Goal: Task Accomplishment & Management: Manage account settings

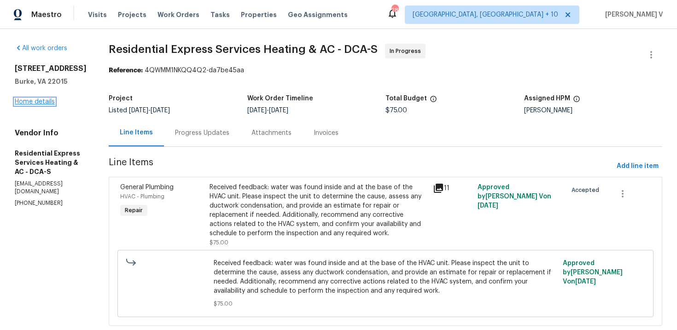
click at [44, 105] on link "Home details" at bounding box center [35, 102] width 40 height 6
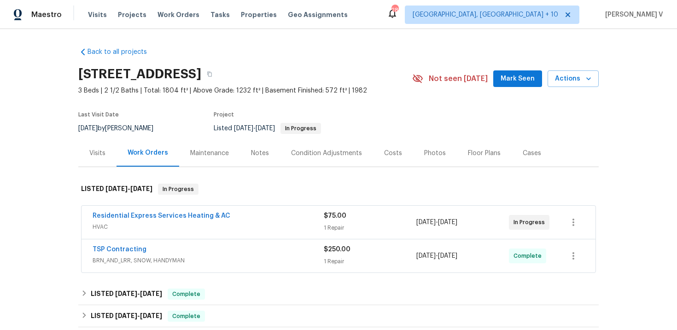
click at [264, 215] on div "Residential Express Services Heating & AC" at bounding box center [208, 216] width 231 height 11
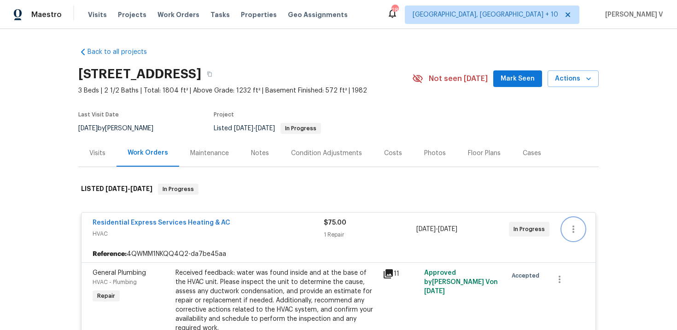
click at [579, 221] on button "button" at bounding box center [573, 229] width 22 height 22
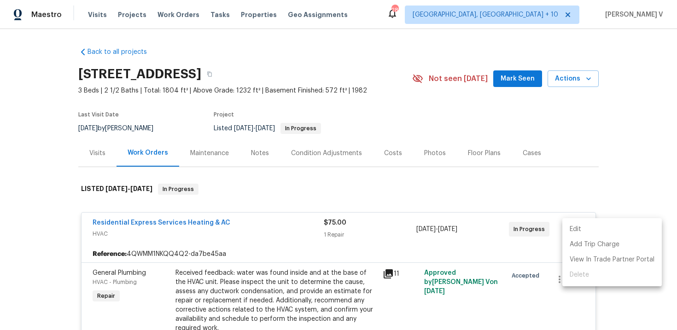
click at [579, 221] on ul "Edit Add Trip Charge View In Trade Partner Portal Delete" at bounding box center [611, 252] width 99 height 68
click at [574, 225] on li "Edit" at bounding box center [611, 229] width 99 height 15
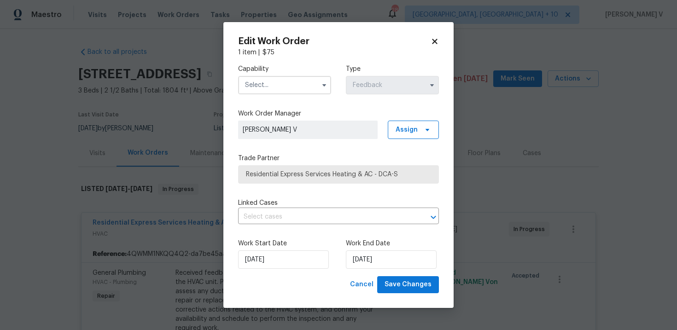
click at [289, 89] on input "text" at bounding box center [284, 85] width 93 height 18
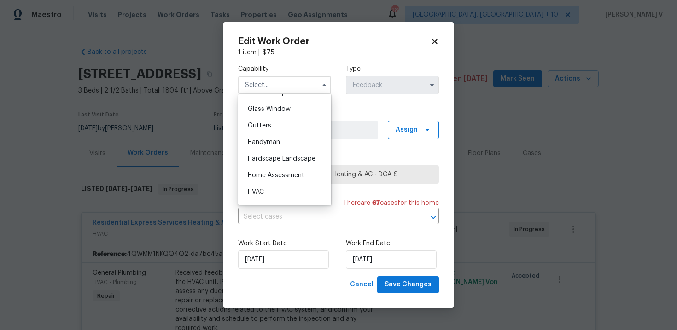
scroll to position [476, 0]
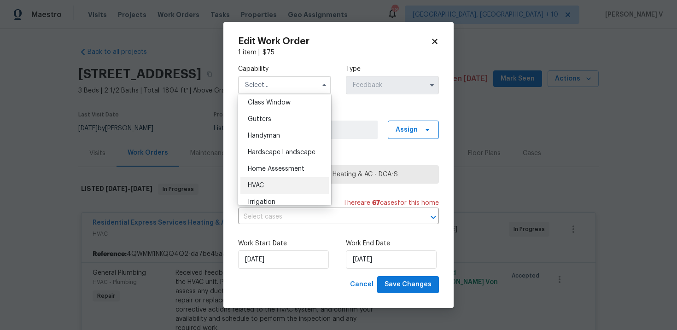
click at [271, 182] on div "HVAC" at bounding box center [284, 185] width 88 height 17
type input "HVAC"
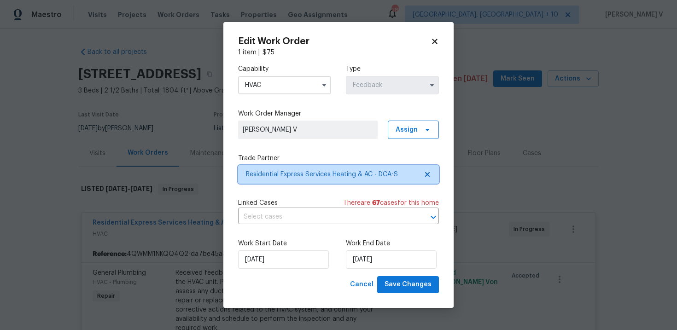
click at [424, 168] on span "Residential Express Services Heating & AC - DCA-S" at bounding box center [338, 174] width 201 height 18
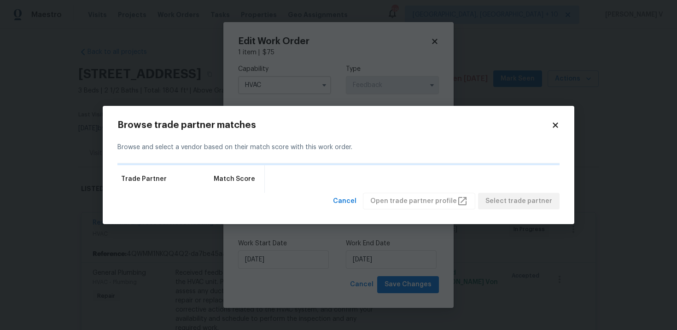
click at [424, 168] on div "Trade Partner Match Score" at bounding box center [338, 179] width 442 height 28
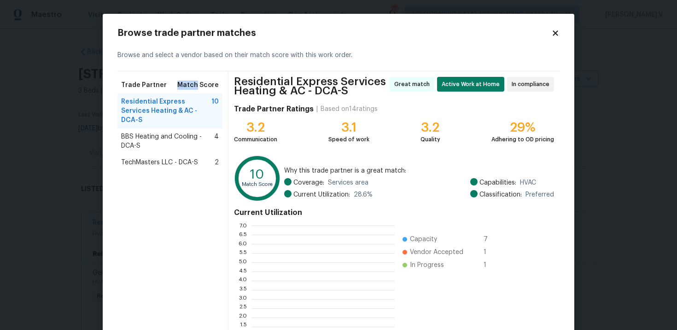
scroll to position [129, 143]
drag, startPoint x: 120, startPoint y: 128, endPoint x: 158, endPoint y: 127, distance: 38.2
click at [158, 128] on div "BBS Heating and Cooling - DCA-S 4" at bounding box center [169, 141] width 105 height 26
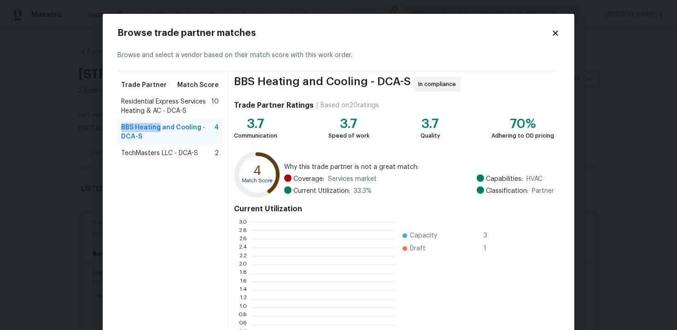
copy span "BBS Heating"
click at [41, 110] on body "Maestro Visits Projects Work Orders Tasks Properties Geo Assignments 284 Cincin…" at bounding box center [338, 165] width 677 height 330
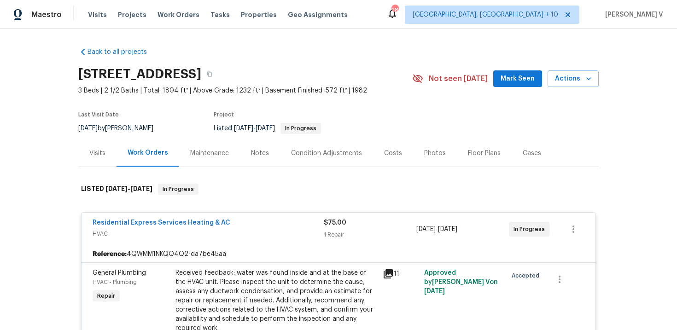
click at [41, 110] on body "Maestro Visits Projects Work Orders Tasks Properties Geo Assignments 284 Cincin…" at bounding box center [338, 165] width 677 height 330
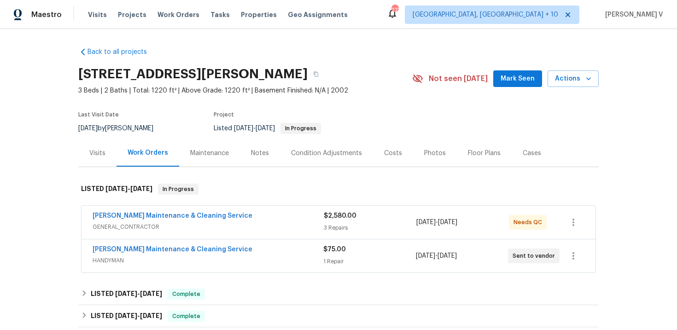
scroll to position [60, 0]
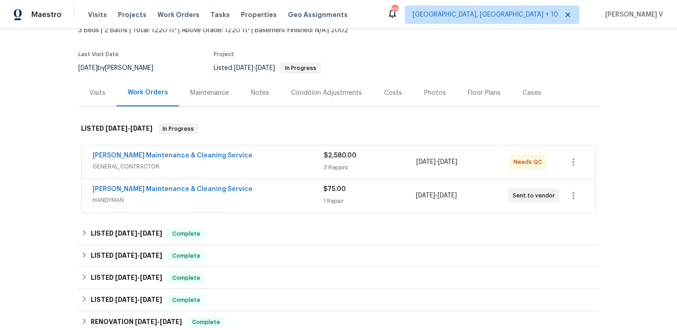
click at [281, 194] on div "Baker's Maintenance & Cleaning Service" at bounding box center [208, 190] width 231 height 11
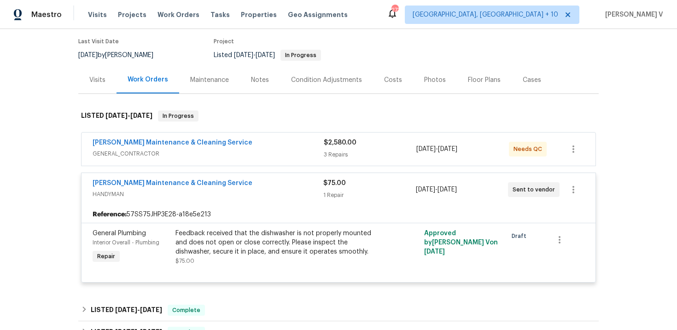
scroll to position [81, 0]
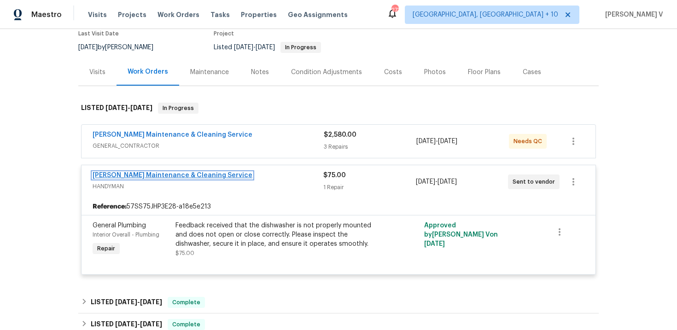
click at [162, 175] on link "Baker's Maintenance & Cleaning Service" at bounding box center [173, 175] width 160 height 6
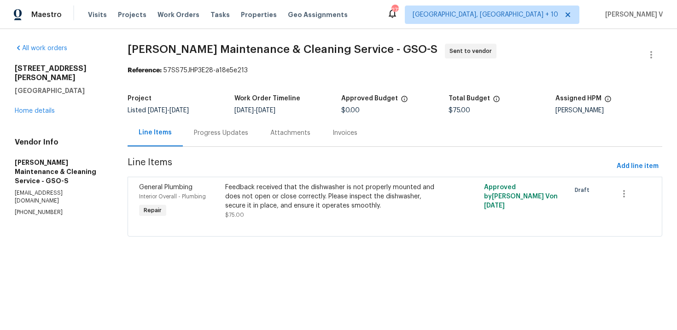
click at [233, 121] on div "Progress Updates" at bounding box center [221, 132] width 76 height 27
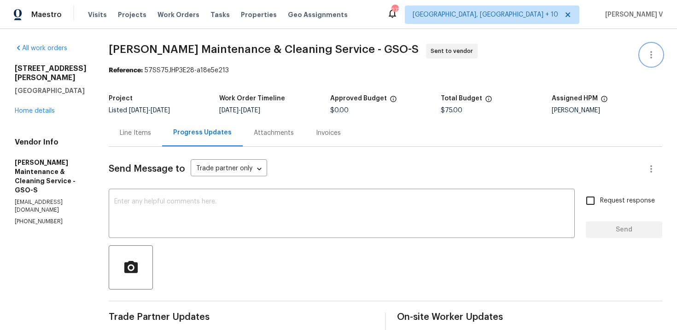
click at [648, 53] on icon "button" at bounding box center [651, 54] width 11 height 11
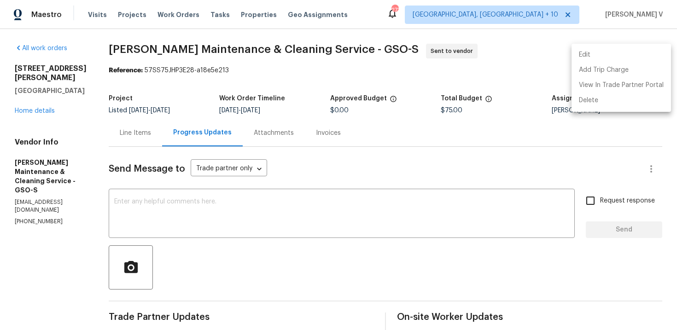
click at [648, 53] on li "Edit" at bounding box center [620, 54] width 99 height 15
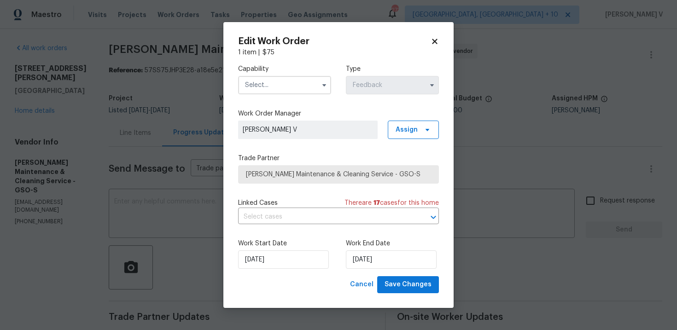
click at [273, 81] on input "text" at bounding box center [284, 85] width 93 height 18
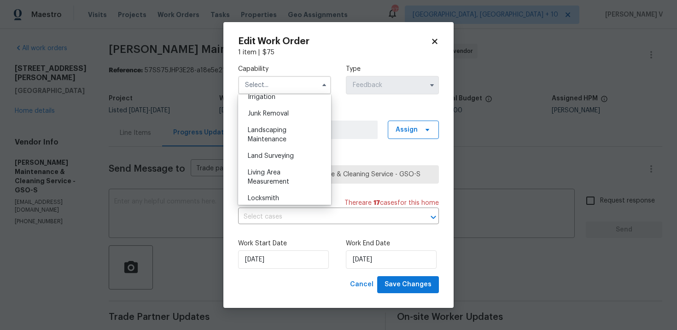
scroll to position [495, 0]
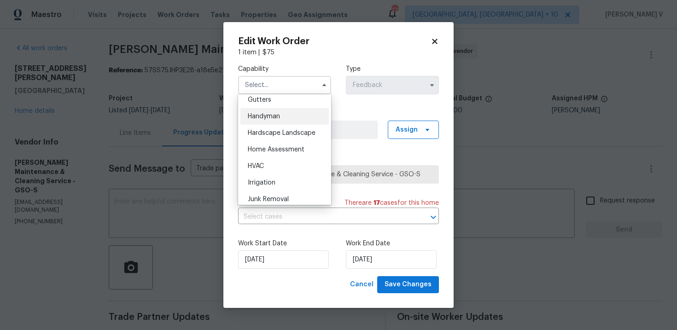
click at [274, 118] on span "Handyman" at bounding box center [264, 116] width 32 height 6
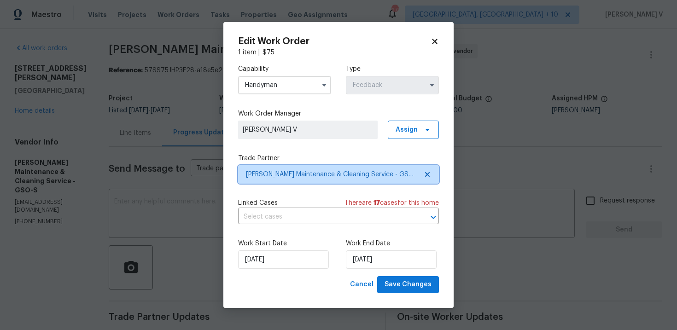
click at [424, 172] on icon at bounding box center [427, 174] width 7 height 7
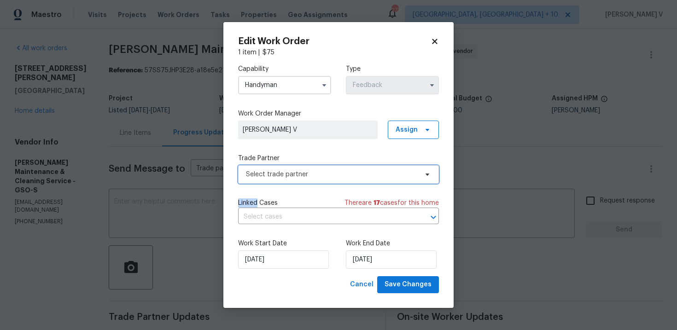
click at [424, 172] on icon at bounding box center [427, 174] width 7 height 7
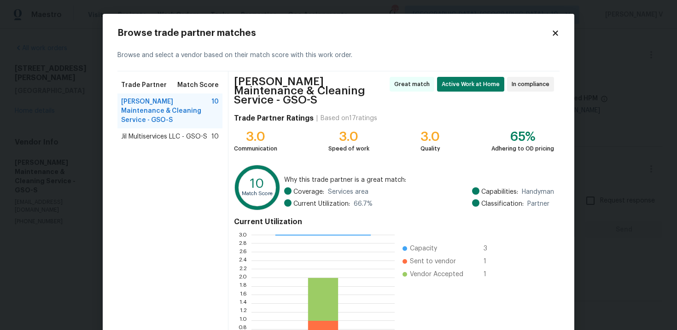
scroll to position [80, 0]
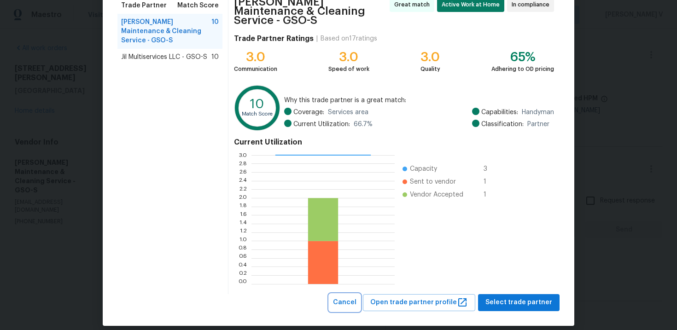
click at [356, 297] on span "Cancel" at bounding box center [344, 303] width 23 height 12
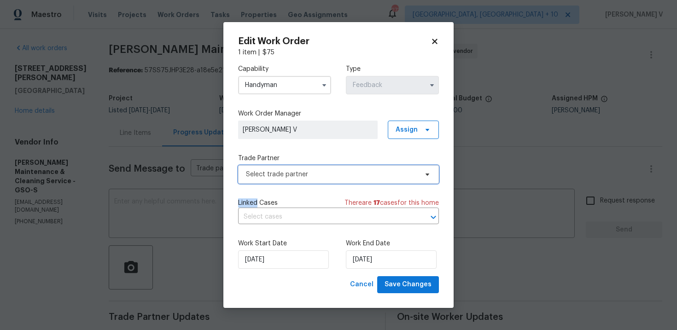
scroll to position [0, 0]
click at [274, 80] on input "Handyman" at bounding box center [284, 85] width 93 height 18
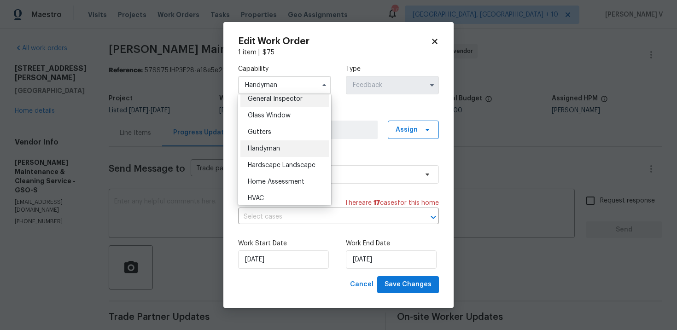
click at [291, 100] on span "General Inspector" at bounding box center [275, 99] width 55 height 6
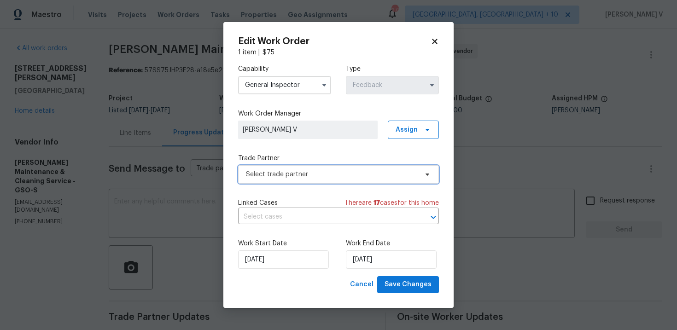
click at [418, 178] on span "Select trade partner" at bounding box center [338, 174] width 201 height 18
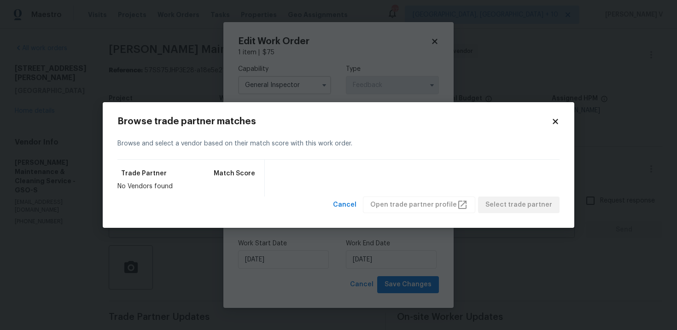
click at [340, 211] on div "Cancel Open trade partner profile Select trade partner" at bounding box center [338, 205] width 442 height 17
click at [356, 204] on span "Cancel" at bounding box center [344, 205] width 23 height 12
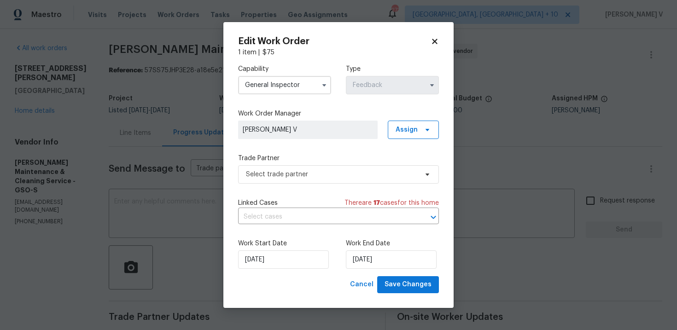
click at [294, 89] on input "General Inspector" at bounding box center [284, 85] width 93 height 18
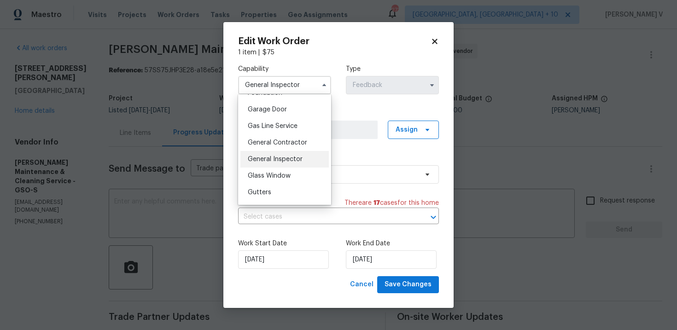
scroll to position [404, 0]
click at [292, 139] on span "General Contractor" at bounding box center [277, 141] width 59 height 6
type input "General Contractor"
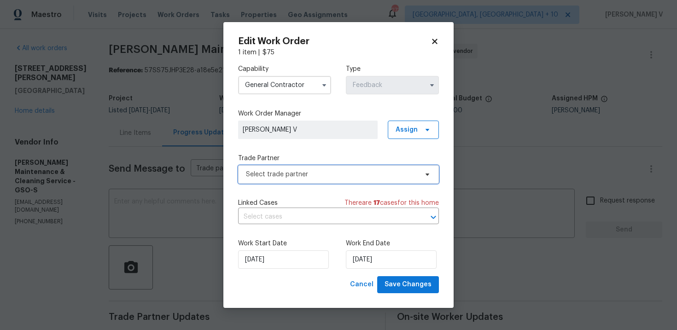
click at [394, 171] on span "Select trade partner" at bounding box center [332, 174] width 172 height 9
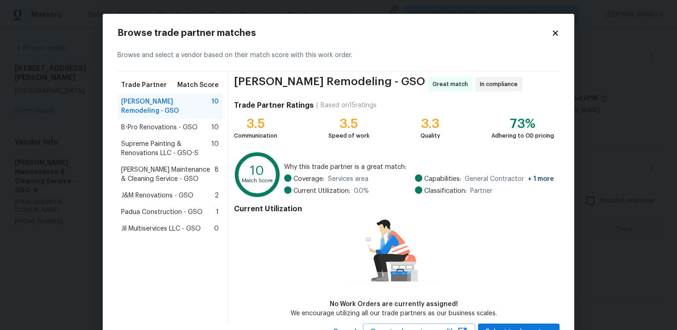
scroll to position [38, 0]
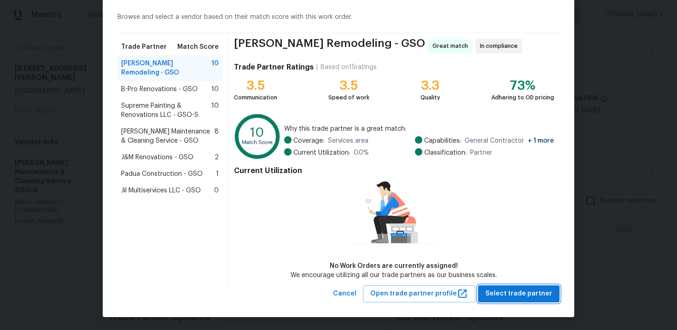
click at [522, 293] on span "Select trade partner" at bounding box center [518, 294] width 67 height 12
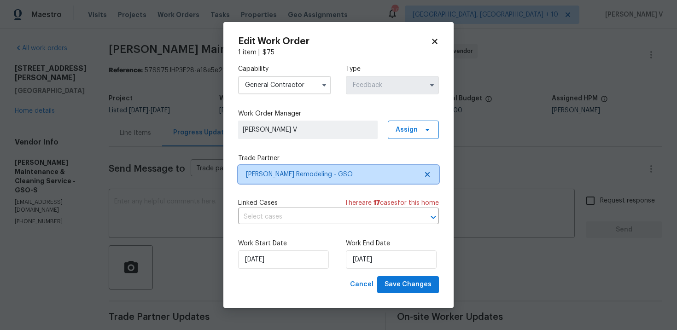
scroll to position [0, 0]
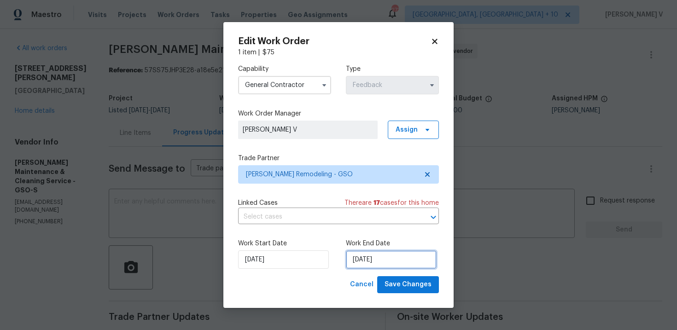
click at [379, 266] on input "01/09/2025" at bounding box center [391, 260] width 91 height 18
select select "8"
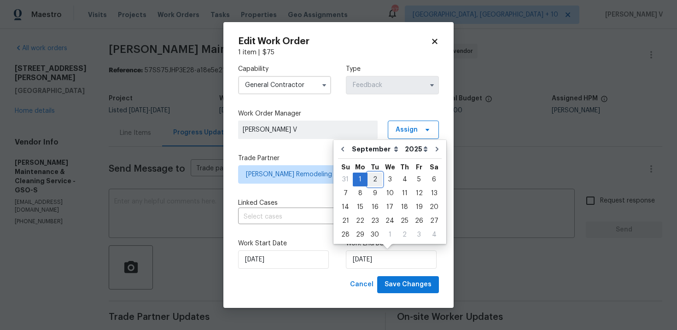
click at [372, 178] on div "2" at bounding box center [374, 179] width 15 height 13
type input "02/09/2025"
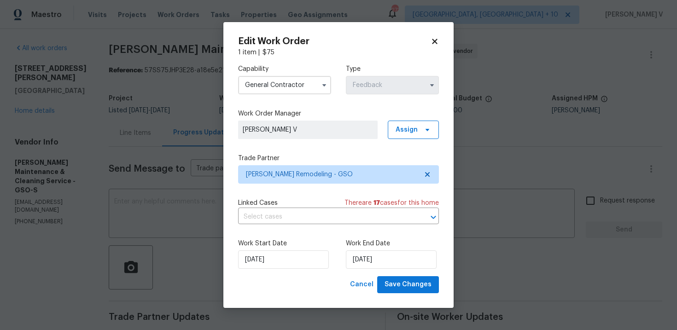
click at [262, 270] on div "Work Start Date 28/08/2025 Work End Date 02/09/2025" at bounding box center [338, 254] width 201 height 45
click at [254, 252] on input "28/08/2025" at bounding box center [283, 260] width 91 height 18
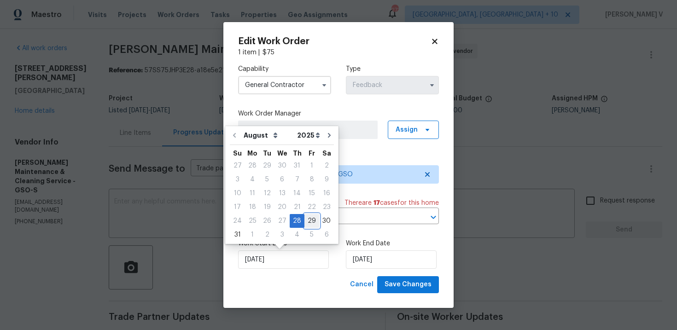
click at [312, 219] on div "29" at bounding box center [311, 221] width 15 height 13
type input "29/08/2025"
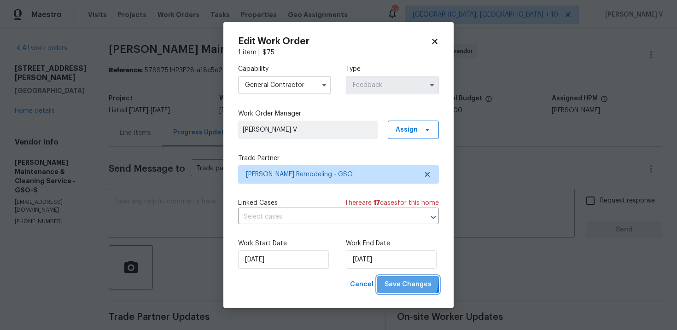
click at [392, 278] on button "Save Changes" at bounding box center [408, 284] width 62 height 17
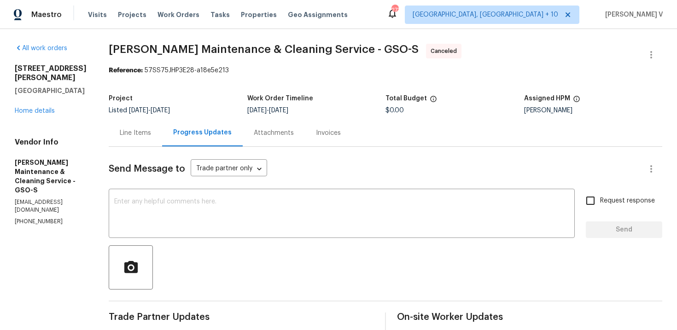
scroll to position [139, 0]
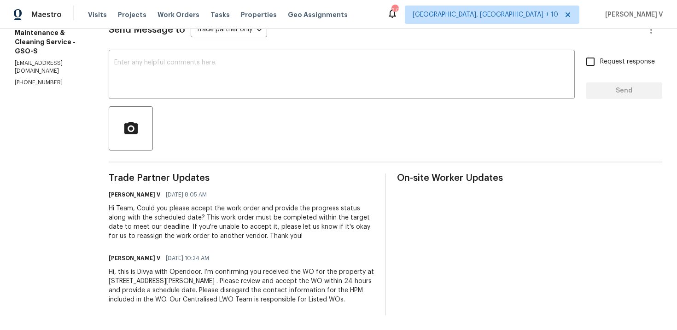
click at [217, 307] on div "Trade Partner Updates Divya Dharshini V 08/29/2025 8:05 AM Hi Team, Could you p…" at bounding box center [241, 245] width 265 height 142
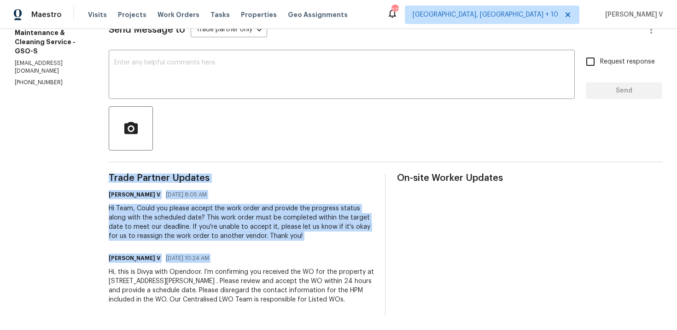
copy div "Trade Partner Updates Divya Dharshini V 08/29/2025 8:05 AM Hi Team, Could you p…"
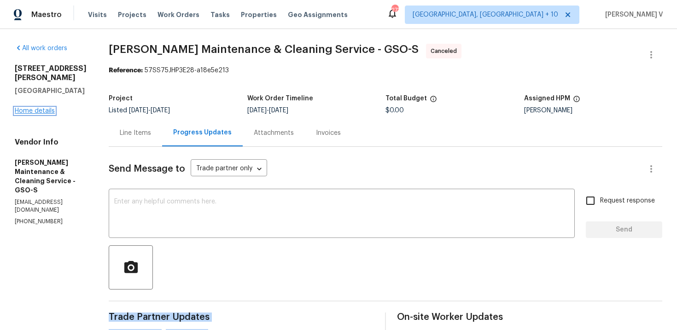
click at [36, 108] on link "Home details" at bounding box center [35, 111] width 40 height 6
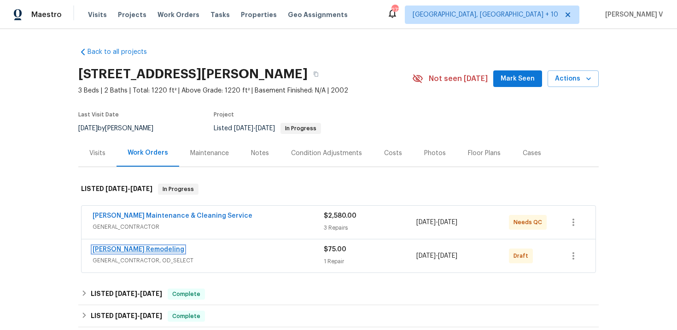
click at [122, 248] on link "Pino Remodeling" at bounding box center [139, 249] width 92 height 6
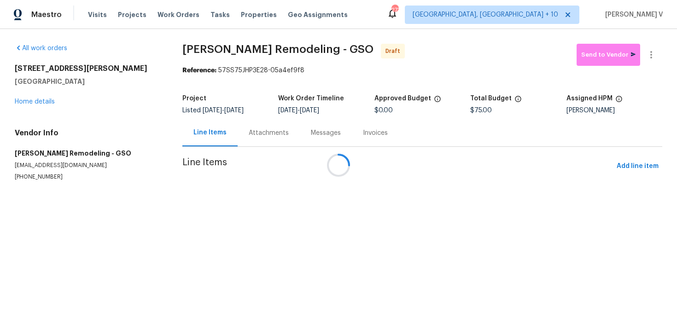
click at [256, 121] on div at bounding box center [338, 165] width 677 height 330
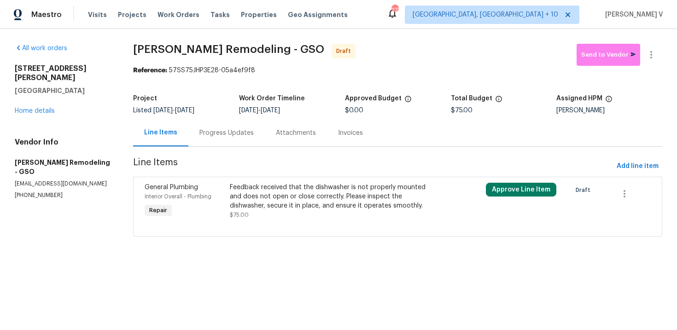
click at [256, 130] on div "Progress Updates" at bounding box center [226, 132] width 76 height 27
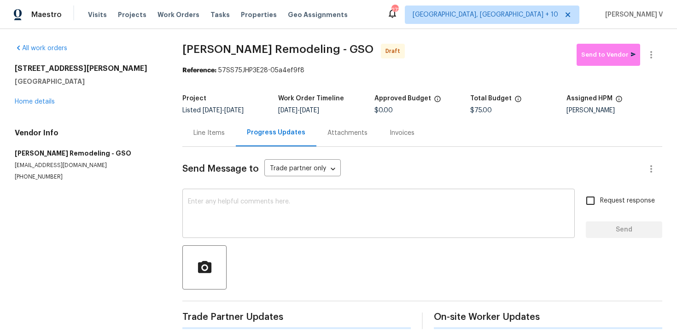
click at [274, 192] on div "x ​" at bounding box center [378, 214] width 392 height 47
paste textarea "Hi, this is Divya with Opendoor. I’m confirming you received the WO for the pro…"
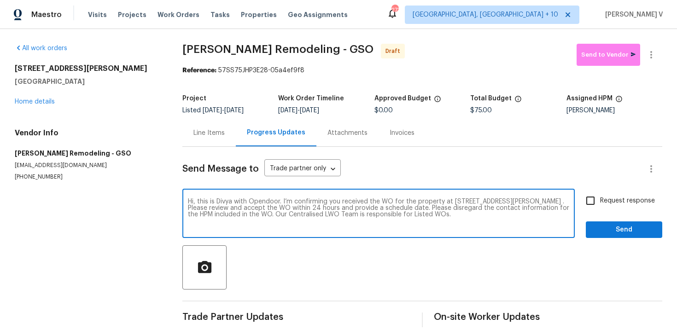
type textarea "Hi, this is Divya with Opendoor. I’m confirming you received the WO for the pro…"
click at [595, 201] on input "Request response" at bounding box center [590, 200] width 19 height 19
checkbox input "true"
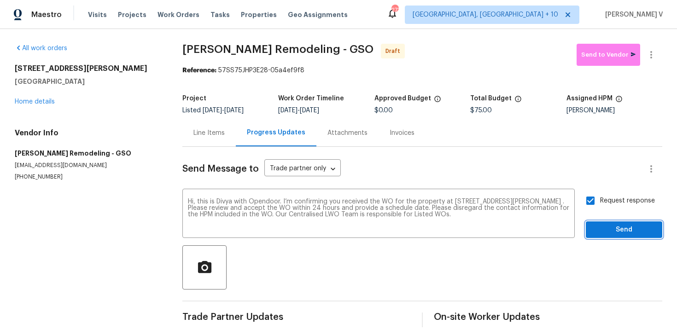
click at [620, 227] on span "Send" at bounding box center [624, 230] width 62 height 12
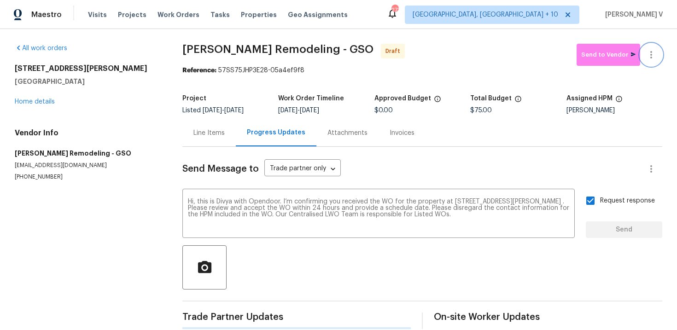
click at [656, 57] on icon "button" at bounding box center [651, 54] width 11 height 11
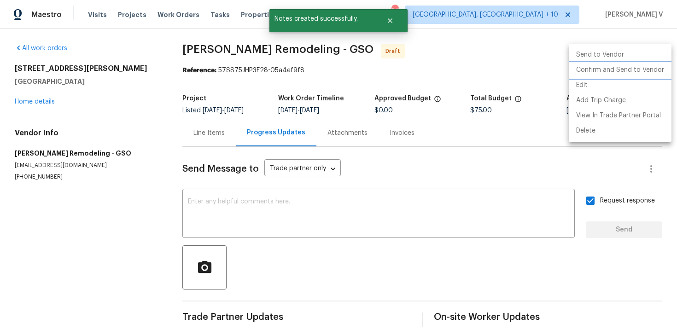
click at [615, 70] on li "Confirm and Send to Vendor" at bounding box center [620, 70] width 103 height 15
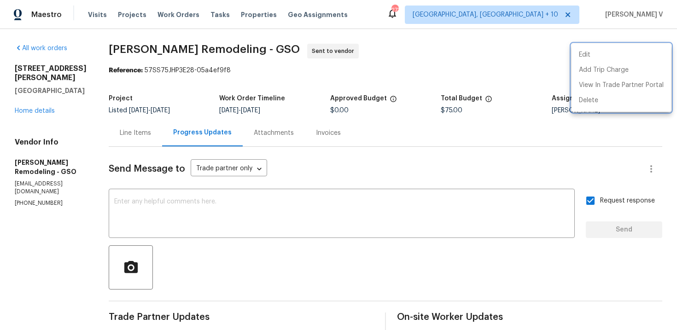
click at [116, 55] on div at bounding box center [338, 165] width 677 height 330
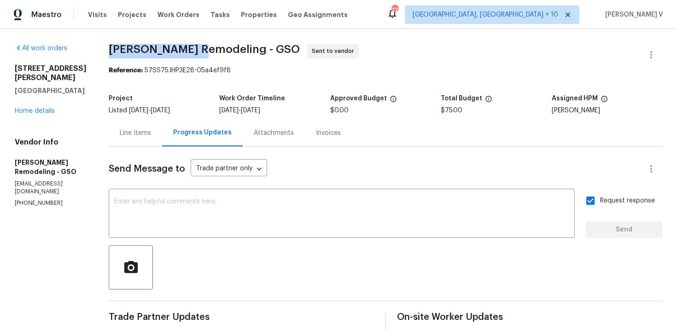
drag, startPoint x: 113, startPoint y: 50, endPoint x: 200, endPoint y: 51, distance: 87.0
click at [200, 52] on div "All work orders 504 Meredith St High Point, NC 27260 Home details Vendor Info P…" at bounding box center [338, 217] width 677 height 377
copy span "Pino Remodeling"
click at [47, 108] on link "Home details" at bounding box center [35, 111] width 40 height 6
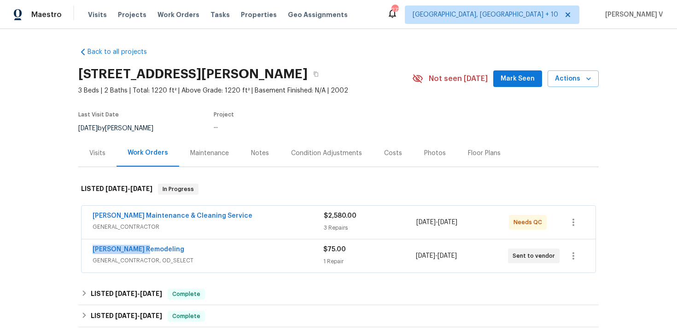
drag, startPoint x: 74, startPoint y: 253, endPoint x: 235, endPoint y: 253, distance: 160.7
click at [235, 253] on div "Back to all projects 504 Meredith St, High Point, NC 27260 3 Beds | 2 Baths | T…" at bounding box center [338, 179] width 677 height 301
copy link "Pino Remodeling"
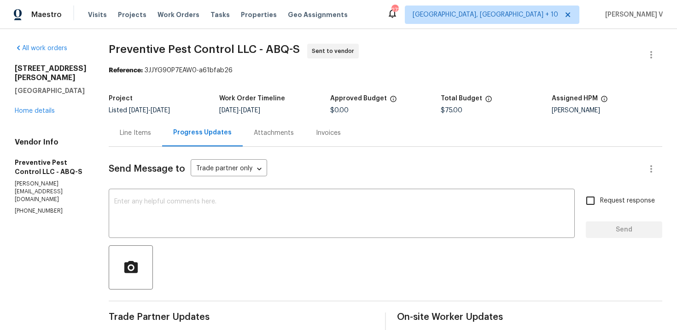
scroll to position [139, 0]
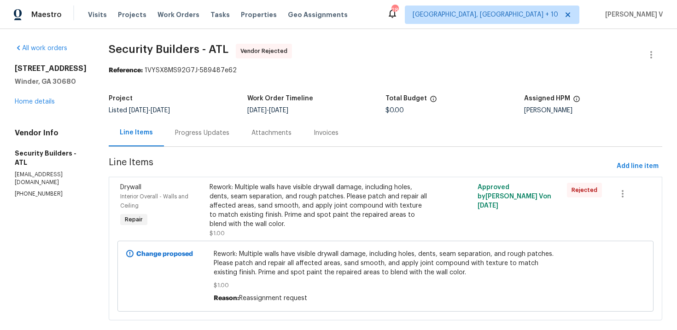
click at [221, 133] on div "Progress Updates" at bounding box center [202, 132] width 54 height 9
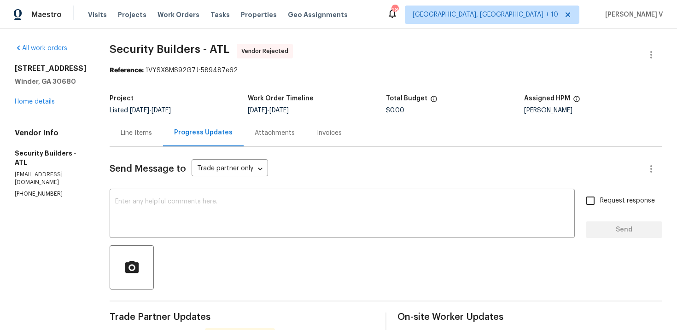
click at [36, 98] on div "817 Kenwood Ln Winder, GA 30680 Home details" at bounding box center [51, 85] width 73 height 42
click at [38, 103] on link "Home details" at bounding box center [35, 102] width 40 height 6
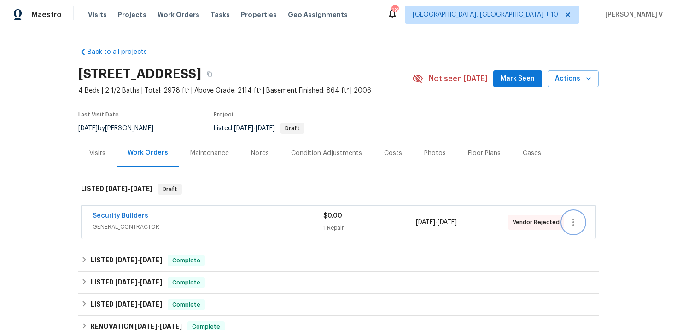
click at [575, 213] on button "button" at bounding box center [573, 222] width 22 height 22
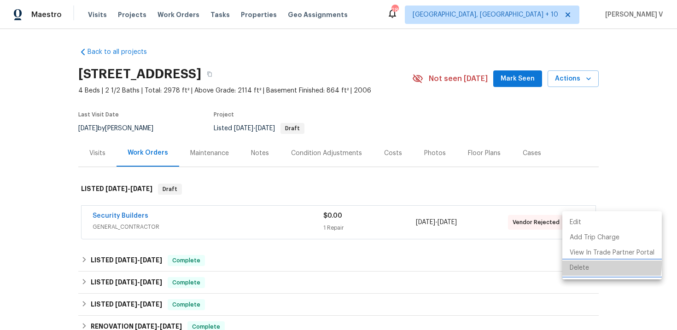
click at [578, 264] on li "Delete" at bounding box center [611, 268] width 99 height 15
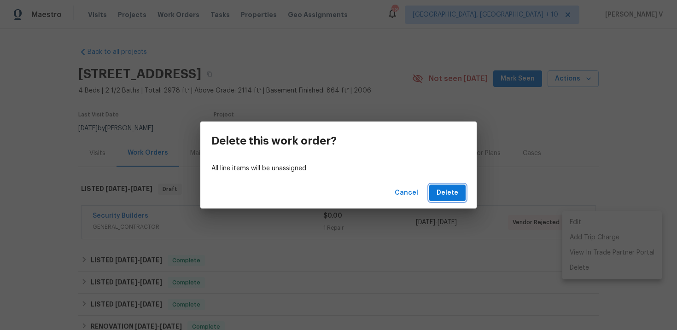
click at [443, 194] on span "Delete" at bounding box center [448, 193] width 22 height 12
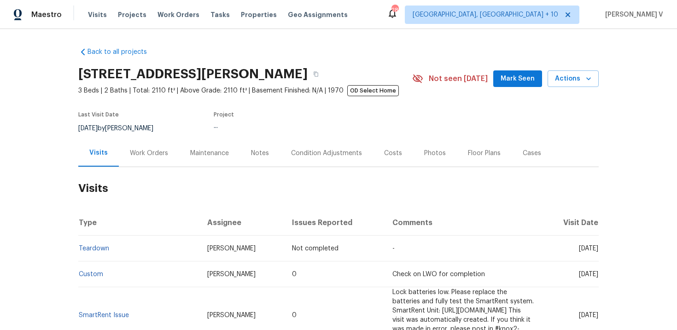
click at [134, 158] on div "Work Orders" at bounding box center [149, 153] width 60 height 27
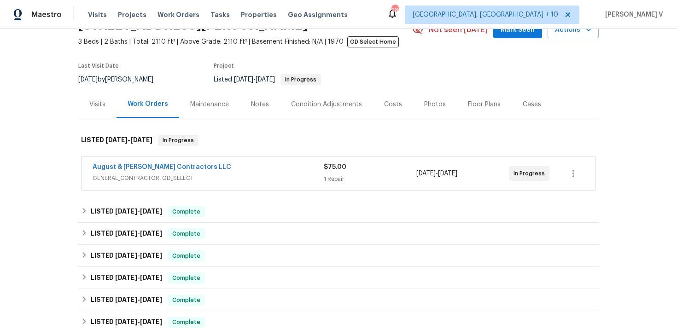
scroll to position [70, 0]
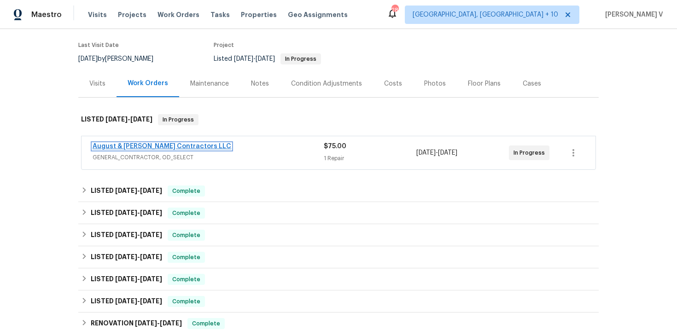
click at [176, 146] on link "August & [PERSON_NAME] Contractors LLC" at bounding box center [162, 146] width 139 height 6
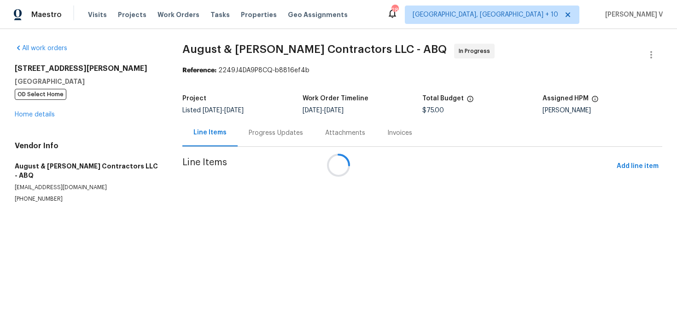
click at [230, 134] on div at bounding box center [338, 165] width 677 height 330
click at [314, 136] on div "Attachments" at bounding box center [345, 132] width 62 height 27
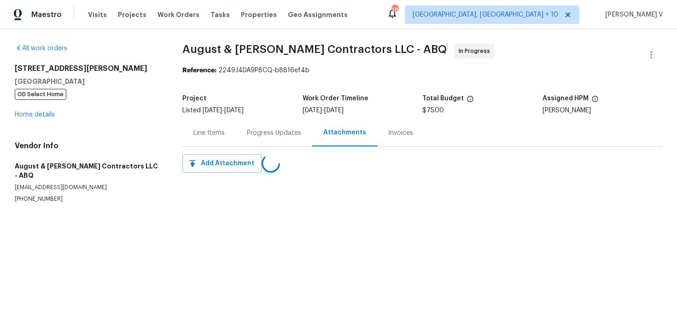
click at [248, 136] on div "Progress Updates" at bounding box center [274, 132] width 54 height 9
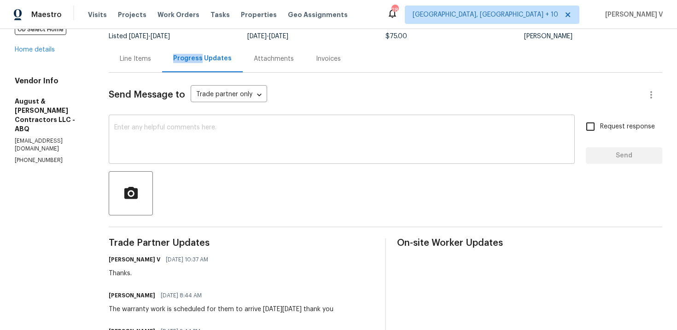
scroll to position [31, 0]
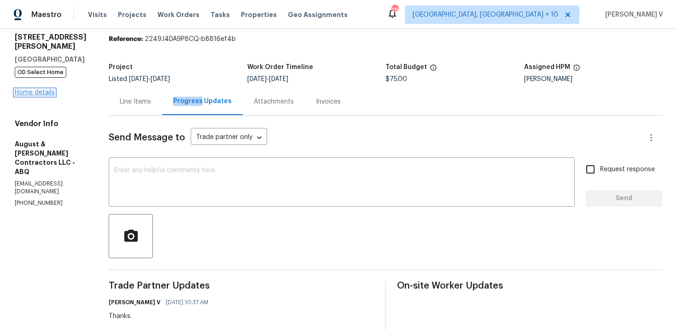
click at [39, 94] on link "Home details" at bounding box center [35, 92] width 40 height 6
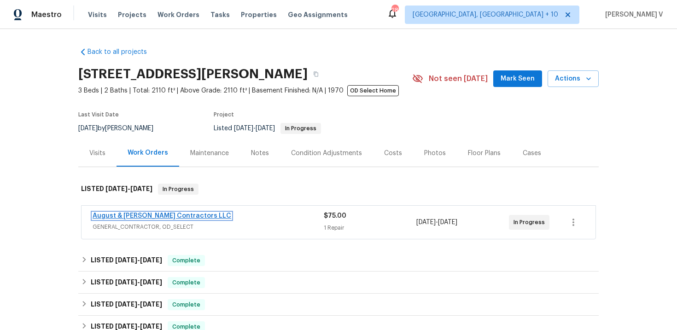
click at [142, 216] on link "August & [PERSON_NAME] Contractors LLC" at bounding box center [162, 216] width 139 height 6
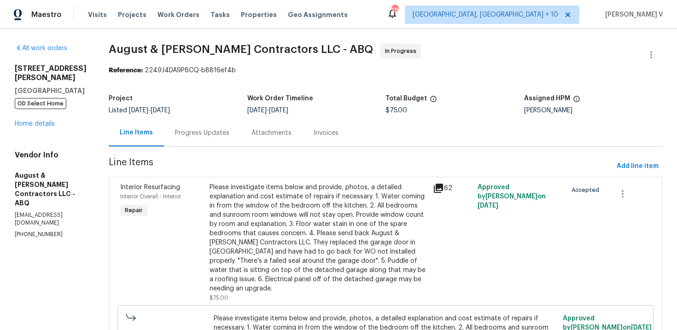
click at [227, 134] on div "Progress Updates" at bounding box center [202, 132] width 54 height 9
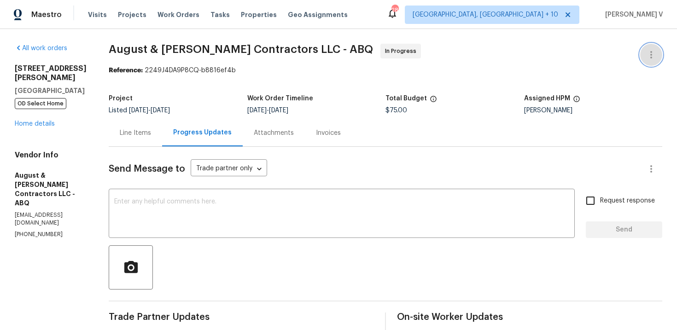
click at [646, 50] on icon "button" at bounding box center [651, 54] width 11 height 11
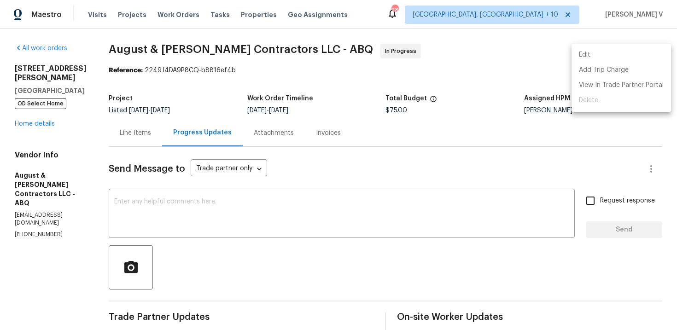
click at [620, 54] on li "Edit" at bounding box center [620, 54] width 99 height 15
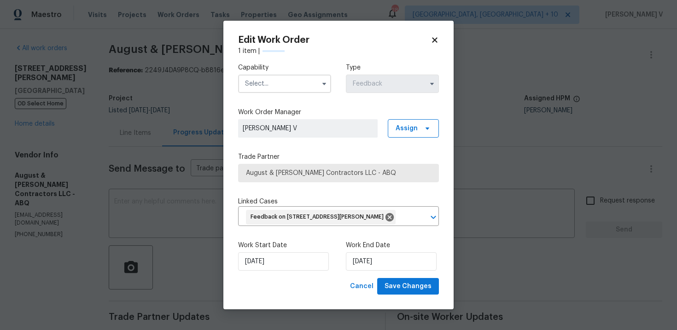
click at [292, 80] on input "text" at bounding box center [284, 84] width 93 height 18
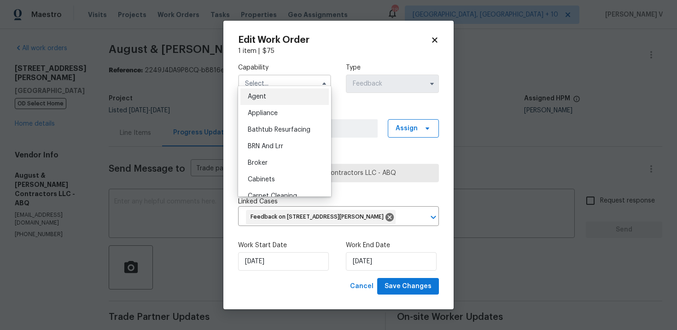
click at [277, 90] on div "Agent" at bounding box center [284, 96] width 88 height 17
type input "Agent"
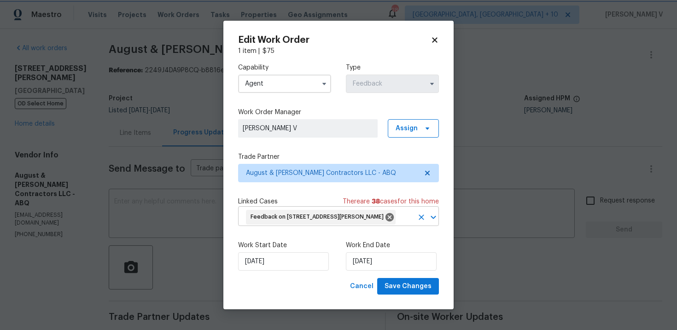
click at [387, 213] on span "Feedback on 35 Sandia Heights Dr NE, Albuquerque, NM 87122" at bounding box center [319, 217] width 137 height 8
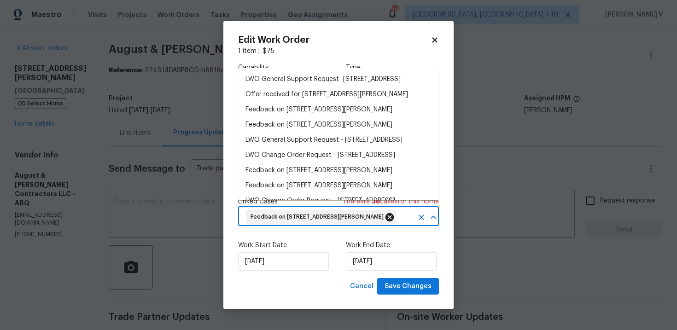
click at [394, 213] on icon at bounding box center [389, 217] width 8 height 8
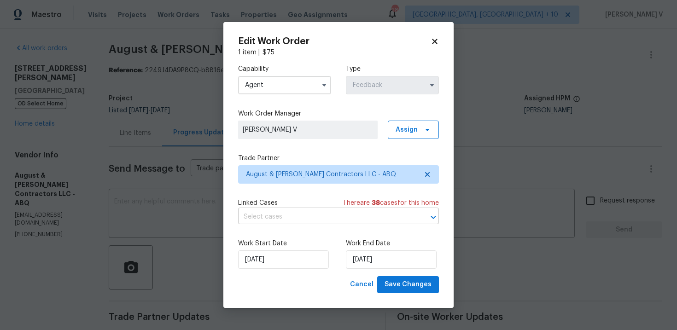
click at [394, 248] on label "Work End Date" at bounding box center [392, 243] width 93 height 9
click at [392, 254] on input "24/08/2025" at bounding box center [391, 260] width 91 height 18
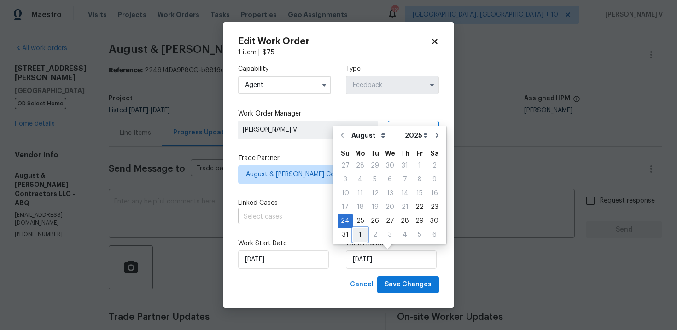
click at [359, 233] on div "1" at bounding box center [360, 234] width 15 height 13
type input "01/09/2025"
select select "8"
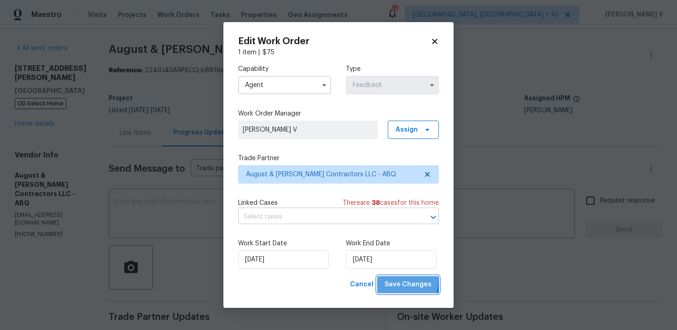
click at [401, 281] on span "Save Changes" at bounding box center [408, 285] width 47 height 12
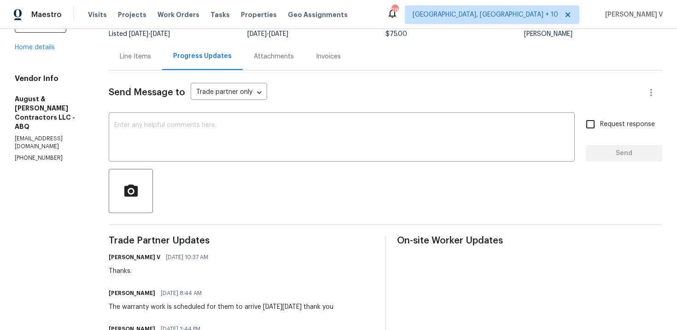
scroll to position [113, 0]
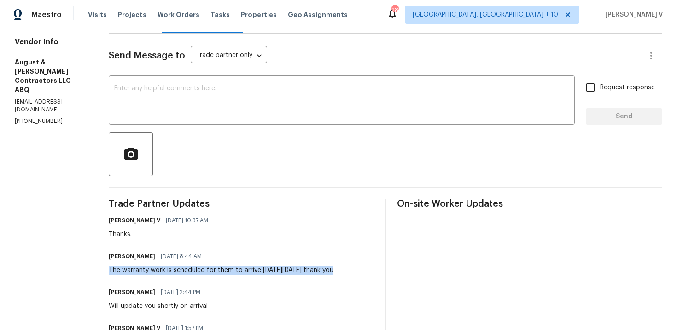
drag, startPoint x: 111, startPoint y: 270, endPoint x: 338, endPoint y: 270, distance: 227.0
copy div "The warranty work is scheduled for them to arrive on Monday, September 1"
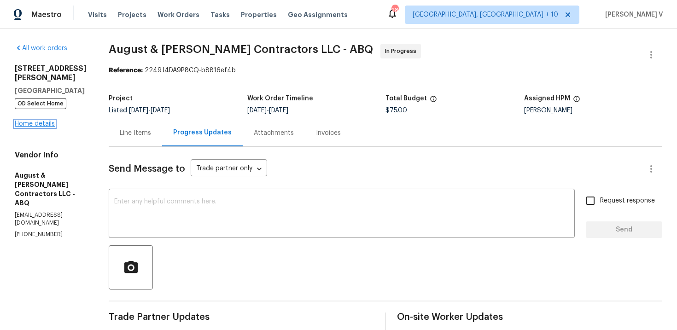
click at [25, 126] on link "Home details" at bounding box center [35, 124] width 40 height 6
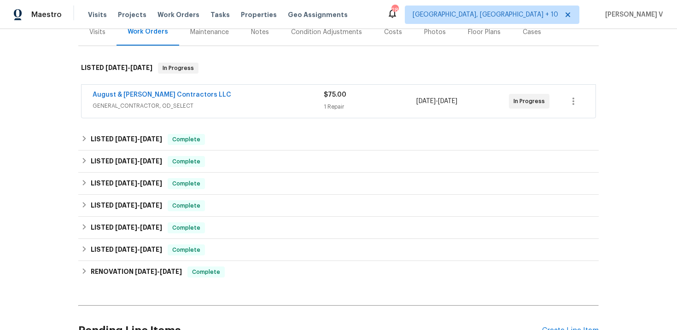
scroll to position [215, 0]
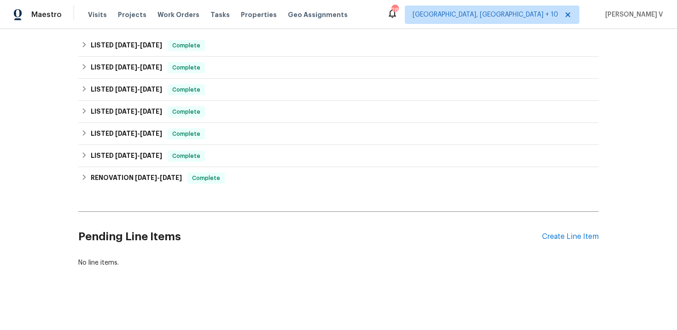
click at [567, 241] on div "Pending Line Items Create Line Item" at bounding box center [338, 237] width 520 height 43
click at [563, 239] on div "Create Line Item" at bounding box center [570, 237] width 57 height 9
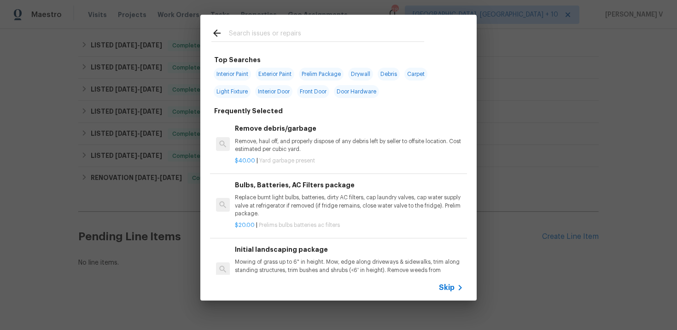
click at [458, 282] on div "Skip" at bounding box center [338, 288] width 276 height 26
click at [447, 287] on span "Skip" at bounding box center [447, 287] width 16 height 9
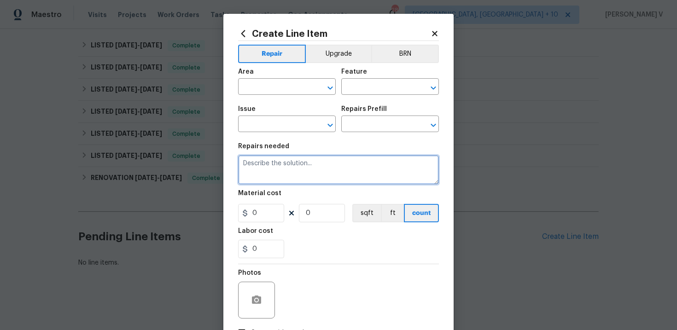
click at [274, 163] on textarea at bounding box center [338, 169] width 201 height 29
paste textarea "Investigate and determine the cause of the water coming in the window of the be…"
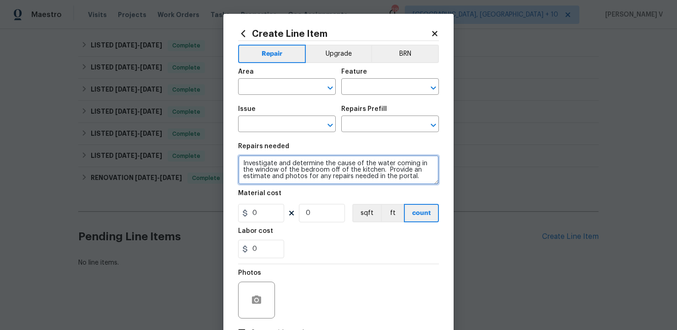
scroll to position [0, 0]
type textarea "Investigate and determine the cause of the water coming in the window of the be…"
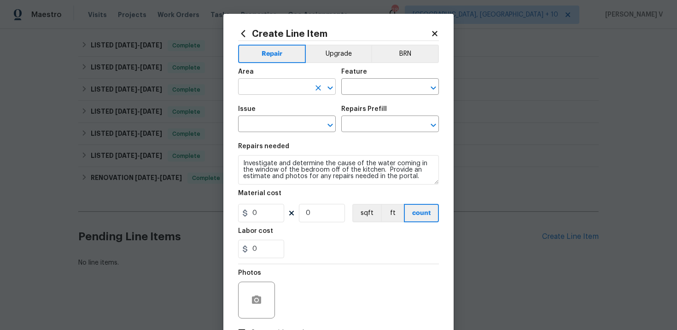
click at [280, 93] on input "text" at bounding box center [274, 88] width 72 height 14
click at [284, 108] on li "Kitchen" at bounding box center [287, 108] width 98 height 15
type input "Kitchen"
click at [377, 96] on div "Area Kitchen ​ Feature ​" at bounding box center [338, 81] width 201 height 37
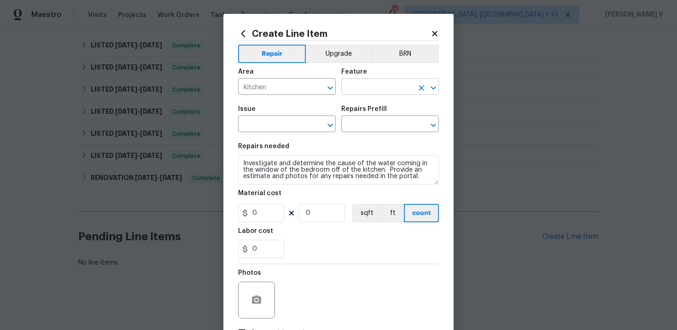
click at [379, 89] on input "text" at bounding box center [377, 88] width 72 height 14
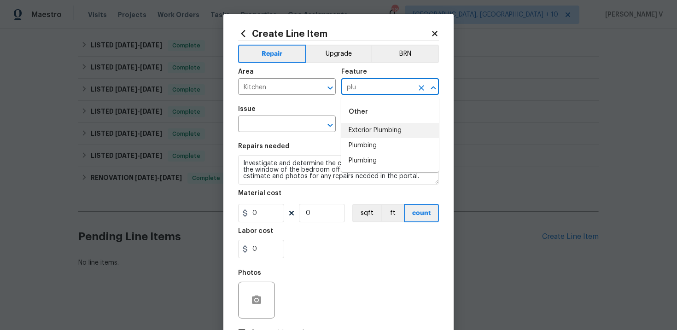
click at [384, 138] on li "Exterior Plumbing" at bounding box center [390, 130] width 98 height 15
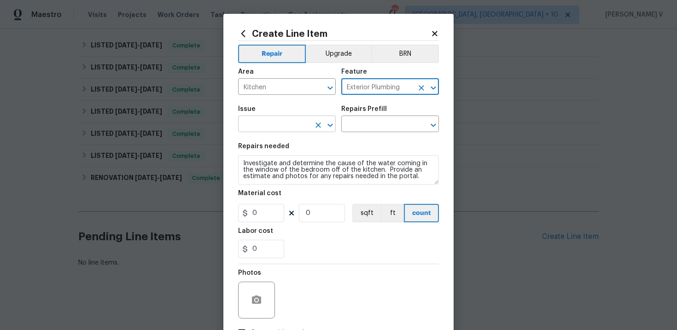
type input "Exterior Plumbing"
click at [272, 122] on input "text" at bounding box center [274, 125] width 72 height 14
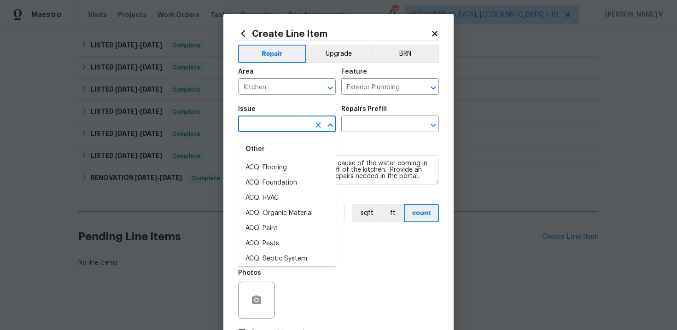
type input "o"
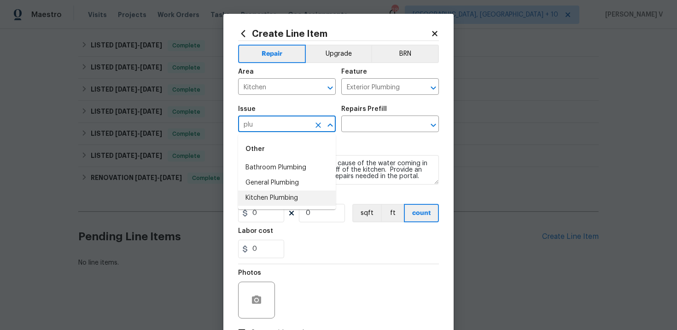
click at [280, 200] on li "Kitchen Plumbing" at bounding box center [287, 198] width 98 height 15
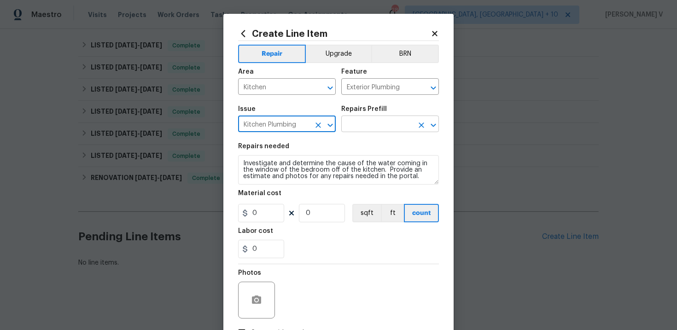
type input "Kitchen Plumbing"
click at [392, 132] on input "text" at bounding box center [377, 125] width 72 height 14
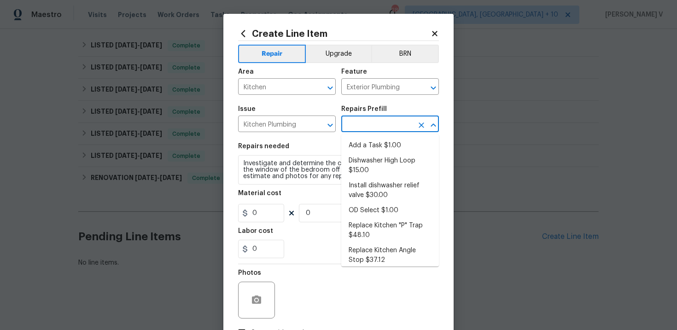
click at [376, 140] on li "Add a Task $1.00" at bounding box center [390, 145] width 98 height 15
type input "Plumbing"
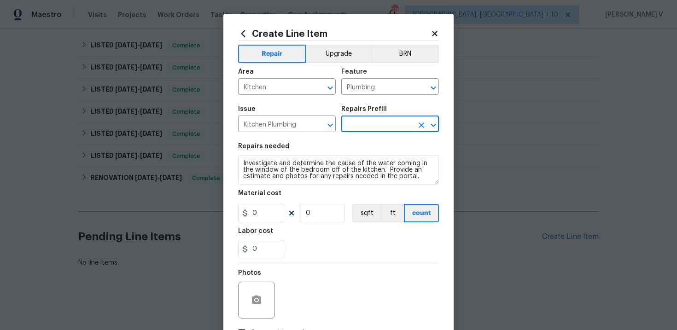
type input "Add a Task $1.00"
type textarea "HPM to detail"
type input "1"
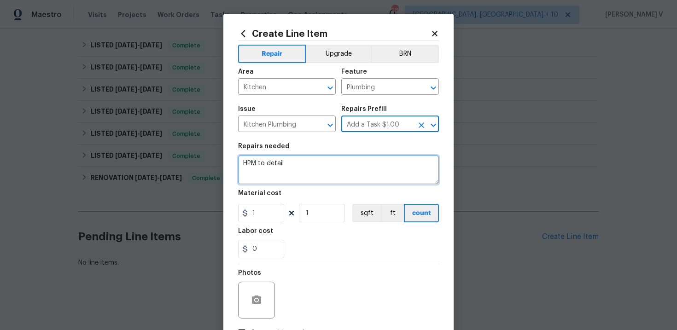
click at [291, 169] on textarea "HPM to detail" at bounding box center [338, 169] width 201 height 29
paste textarea "Investigate and determine the cause of the water coming in the window of the be…"
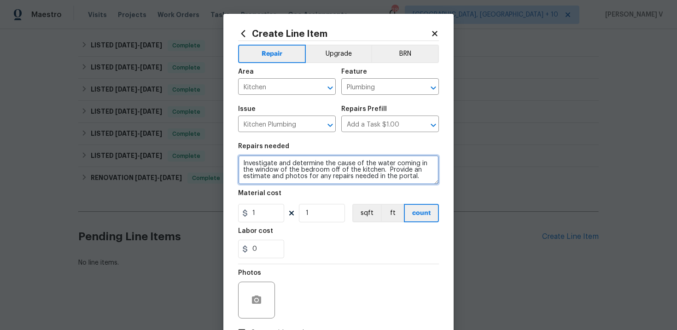
scroll to position [2, 0]
type textarea "Investigate and determine the cause of the water coming in the window of the be…"
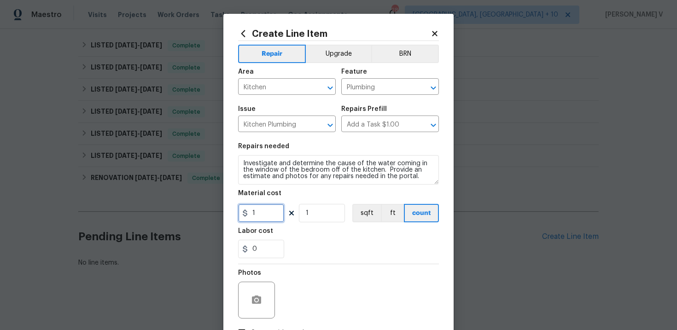
click at [278, 214] on input "1" at bounding box center [261, 213] width 46 height 18
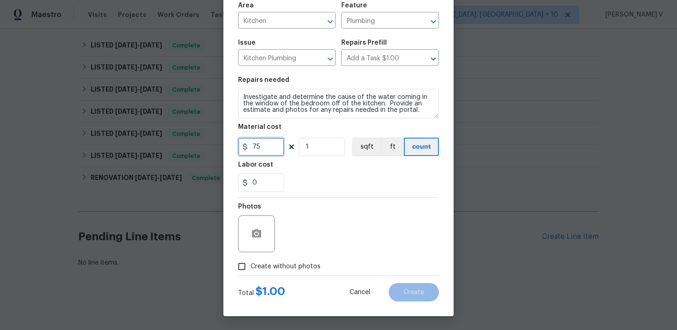
type input "75"
click at [248, 268] on input "Create without photos" at bounding box center [241, 266] width 17 height 17
checkbox input "true"
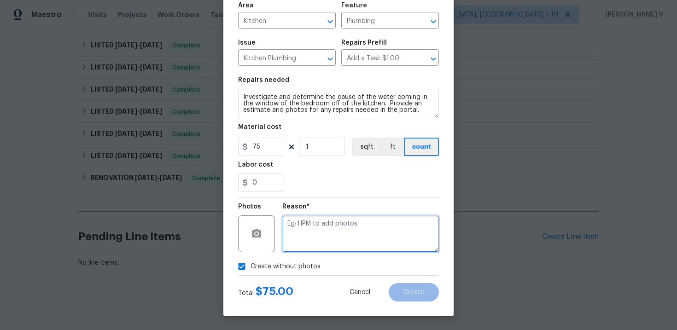
click at [374, 220] on textarea at bounding box center [360, 234] width 157 height 37
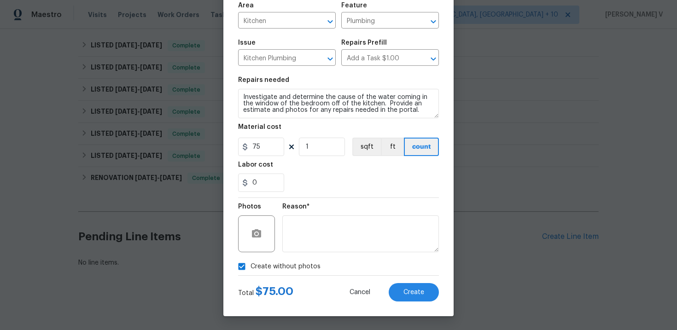
click at [416, 282] on div "Total $ 75.00 Cancel Create" at bounding box center [338, 289] width 201 height 26
click at [417, 293] on span "Create" at bounding box center [413, 292] width 21 height 7
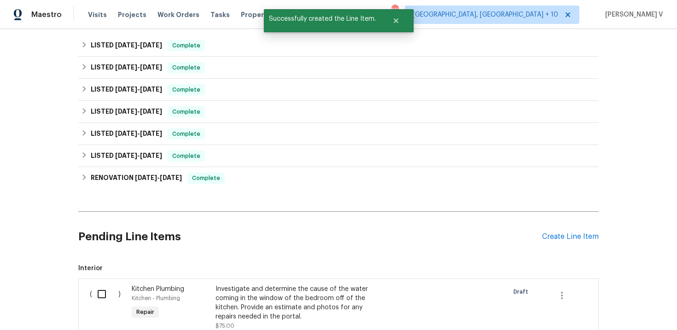
click at [102, 287] on input "checkbox" at bounding box center [105, 294] width 26 height 19
checkbox input "true"
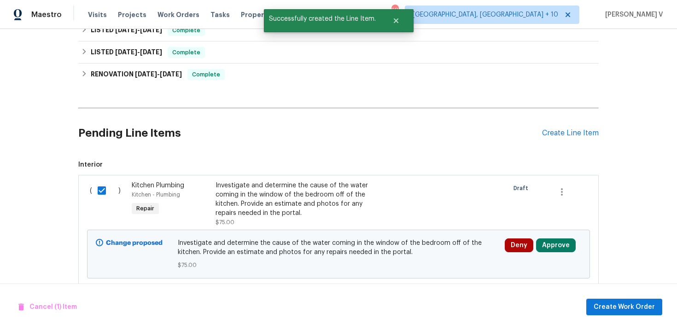
scroll to position [339, 0]
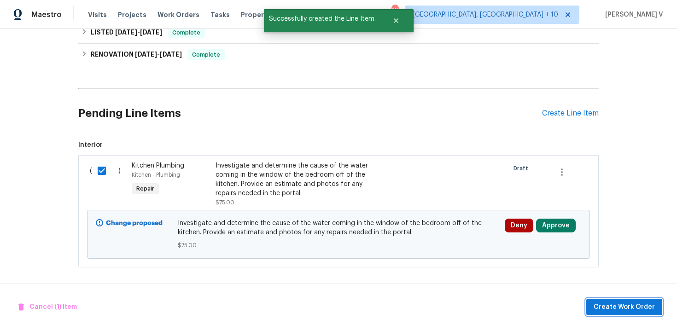
click at [630, 315] on button "Create Work Order" at bounding box center [624, 307] width 76 height 17
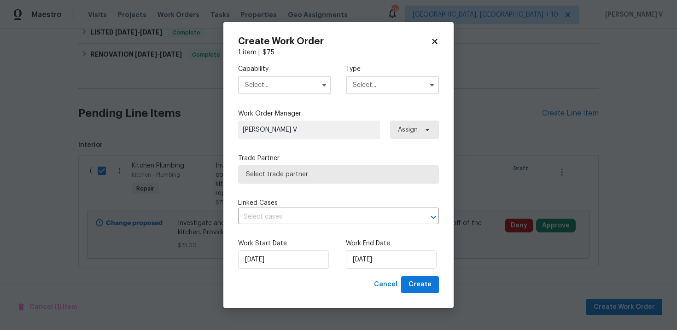
click at [274, 89] on input "text" at bounding box center [284, 85] width 93 height 18
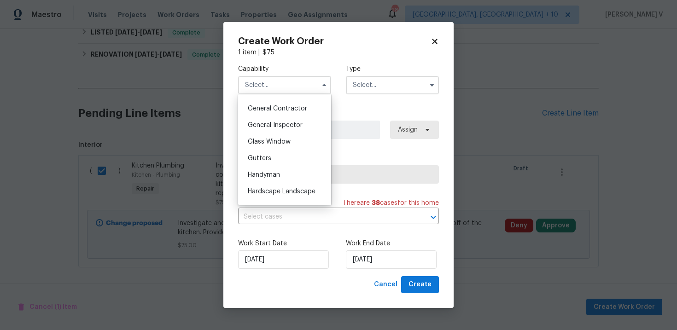
scroll to position [449, 0]
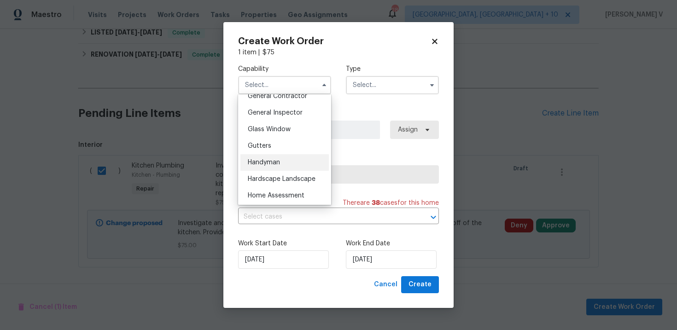
click at [280, 164] on span "Handyman" at bounding box center [264, 162] width 32 height 6
type input "Handyman"
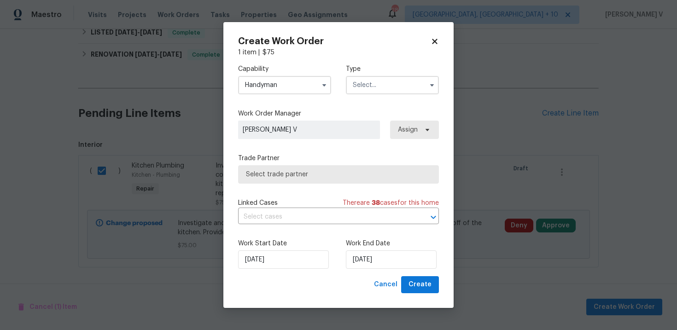
click at [375, 86] on input "text" at bounding box center [392, 85] width 93 height 18
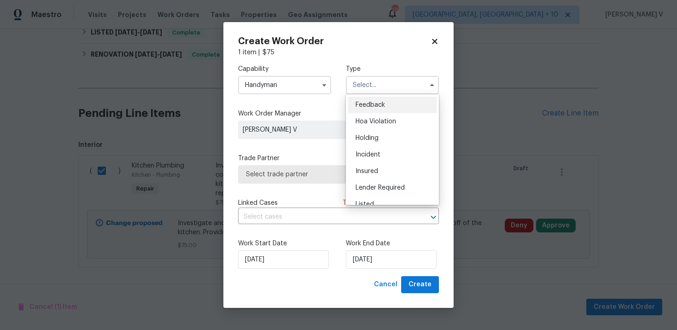
click at [358, 105] on span "Feedback" at bounding box center [370, 105] width 29 height 6
type input "Feedback"
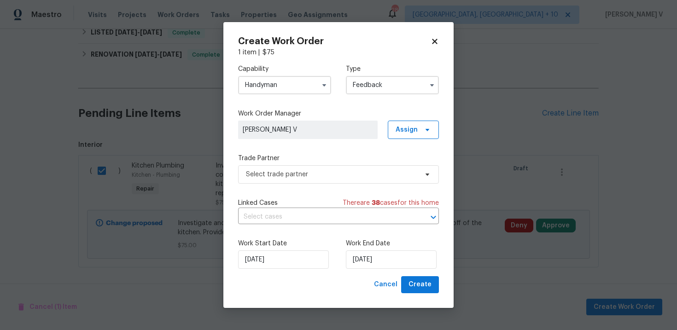
click at [309, 161] on label "Trade Partner" at bounding box center [338, 158] width 201 height 9
click at [309, 171] on span "Select trade partner" at bounding box center [332, 174] width 172 height 9
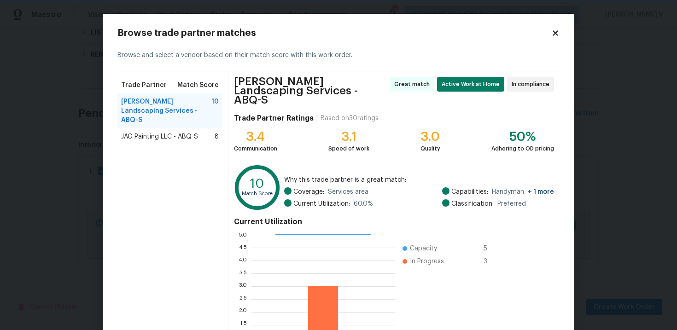
scroll to position [80, 0]
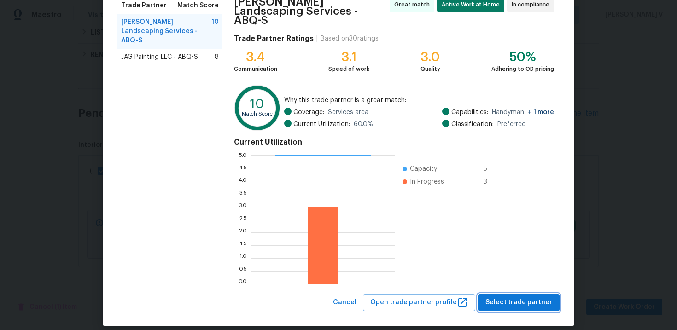
click at [507, 297] on span "Select trade partner" at bounding box center [518, 303] width 67 height 12
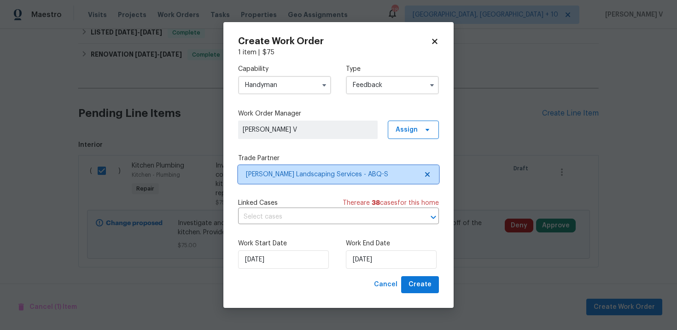
scroll to position [0, 0]
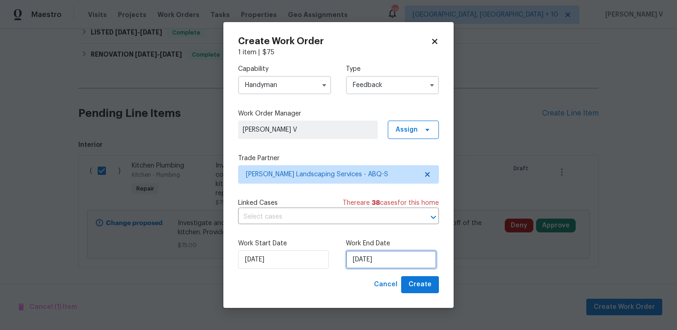
click at [352, 251] on input "29/08/2025" at bounding box center [391, 260] width 91 height 18
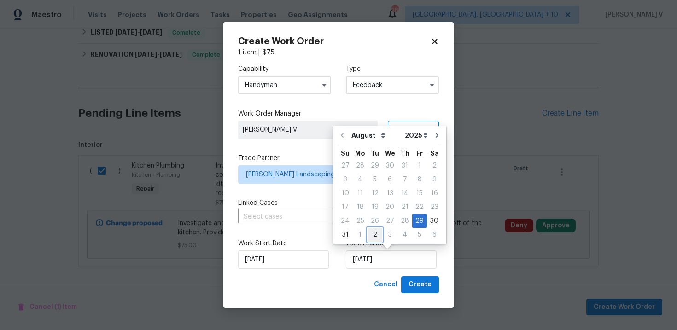
click at [373, 233] on div "2" at bounding box center [374, 234] width 15 height 13
type input "02/09/2025"
select select "8"
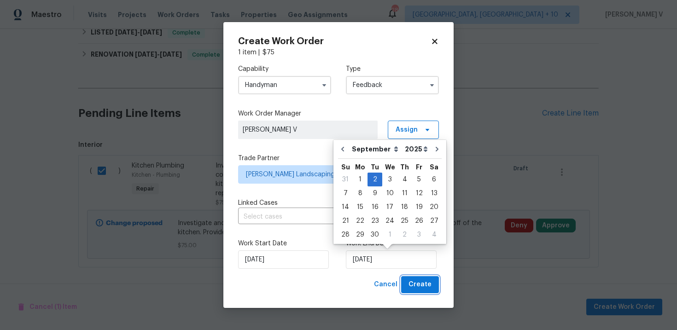
click at [422, 280] on span "Create" at bounding box center [419, 285] width 23 height 12
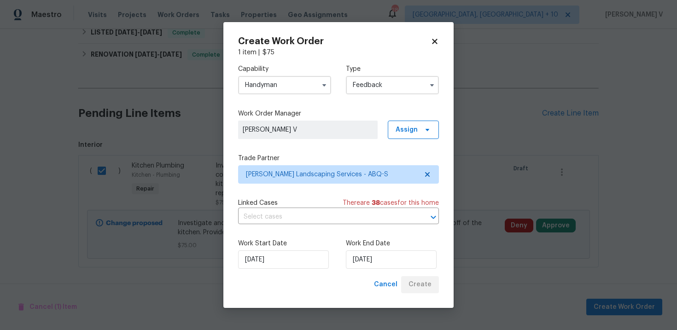
checkbox input "false"
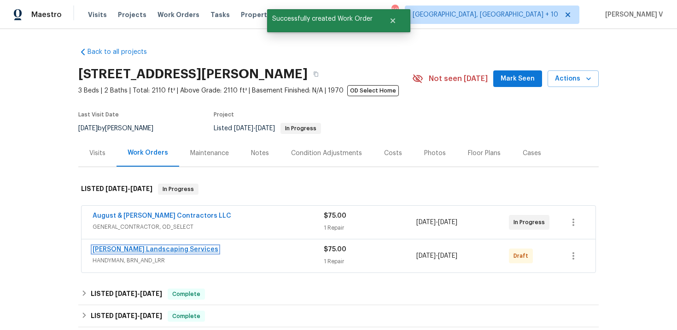
click at [144, 249] on link "Rodriguez Landscaping Services" at bounding box center [156, 249] width 126 height 6
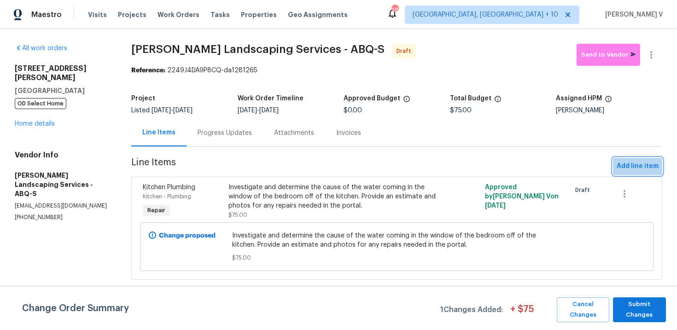
click at [654, 166] on span "Add line item" at bounding box center [638, 167] width 42 height 12
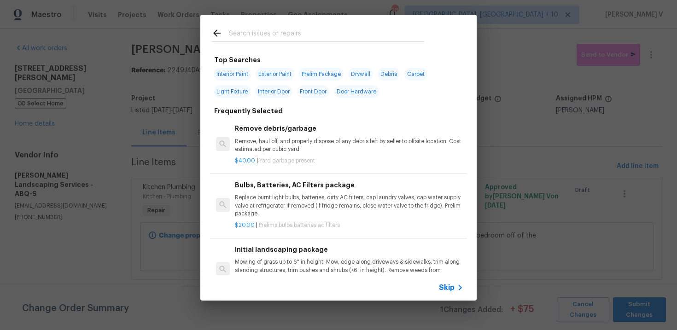
click at [449, 283] on span "Skip" at bounding box center [447, 287] width 16 height 9
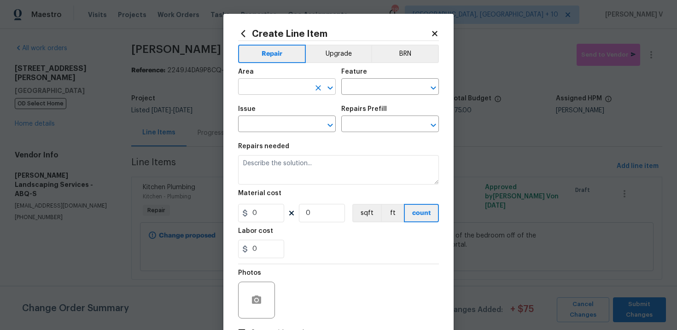
click at [277, 85] on input "text" at bounding box center [274, 88] width 72 height 14
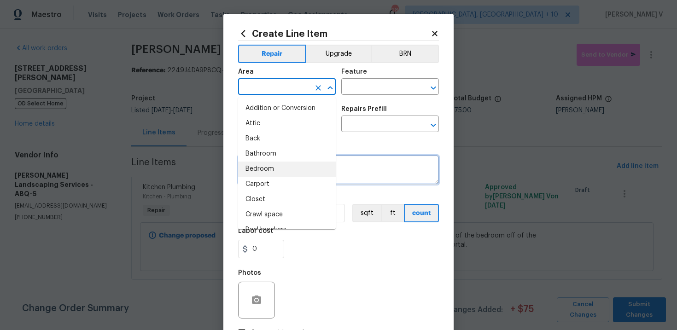
click at [389, 160] on textarea at bounding box center [338, 169] width 201 height 29
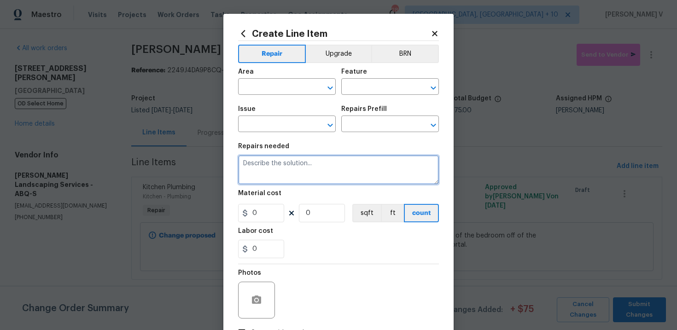
paste textarea "Determine the cause of the floor water stain in the spare bedrooms. Provide an …"
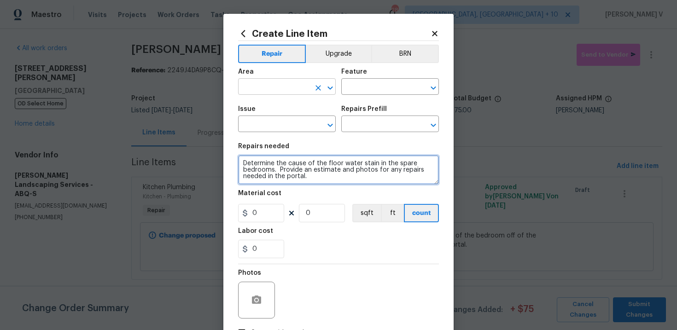
type textarea "Determine the cause of the floor water stain in the spare bedrooms. Provide an …"
click at [288, 85] on input "text" at bounding box center [274, 88] width 72 height 14
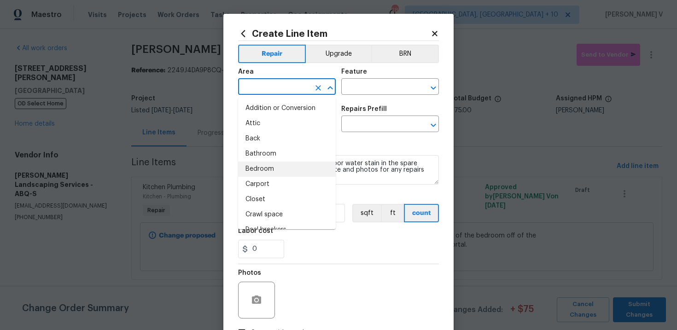
type input "n"
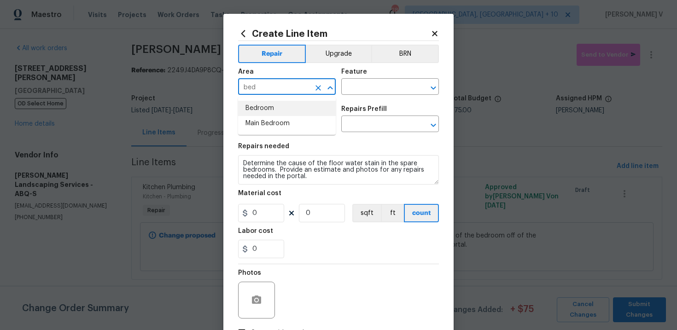
click at [289, 106] on li "Bedroom" at bounding box center [287, 108] width 98 height 15
type input "Bedroom"
click at [380, 85] on input "text" at bounding box center [377, 88] width 72 height 14
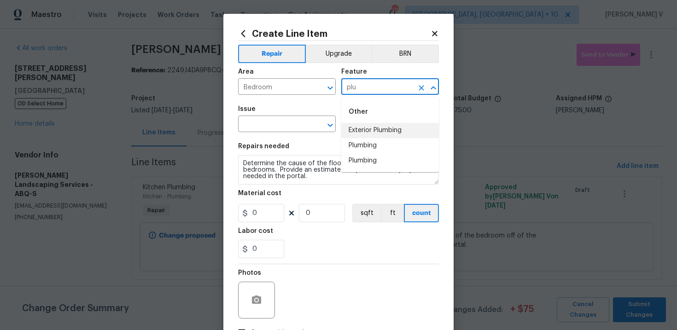
click at [373, 145] on li "Plumbing" at bounding box center [390, 145] width 98 height 15
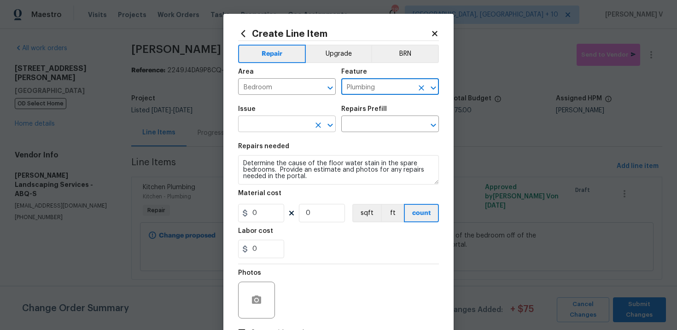
type input "Plumbing"
click at [264, 130] on input "text" at bounding box center [274, 125] width 72 height 14
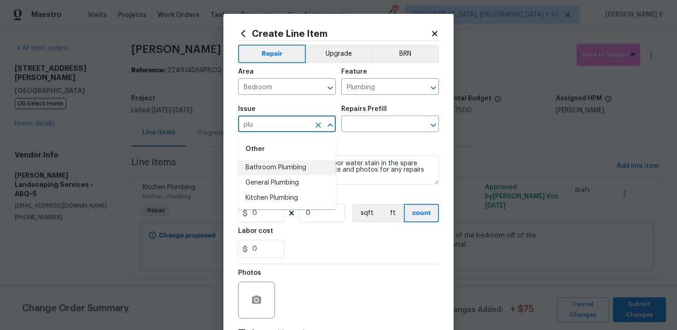
click at [266, 182] on li "General Plumbing" at bounding box center [287, 182] width 98 height 15
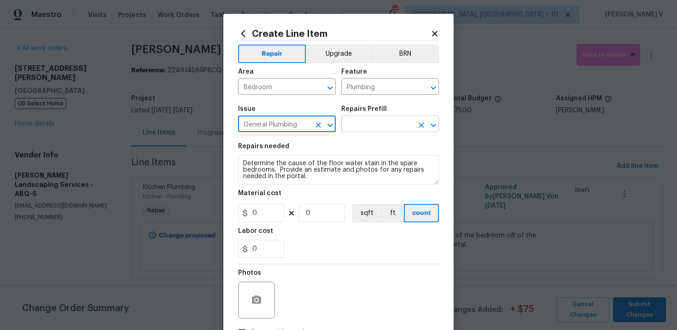
type input "General Plumbing"
click at [373, 128] on input "text" at bounding box center [377, 125] width 72 height 14
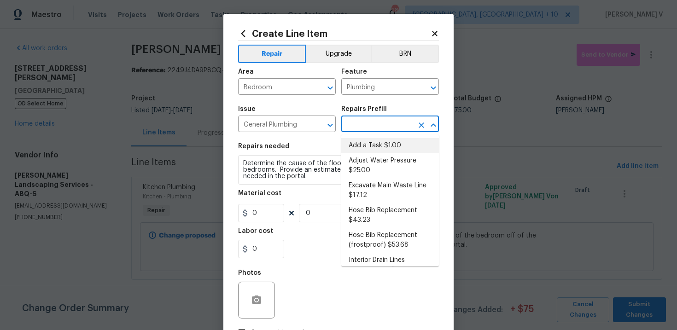
click at [360, 143] on li "Add a Task $1.00" at bounding box center [390, 145] width 98 height 15
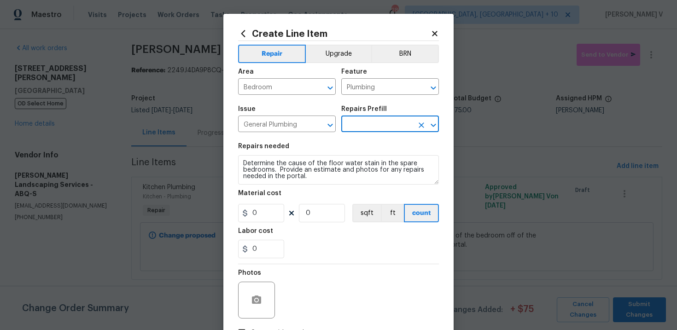
type input "Add a Task $1.00"
type textarea "HPM to detail"
type input "1"
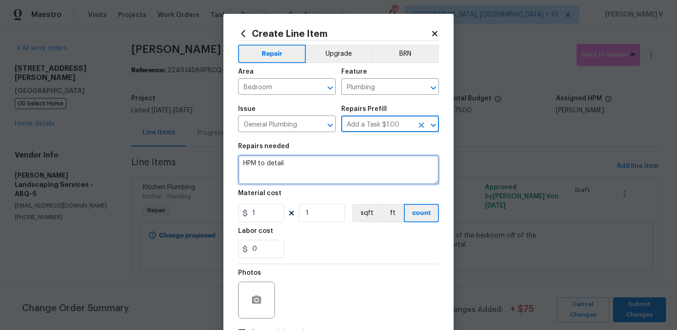
click at [312, 163] on textarea "HPM to detail" at bounding box center [338, 169] width 201 height 29
paste textarea "Determine the cause of the floor water stain in the spare bedrooms. Provide an …"
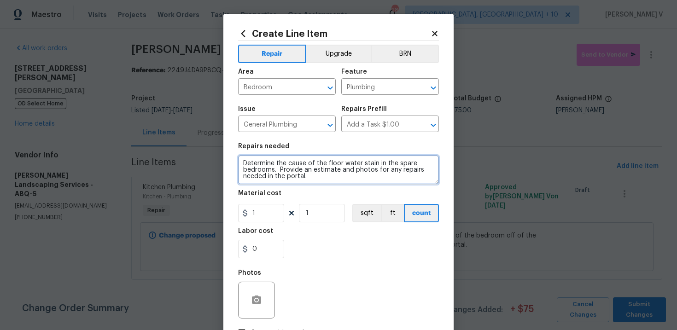
type textarea "Determine the cause of the floor water stain in the spare bedrooms. Provide an …"
click at [285, 202] on div "Material cost" at bounding box center [338, 196] width 201 height 12
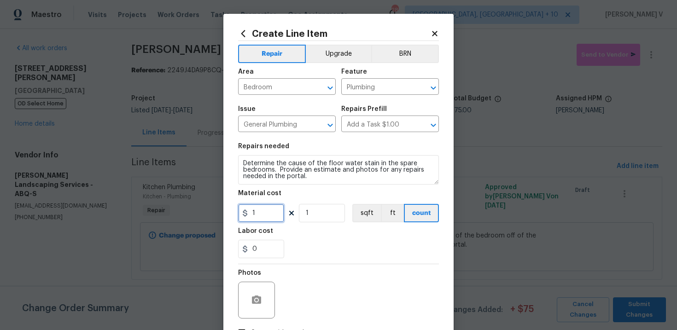
click at [268, 214] on input "1" at bounding box center [261, 213] width 46 height 18
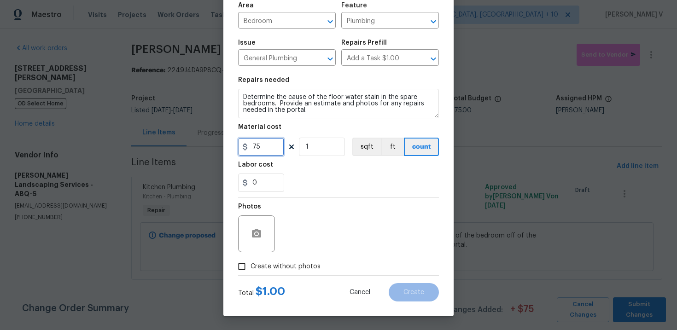
type input "75"
click at [258, 235] on icon "button" at bounding box center [256, 233] width 9 height 8
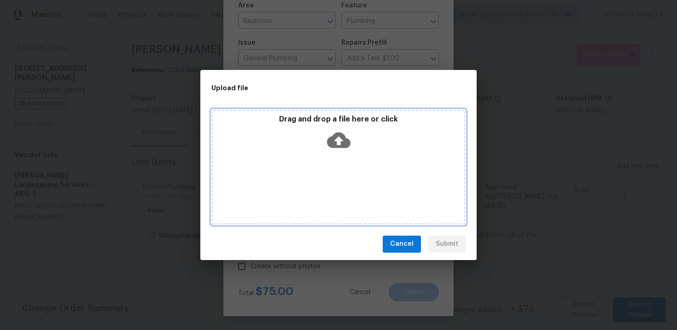
click at [355, 134] on div "Drag and drop a file here or click" at bounding box center [338, 135] width 251 height 40
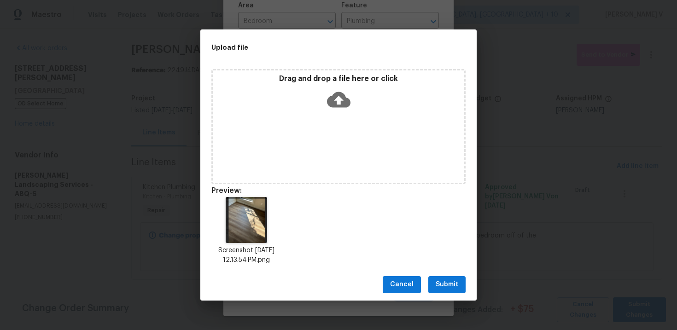
click at [454, 284] on span "Submit" at bounding box center [447, 285] width 23 height 12
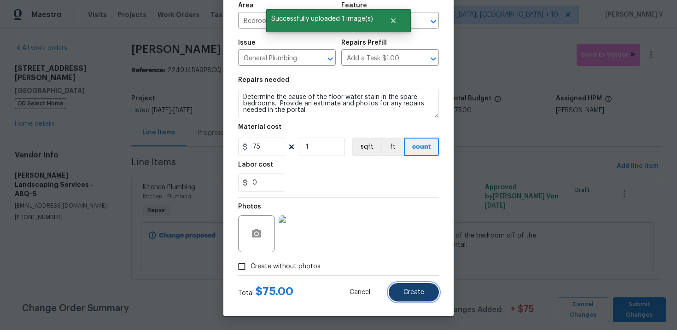
click at [422, 290] on span "Create" at bounding box center [413, 292] width 21 height 7
type input "0"
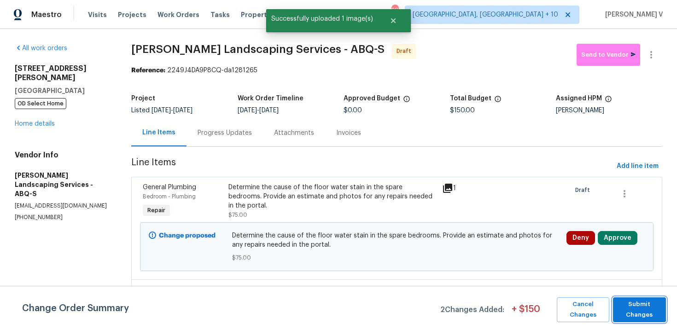
click at [640, 302] on span "Submit Changes" at bounding box center [640, 309] width 44 height 21
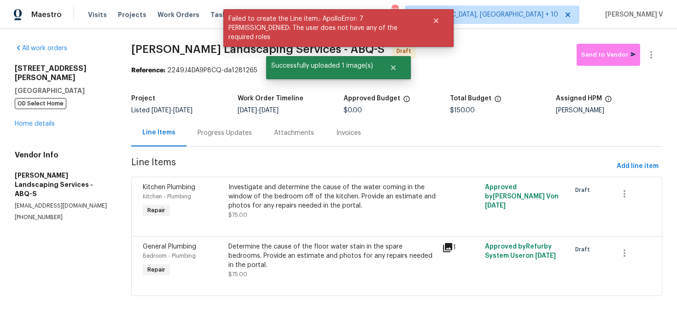
click at [214, 140] on div "Progress Updates" at bounding box center [225, 132] width 76 height 27
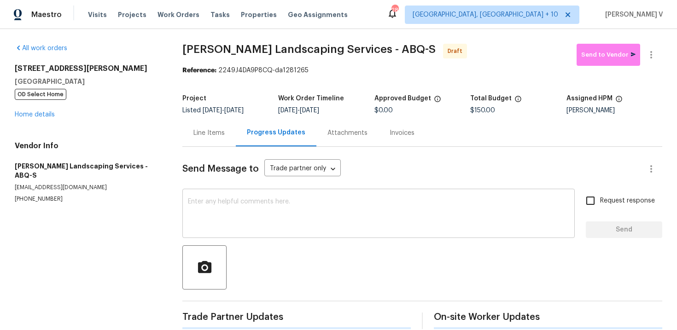
click at [242, 231] on div "x ​" at bounding box center [378, 214] width 392 height 47
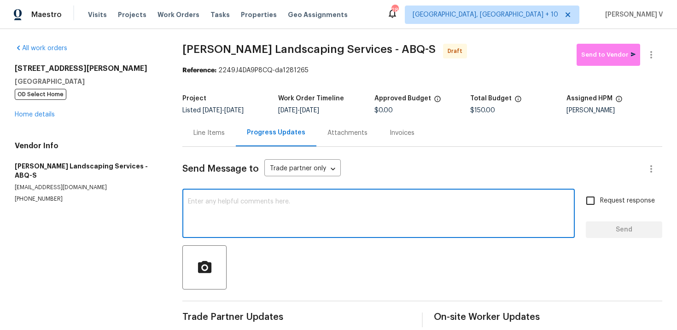
paste textarea "Hi, this is Divya with Opendoor. I’m confirming you received the WO for the pro…"
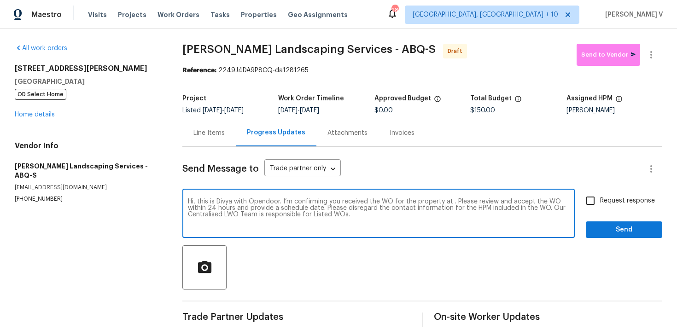
click at [450, 202] on textarea "Hi, this is Divya with Opendoor. I’m confirming you received the WO for the pro…" at bounding box center [378, 214] width 381 height 32
paste textarea "35 Sandia Heights Dr NE, Albuquerque, NM 87122"
type textarea "Hi, this is Divya with Opendoor. I’m confirming you received the WO for the pro…"
click at [601, 202] on span "Request response" at bounding box center [627, 201] width 55 height 10
click at [600, 202] on input "Request response" at bounding box center [590, 200] width 19 height 19
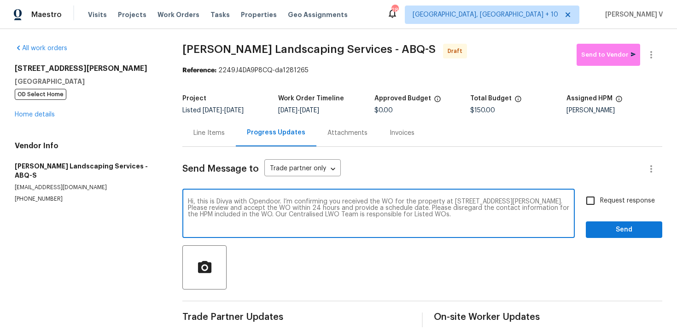
checkbox input "true"
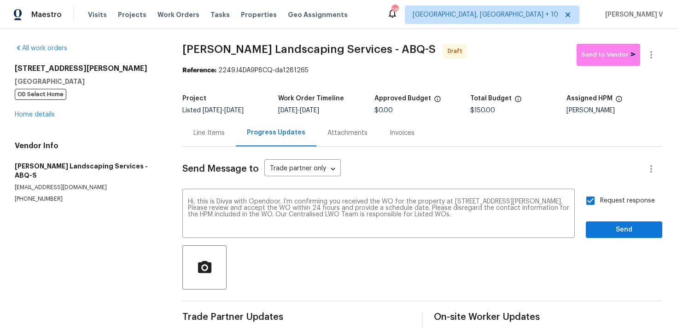
click at [622, 243] on div "Send Message to Trade partner only Trade partner only ​ Hi, this is Divya with …" at bounding box center [422, 237] width 480 height 181
click at [622, 230] on span "Send" at bounding box center [624, 230] width 62 height 12
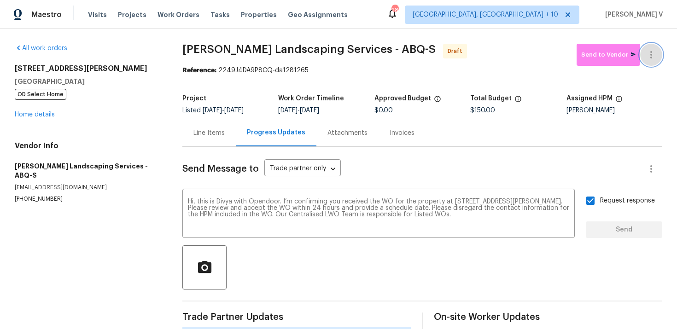
click at [647, 56] on icon "button" at bounding box center [651, 54] width 11 height 11
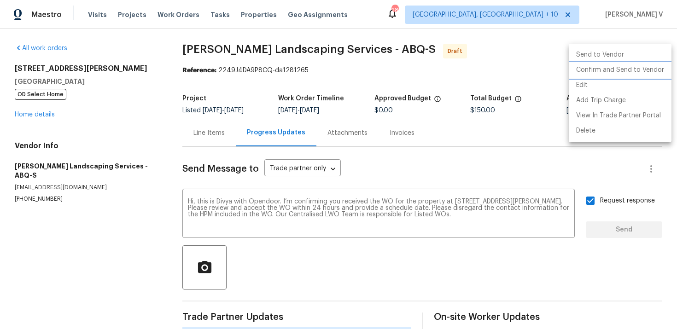
click at [606, 72] on li "Confirm and Send to Vendor" at bounding box center [620, 70] width 103 height 15
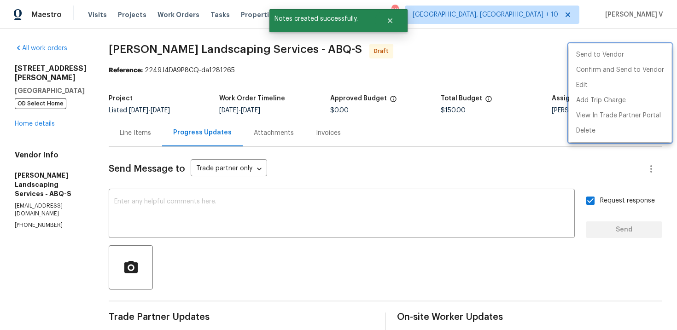
click at [284, 59] on div at bounding box center [338, 165] width 677 height 330
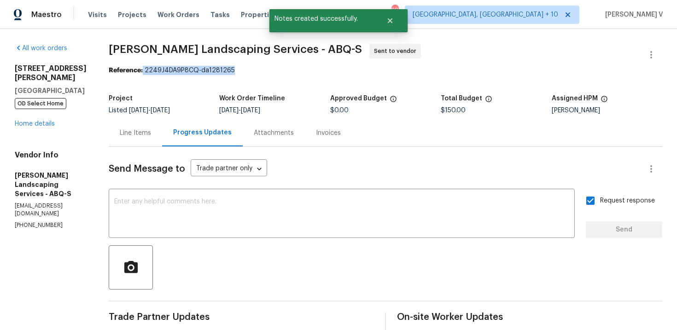
drag, startPoint x: 165, startPoint y: 71, endPoint x: 291, endPoint y: 70, distance: 126.2
click at [291, 70] on div "Reference: 2249J4DA9P8CQ-da1281265" at bounding box center [386, 70] width 554 height 9
copy div "2249J4DA9P8CQ-da1281265"
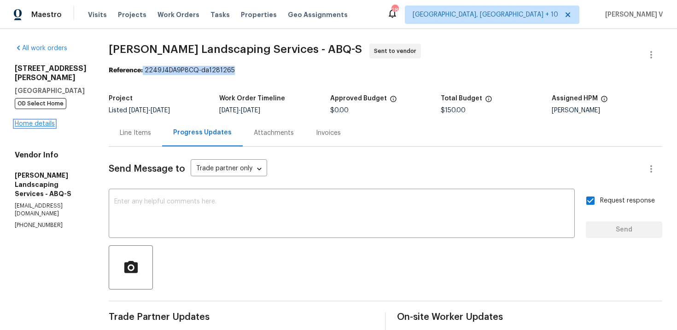
click at [39, 121] on link "Home details" at bounding box center [35, 124] width 40 height 6
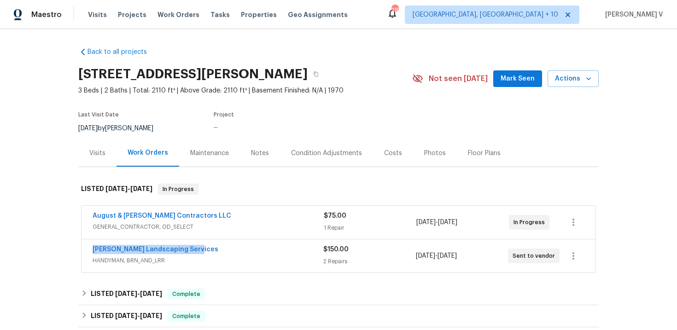
drag, startPoint x: 82, startPoint y: 246, endPoint x: 268, endPoint y: 247, distance: 185.1
click at [268, 247] on div "Rodriguez Landscaping Services HANDYMAN, BRN_AND_LRR $150.00 2 Repairs 8/29/202…" at bounding box center [339, 255] width 514 height 33
copy link "Rodriguez Landscaping Services"
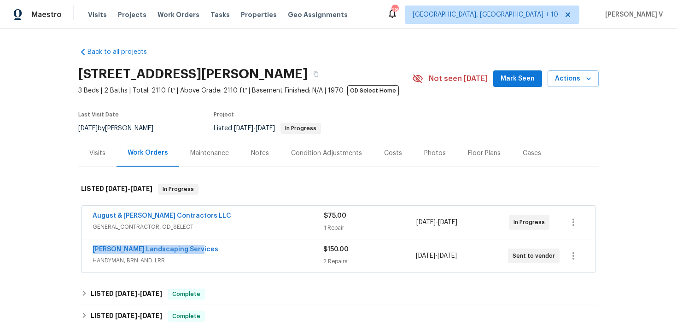
copy link "Rodriguez Landscaping Services"
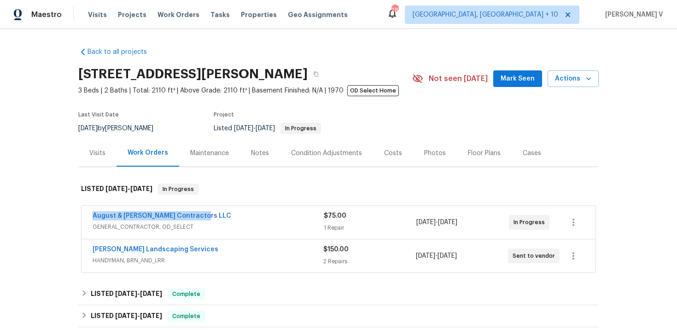
drag, startPoint x: 87, startPoint y: 214, endPoint x: 275, endPoint y: 214, distance: 187.4
click at [275, 214] on div "August & Suttles Contractors LLC GENERAL_CONTRACTOR, OD_SELECT $75.00 1 Repair …" at bounding box center [339, 222] width 514 height 33
copy link "August & Suttles Contractors LLC"
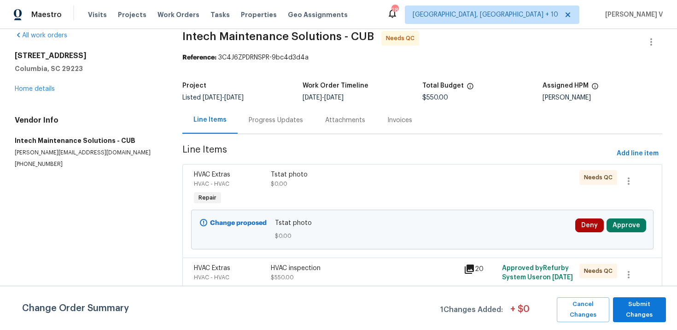
scroll to position [21, 0]
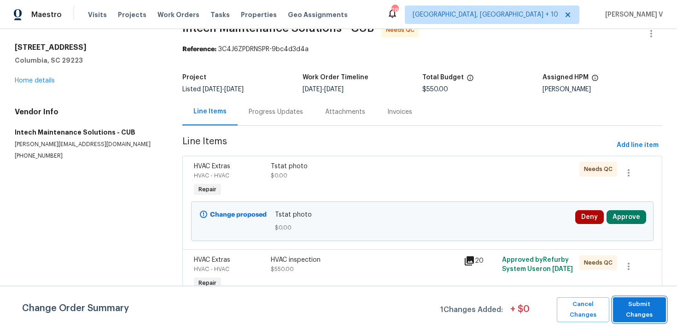
click at [638, 297] on button "Submit Changes" at bounding box center [639, 309] width 53 height 25
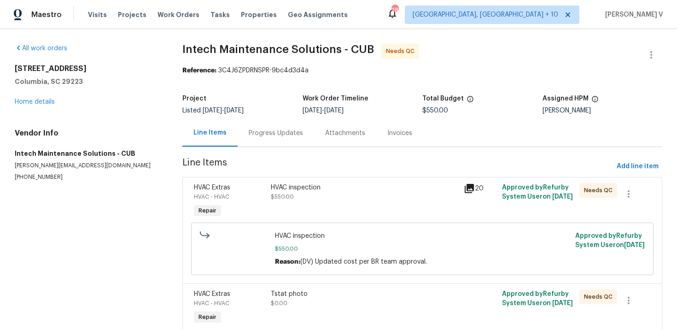
scroll to position [40, 0]
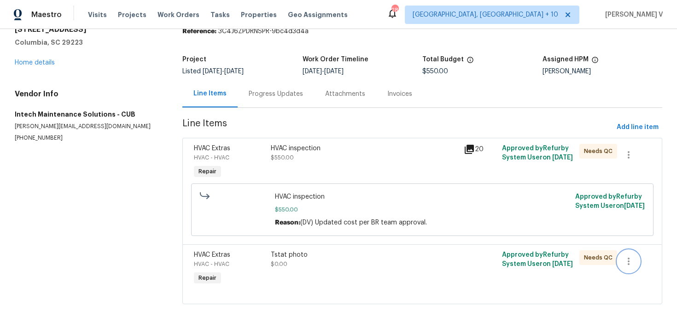
click at [631, 262] on icon "button" at bounding box center [628, 261] width 11 height 11
click at [631, 262] on li "Cancel" at bounding box center [635, 260] width 35 height 15
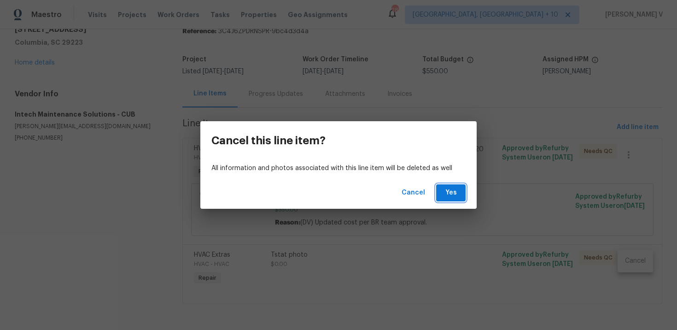
click at [457, 196] on span "Yes" at bounding box center [450, 193] width 15 height 12
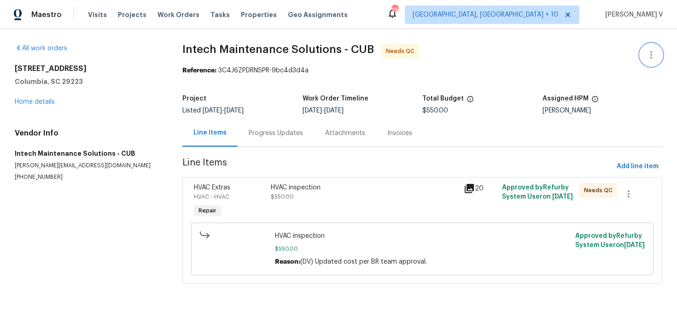
click at [659, 51] on button "button" at bounding box center [651, 55] width 22 height 22
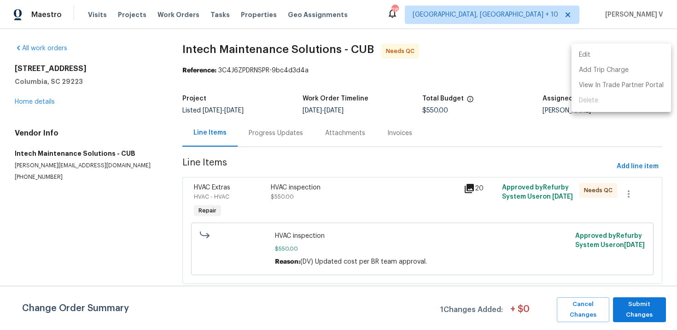
click at [659, 51] on li "Edit" at bounding box center [620, 54] width 99 height 15
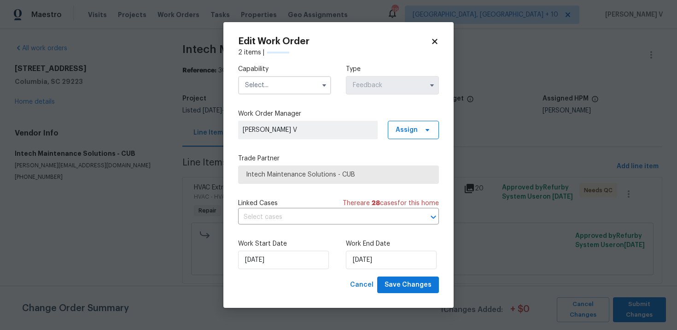
click at [296, 82] on input "text" at bounding box center [284, 85] width 93 height 18
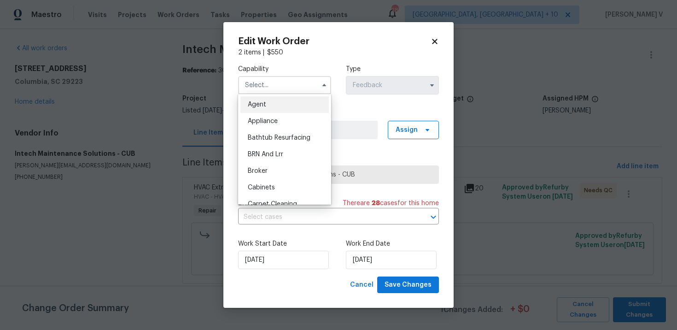
click at [270, 100] on div "Agent" at bounding box center [284, 104] width 88 height 17
type input "Agent"
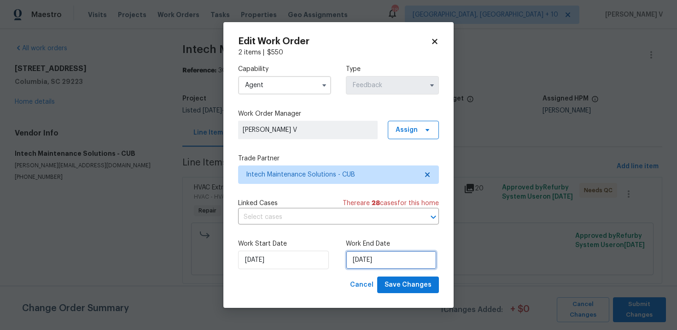
click at [360, 254] on input "24/08/2025" at bounding box center [391, 260] width 91 height 18
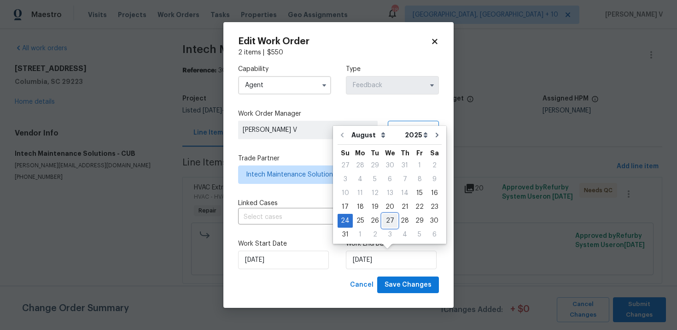
click at [384, 219] on div "27" at bounding box center [389, 220] width 15 height 13
type input "27/08/2025"
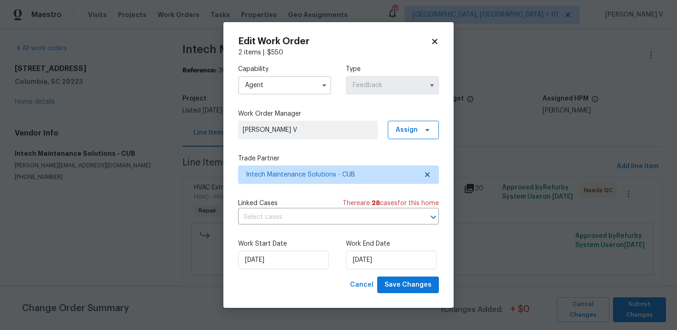
click at [281, 248] on div "Work Start Date 15/08/2025" at bounding box center [284, 254] width 93 height 30
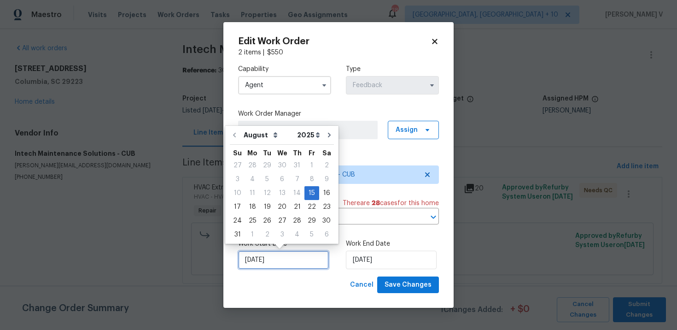
click at [259, 258] on input "15/08/2025" at bounding box center [283, 260] width 91 height 18
click at [321, 190] on div "16" at bounding box center [326, 193] width 15 height 13
type input "16/08/2025"
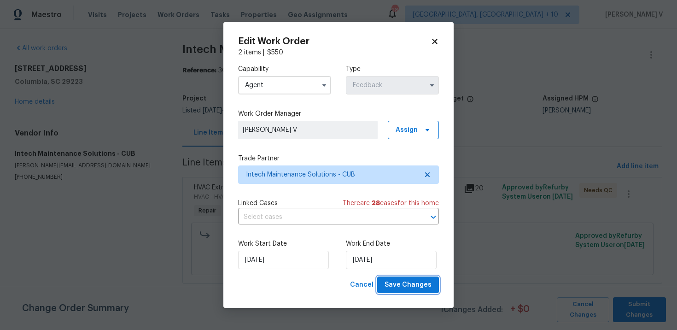
click at [405, 284] on span "Save Changes" at bounding box center [408, 285] width 47 height 12
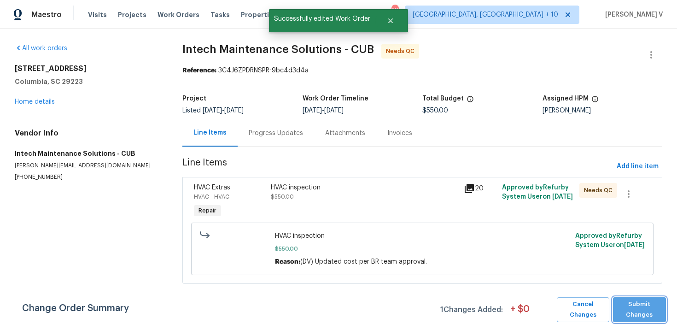
click at [647, 299] on span "Submit Changes" at bounding box center [640, 309] width 44 height 21
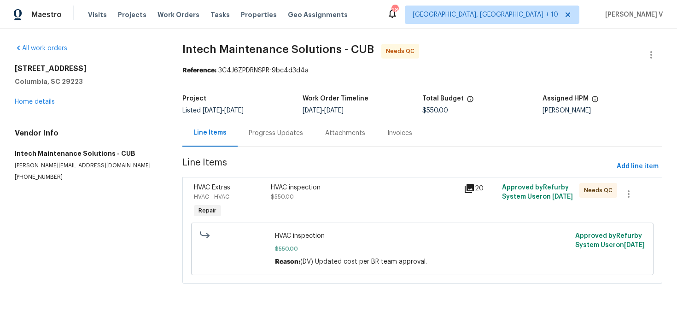
click at [352, 178] on div "HVAC Extras HVAC - HVAC Repair HVAC inspection $550.00 20 Approved by Refurby S…" at bounding box center [422, 230] width 480 height 107
click at [256, 116] on div "Project Listed [DATE] - [DATE] Work Order Timeline [DATE] - [DATE] Total Budget…" at bounding box center [422, 104] width 480 height 29
click at [260, 119] on div "Progress Updates" at bounding box center [276, 132] width 76 height 27
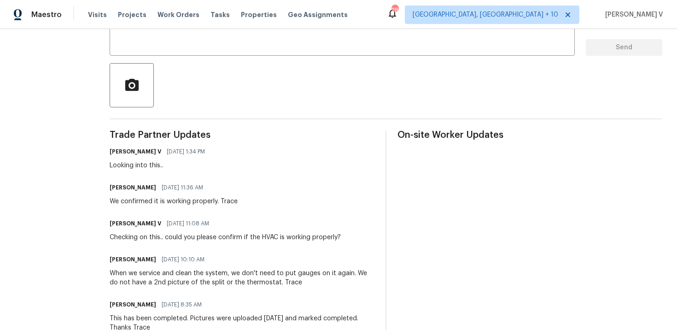
scroll to position [22, 0]
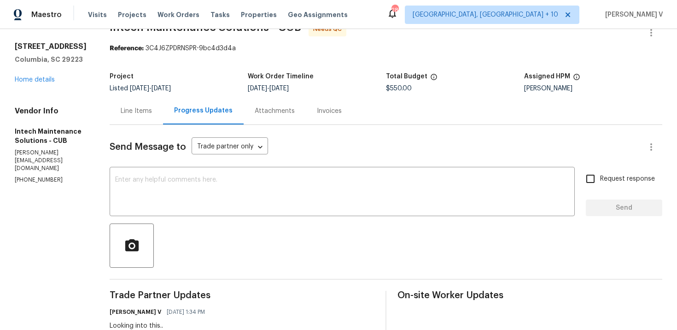
click at [138, 102] on div "Line Items" at bounding box center [136, 110] width 53 height 27
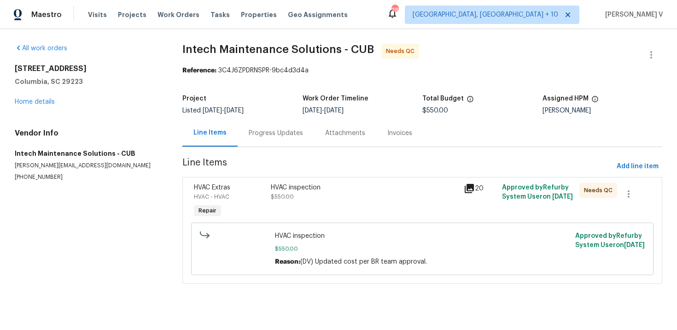
click at [341, 177] on div "HVAC Extras HVAC - HVAC Repair HVAC inspection $550.00 20 Approved by Refurby S…" at bounding box center [422, 230] width 480 height 107
click at [340, 187] on div "HVAC inspection" at bounding box center [364, 187] width 187 height 9
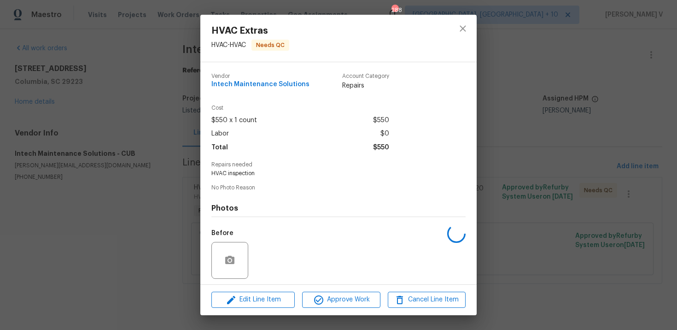
scroll to position [64, 0]
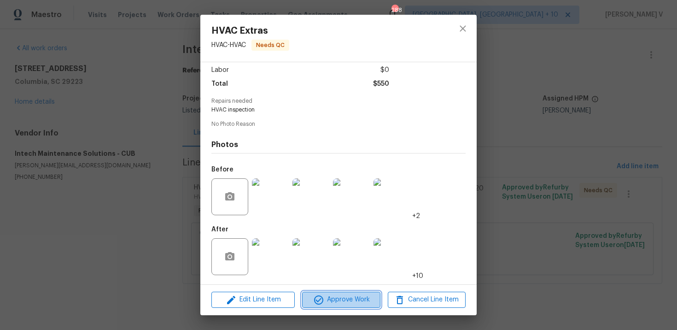
click at [344, 306] on button "Approve Work" at bounding box center [341, 299] width 78 height 16
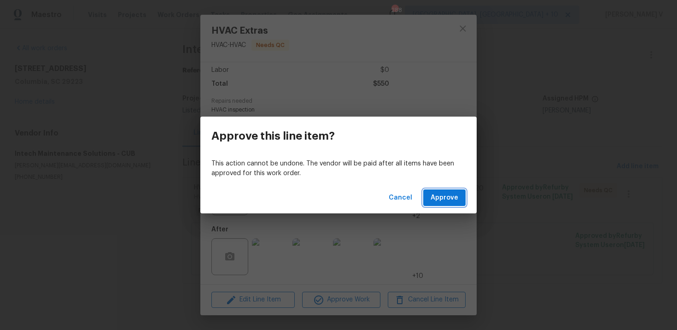
click at [442, 191] on button "Approve" at bounding box center [444, 197] width 42 height 17
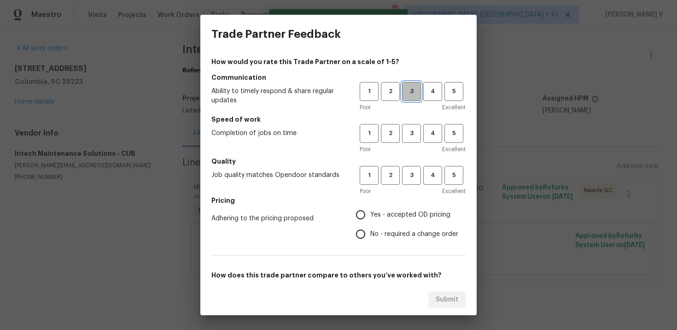
click at [415, 87] on span "3" at bounding box center [411, 91] width 17 height 11
click at [414, 134] on span "3" at bounding box center [411, 133] width 17 height 11
click at [413, 168] on button "3" at bounding box center [411, 175] width 19 height 19
click at [377, 226] on label "No - required a change order" at bounding box center [404, 233] width 107 height 19
click at [370, 226] on input "No - required a change order" at bounding box center [360, 233] width 19 height 19
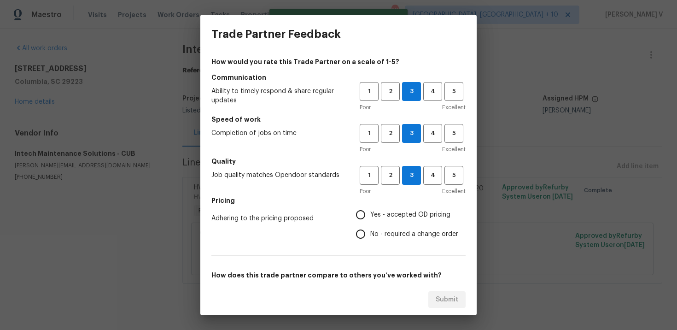
radio input "true"
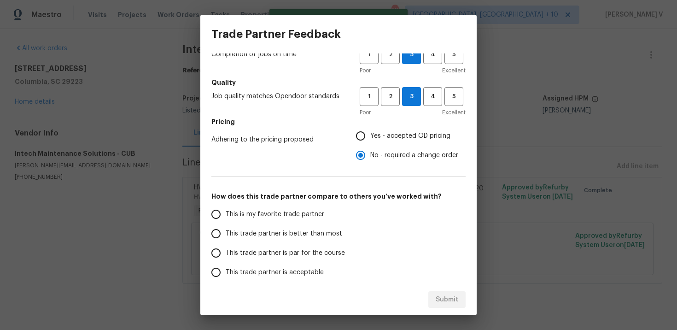
click at [301, 234] on span "This trade partner is better than most" at bounding box center [284, 234] width 117 height 10
click at [226, 234] on input "This trade partner is better than most" at bounding box center [215, 233] width 19 height 19
click at [450, 294] on span "Submit" at bounding box center [447, 300] width 23 height 12
radio input "true"
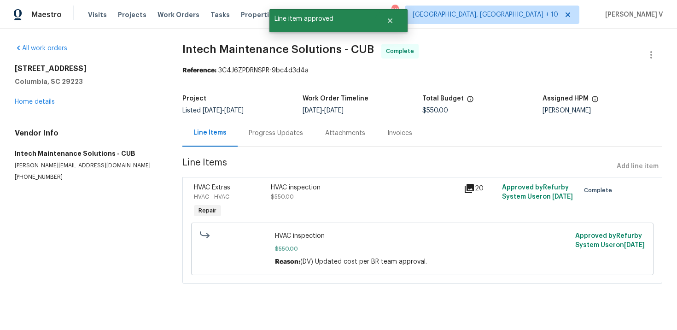
click at [250, 125] on div "Progress Updates" at bounding box center [276, 132] width 76 height 27
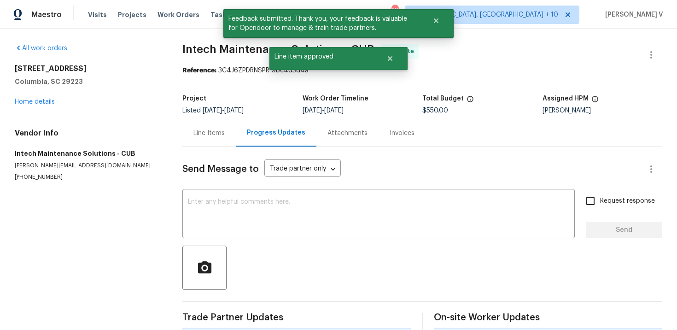
click at [250, 125] on div "Progress Updates" at bounding box center [276, 132] width 81 height 27
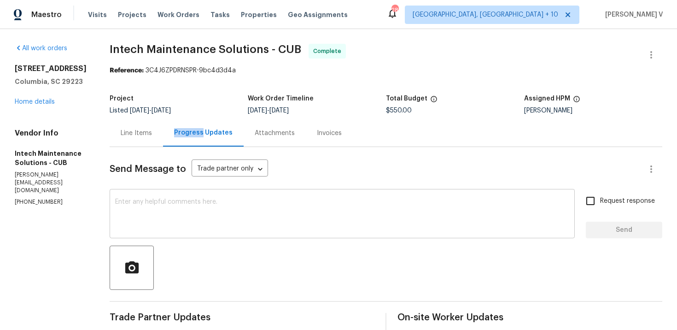
click at [210, 209] on textarea at bounding box center [342, 214] width 454 height 32
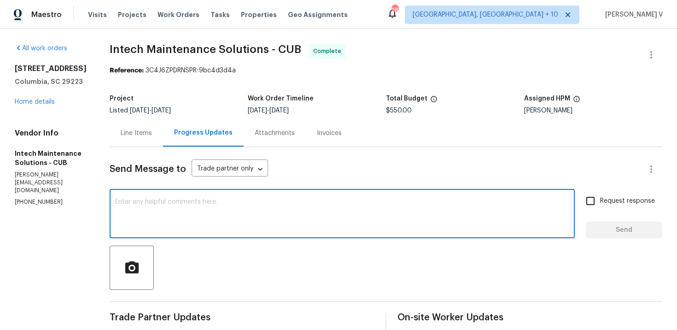
paste textarea "he work order has been approved. Thanks for the job :)"
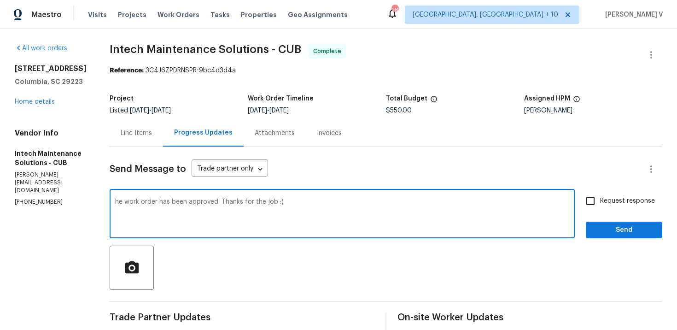
click at [111, 204] on div "he work order has been approved. Thanks for the job :) x ​" at bounding box center [342, 214] width 465 height 47
click at [115, 202] on textarea "he work order has been approved. Thanks for the job :)" at bounding box center [342, 214] width 454 height 32
click at [0, 0] on div "The" at bounding box center [0, 0] width 0 height 0
type textarea "The work order has been approved. Thanks for the job :)"
click at [622, 229] on span "Send" at bounding box center [624, 230] width 62 height 12
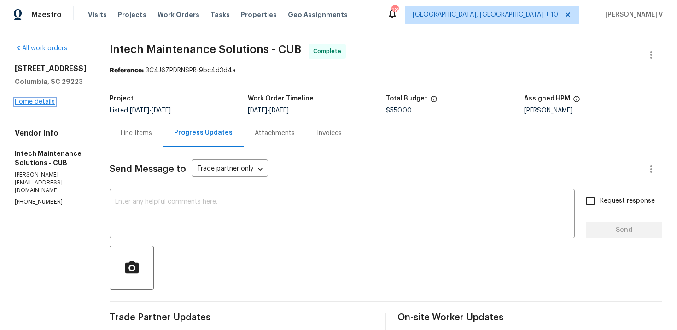
click at [47, 105] on link "Home details" at bounding box center [35, 102] width 40 height 6
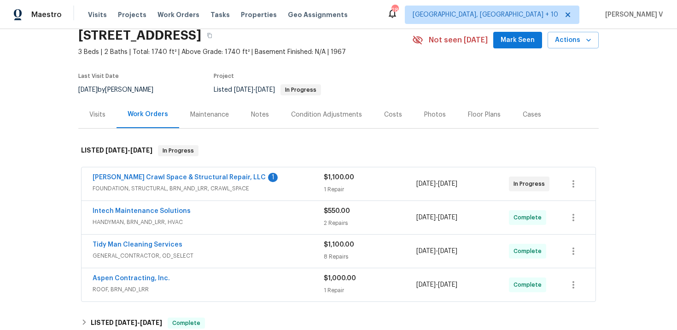
scroll to position [54, 0]
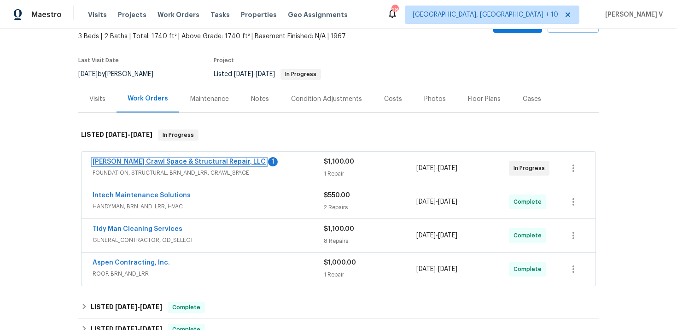
click at [192, 164] on link "Falcone Crawl Space & Structural Repair, LLC" at bounding box center [179, 161] width 173 height 6
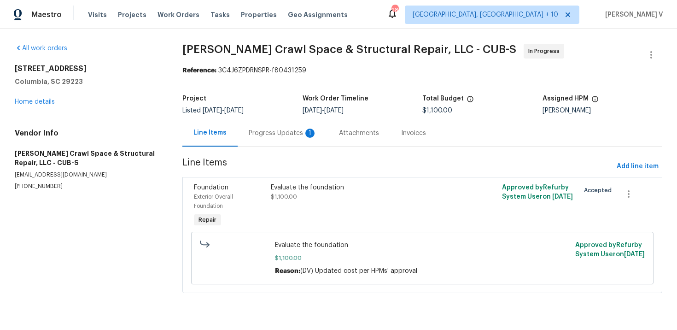
click at [268, 137] on div "Progress Updates 1" at bounding box center [283, 132] width 68 height 9
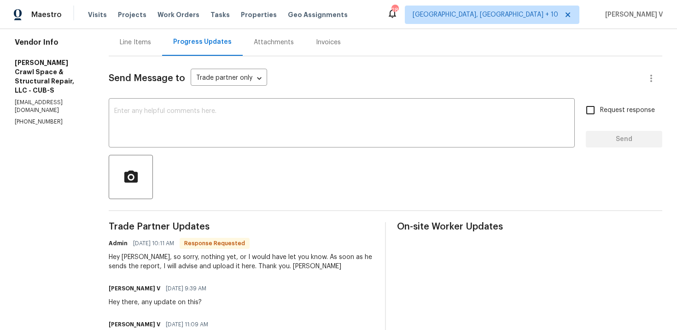
scroll to position [109, 0]
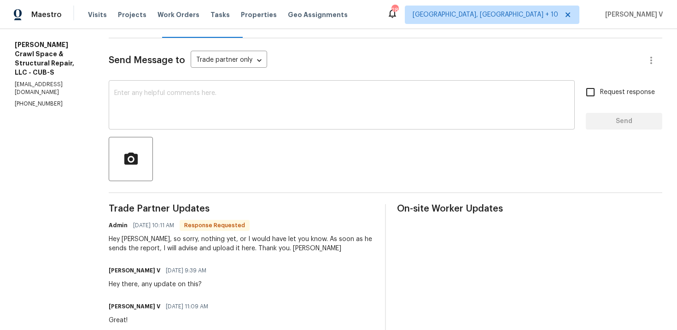
click at [227, 115] on textarea at bounding box center [341, 106] width 455 height 32
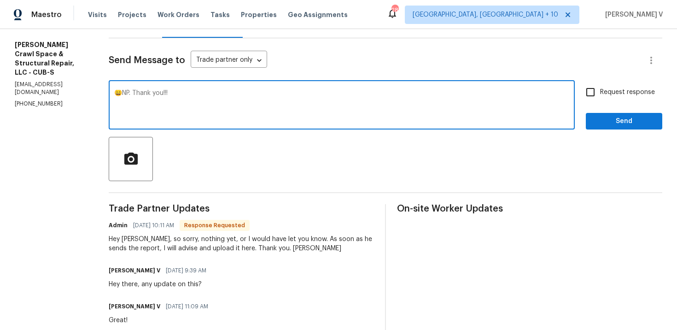
type textarea "😄NP. Thank you!!!"
click at [641, 124] on span "Send" at bounding box center [624, 122] width 62 height 12
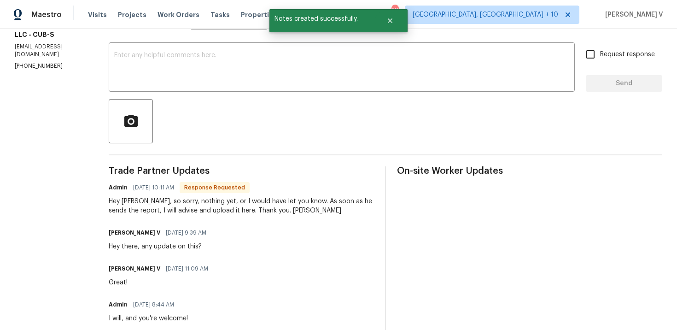
scroll to position [175, 0]
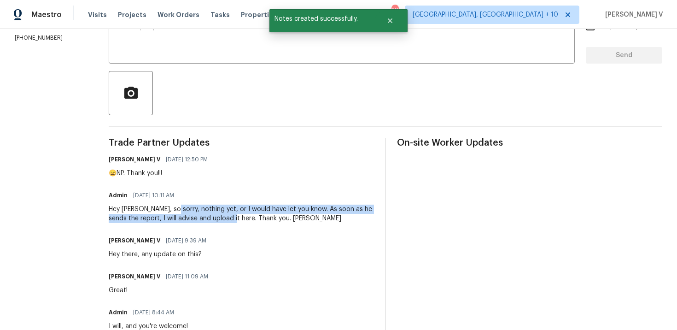
drag, startPoint x: 180, startPoint y: 210, endPoint x: 235, endPoint y: 217, distance: 56.2
click at [235, 217] on div "Hey Divya, so sorry, nothing yet, or I would have let you know. As soon as he s…" at bounding box center [241, 213] width 265 height 18
copy div "nothing yet, or I would have let you know. As soon as he sends the report, I wi…"
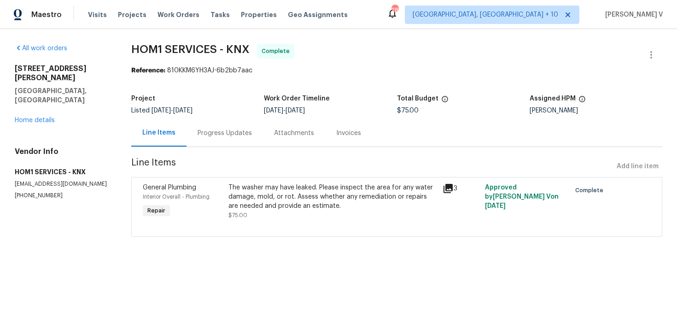
click at [227, 142] on div "Progress Updates" at bounding box center [225, 132] width 76 height 27
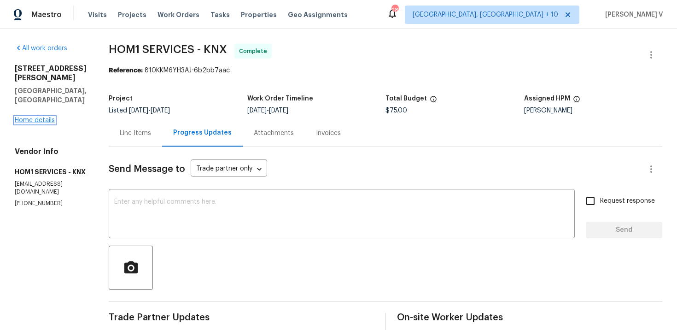
click at [37, 117] on link "Home details" at bounding box center [35, 120] width 40 height 6
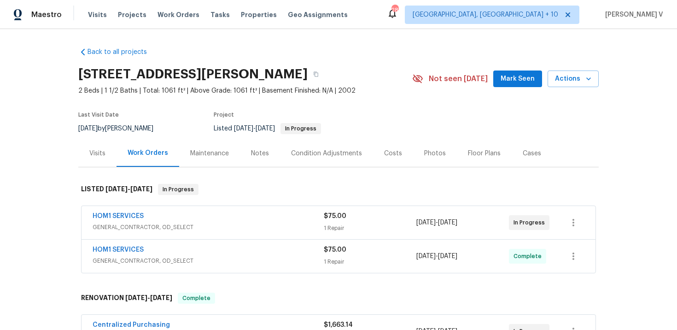
click at [173, 221] on div "HOM1 SERVICES" at bounding box center [208, 216] width 231 height 11
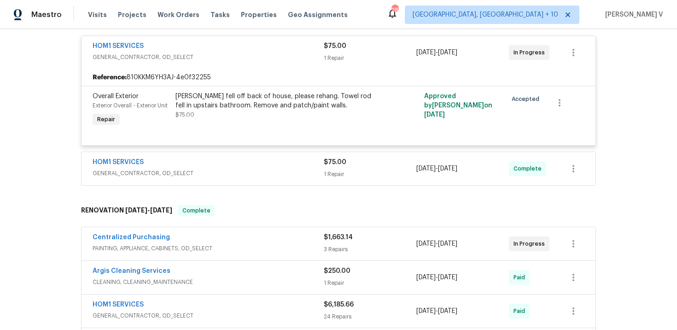
scroll to position [254, 0]
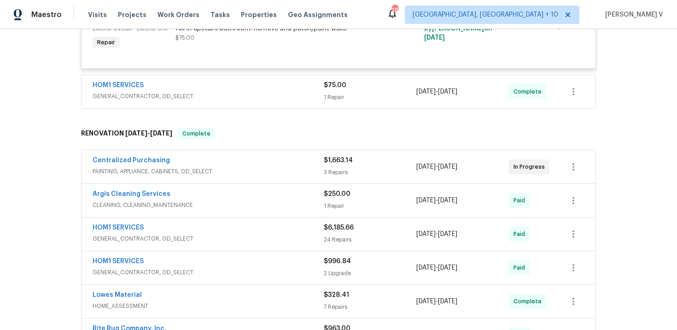
click at [275, 165] on div "Centralized Purchasing" at bounding box center [208, 161] width 231 height 11
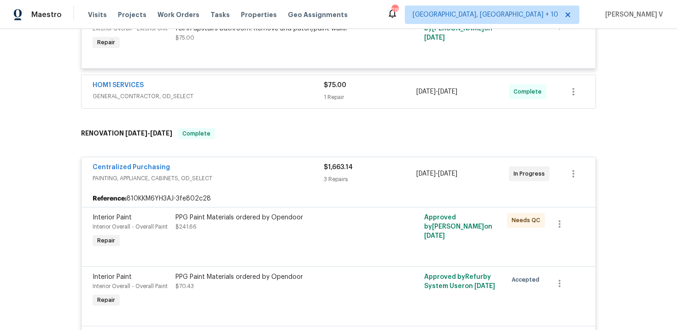
scroll to position [0, 0]
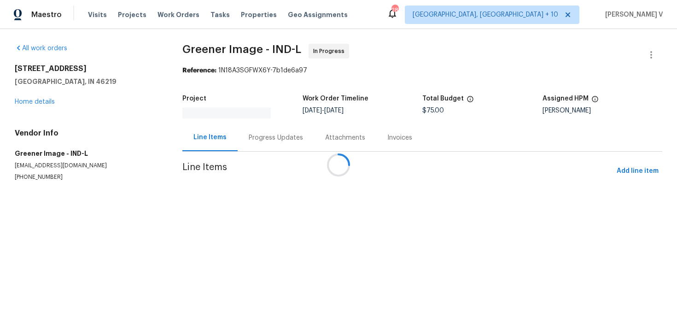
click at [45, 107] on div at bounding box center [338, 165] width 677 height 330
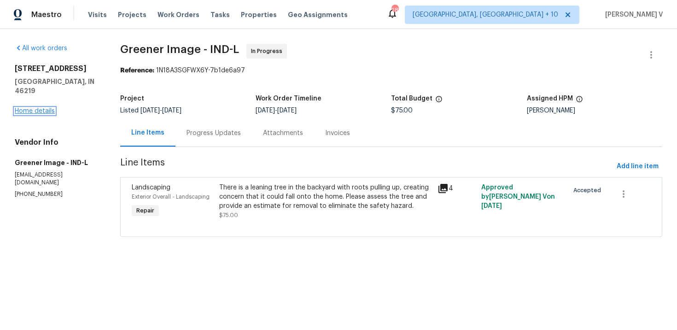
click at [41, 108] on link "Home details" at bounding box center [35, 111] width 40 height 6
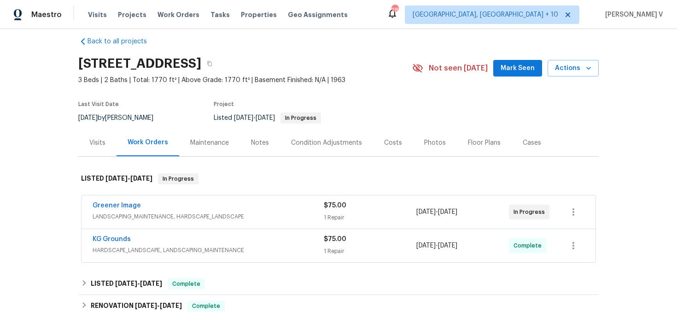
scroll to position [11, 0]
click at [116, 203] on link "Greener Image" at bounding box center [117, 205] width 48 height 6
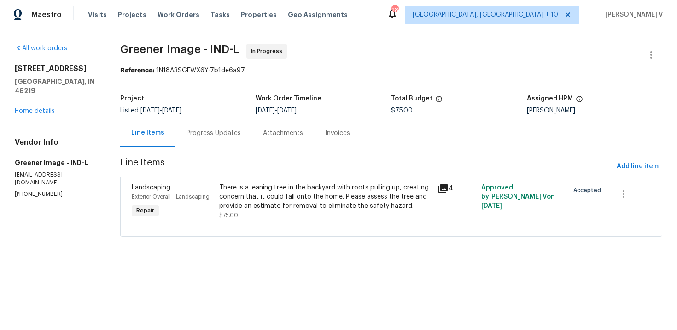
click at [217, 145] on div "Progress Updates" at bounding box center [213, 132] width 76 height 27
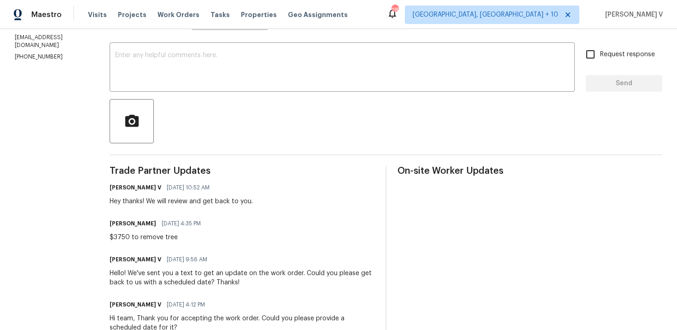
scroll to position [45, 0]
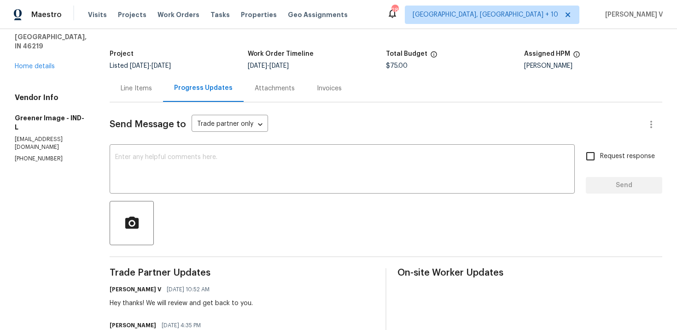
click at [140, 91] on div "Line Items" at bounding box center [136, 88] width 31 height 9
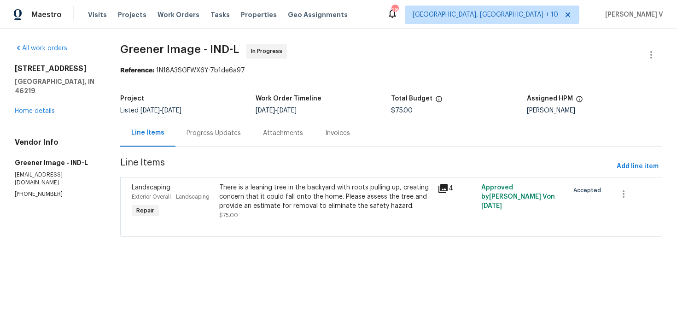
click at [291, 201] on div "There is a leaning tree in the backyard with roots pulling up, creating concern…" at bounding box center [325, 197] width 213 height 28
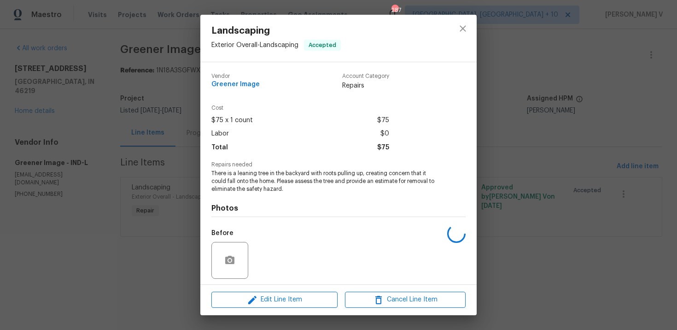
scroll to position [64, 0]
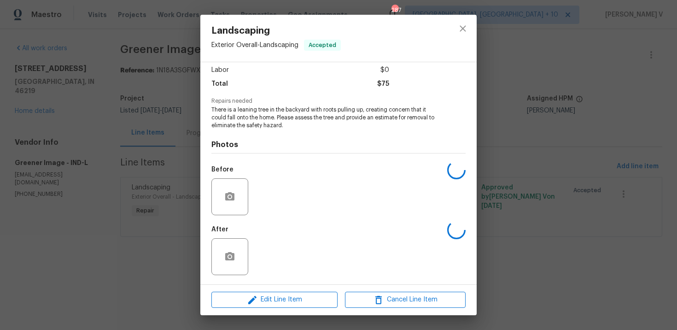
click at [288, 289] on div "Edit Line Item Cancel Line Item" at bounding box center [338, 299] width 276 height 31
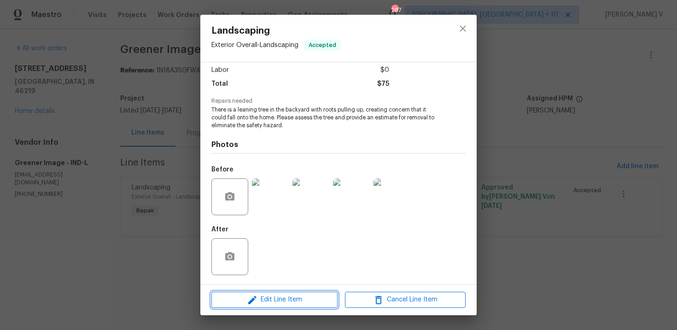
click at [273, 305] on span "Edit Line Item" at bounding box center [274, 300] width 121 height 12
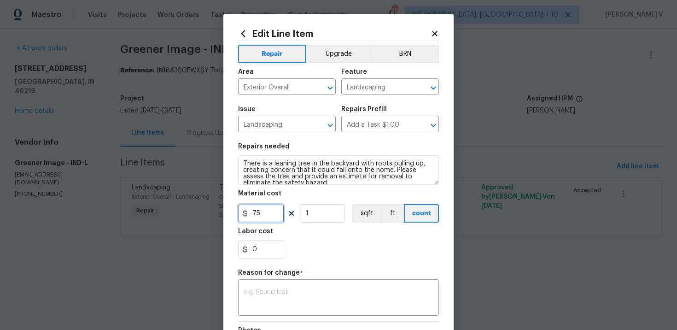
click at [267, 220] on input "75" at bounding box center [261, 213] width 46 height 18
paste input "3750"
click at [256, 217] on input "753750" at bounding box center [261, 213] width 46 height 18
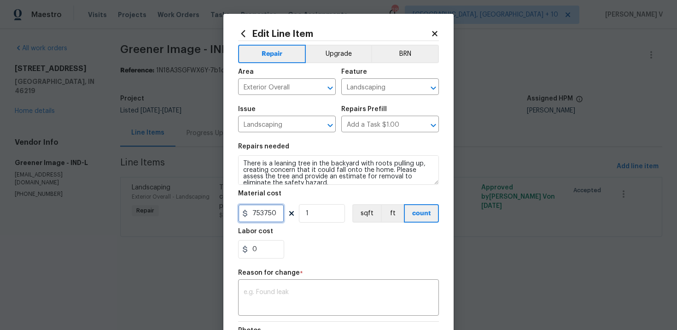
click at [256, 217] on input "753750" at bounding box center [261, 213] width 46 height 18
paste input "text"
type input "3750"
click at [271, 302] on textarea at bounding box center [339, 298] width 190 height 19
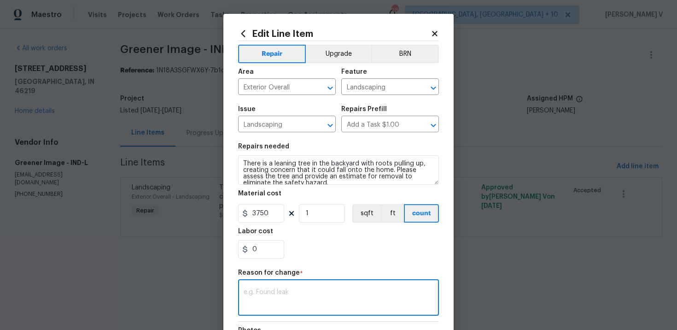
click at [281, 297] on textarea at bounding box center [339, 298] width 190 height 19
paste textarea "(DV) Updated cost per BR team approval."
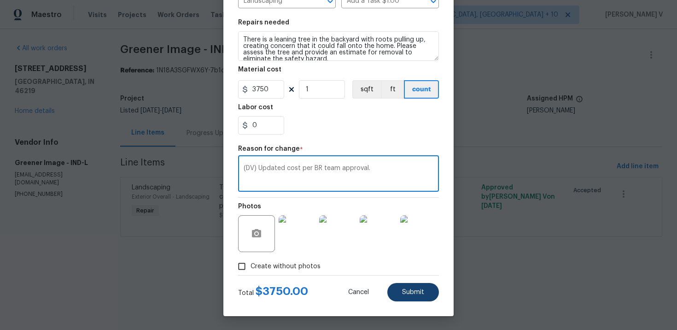
type textarea "(DV) Updated cost per BR team approval."
click at [412, 297] on button "Submit" at bounding box center [413, 292] width 52 height 18
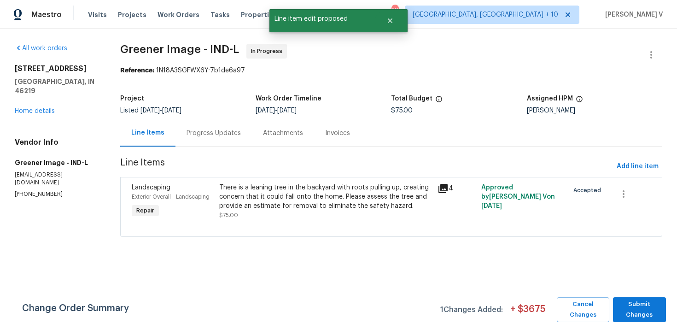
scroll to position [0, 0]
click at [626, 305] on span "Submit Changes" at bounding box center [640, 309] width 44 height 21
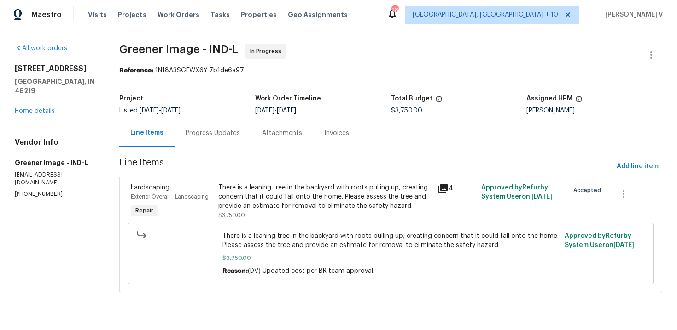
click at [223, 128] on div "Progress Updates" at bounding box center [213, 132] width 54 height 9
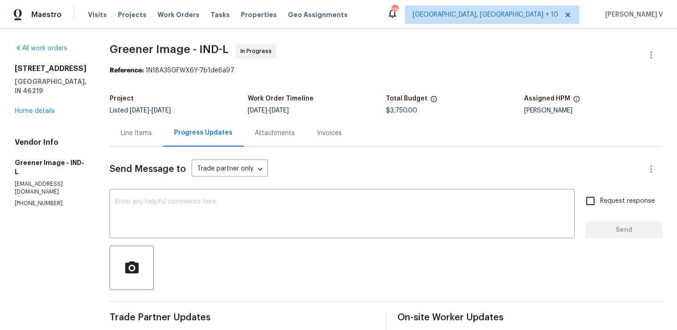
click at [141, 132] on div "Line Items" at bounding box center [136, 132] width 31 height 9
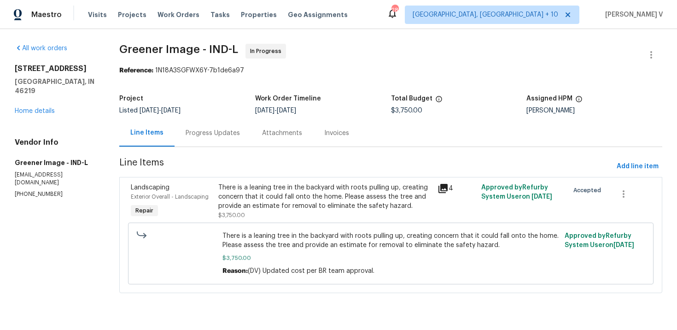
click at [225, 138] on div "Progress Updates" at bounding box center [213, 132] width 76 height 27
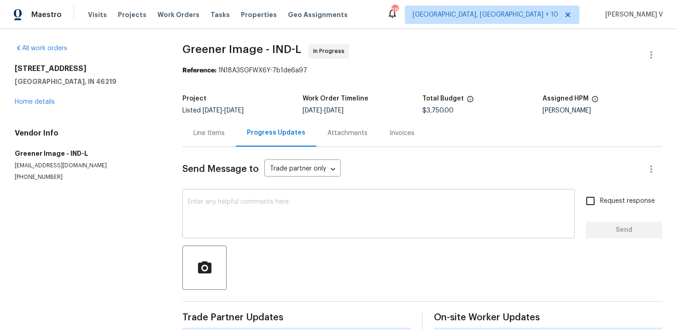
click at [257, 235] on div "x ​" at bounding box center [378, 214] width 392 height 47
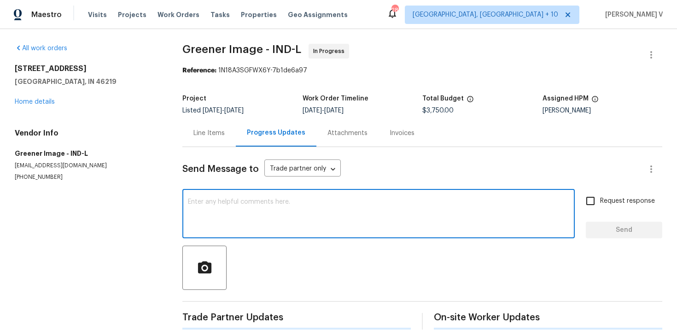
paste textarea "Hey, this is approved; we have updated the cost to $. Please let us know the co…"
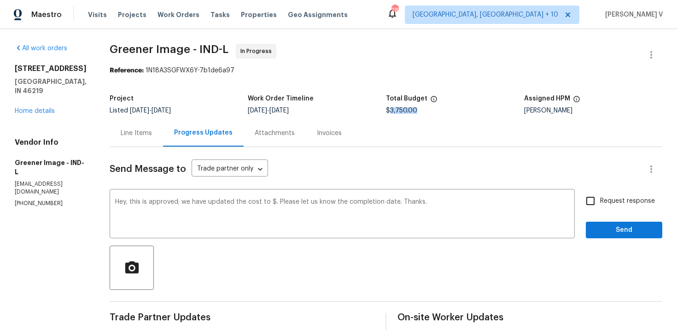
drag, startPoint x: 389, startPoint y: 111, endPoint x: 468, endPoint y: 111, distance: 79.7
click at [468, 111] on div "$3,750.00" at bounding box center [455, 110] width 138 height 6
copy span "3,750.00"
click at [269, 204] on textarea "Hey, this is approved; we have updated the cost to $. Please let us know the co…" at bounding box center [342, 214] width 454 height 32
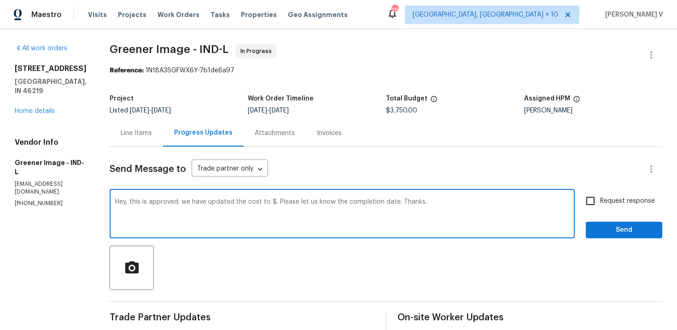
paste textarea "3,750.00"
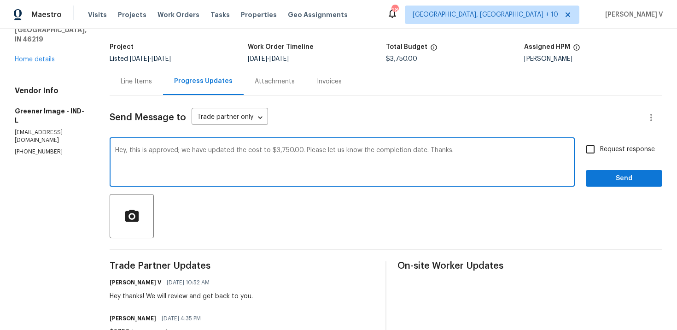
type textarea "Hey, this is approved; we have updated the cost to $3,750.00. Please let us kno…"
click at [613, 151] on span "Request response" at bounding box center [627, 150] width 55 height 10
click at [600, 151] on input "Request response" at bounding box center [590, 149] width 19 height 19
checkbox input "true"
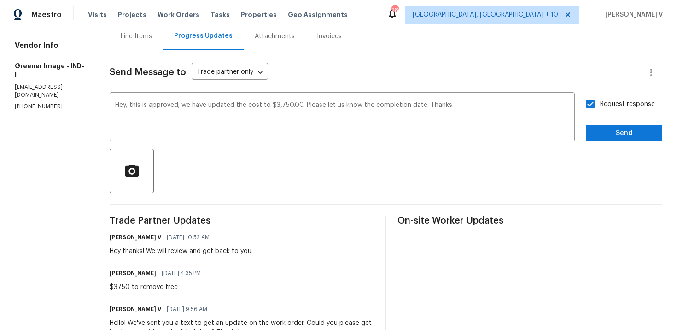
scroll to position [101, 0]
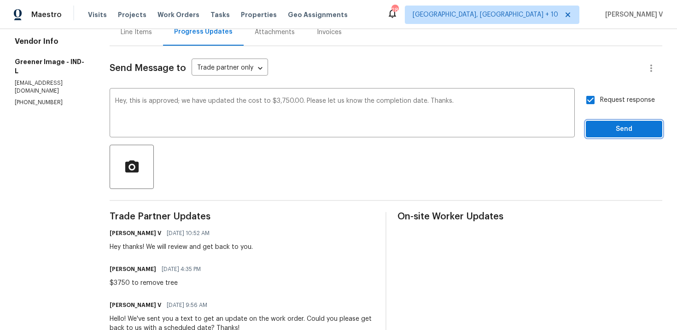
click at [614, 135] on button "Send" at bounding box center [624, 129] width 76 height 17
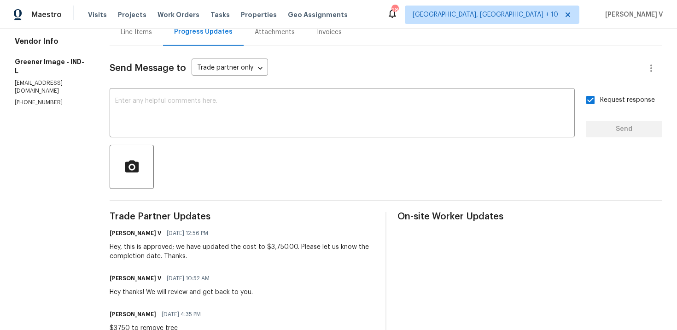
scroll to position [0, 0]
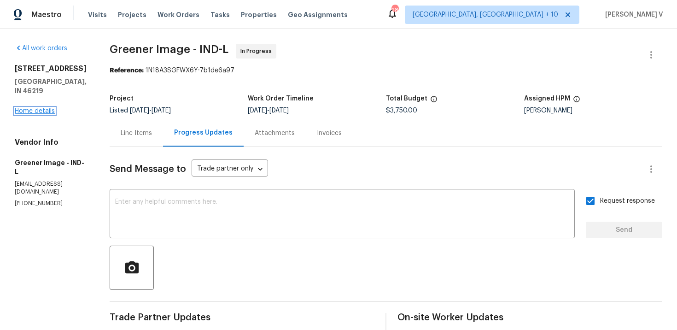
click at [51, 108] on link "Home details" at bounding box center [35, 111] width 40 height 6
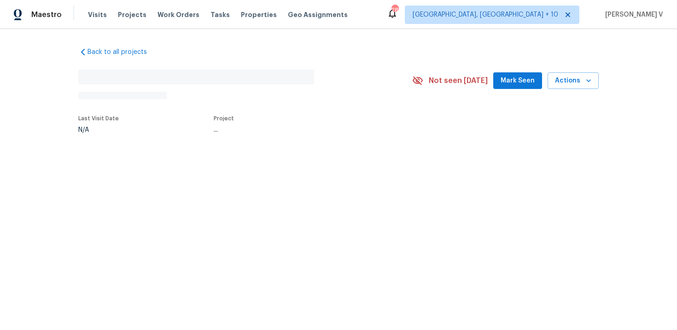
click at [83, 101] on section "No address found N/A Not seen [DATE] Mark Seen Actions Last Visit Date N/A Proj…" at bounding box center [338, 100] width 520 height 76
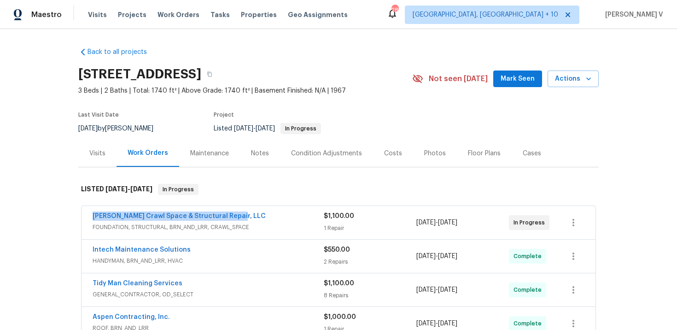
drag, startPoint x: 87, startPoint y: 214, endPoint x: 246, endPoint y: 213, distance: 158.4
click at [246, 213] on div "[PERSON_NAME] Crawl Space & Structural Repair, LLC FOUNDATION, STRUCTURAL, BRN_…" at bounding box center [339, 222] width 514 height 33
copy link "[PERSON_NAME] Crawl Space & Structural Repair, LLC"
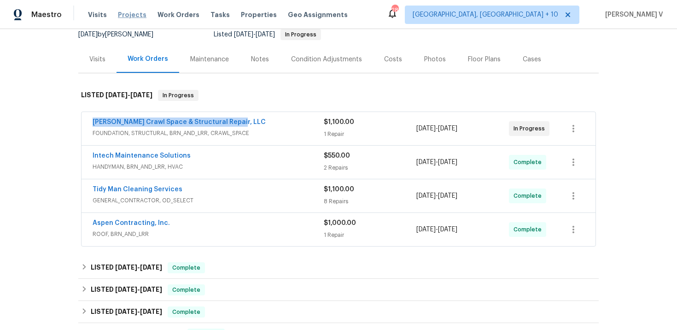
scroll to position [113, 0]
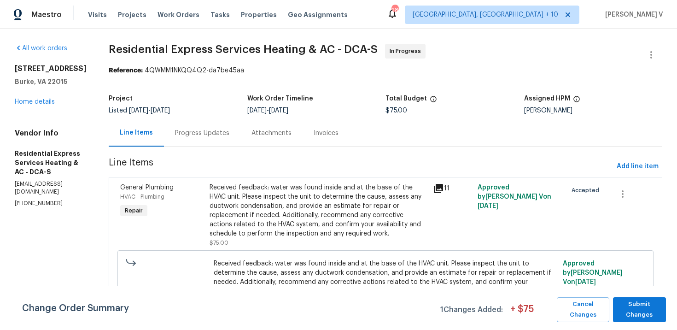
click at [188, 118] on div "Project Listed [DATE] - [DATE] Work Order Timeline [DATE] - [DATE] Total Budget…" at bounding box center [386, 104] width 554 height 29
click at [191, 140] on div "Progress Updates" at bounding box center [202, 132] width 76 height 27
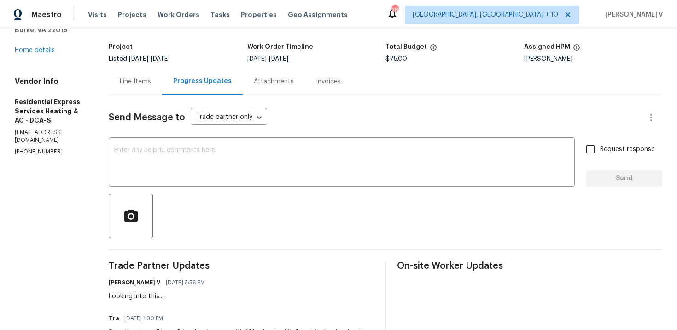
scroll to position [17, 0]
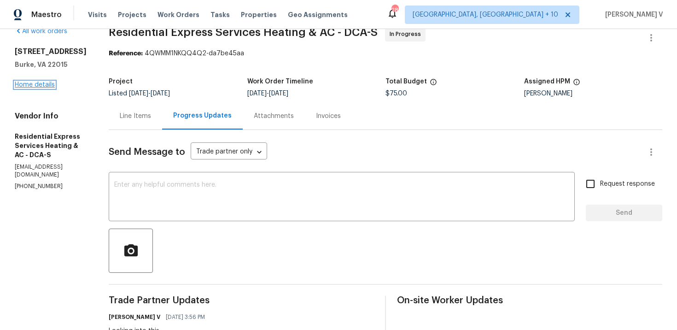
click at [38, 88] on link "Home details" at bounding box center [35, 85] width 40 height 6
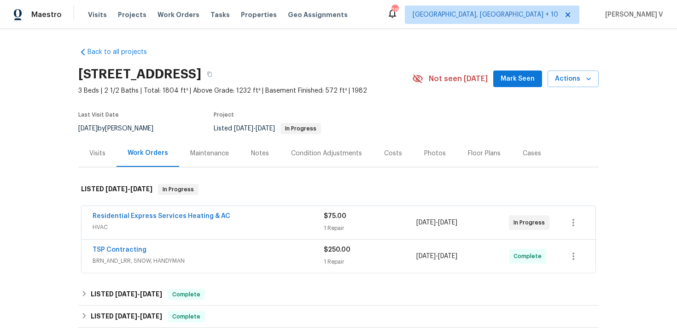
click at [288, 228] on span "HVAC" at bounding box center [208, 226] width 231 height 9
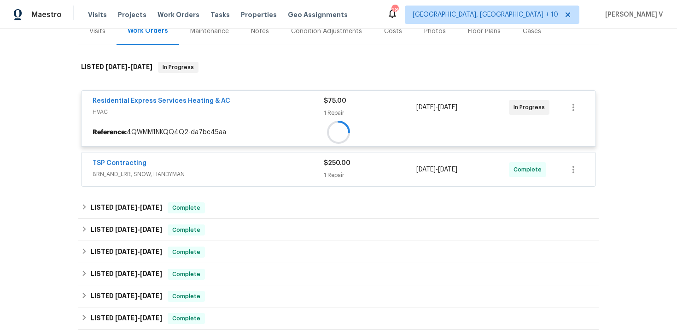
scroll to position [131, 0]
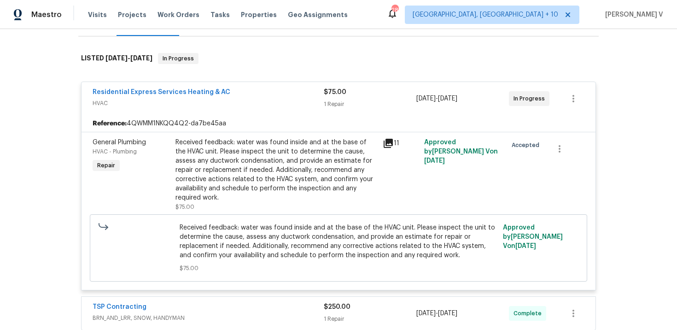
click at [274, 170] on div "Received feedback: water was found inside and at the base of the HVAC unit. Ple…" at bounding box center [276, 170] width 202 height 64
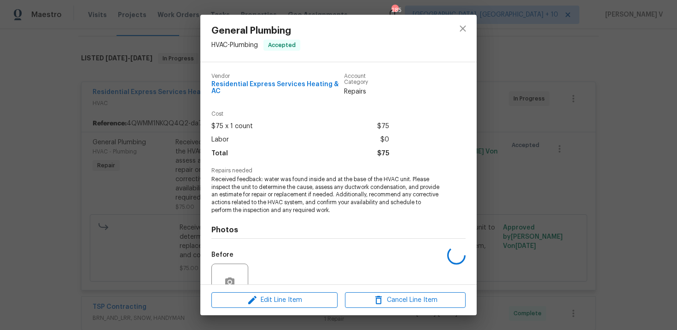
click at [274, 175] on span "Received feedback: water was found inside and at the base of the HVAC unit. Ple…" at bounding box center [325, 194] width 229 height 39
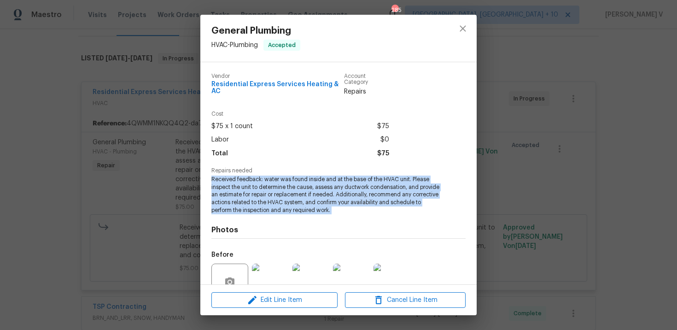
copy span "Received feedback: water was found inside and at the base of the HVAC unit. Ple…"
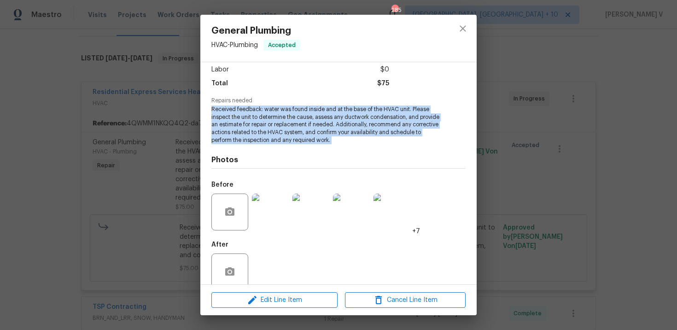
click at [562, 134] on div "General Plumbing HVAC - Plumbing Accepted Vendor Residential Express Services H…" at bounding box center [338, 165] width 677 height 330
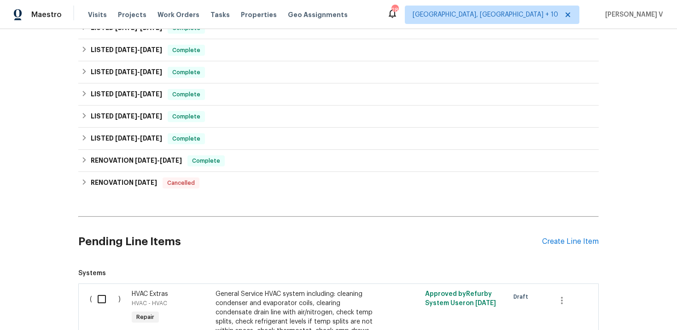
scroll to position [567, 0]
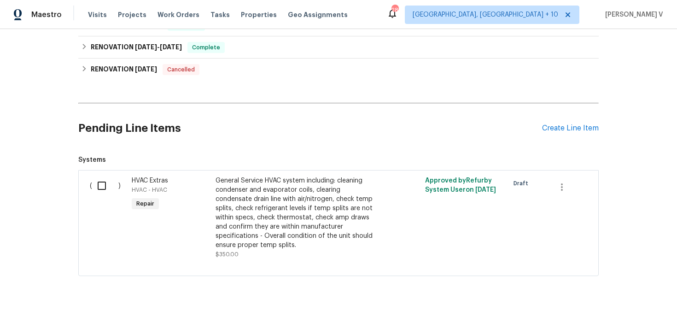
click at [571, 126] on div "Pending Line Items Create Line Item" at bounding box center [338, 128] width 520 height 43
click at [569, 124] on div "Create Line Item" at bounding box center [570, 128] width 57 height 9
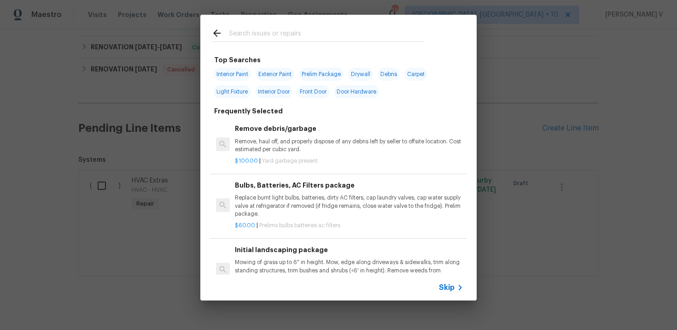
click at [442, 299] on div "Skip" at bounding box center [338, 287] width 276 height 26
click at [451, 288] on span "Skip" at bounding box center [447, 287] width 16 height 9
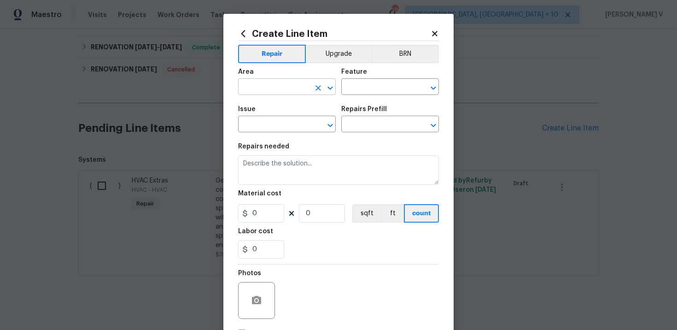
click at [273, 90] on input "text" at bounding box center [274, 88] width 72 height 14
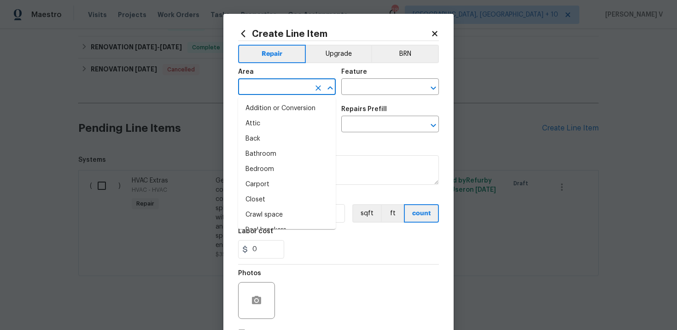
type input "h"
type input "v"
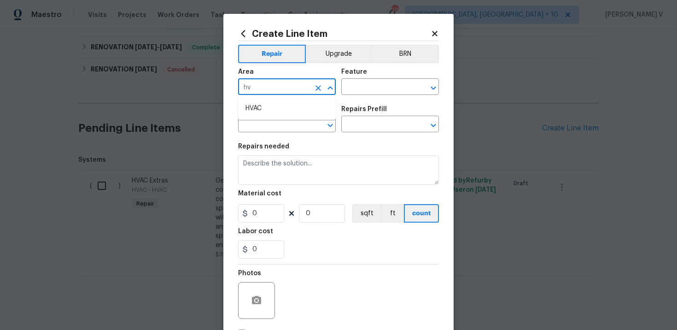
click at [269, 117] on ul "HVAC" at bounding box center [287, 108] width 98 height 23
click at [269, 112] on li "HVAC" at bounding box center [287, 108] width 98 height 15
type input "HVAC"
click at [367, 85] on input "text" at bounding box center [377, 88] width 72 height 14
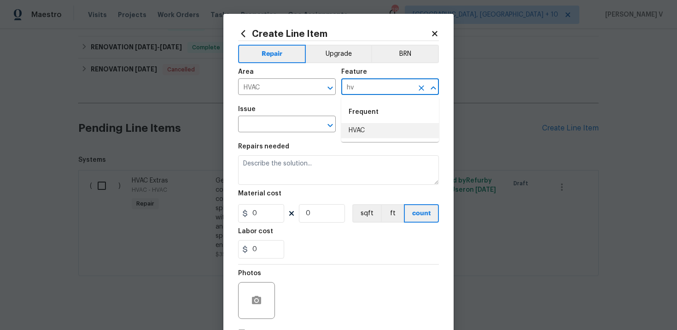
click at [369, 129] on li "HVAC" at bounding box center [390, 130] width 98 height 15
type input "HVAC"
click at [278, 128] on input "text" at bounding box center [274, 125] width 72 height 14
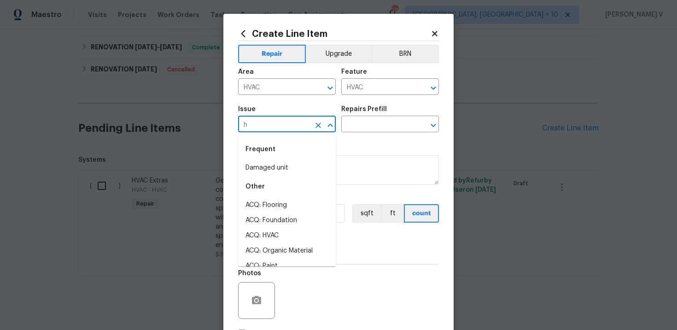
type input "hv"
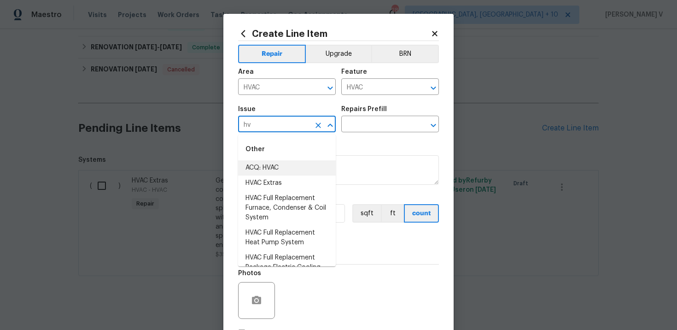
click at [279, 175] on li "ACQ: HVAC" at bounding box center [287, 167] width 98 height 15
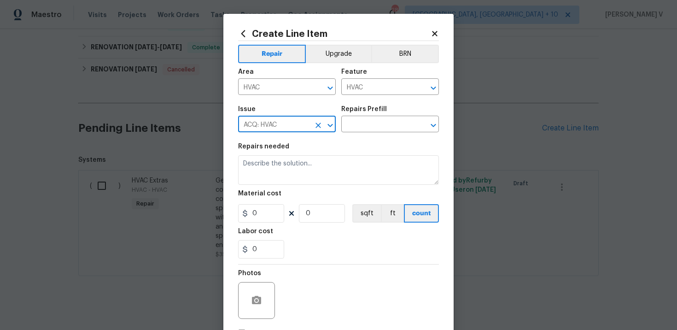
click at [286, 129] on input "ACQ: HVAC" at bounding box center [274, 125] width 72 height 14
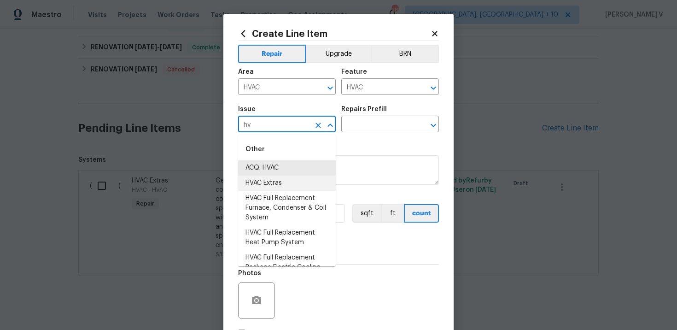
click at [276, 179] on li "HVAC Extras" at bounding box center [287, 182] width 98 height 15
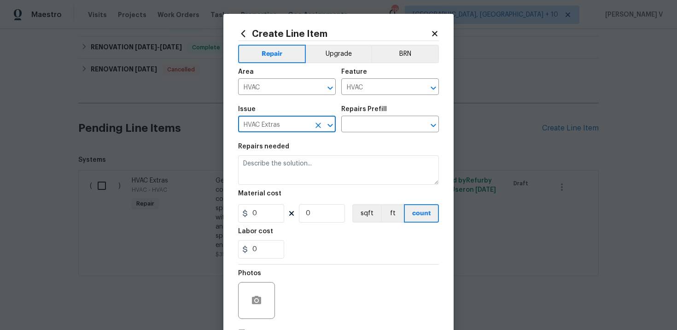
type input "HVAC Extras"
click at [350, 136] on div "Issue HVAC Extras ​ Repairs Prefill ​" at bounding box center [338, 118] width 201 height 37
click at [358, 129] on input "text" at bounding box center [377, 125] width 72 height 14
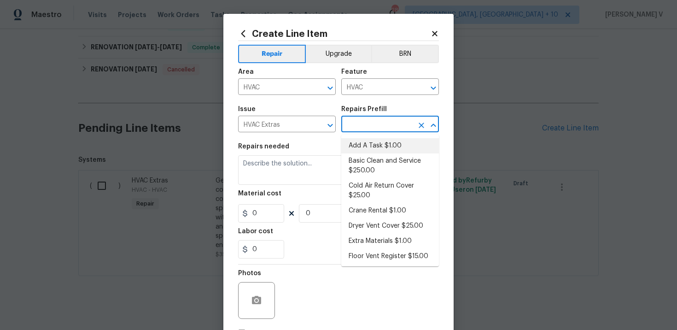
click at [358, 143] on li "Add A Task $1.00" at bounding box center [390, 145] width 98 height 15
type input "Add A Task $1.00"
type textarea "HPM to detail"
type input "1"
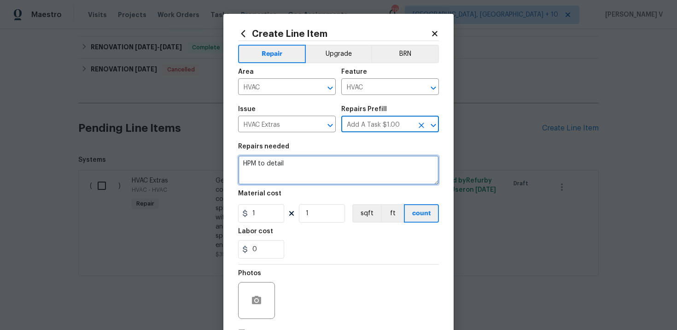
click at [282, 176] on textarea "HPM to detail" at bounding box center [338, 169] width 201 height 29
paste textarea "Received feedback: water was found inside and at the base of the HVAC unit. Ple…"
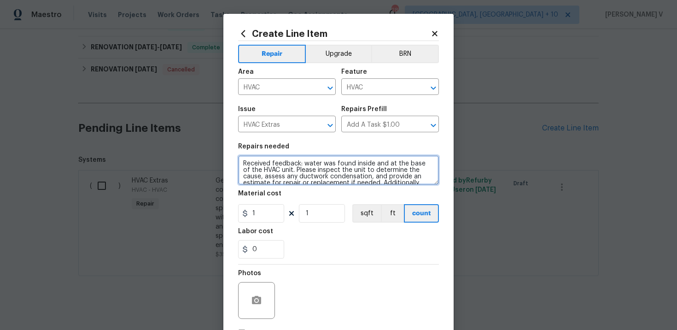
scroll to position [28, 0]
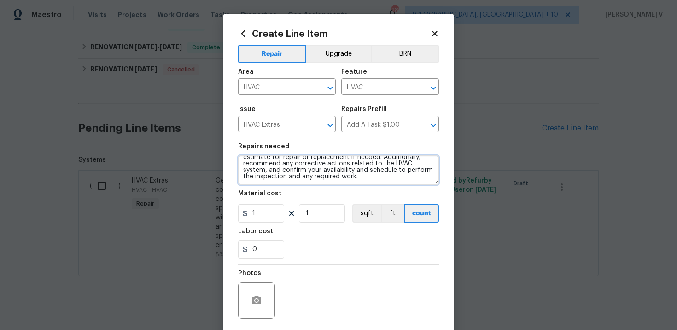
type textarea "Received feedback: water was found inside and at the base of the HVAC unit. Ple…"
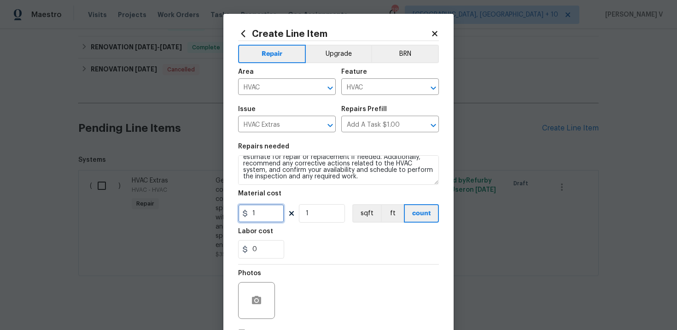
click at [263, 214] on input "1" at bounding box center [261, 213] width 46 height 18
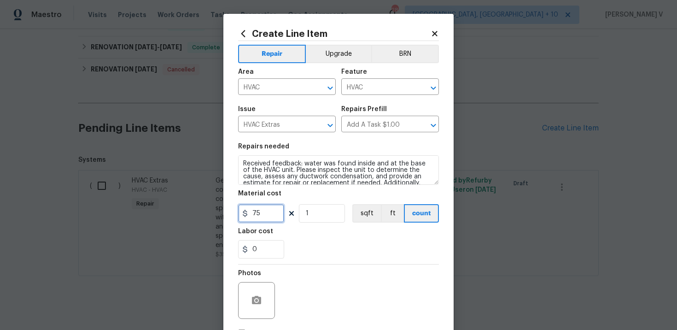
type input "75"
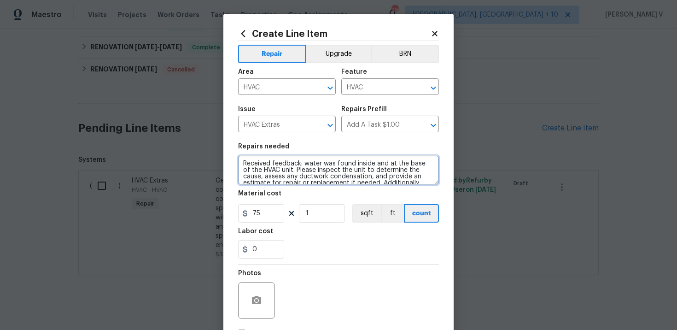
click at [244, 163] on textarea "Received feedback: water was found inside and at the base of the HVAC unit. Ple…" at bounding box center [338, 169] width 201 height 29
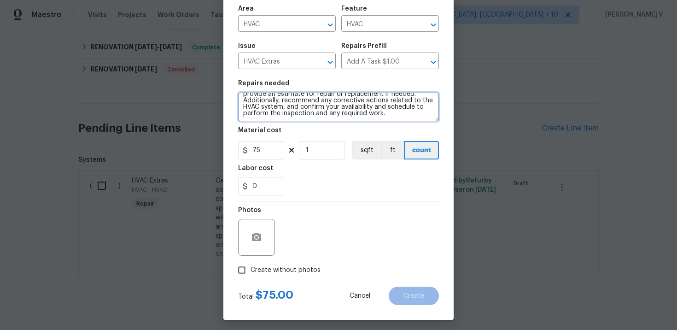
scroll to position [67, 0]
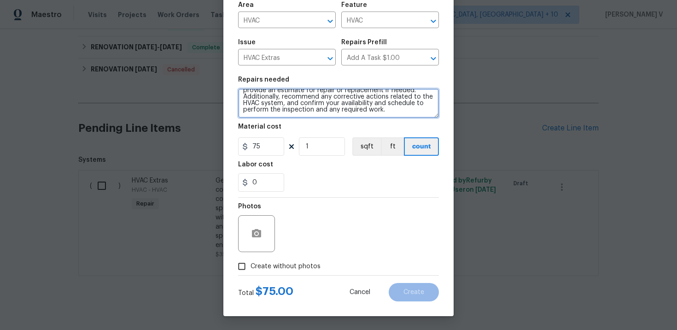
type textarea "Second quote: Received feedback: water was found inside and at the base of the …"
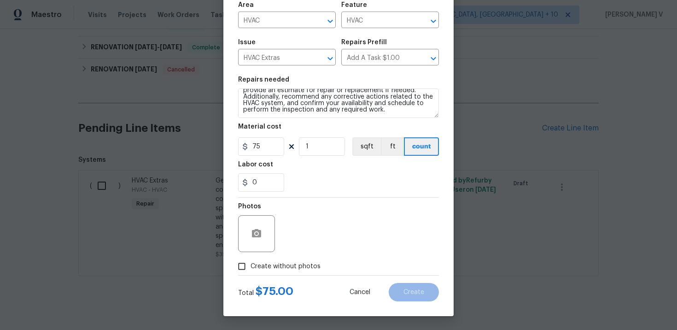
click at [243, 262] on input "Create without photos" at bounding box center [241, 265] width 17 height 17
checkbox input "true"
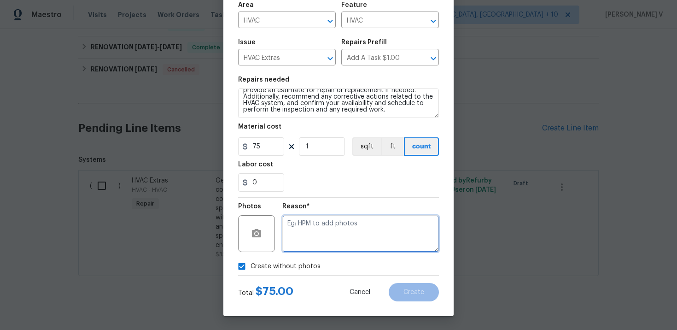
click at [330, 240] on textarea at bounding box center [360, 233] width 157 height 37
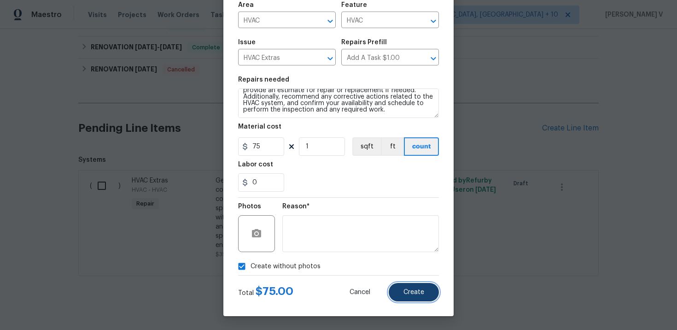
click at [414, 287] on button "Create" at bounding box center [414, 292] width 50 height 18
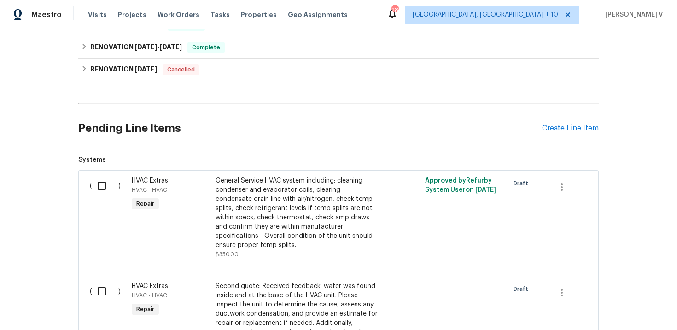
scroll to position [563, 0]
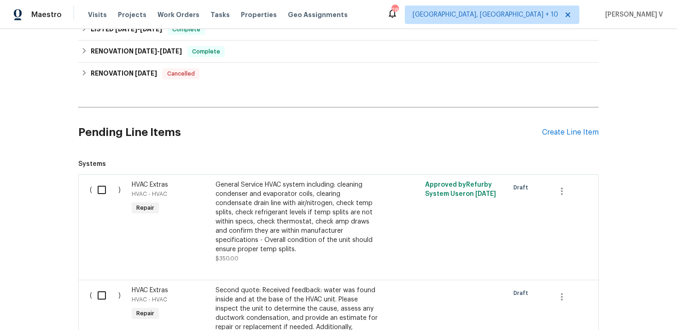
click at [113, 180] on input "checkbox" at bounding box center [105, 189] width 26 height 19
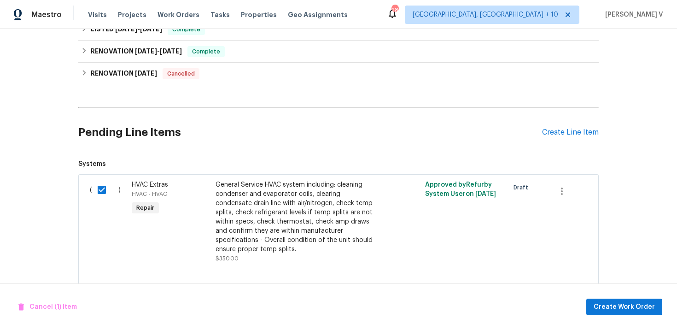
scroll to position [686, 0]
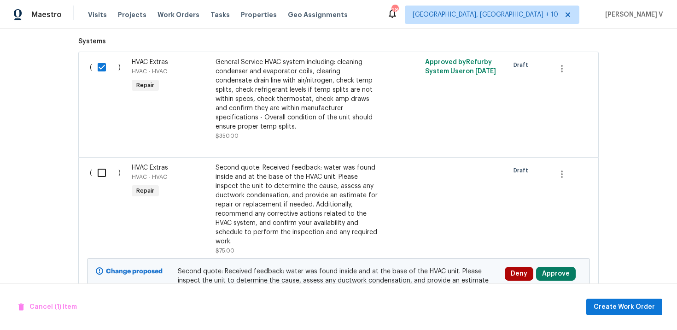
click at [98, 59] on input "checkbox" at bounding box center [105, 67] width 26 height 19
checkbox input "false"
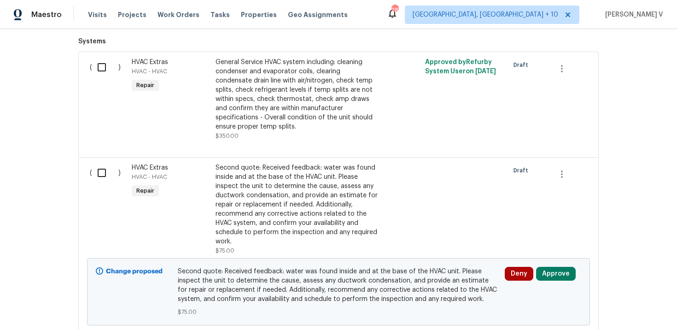
click at [100, 163] on input "checkbox" at bounding box center [105, 172] width 26 height 19
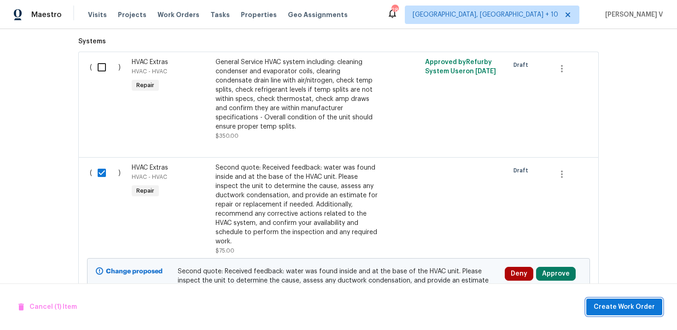
click at [632, 301] on span "Create Work Order" at bounding box center [624, 307] width 61 height 12
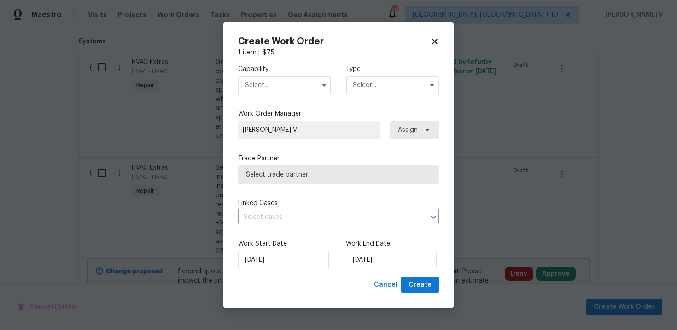
click at [276, 83] on input "text" at bounding box center [284, 85] width 93 height 18
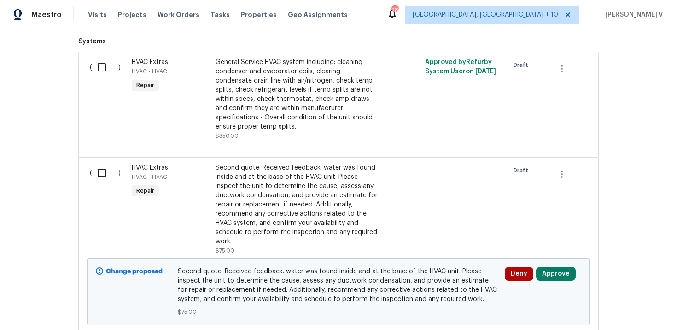
click at [105, 171] on input "checkbox" at bounding box center [105, 172] width 26 height 19
checkbox input "true"
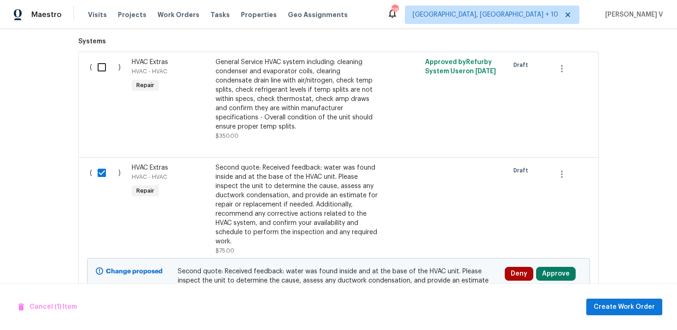
click at [646, 297] on div "Cancel (1) Item Create Work Order" at bounding box center [338, 306] width 677 height 47
click at [637, 302] on span "Create Work Order" at bounding box center [624, 307] width 61 height 12
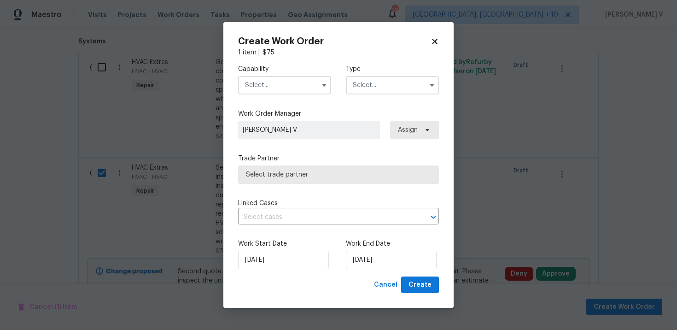
click at [293, 81] on input "text" at bounding box center [284, 85] width 93 height 18
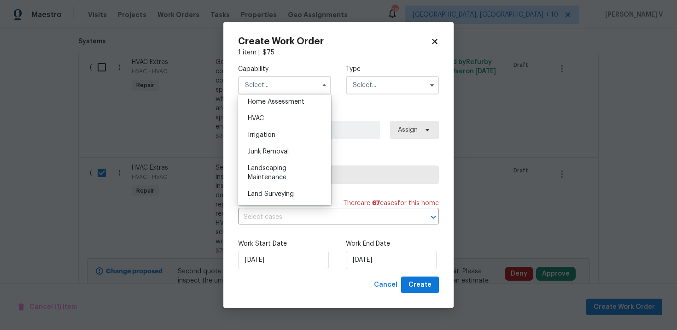
scroll to position [556, 0]
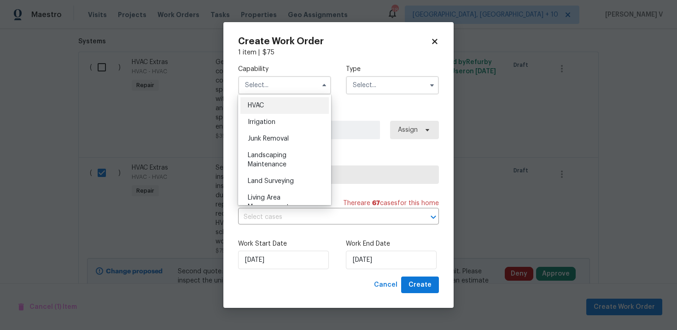
click at [270, 108] on div "HVAC" at bounding box center [284, 105] width 88 height 17
type input "HVAC"
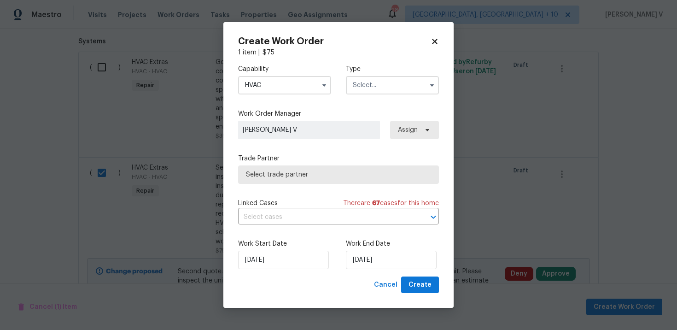
click at [375, 94] on div "Capability HVAC Agent Appliance Bathtub Resurfacing BRN And Lrr Broker Cabinets…" at bounding box center [338, 79] width 201 height 45
click at [375, 90] on input "text" at bounding box center [392, 85] width 93 height 18
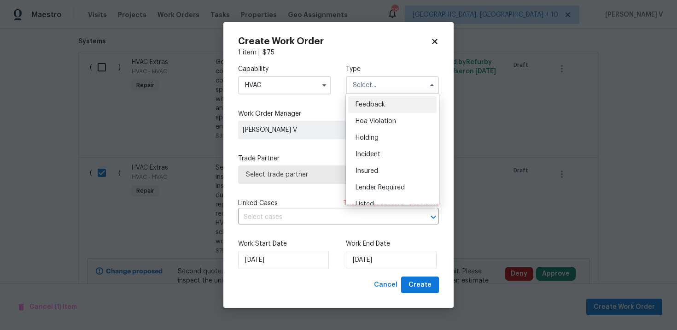
click at [362, 106] on span "Feedback" at bounding box center [370, 104] width 29 height 6
type input "Feedback"
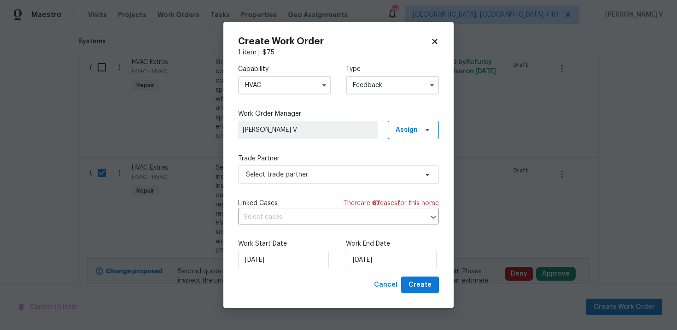
click at [317, 163] on div "Trade Partner Select trade partner" at bounding box center [338, 169] width 201 height 30
click at [312, 177] on span "Select trade partner" at bounding box center [332, 174] width 172 height 9
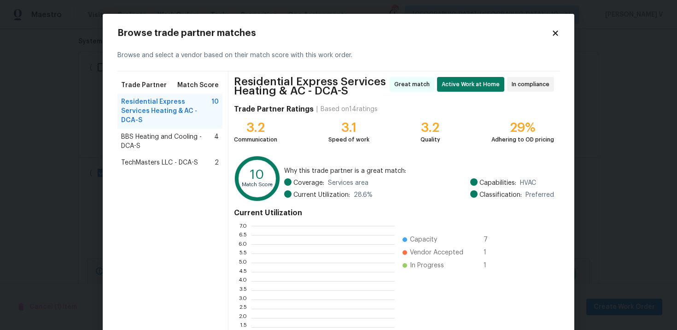
scroll to position [129, 143]
click at [169, 134] on span "BBS Heating and Cooling - DCA-S" at bounding box center [167, 141] width 93 height 18
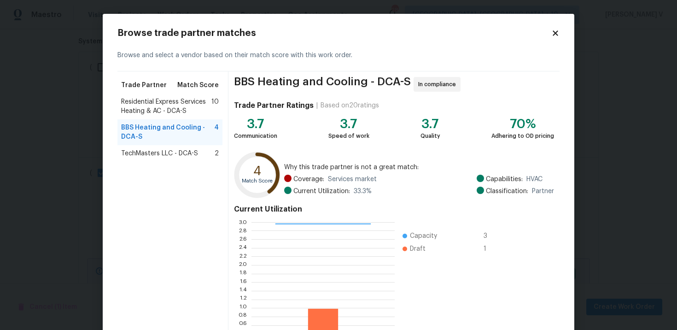
click at [179, 151] on span "TechMasters LLC - DCA-S" at bounding box center [159, 153] width 77 height 9
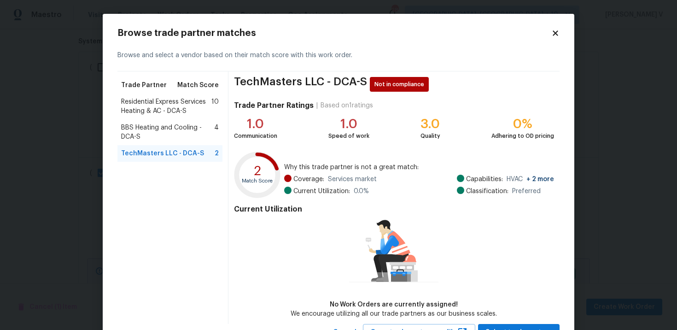
click at [188, 129] on span "BBS Heating and Cooling - DCA-S" at bounding box center [167, 132] width 93 height 18
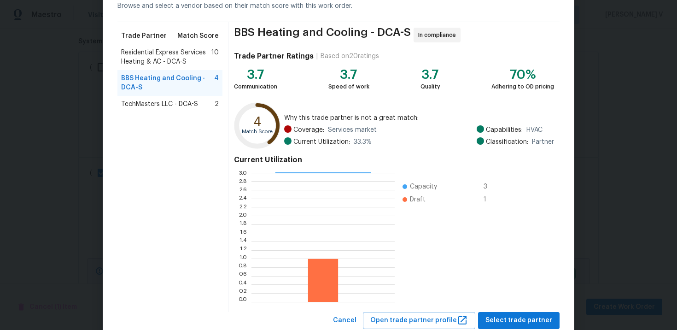
scroll to position [76, 0]
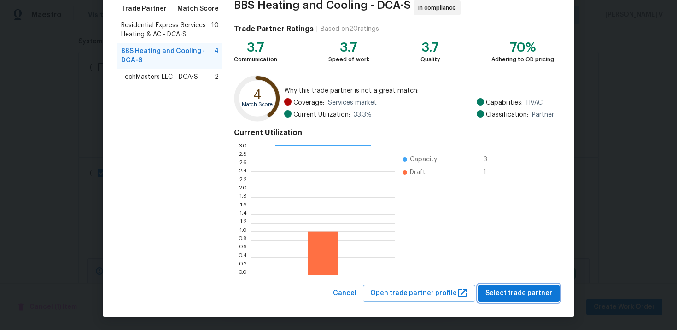
click at [525, 294] on span "Select trade partner" at bounding box center [518, 293] width 67 height 12
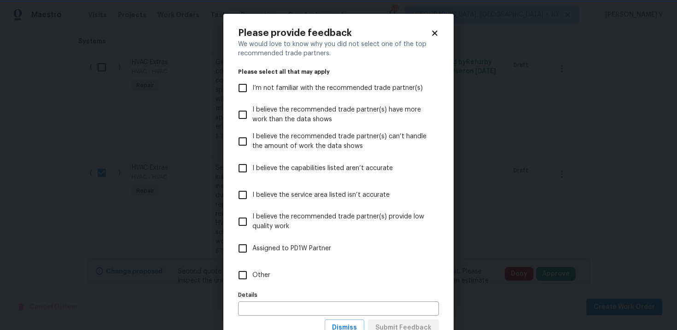
scroll to position [0, 0]
click at [285, 270] on label "Other" at bounding box center [332, 275] width 198 height 27
click at [252, 270] on input "Other" at bounding box center [242, 274] width 19 height 19
checkbox input "true"
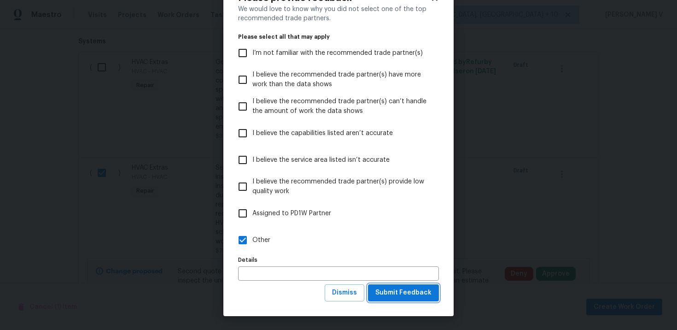
click at [404, 297] on span "Submit Feedback" at bounding box center [403, 293] width 56 height 12
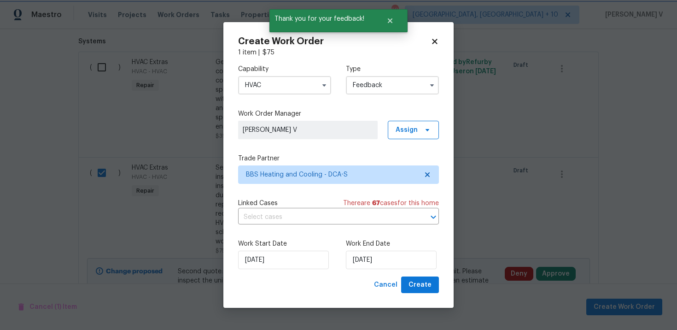
scroll to position [0, 0]
click at [412, 265] on input "29/08/2025" at bounding box center [391, 260] width 91 height 18
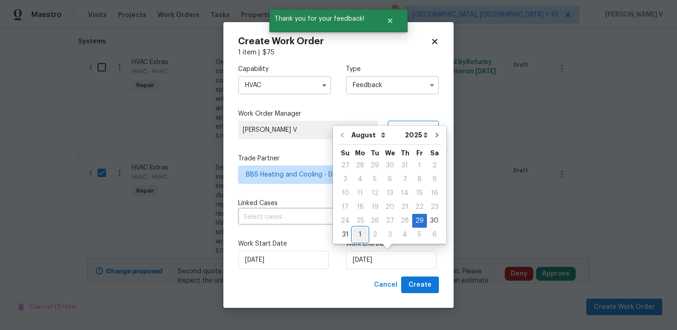
click at [358, 234] on div "1" at bounding box center [360, 234] width 15 height 13
type input "01/09/2025"
select select "8"
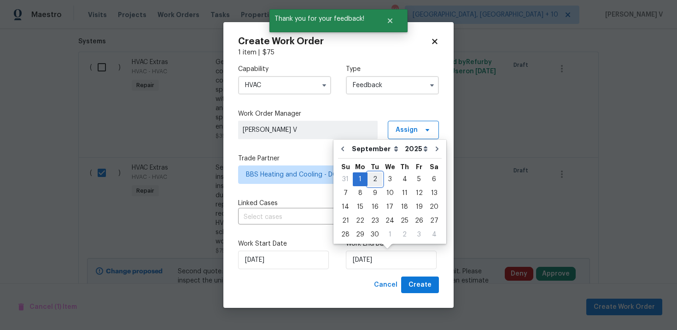
click at [372, 179] on div "2" at bounding box center [374, 179] width 15 height 13
type input "02/09/2025"
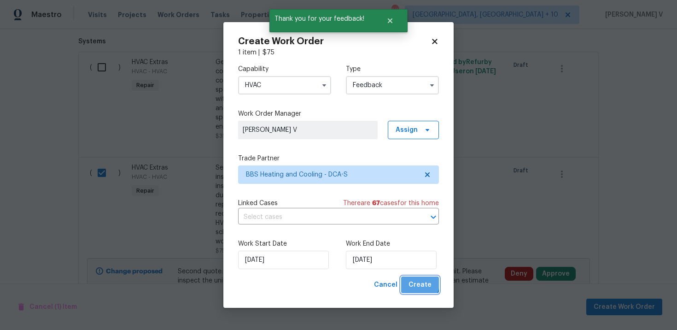
click at [412, 281] on span "Create" at bounding box center [419, 285] width 23 height 12
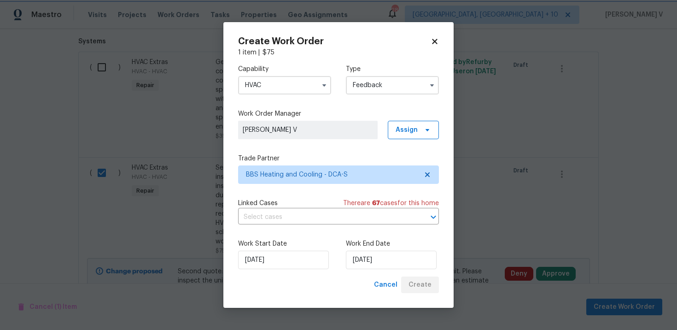
checkbox input "false"
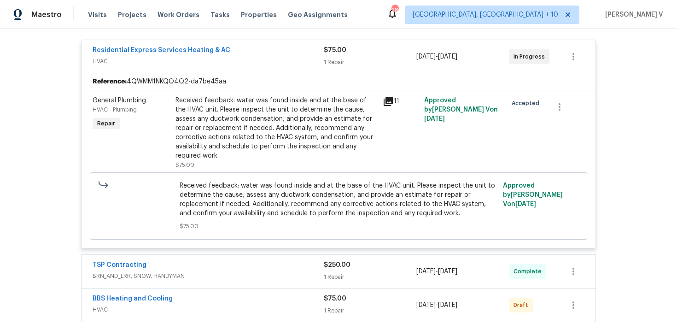
scroll to position [225, 0]
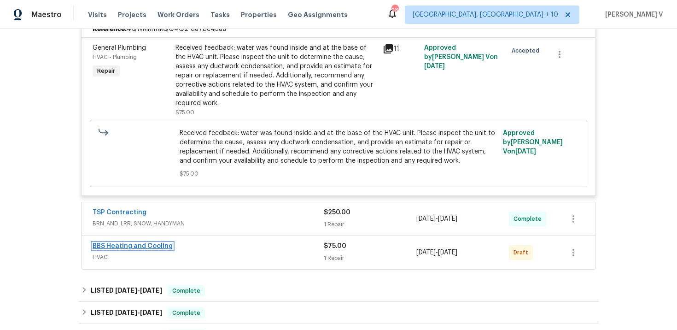
click at [141, 243] on link "BBS Heating and Cooling" at bounding box center [133, 246] width 80 height 6
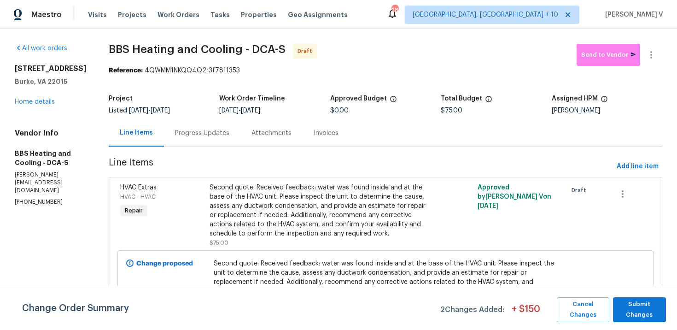
click at [237, 144] on div "Progress Updates" at bounding box center [202, 132] width 76 height 27
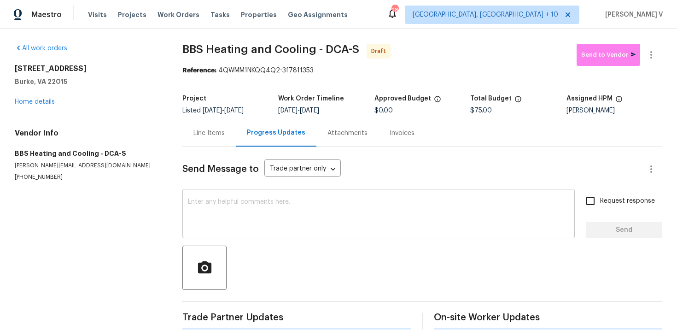
click at [243, 223] on textarea at bounding box center [378, 214] width 381 height 32
paste textarea "Hi, this is Divya with Opendoor. I’m confirming you received the WO for the pro…"
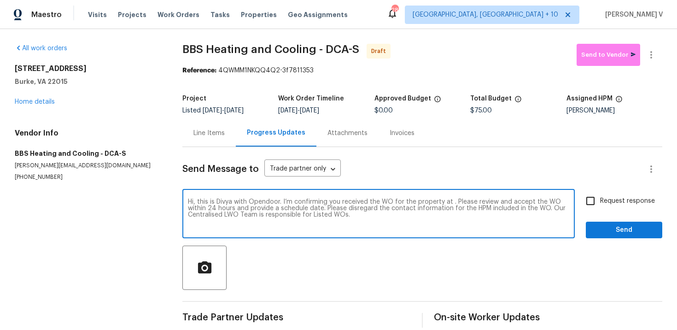
click at [450, 203] on textarea "Hi, this is Divya with Opendoor. I’m confirming you received the WO for the pro…" at bounding box center [378, 214] width 381 height 32
paste textarea "6115 Martins Landing Ct, Burke, VA 22015"
type textarea "Hi, this is Divya with Opendoor. I’m confirming you received the WO for the pro…"
click at [585, 208] on input "Request response" at bounding box center [590, 200] width 19 height 19
checkbox input "true"
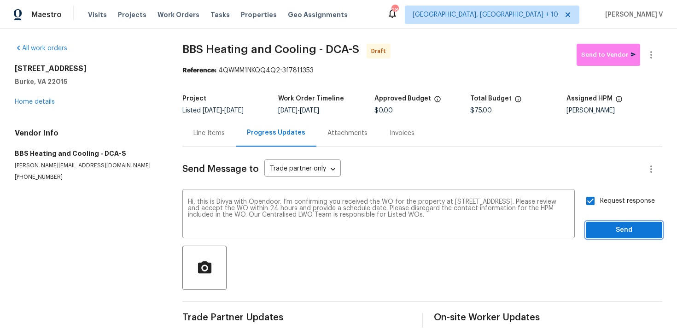
click at [612, 234] on span "Send" at bounding box center [624, 230] width 62 height 12
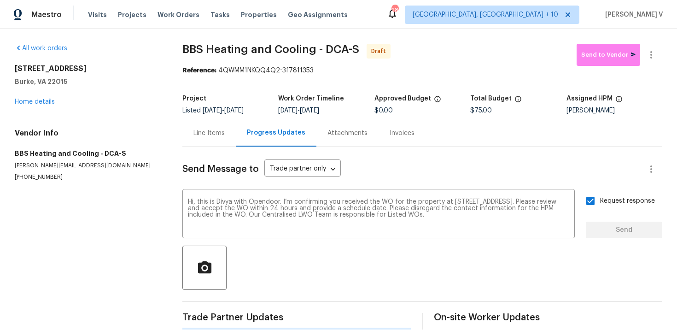
click at [666, 54] on div "All work orders 6115 Martins Landing Ct Burke, VA 22015 Home details Vendor Inf…" at bounding box center [338, 186] width 677 height 315
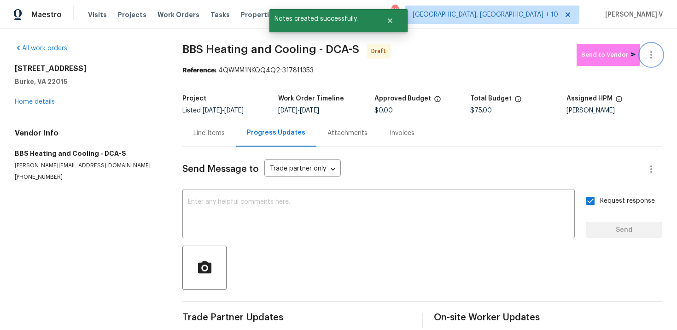
click at [659, 55] on button "button" at bounding box center [651, 55] width 22 height 22
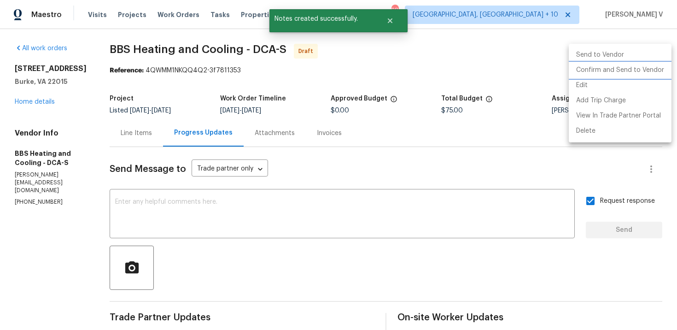
click at [614, 68] on li "Confirm and Send to Vendor" at bounding box center [620, 70] width 103 height 15
click at [206, 70] on div at bounding box center [338, 165] width 677 height 330
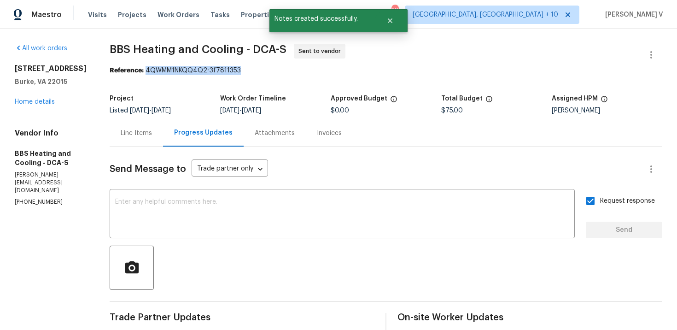
drag, startPoint x: 163, startPoint y: 70, endPoint x: 280, endPoint y: 69, distance: 117.4
click at [280, 69] on div "Reference: 4QWMM1NKQQ4Q2-3f7811353" at bounding box center [386, 70] width 553 height 9
copy div "4QWMM1NKQQ4Q2-3f7811353"
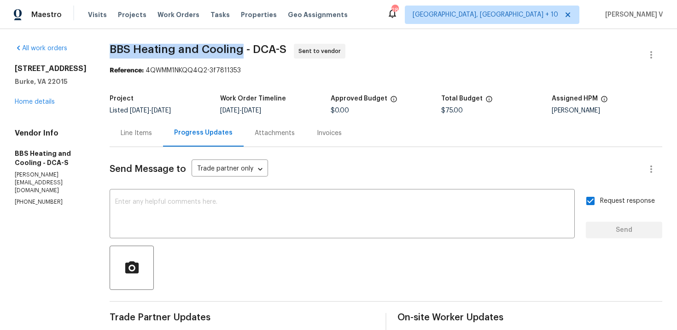
drag, startPoint x: 121, startPoint y: 49, endPoint x: 256, endPoint y: 49, distance: 134.9
click at [256, 49] on div "All work orders 6115 Martins Landing Ct Burke, VA 22015 Home details Vendor Inf…" at bounding box center [338, 217] width 677 height 377
copy span "BBS Heating and Cooling"
click at [35, 95] on div "6115 Martins Landing Ct Burke, VA 22015 Home details" at bounding box center [51, 85] width 73 height 42
click at [35, 96] on div "6115 Martins Landing Ct Burke, VA 22015 Home details" at bounding box center [51, 85] width 73 height 42
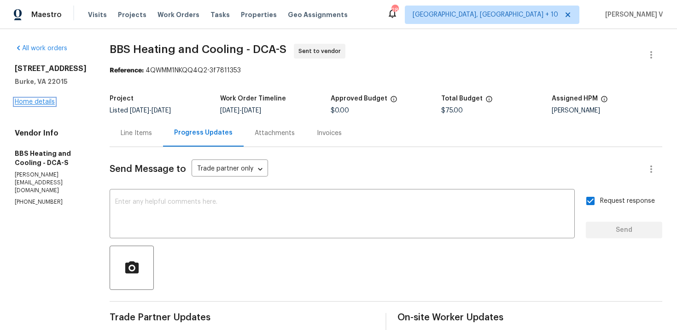
click at [38, 100] on link "Home details" at bounding box center [35, 102] width 40 height 6
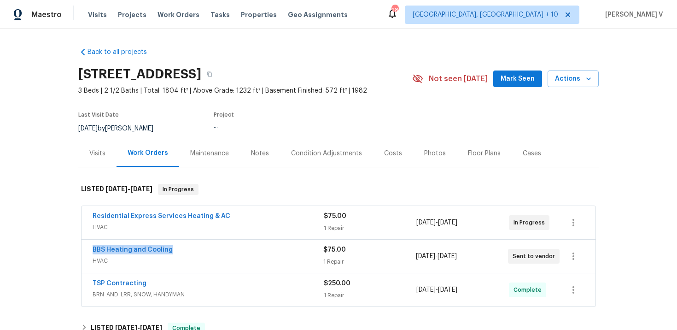
drag, startPoint x: 77, startPoint y: 250, endPoint x: 207, endPoint y: 250, distance: 129.9
click at [206, 250] on div "Back to all projects 6115 Martins Landing Ct, Burke, VA 22015 3 Beds | 2 1/2 Ba…" at bounding box center [338, 179] width 677 height 301
copy link "BBS Heating and Cooling"
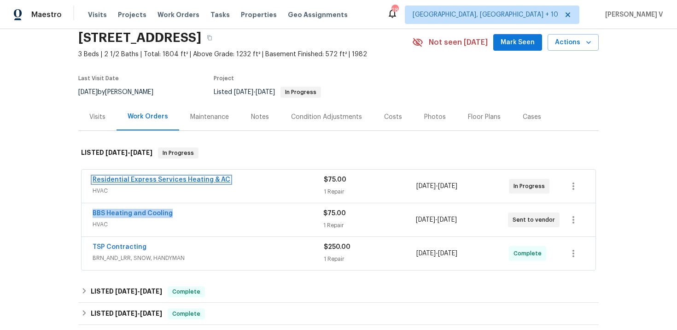
click at [154, 179] on link "Residential Express Services Heating & AC" at bounding box center [162, 179] width 138 height 6
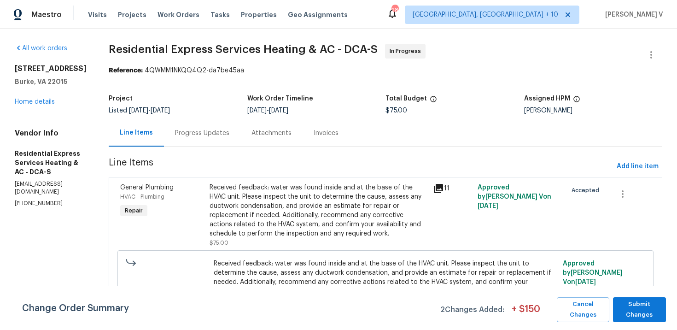
click at [198, 138] on div "Progress Updates" at bounding box center [202, 132] width 76 height 27
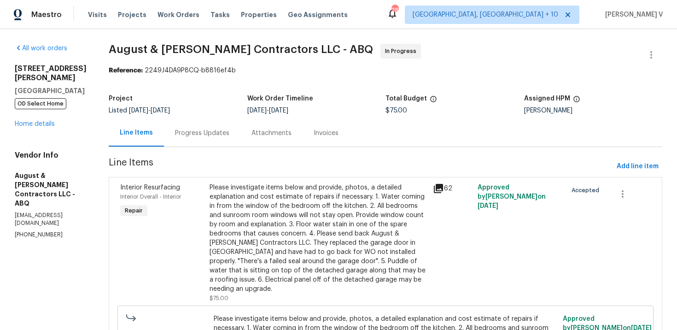
click at [252, 131] on div "Attachments" at bounding box center [271, 132] width 40 height 9
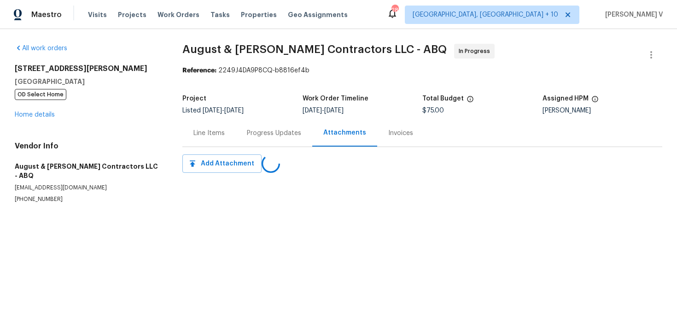
click at [252, 131] on div "Progress Updates" at bounding box center [274, 132] width 54 height 9
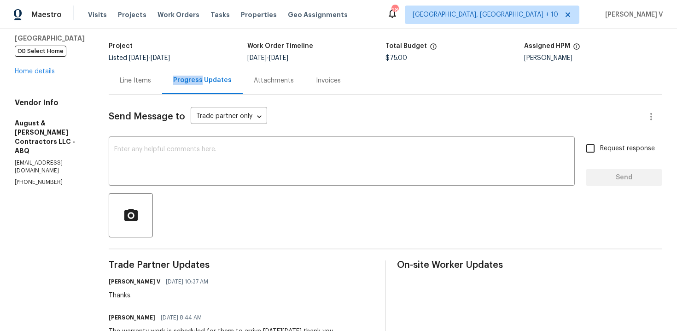
scroll to position [126, 0]
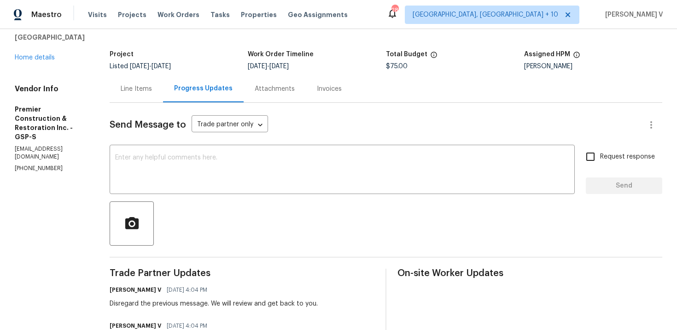
scroll to position [31, 0]
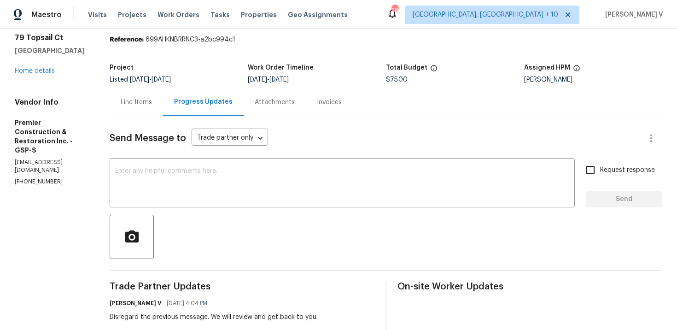
click at [147, 99] on div "Line Items" at bounding box center [136, 102] width 31 height 9
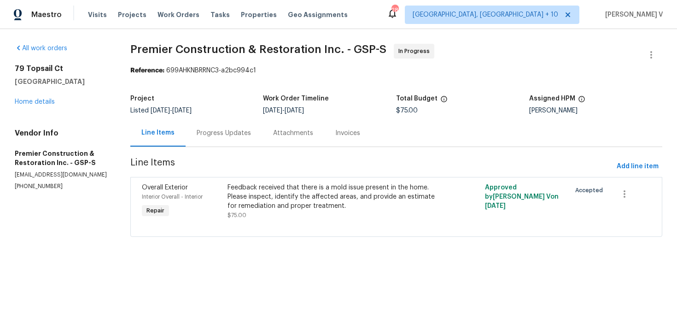
click at [273, 193] on div "Feedback received that there is a mold issue present in the home. Please inspec…" at bounding box center [331, 197] width 209 height 28
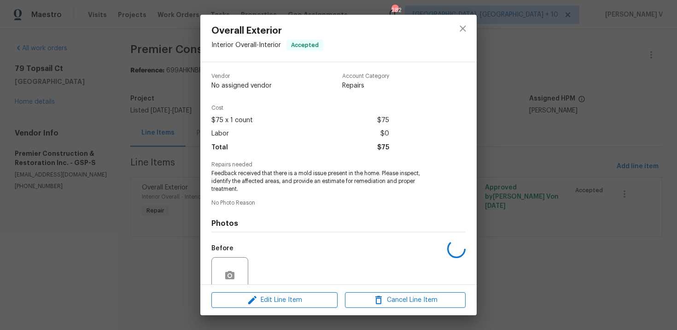
click at [265, 172] on span "Feedback received that there is a mold issue present in the home. Please inspec…" at bounding box center [325, 180] width 229 height 23
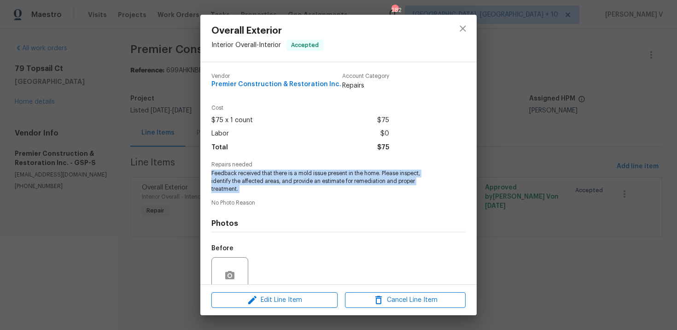
copy span "Feedback received that there is a mold issue present in the home. Please inspec…"
click at [22, 103] on div "Overall Exterior Interior Overall - Interior Accepted Vendor Premier Constructi…" at bounding box center [338, 165] width 677 height 330
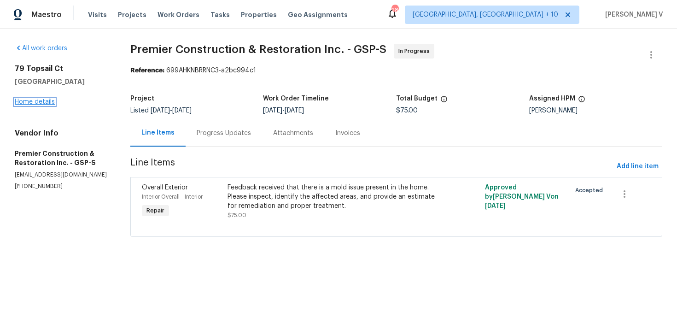
click at [38, 101] on link "Home details" at bounding box center [35, 102] width 40 height 6
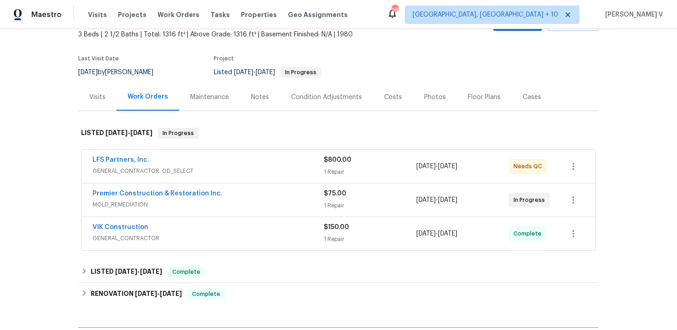
scroll to position [172, 0]
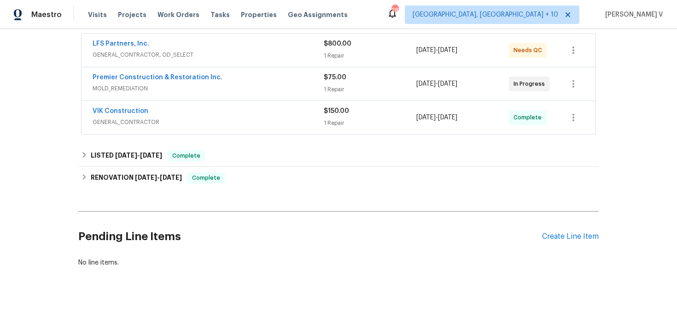
click at [561, 242] on div "Pending Line Items Create Line Item" at bounding box center [338, 236] width 520 height 43
click at [559, 235] on div "Create Line Item" at bounding box center [570, 236] width 57 height 9
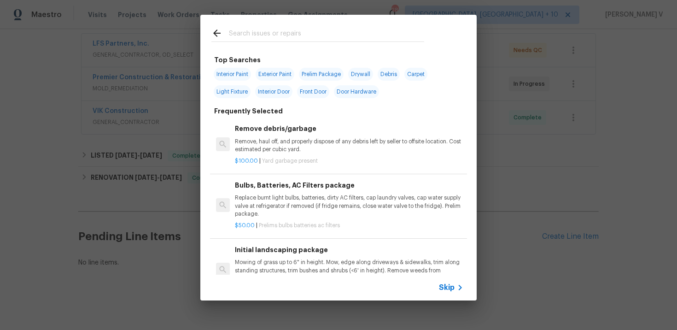
click at [450, 284] on span "Skip" at bounding box center [447, 287] width 16 height 9
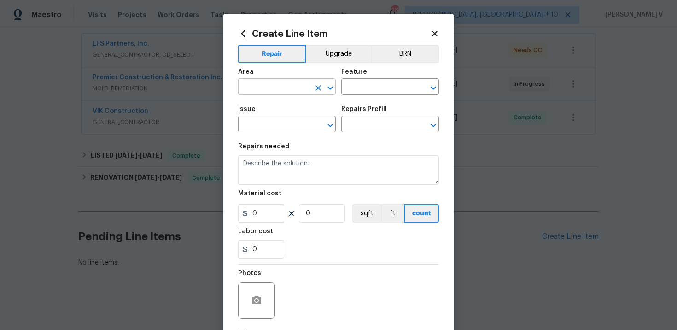
click at [276, 84] on input "text" at bounding box center [274, 88] width 72 height 14
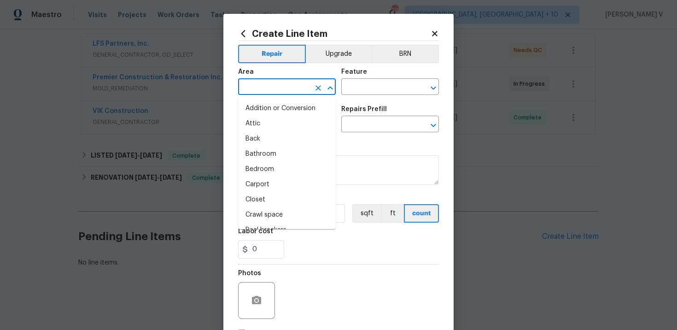
type input "h"
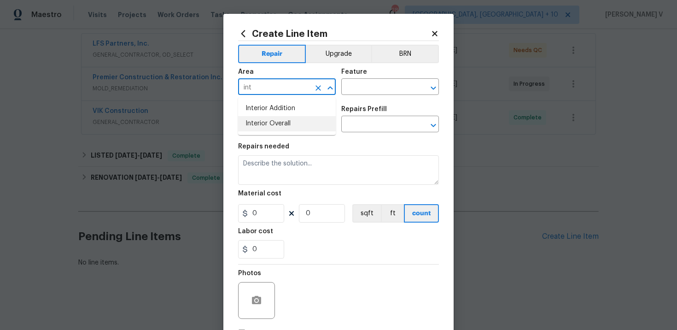
click at [280, 124] on li "Interior Overall" at bounding box center [287, 123] width 98 height 15
type input "Interior Overall"
click at [377, 93] on input "text" at bounding box center [377, 88] width 72 height 14
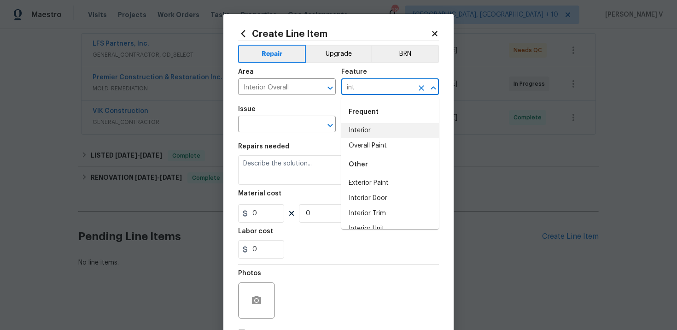
click at [381, 134] on li "Interior" at bounding box center [390, 130] width 98 height 15
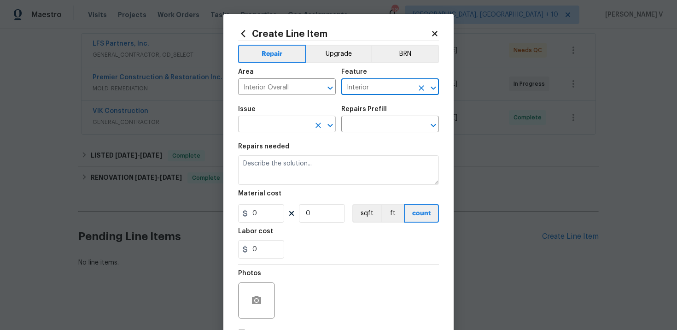
type input "Interior"
click at [286, 128] on input "text" at bounding box center [274, 125] width 72 height 14
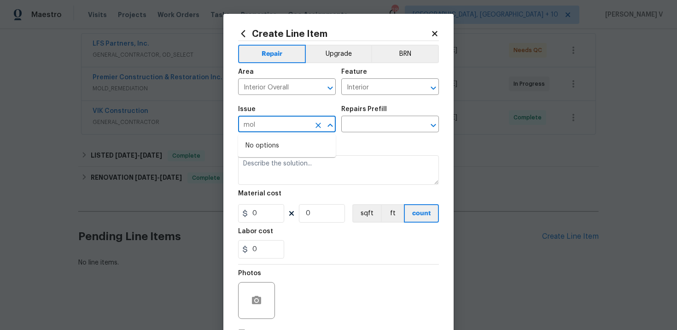
click at [268, 127] on input "mol" at bounding box center [274, 125] width 72 height 14
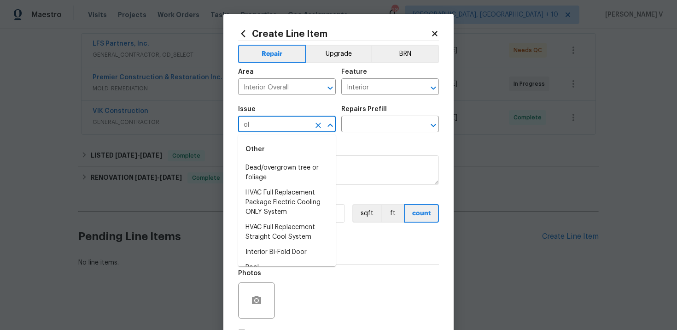
type input "o"
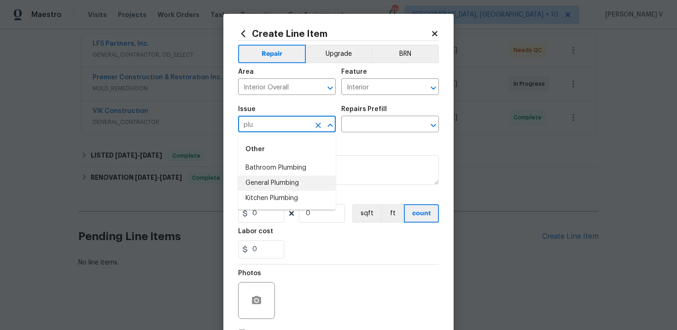
click at [266, 186] on li "General Plumbing" at bounding box center [287, 182] width 98 height 15
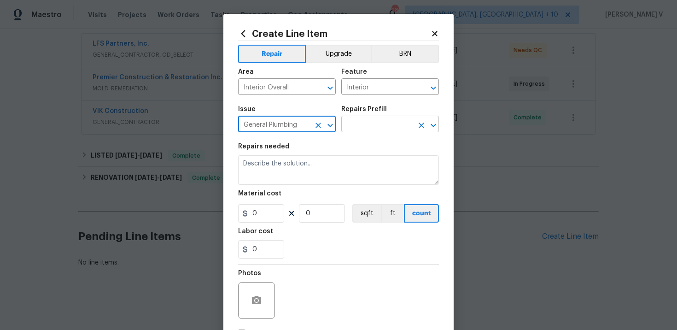
type input "General Plumbing"
click at [362, 129] on input "text" at bounding box center [377, 125] width 72 height 14
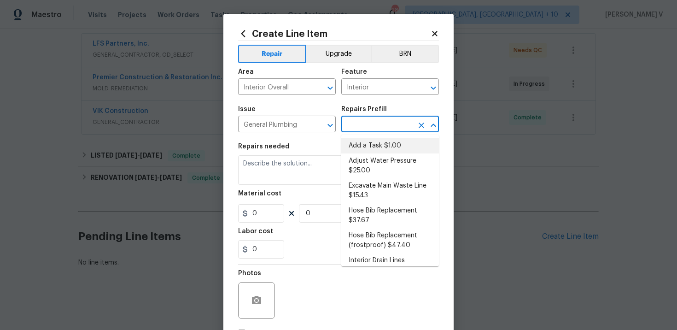
click at [357, 148] on li "Add a Task $1.00" at bounding box center [390, 145] width 98 height 15
type input "Plumbing"
type input "Add a Task $1.00"
type textarea "HPM to detail"
type input "1"
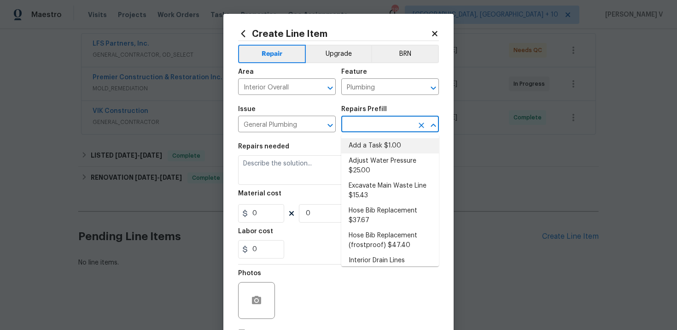
type input "1"
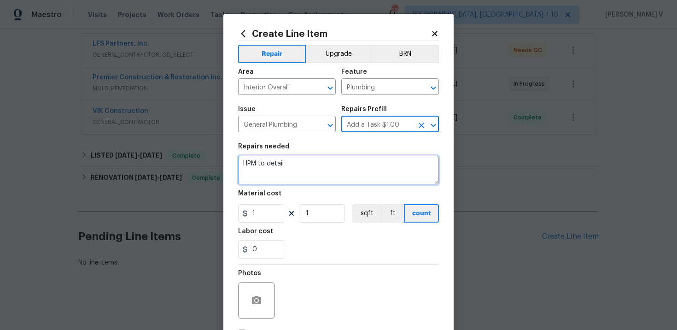
click at [294, 171] on textarea "HPM to detail" at bounding box center [338, 169] width 201 height 29
paste textarea "Feedback received that there is a mold issue present in the home. Please inspec…"
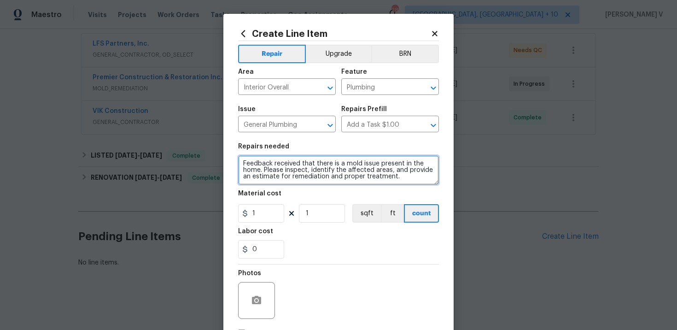
scroll to position [2, 0]
type textarea "Feedback received that there is a mold issue present in the home. Please inspec…"
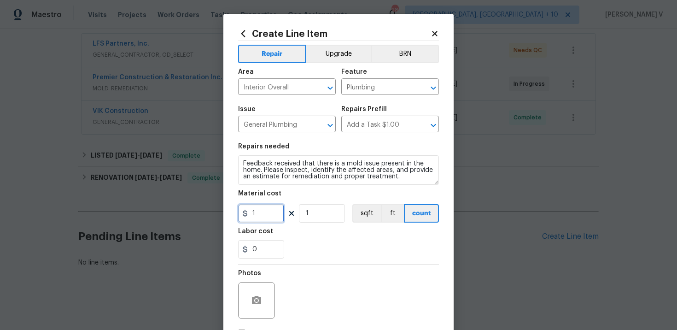
click at [266, 213] on input "1" at bounding box center [261, 213] width 46 height 18
type input "75"
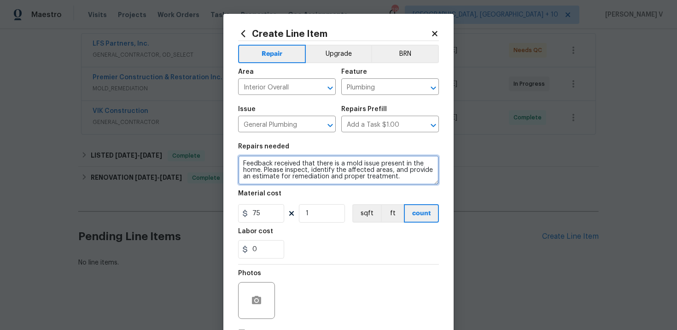
click at [241, 163] on textarea "Feedback received that there is a mold issue present in the home. Please inspec…" at bounding box center [338, 169] width 201 height 29
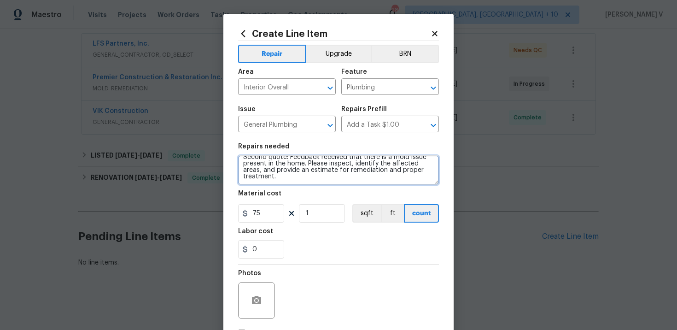
scroll to position [67, 0]
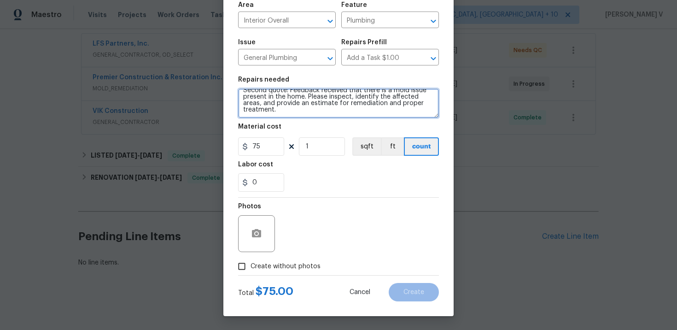
type textarea "Second quote: Feedback received that there is a mold issue present in the home.…"
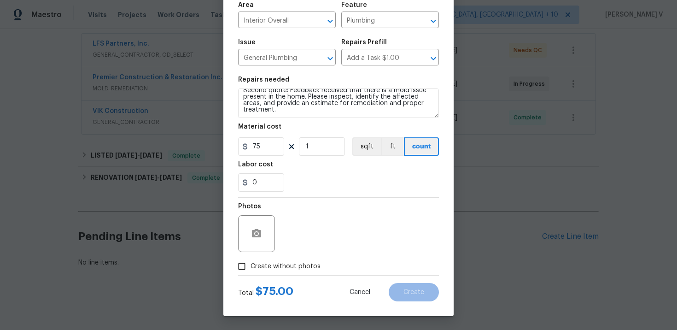
click at [244, 265] on input "Create without photos" at bounding box center [241, 265] width 17 height 17
checkbox input "true"
click at [396, 212] on div "Reason*" at bounding box center [360, 209] width 157 height 12
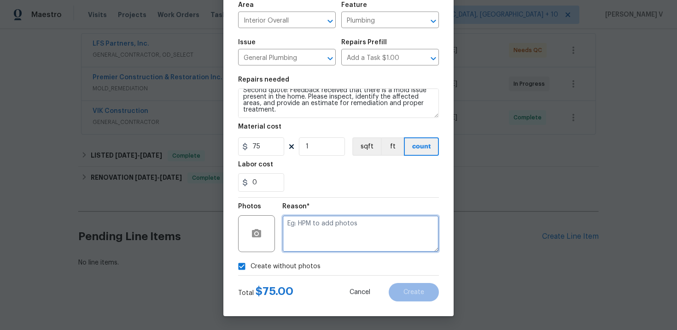
click at [381, 224] on textarea at bounding box center [360, 233] width 157 height 37
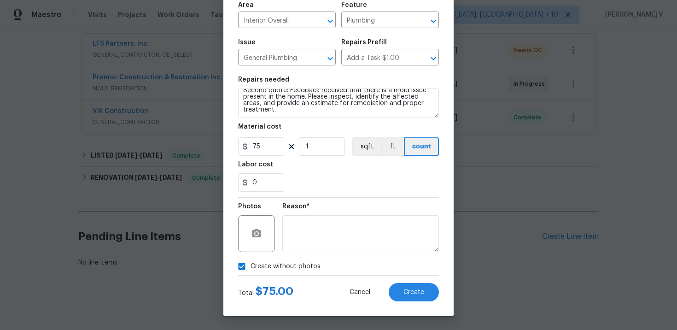
click at [410, 274] on div "Create without photos" at bounding box center [338, 265] width 201 height 17
click at [413, 292] on span "Create" at bounding box center [413, 292] width 21 height 7
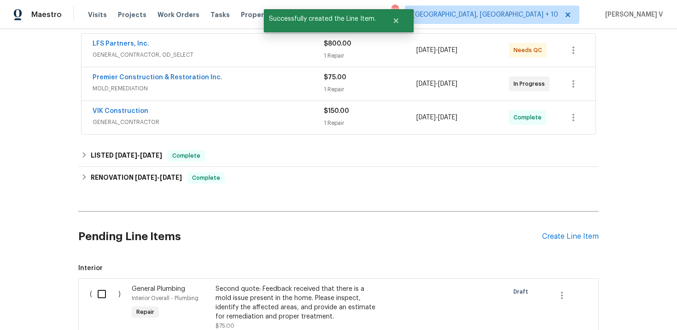
click at [93, 292] on input "checkbox" at bounding box center [105, 293] width 26 height 19
checkbox input "true"
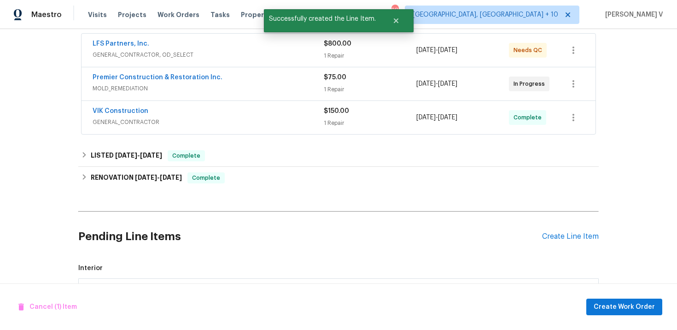
scroll to position [296, 0]
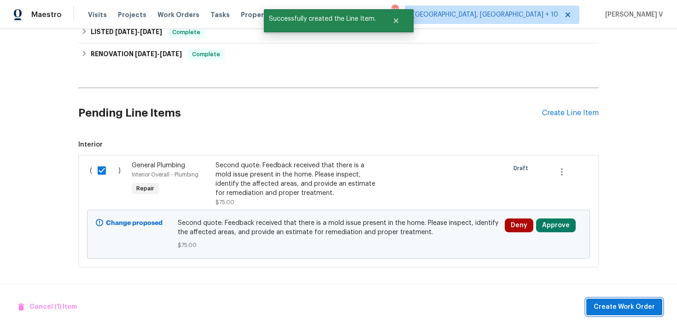
click at [612, 305] on span "Create Work Order" at bounding box center [624, 307] width 61 height 12
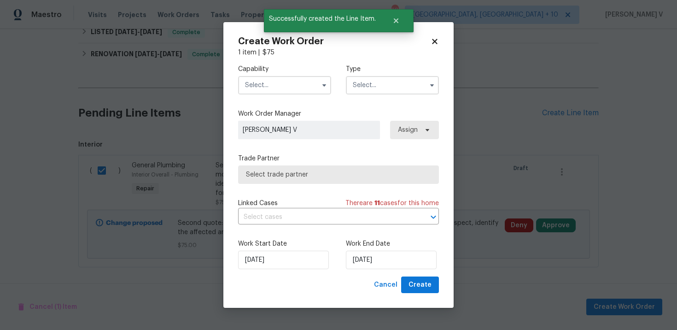
click at [280, 89] on input "text" at bounding box center [284, 85] width 93 height 18
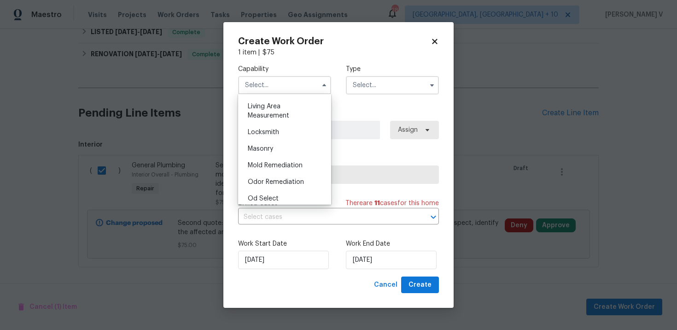
scroll to position [648, 0]
click at [267, 159] on div "Mold Remediation" at bounding box center [284, 163] width 88 height 17
type input "Mold Remediation"
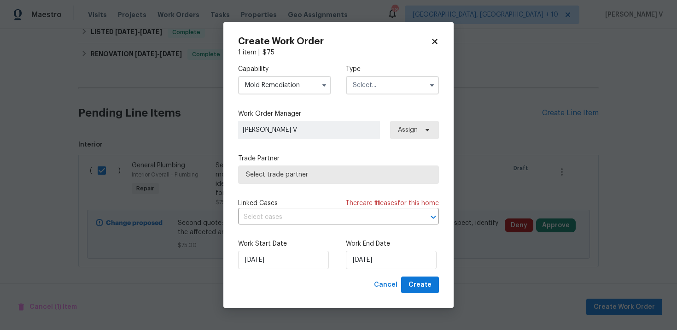
click at [350, 95] on div "Capability Mold Remediation Type" at bounding box center [338, 79] width 201 height 45
click at [361, 90] on input "text" at bounding box center [392, 85] width 93 height 18
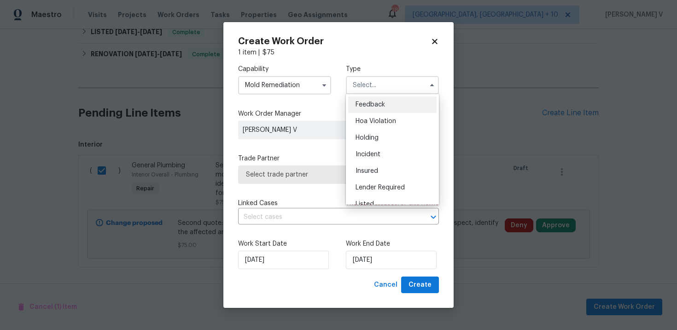
click at [364, 105] on span "Feedback" at bounding box center [370, 104] width 29 height 6
type input "Feedback"
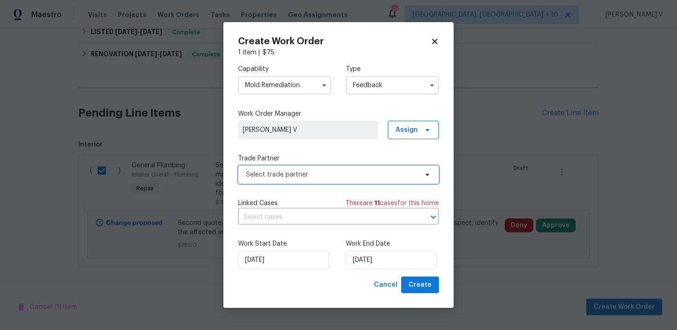
click at [342, 174] on span "Select trade partner" at bounding box center [332, 174] width 172 height 9
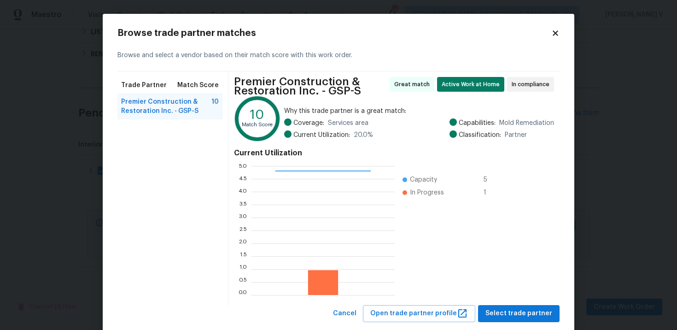
scroll to position [20, 0]
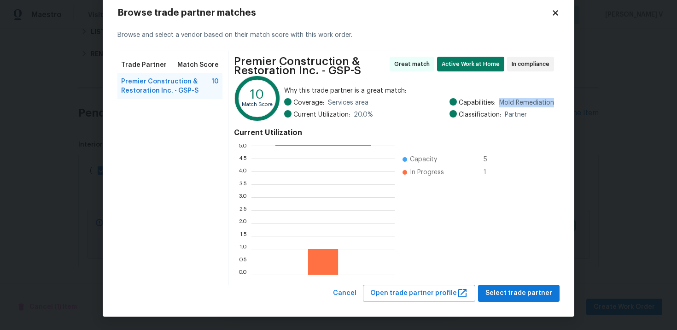
drag, startPoint x: 498, startPoint y: 104, endPoint x: 562, endPoint y: 100, distance: 64.1
click at [563, 100] on div "Browse trade partner matches Browse and select a vendor based on their match sc…" at bounding box center [339, 155] width 472 height 323
copy span "Mold Remediation"
click at [356, 288] on span "Cancel" at bounding box center [344, 293] width 23 height 12
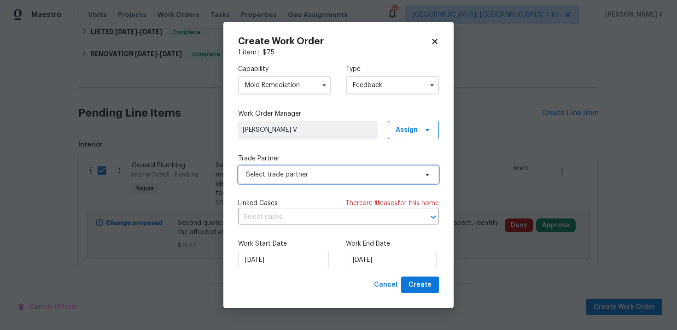
scroll to position [0, 0]
click at [294, 80] on input "Mold Remediation" at bounding box center [284, 85] width 93 height 18
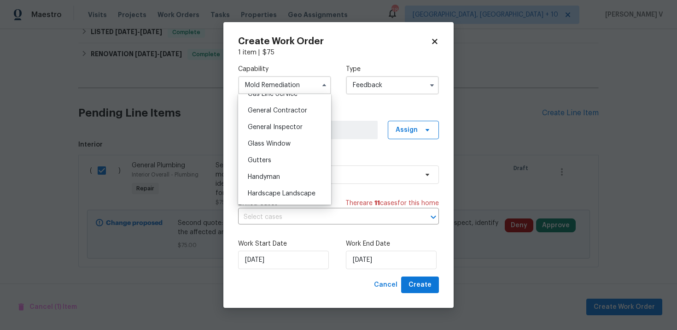
scroll to position [426, 0]
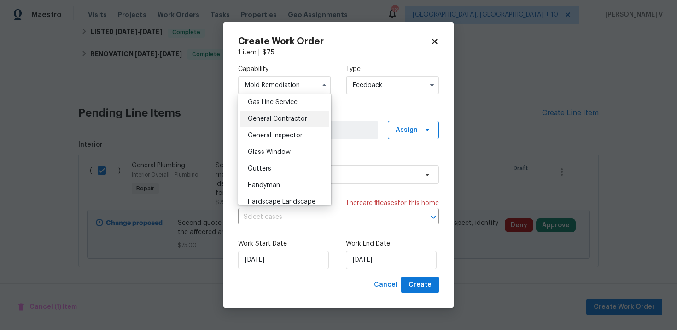
click at [287, 126] on div "General Contractor" at bounding box center [284, 119] width 88 height 17
type input "General Contractor"
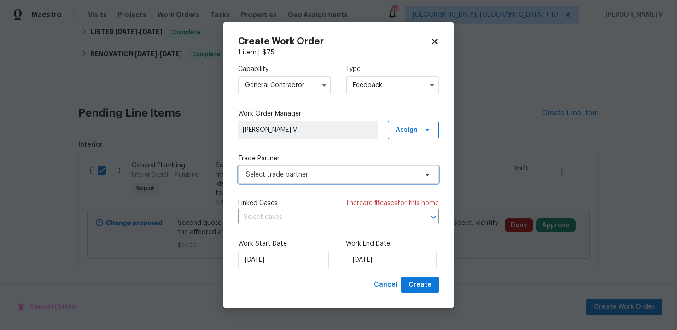
click at [415, 170] on span "Select trade partner" at bounding box center [332, 174] width 172 height 9
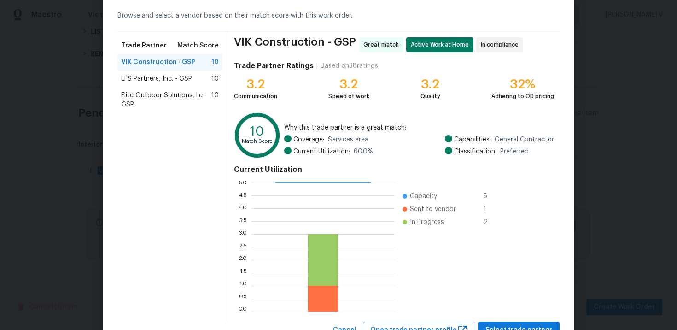
scroll to position [76, 0]
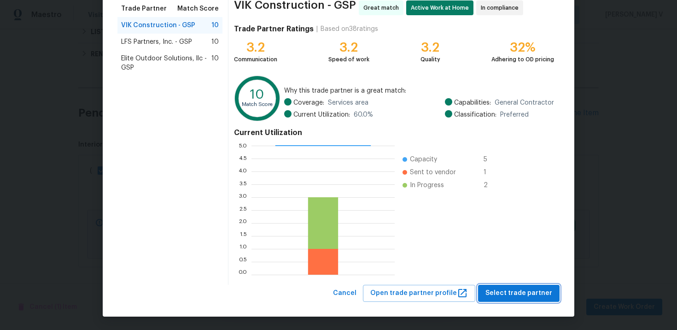
click at [517, 290] on span "Select trade partner" at bounding box center [518, 293] width 67 height 12
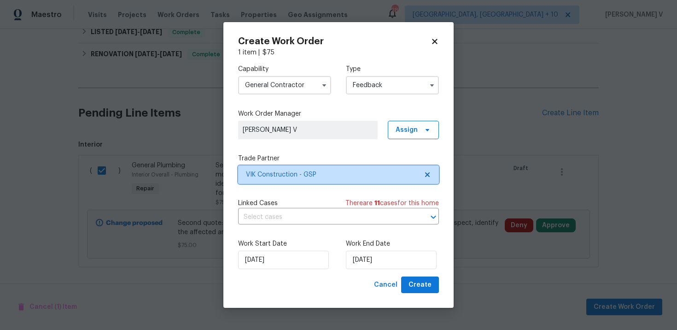
scroll to position [0, 0]
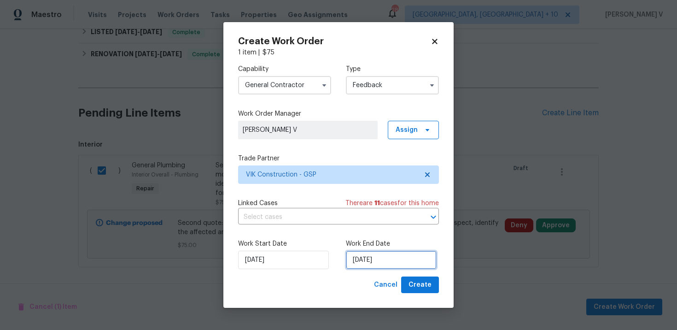
click at [398, 251] on input "[DATE]" at bounding box center [391, 260] width 91 height 18
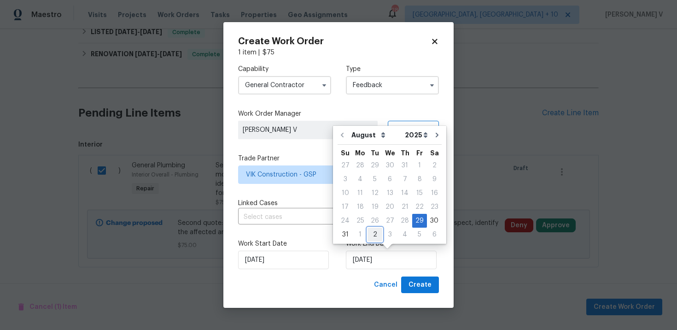
click at [369, 236] on div "2" at bounding box center [374, 234] width 15 height 13
type input "02/09/2025"
select select "8"
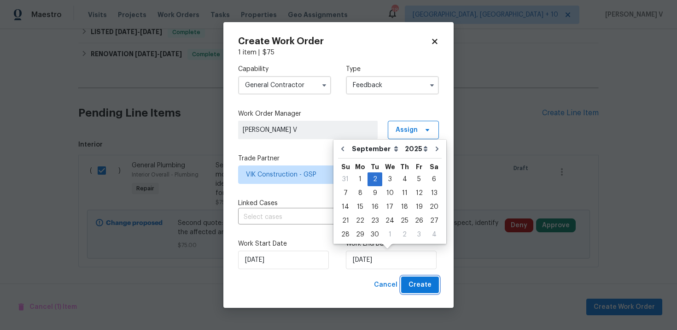
click at [430, 285] on span "Create" at bounding box center [419, 285] width 23 height 12
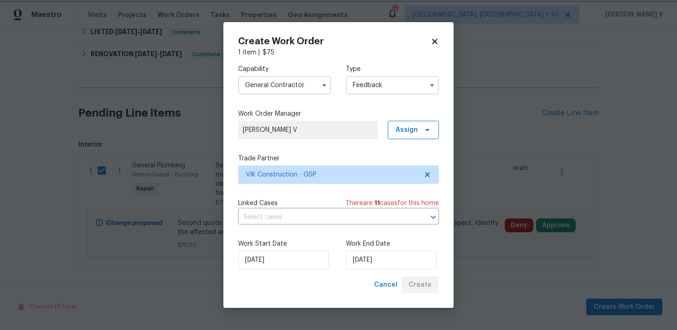
checkbox input "false"
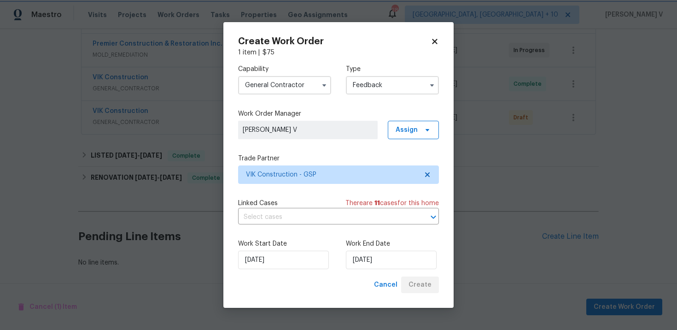
scroll to position [206, 0]
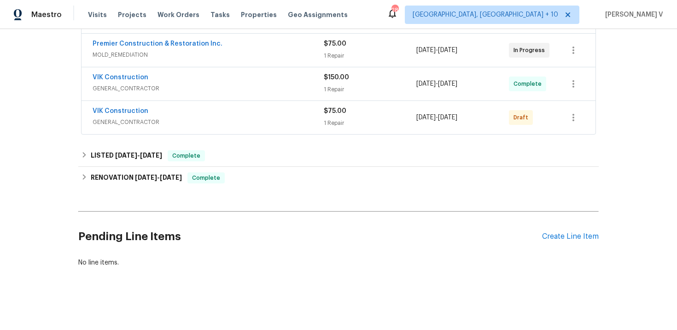
click at [212, 82] on div "VIK Construction" at bounding box center [208, 78] width 231 height 11
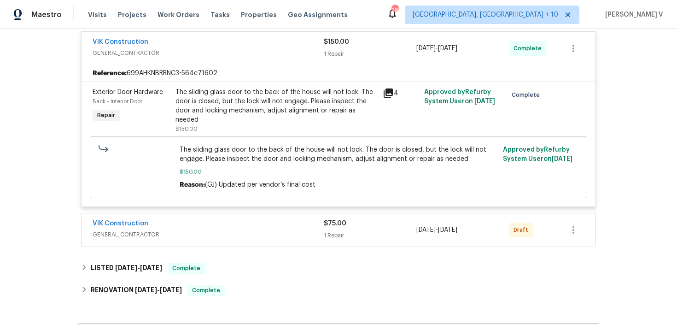
scroll to position [238, 0]
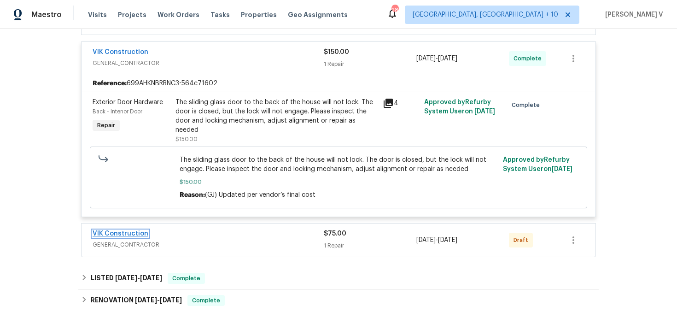
click at [134, 233] on link "VIK Construction" at bounding box center [121, 233] width 56 height 6
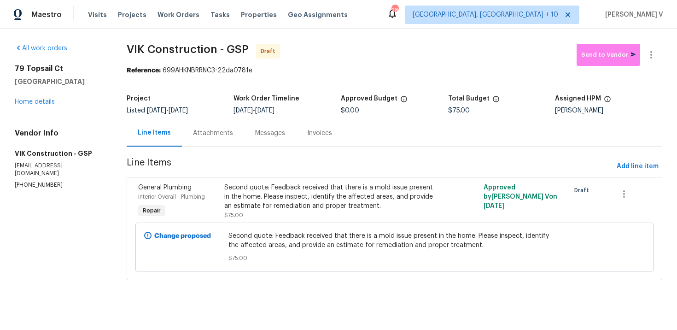
click at [226, 138] on div "Attachments" at bounding box center [213, 132] width 62 height 27
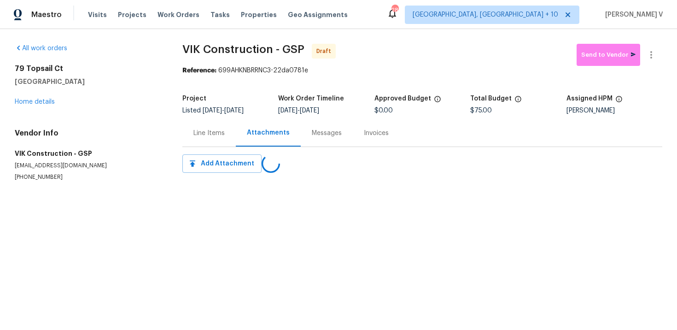
click at [243, 210] on div "All work orders 79 Topsail Ct Greenville, SC 29611 Home details Vendor Info VIK…" at bounding box center [338, 123] width 677 height 189
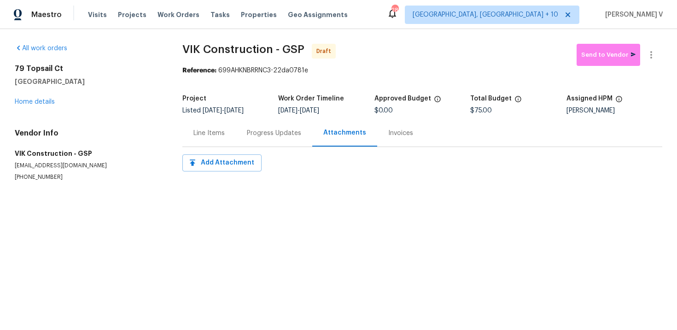
click at [252, 134] on div "Progress Updates" at bounding box center [274, 132] width 54 height 9
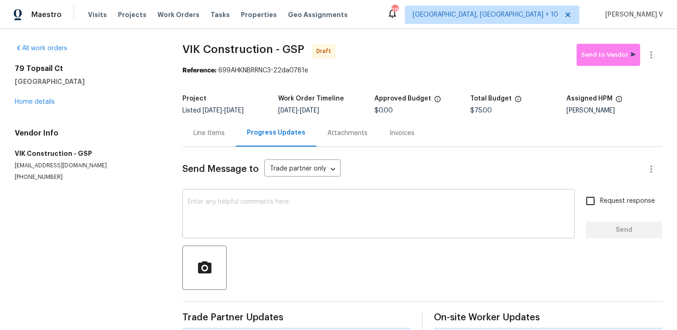
click at [265, 226] on textarea at bounding box center [378, 214] width 381 height 32
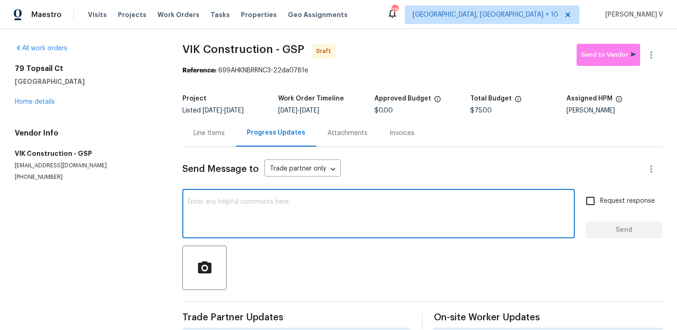
paste textarea "Hi, this is Divya with Opendoor. I’m confirming you received the WO for the pro…"
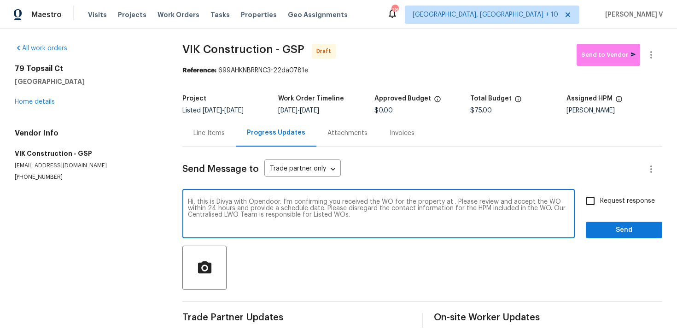
click at [453, 203] on textarea "Hi, this is Divya with Opendoor. I’m confirming you received the WO for the pro…" at bounding box center [378, 214] width 381 height 32
click at [449, 203] on textarea "Hi, this is Divya with Opendoor. I’m confirming you received the WO for the pro…" at bounding box center [378, 214] width 381 height 32
paste textarea "79 Topsail Ct, Greenville, SC 29611"
type textarea "Hi, this is Divya with Opendoor. I’m confirming you received the WO for the pro…"
click at [596, 205] on input "Request response" at bounding box center [590, 200] width 19 height 19
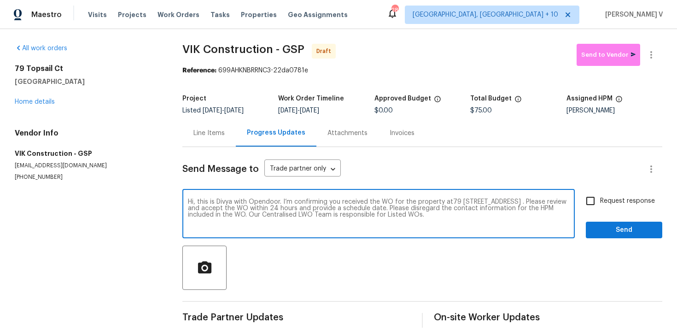
checkbox input "true"
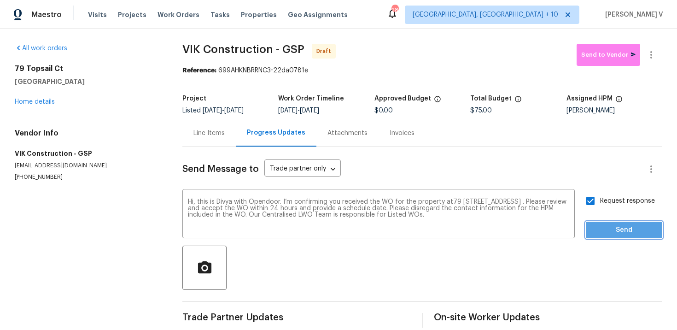
click at [613, 235] on span "Send" at bounding box center [624, 230] width 62 height 12
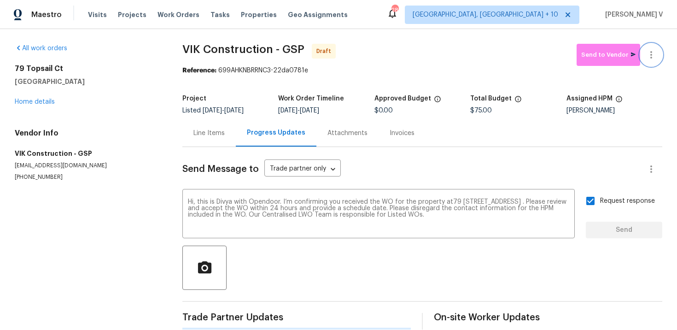
click at [651, 58] on icon "button" at bounding box center [651, 54] width 11 height 11
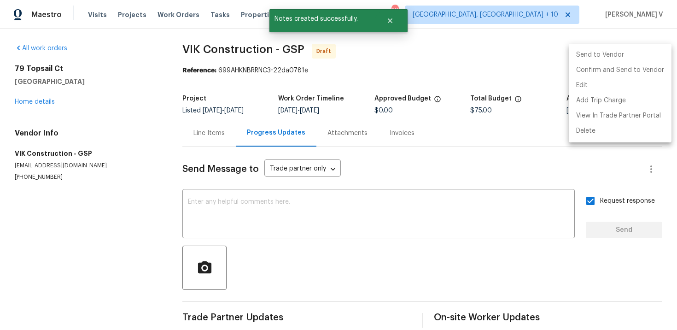
click at [602, 59] on li "Send to Vendor" at bounding box center [620, 54] width 103 height 15
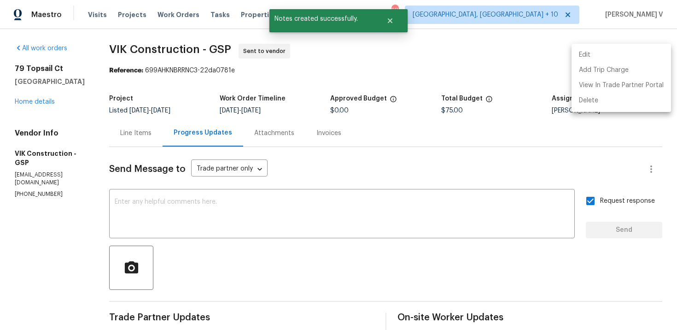
click at [221, 74] on div at bounding box center [338, 165] width 677 height 330
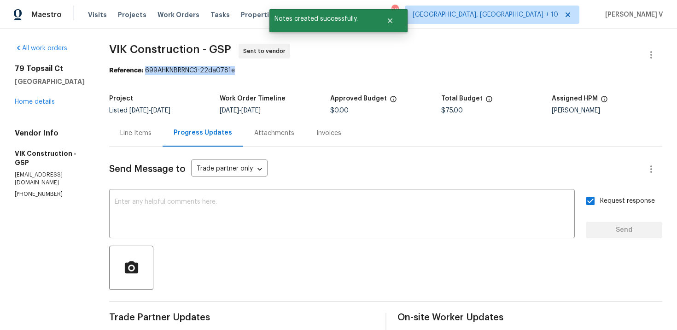
drag, startPoint x: 182, startPoint y: 70, endPoint x: 311, endPoint y: 70, distance: 128.9
click at [311, 70] on div "Reference: 699AHKNBRRNC3-22da0781e" at bounding box center [385, 70] width 553 height 9
copy div "699AHKNBRRNC3-22da0781e"
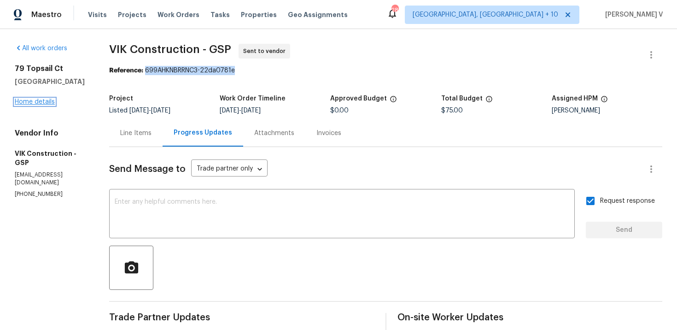
click at [47, 104] on link "Home details" at bounding box center [35, 102] width 40 height 6
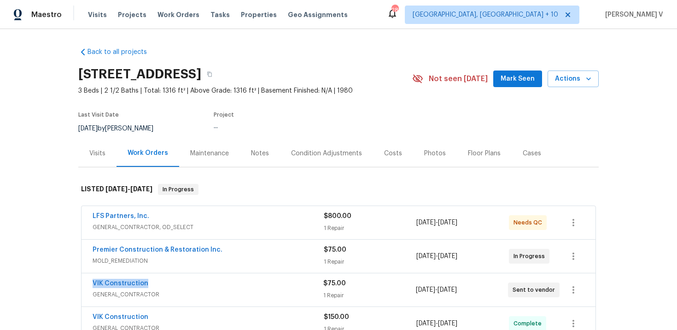
drag, startPoint x: 82, startPoint y: 284, endPoint x: 210, endPoint y: 284, distance: 128.5
click at [210, 284] on div "VIK Construction GENERAL_CONTRACTOR $75.00 1 Repair 8/29/2025 - 9/2/2025 Sent t…" at bounding box center [339, 289] width 514 height 33
copy link "VIK Construction"
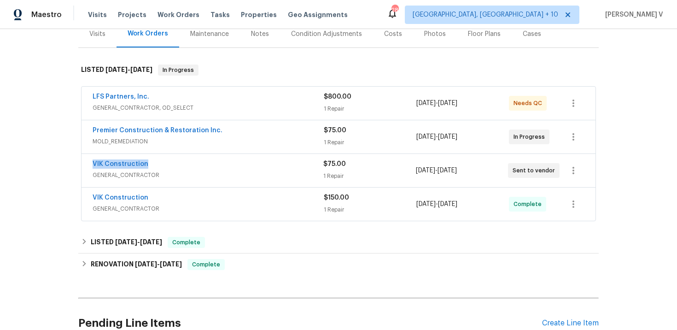
copy link "VIK Construction"
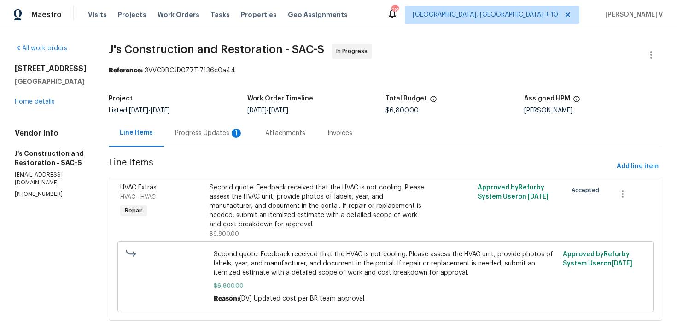
click at [213, 129] on div "Progress Updates 1" at bounding box center [209, 132] width 68 height 9
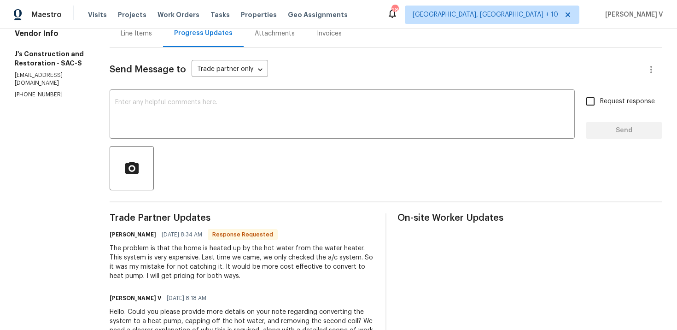
scroll to position [111, 0]
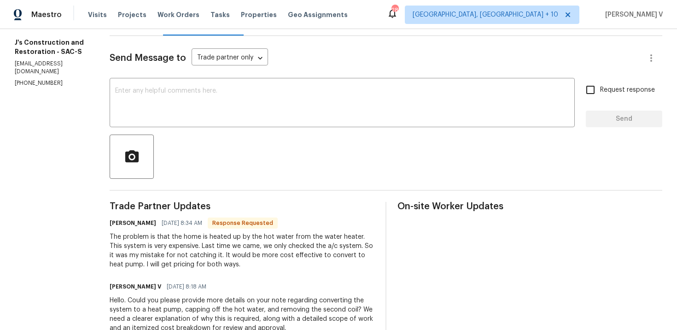
click at [184, 248] on div "The problem is that the home is heated up by the hot water from the water heate…" at bounding box center [242, 250] width 265 height 37
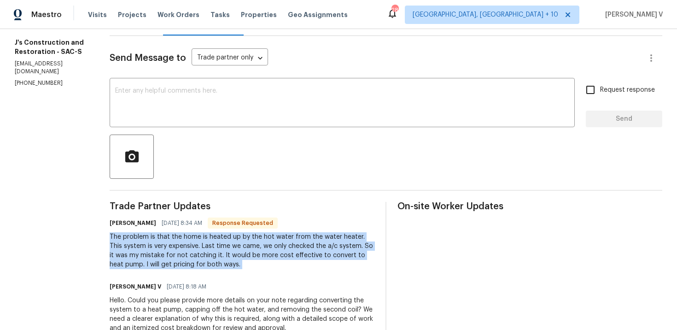
copy div "The problem is that the home is heated up by the hot water from the water heate…"
click at [199, 92] on textarea at bounding box center [342, 103] width 454 height 32
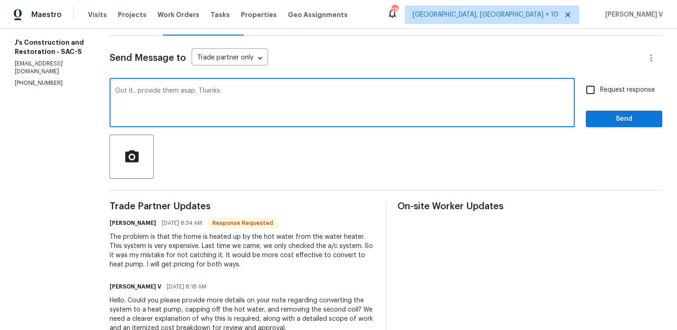
type textarea "Got it.. provide them asap. Thanks."
click at [629, 123] on span "Send" at bounding box center [624, 119] width 62 height 12
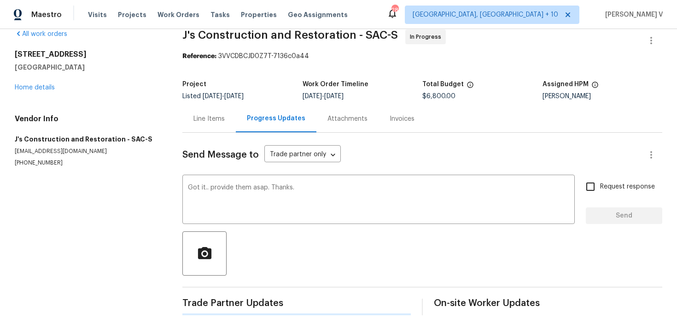
scroll to position [14, 0]
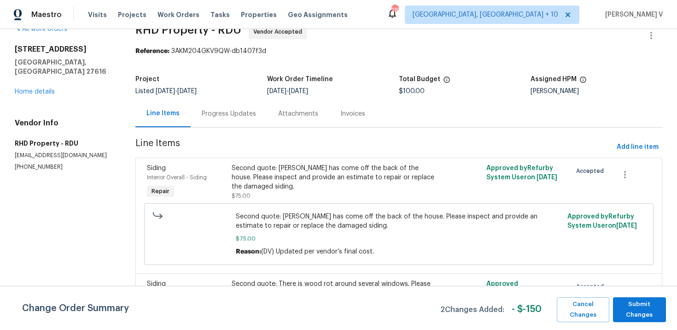
scroll to position [49, 0]
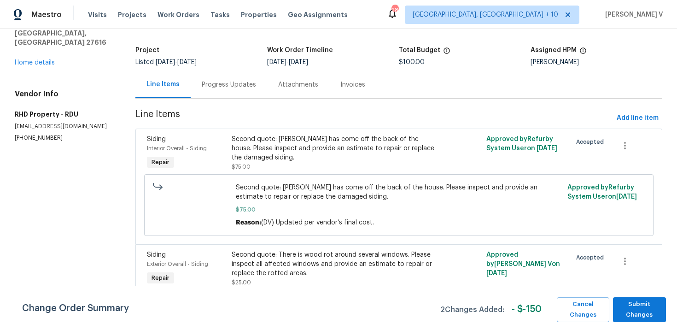
click at [233, 95] on div "Progress Updates" at bounding box center [229, 84] width 76 height 27
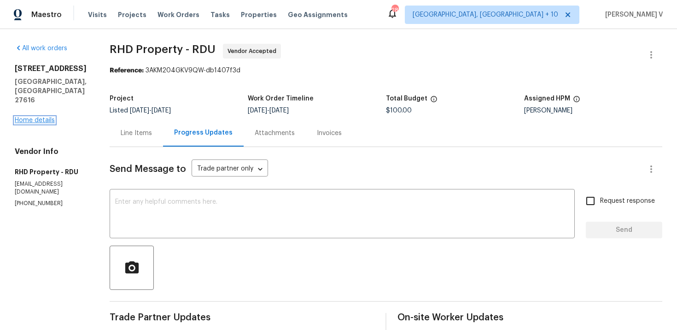
click at [41, 117] on link "Home details" at bounding box center [35, 120] width 40 height 6
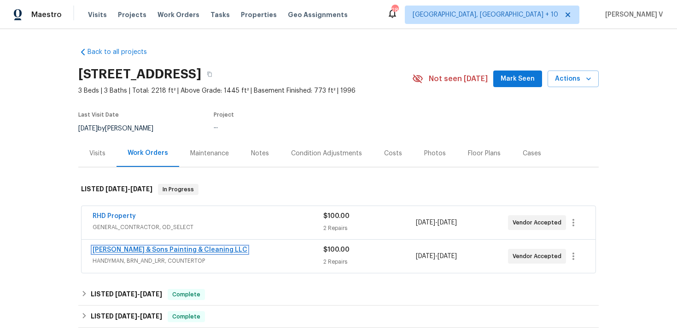
click at [134, 247] on link "[PERSON_NAME] & Sons Painting & Cleaning LLC" at bounding box center [170, 249] width 155 height 6
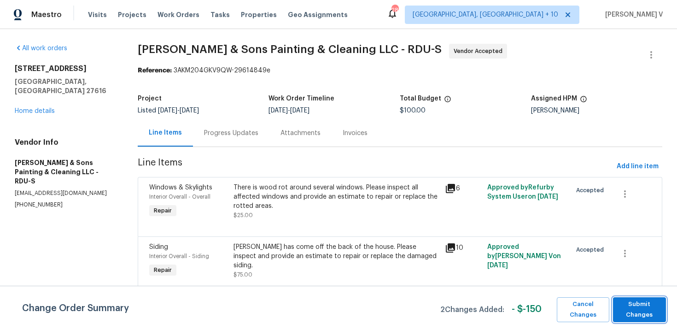
click at [629, 308] on span "Submit Changes" at bounding box center [640, 309] width 44 height 21
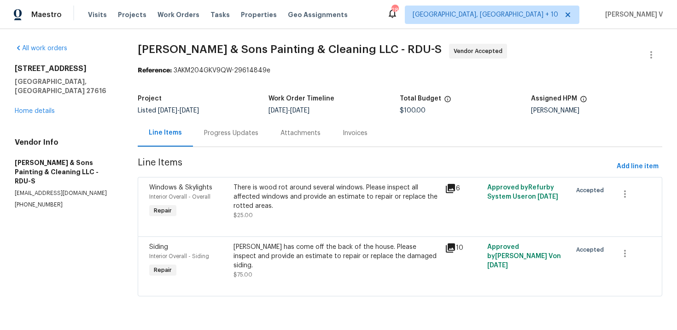
click at [240, 140] on div "Progress Updates" at bounding box center [231, 132] width 76 height 27
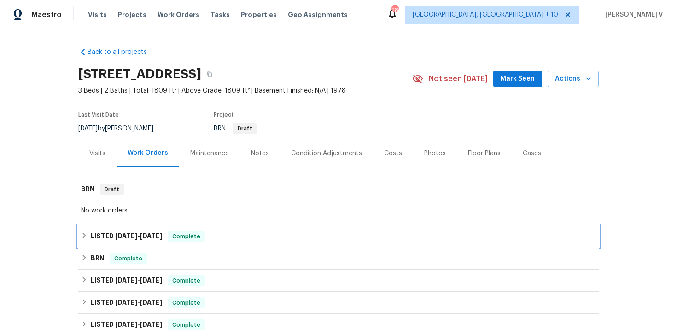
click at [107, 233] on h6 "LISTED [DATE] - [DATE]" at bounding box center [126, 236] width 71 height 11
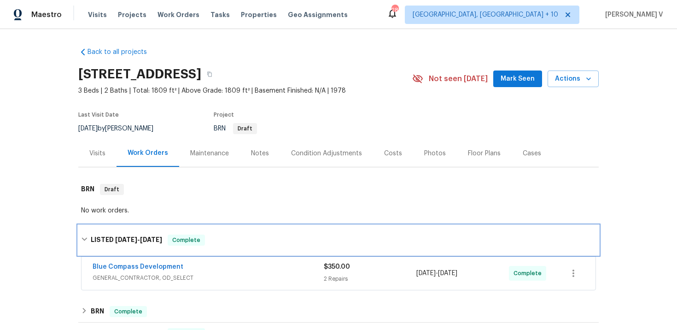
scroll to position [21, 0]
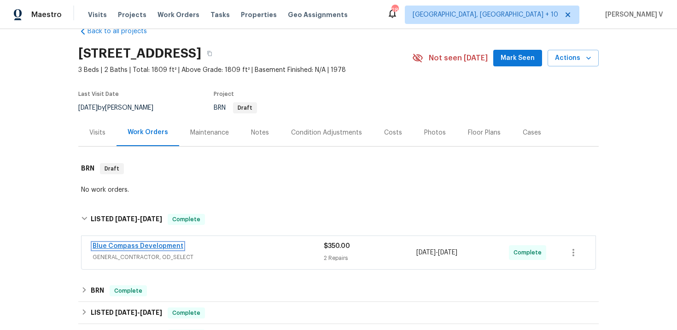
click at [122, 245] on link "Blue Compass Development" at bounding box center [138, 246] width 91 height 6
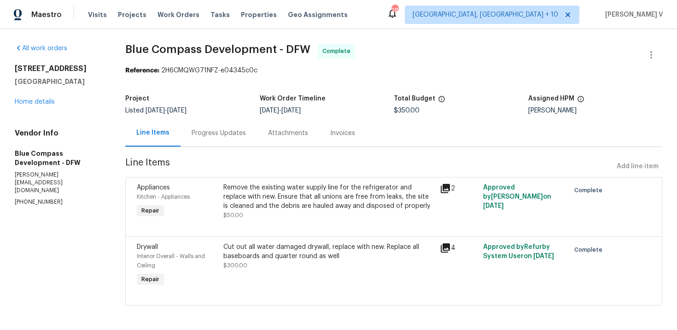
click at [26, 176] on p "ryan@bluecompassdevelopment.com" at bounding box center [59, 182] width 88 height 23
click at [26, 181] on div "Vendor Info Blue Compass Development - DFW ryan@bluecompassdevelopment.com (678…" at bounding box center [59, 167] width 88 height 78
copy p "(678) 360-7249"
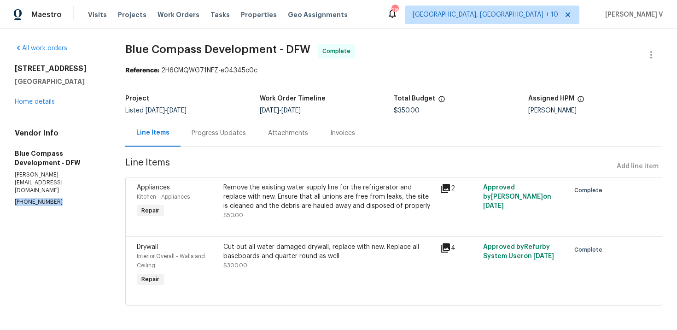
click at [221, 133] on div "Progress Updates" at bounding box center [219, 132] width 54 height 9
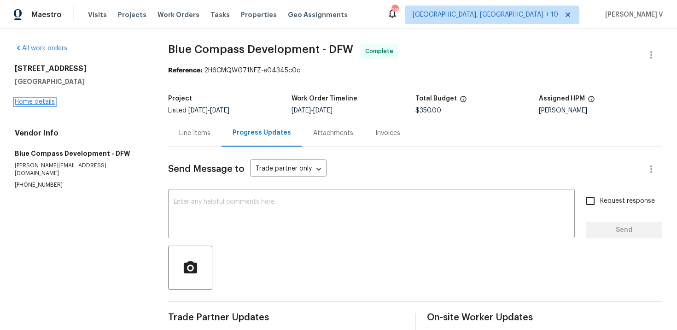
click at [34, 101] on link "Home details" at bounding box center [35, 102] width 40 height 6
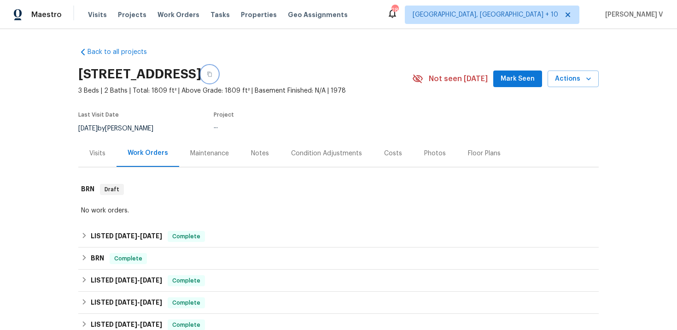
click at [218, 75] on button "button" at bounding box center [209, 74] width 17 height 17
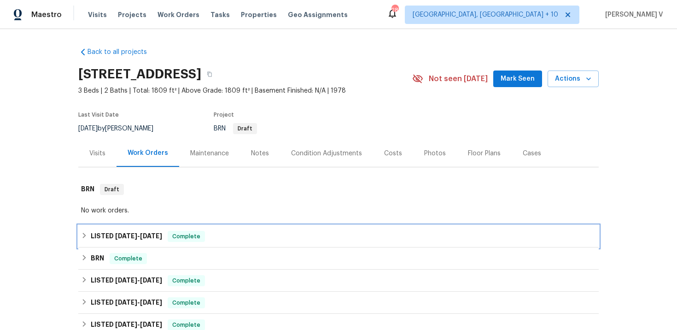
click at [204, 235] on span "Complete" at bounding box center [186, 236] width 35 height 9
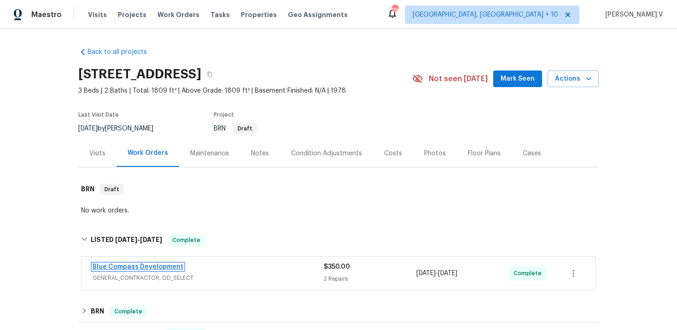
click at [127, 264] on link "Blue Compass Development" at bounding box center [138, 266] width 91 height 6
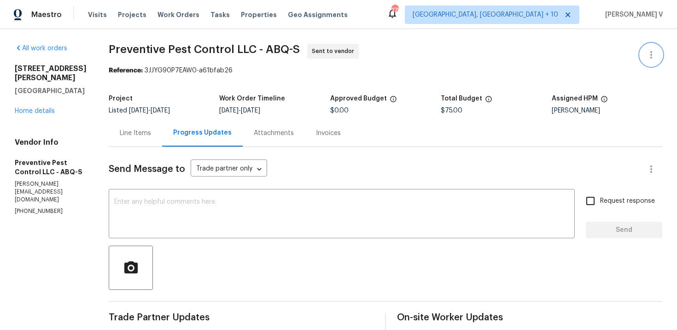
click at [646, 50] on icon "button" at bounding box center [651, 54] width 11 height 11
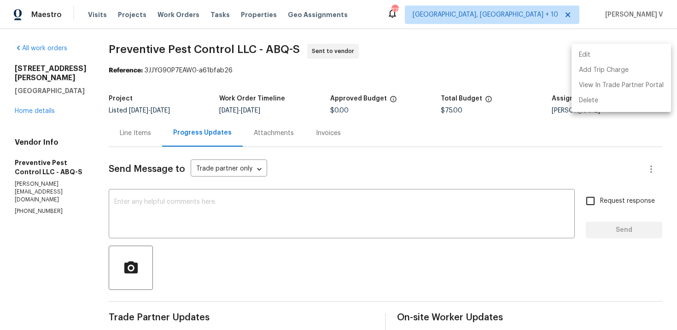
click at [646, 50] on li "Edit" at bounding box center [620, 54] width 99 height 15
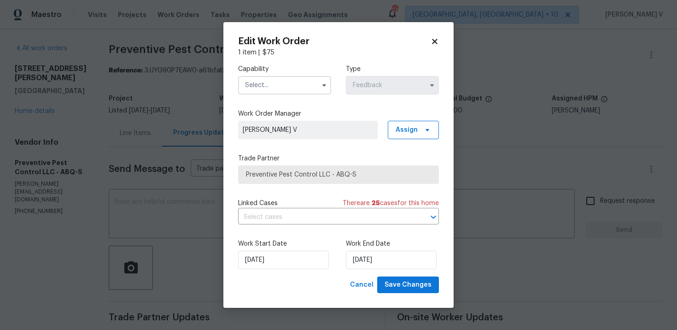
click at [291, 89] on input "text" at bounding box center [284, 85] width 93 height 18
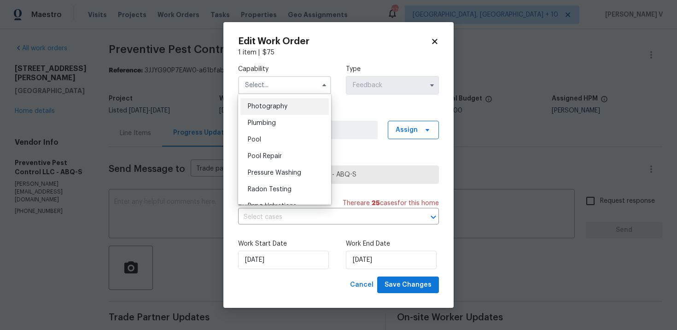
scroll to position [786, 0]
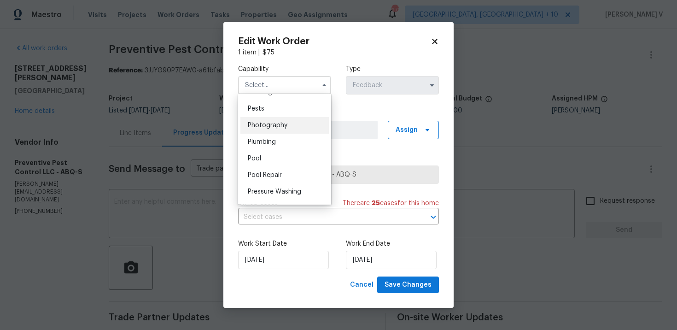
click at [277, 108] on div "Pests" at bounding box center [284, 108] width 88 height 17
type input "Pests"
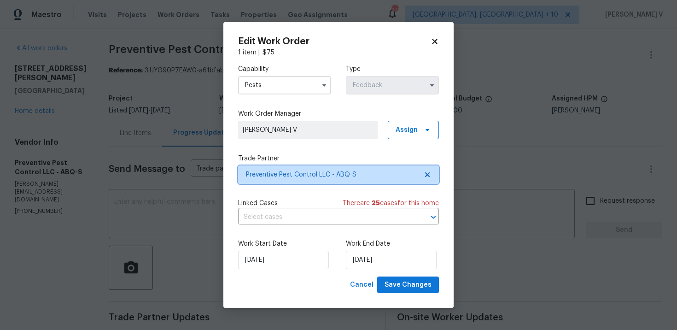
click at [430, 174] on icon at bounding box center [427, 174] width 7 height 7
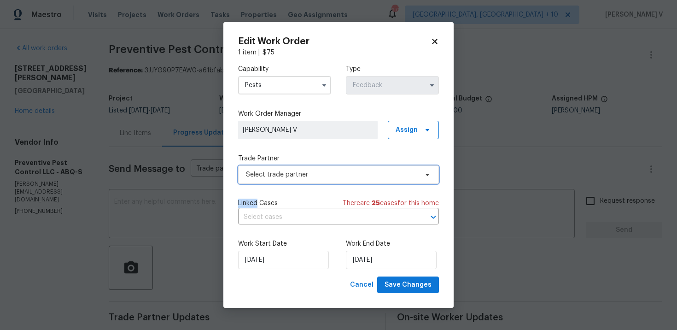
click at [430, 174] on icon at bounding box center [427, 174] width 7 height 7
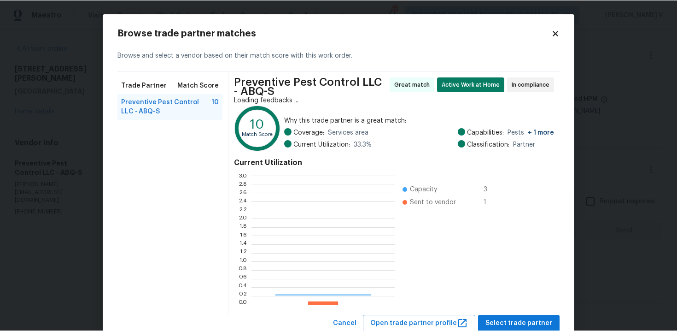
scroll to position [129, 143]
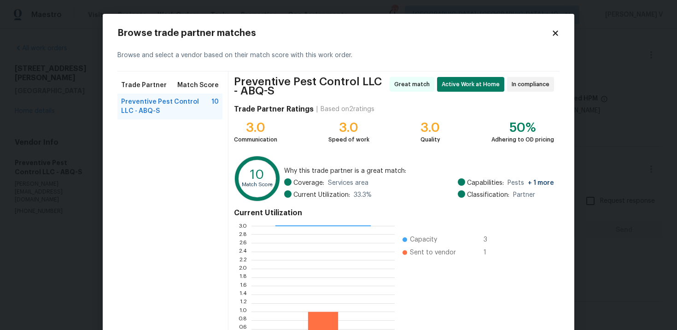
click at [67, 141] on body "Maestro Visits Projects Work Orders Tasks Properties Geo Assignments [STREET_AD…" at bounding box center [338, 165] width 677 height 330
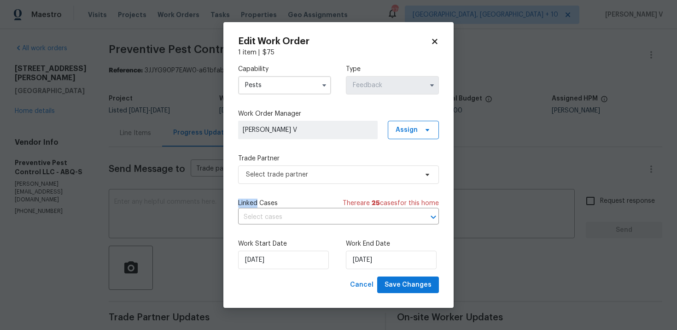
click at [181, 125] on body "Maestro Visits Projects Work Orders Tasks Properties Geo Assignments [STREET_AD…" at bounding box center [338, 165] width 677 height 330
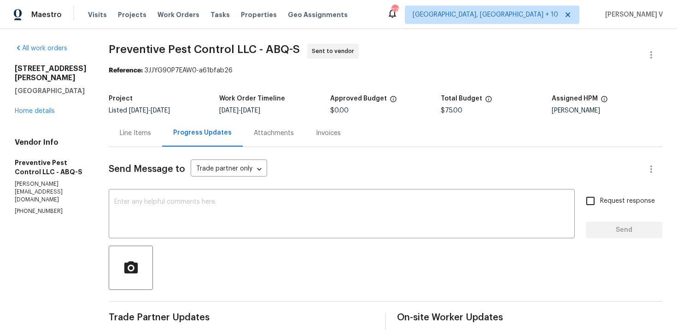
click at [135, 140] on div "Line Items" at bounding box center [135, 132] width 53 height 27
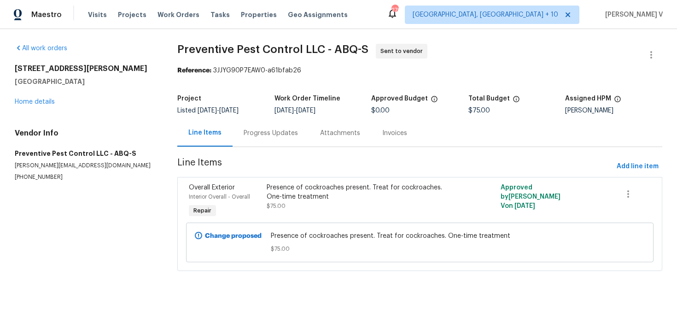
click at [52, 175] on p "[PHONE_NUMBER]" at bounding box center [85, 177] width 140 height 8
click at [29, 168] on p "[PERSON_NAME][EMAIL_ADDRESS][DOMAIN_NAME]" at bounding box center [85, 166] width 140 height 8
click at [27, 174] on p "[PHONE_NUMBER]" at bounding box center [85, 177] width 140 height 8
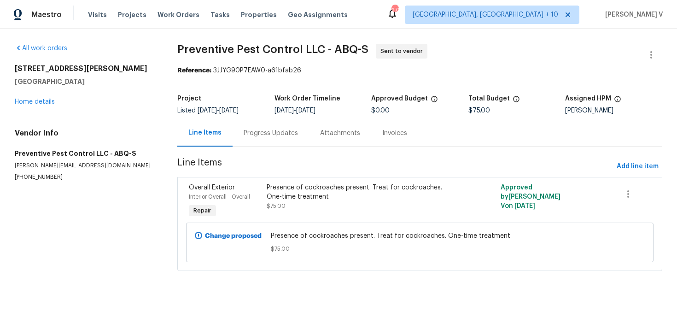
click at [27, 174] on p "(505) 792-8380" at bounding box center [85, 177] width 140 height 8
copy p "(505) 792-8380"
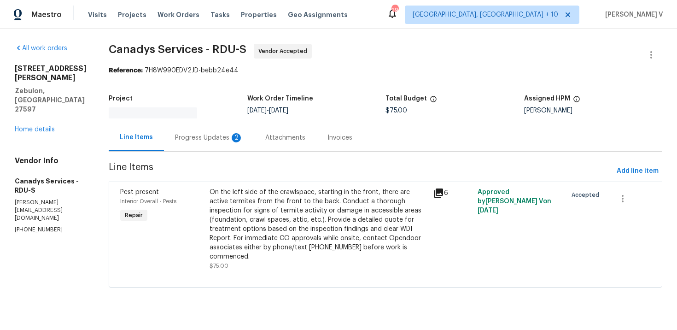
click at [240, 133] on div "2" at bounding box center [236, 137] width 9 height 9
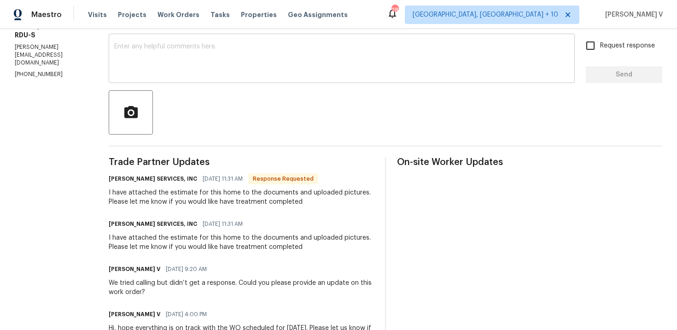
scroll to position [172, 0]
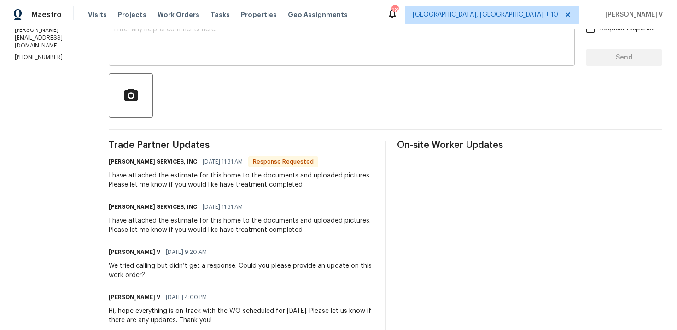
click at [167, 49] on textarea at bounding box center [341, 42] width 455 height 32
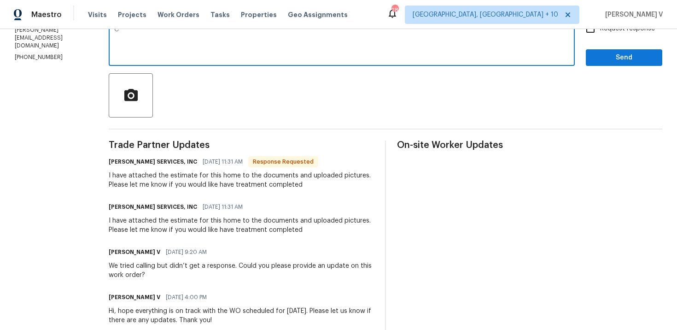
scroll to position [169, 0]
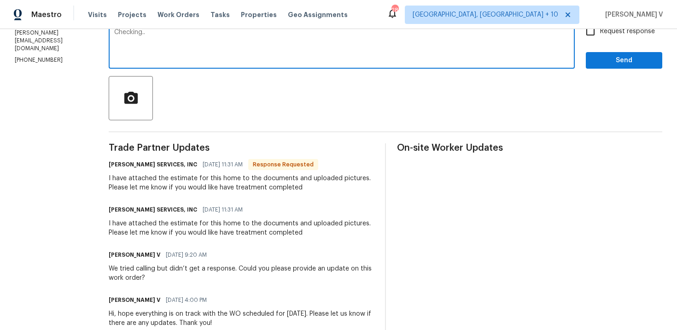
type textarea "Checking..."
click at [167, 49] on textarea "Checking..." at bounding box center [341, 45] width 455 height 32
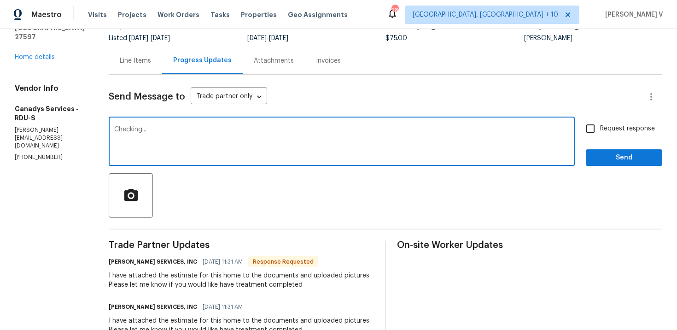
scroll to position [0, 0]
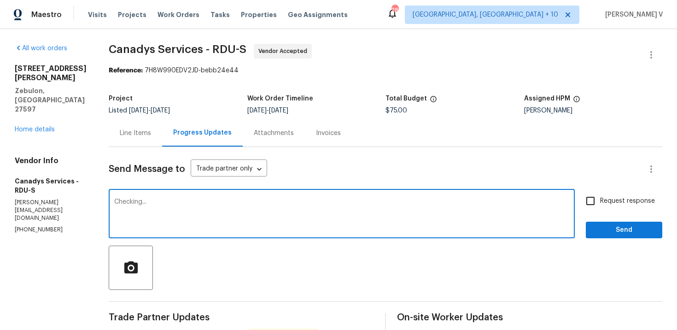
click at [144, 136] on div "Line Items" at bounding box center [135, 132] width 31 height 9
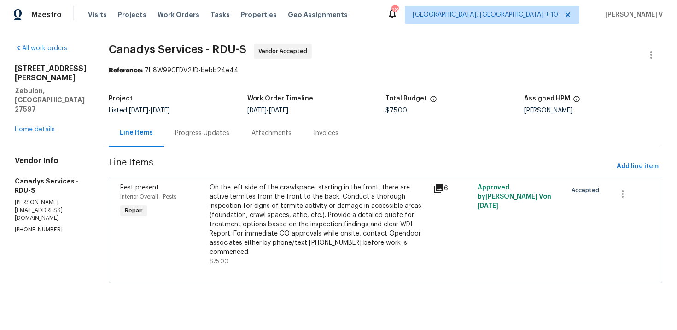
click at [272, 210] on div "On the left side of the crawlspace, starting in the front, there are active ter…" at bounding box center [319, 220] width 218 height 74
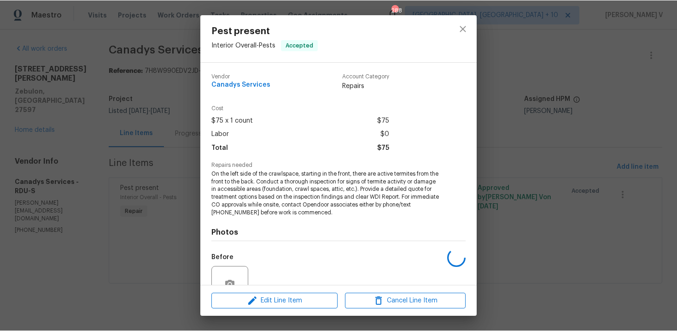
scroll to position [87, 0]
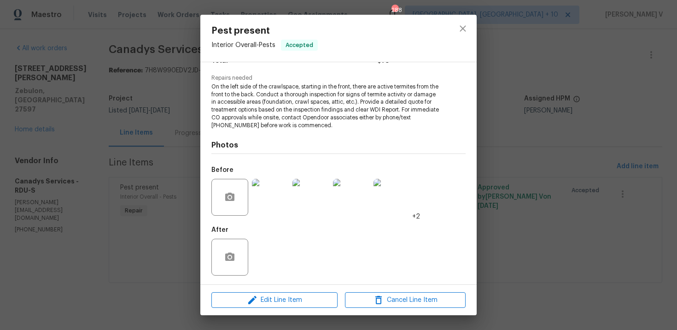
click at [143, 168] on div "Pest present Interior Overall - Pests Accepted Vendor Canadys Services Account …" at bounding box center [338, 165] width 677 height 330
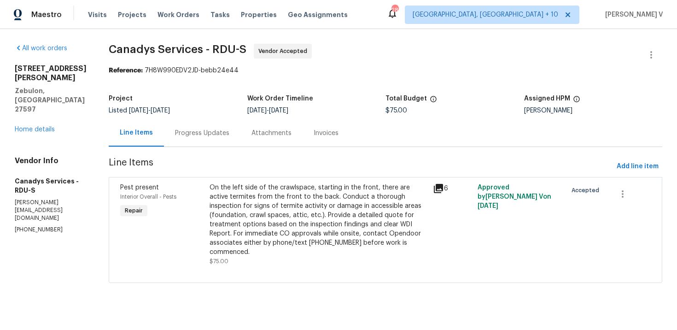
click at [205, 142] on div "Progress Updates" at bounding box center [202, 132] width 76 height 27
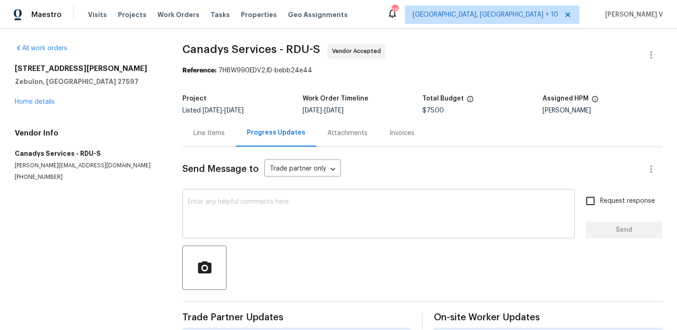
click at [221, 203] on textarea at bounding box center [378, 214] width 381 height 32
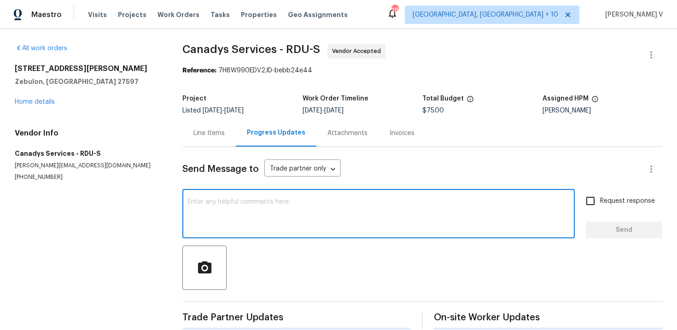
paste textarea "Checking..."
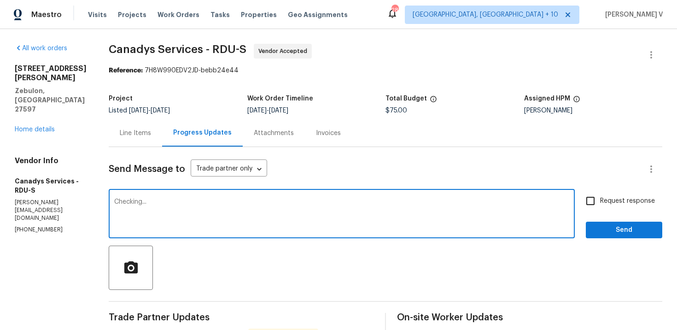
type textarea "Checking..."
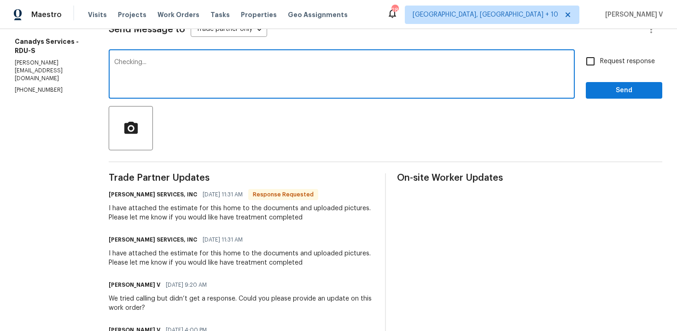
scroll to position [118, 0]
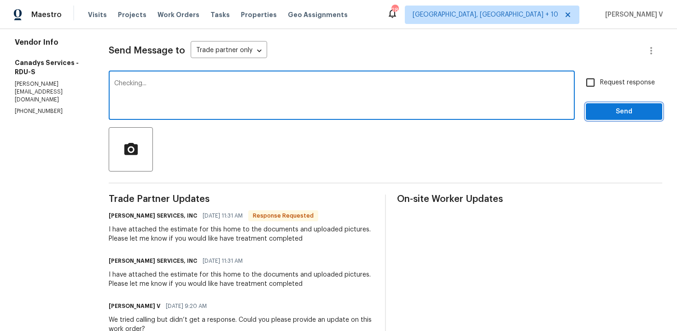
click at [627, 115] on span "Send" at bounding box center [624, 112] width 62 height 12
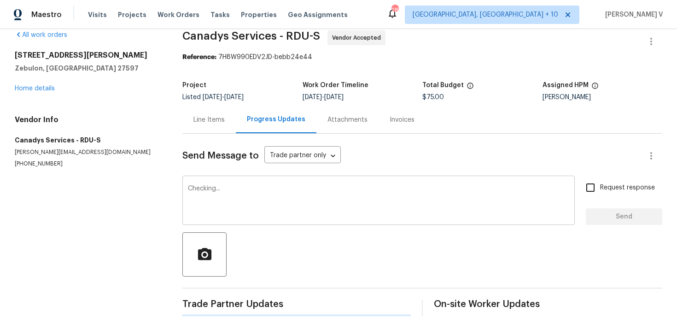
click at [211, 202] on textarea "Checking..." at bounding box center [378, 201] width 381 height 32
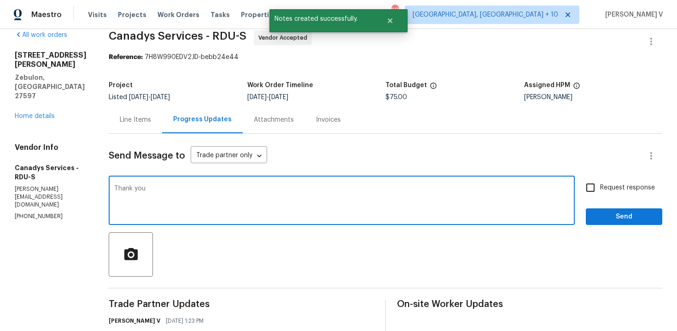
type textarea "Thank you"
click at [629, 218] on span "Send" at bounding box center [624, 217] width 62 height 12
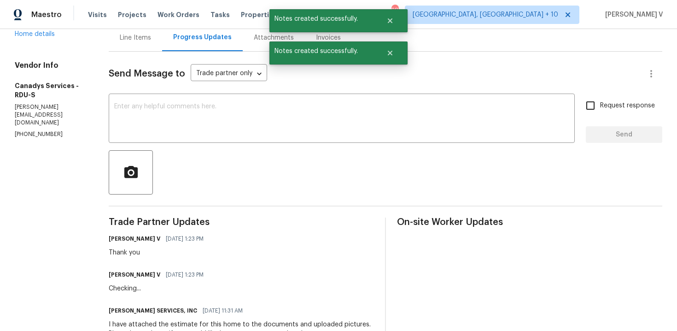
scroll to position [150, 0]
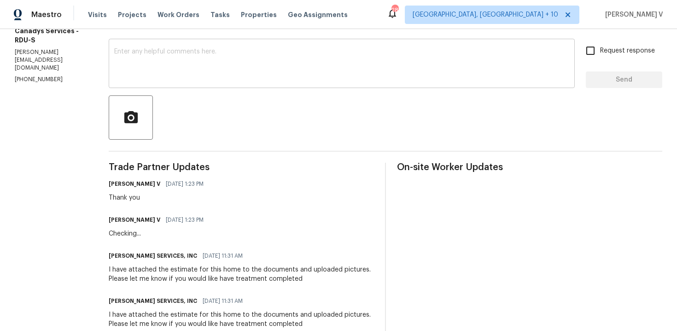
click at [239, 64] on textarea at bounding box center [341, 64] width 455 height 32
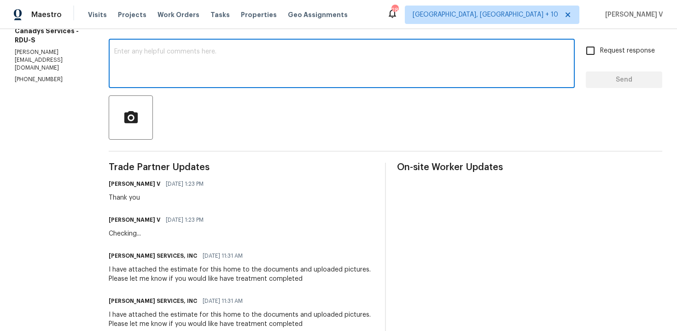
paste textarea "Hey thanks! We will review and get back to you."
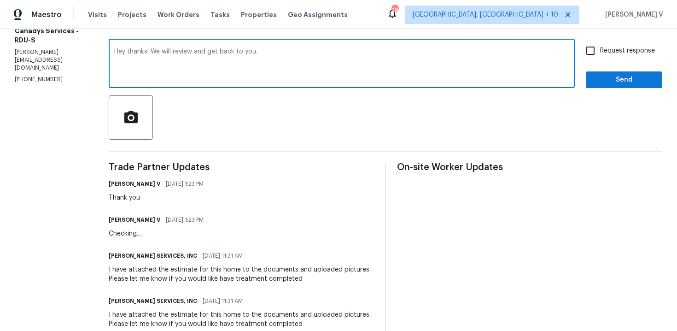
drag, startPoint x: 163, startPoint y: 52, endPoint x: 110, endPoint y: 52, distance: 53.0
click at [110, 52] on div "All work orders 600 Proctor St Zebulon, NC 27597 Home details Vendor Info Canad…" at bounding box center [338, 229] width 677 height 701
type textarea "We will review and get back to you."
click at [600, 73] on button "Send" at bounding box center [624, 79] width 76 height 17
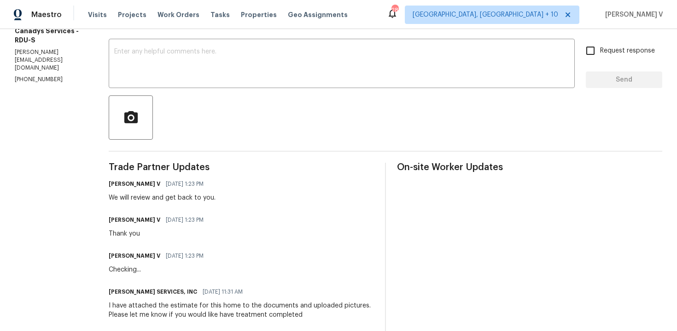
scroll to position [0, 0]
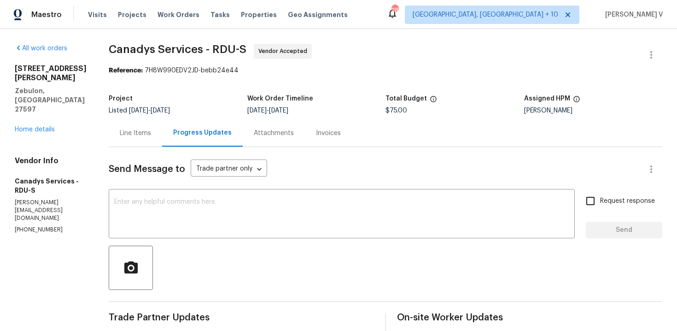
click at [43, 105] on div "600 Proctor St Zebulon, NC 27597 Home details" at bounding box center [51, 99] width 72 height 70
click at [43, 126] on link "Home details" at bounding box center [35, 129] width 40 height 6
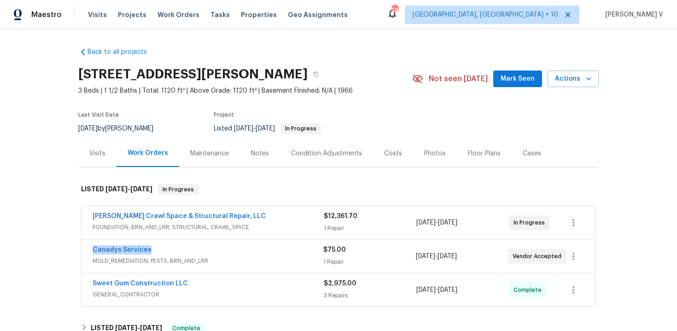
drag, startPoint x: 81, startPoint y: 246, endPoint x: 205, endPoint y: 246, distance: 124.3
click at [205, 246] on div "Canadys Services MOLD_REMEDIATION, PESTS, BRN_AND_LRR $75.00 1 Repair 8/27/2025…" at bounding box center [338, 256] width 515 height 34
copy link "Canadys Services"
click at [245, 253] on div "Canadys Services" at bounding box center [208, 250] width 231 height 11
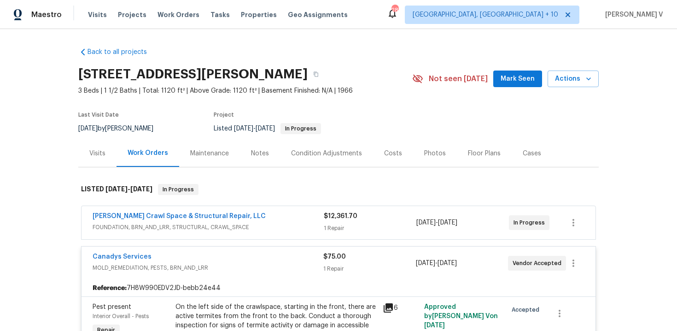
scroll to position [87, 0]
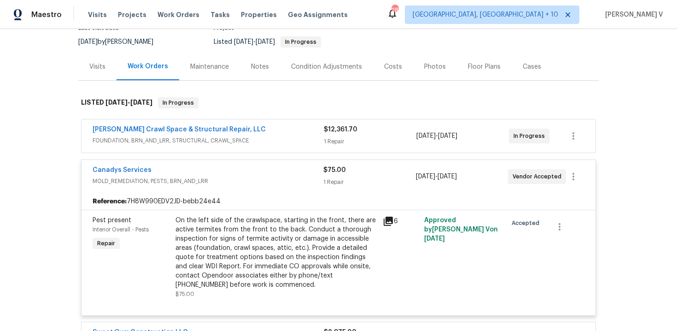
click at [256, 241] on div "On the left side of the crawlspace, starting in the front, there are active ter…" at bounding box center [276, 253] width 202 height 74
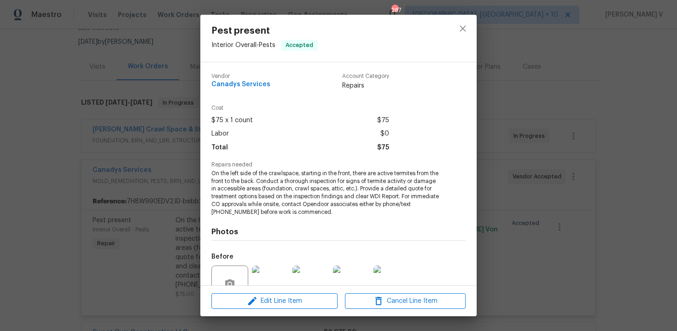
click at [289, 207] on span "On the left side of the crawlspace, starting in the front, there are active ter…" at bounding box center [325, 192] width 229 height 47
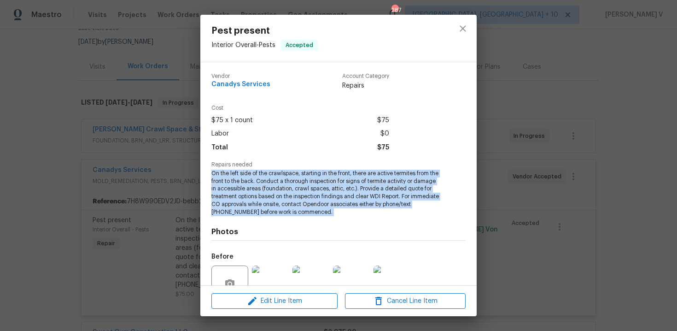
copy span "On the left side of the crawlspace, starting in the front, there are active ter…"
click at [182, 171] on div "Pest present Interior Overall - Pests Accepted Vendor Canadys Services Account …" at bounding box center [338, 165] width 677 height 331
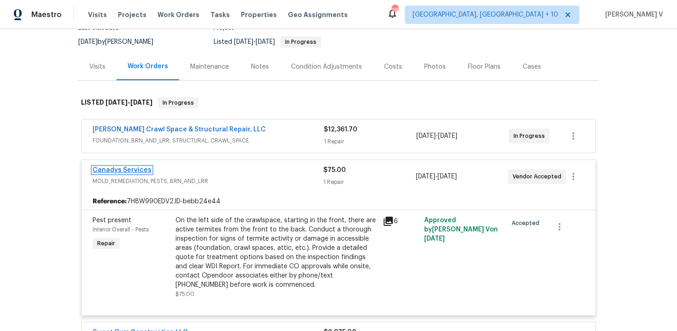
click at [136, 169] on link "Canadys Services" at bounding box center [122, 170] width 59 height 6
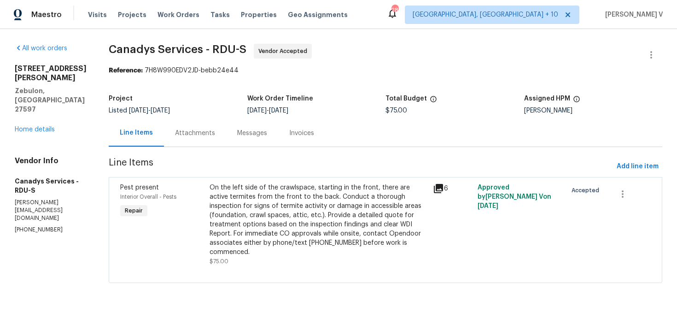
click at [246, 108] on div "Listed 8/5/2025 - 8/29/2025" at bounding box center [178, 110] width 139 height 6
click at [228, 121] on div "Progress Updates" at bounding box center [202, 132] width 76 height 27
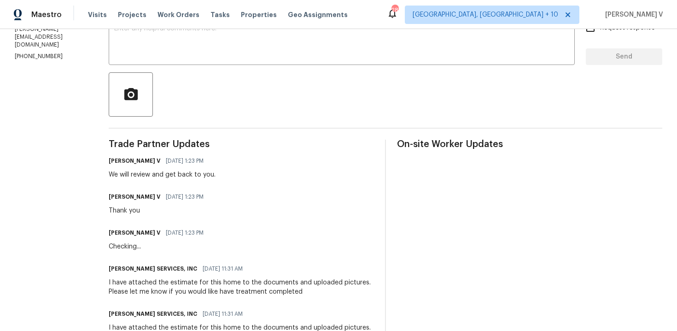
scroll to position [213, 0]
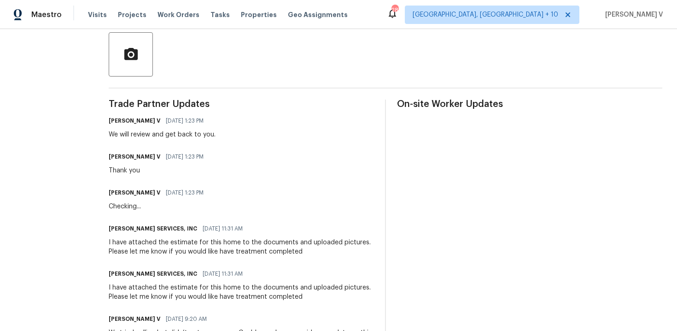
click at [167, 242] on div "I have attached the estimate for this home to the documents and uploaded pictur…" at bounding box center [241, 247] width 265 height 18
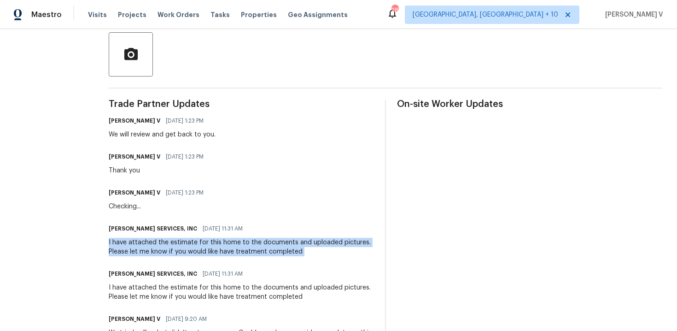
copy div "I have attached the estimate for this home to the documents and uploaded pictur…"
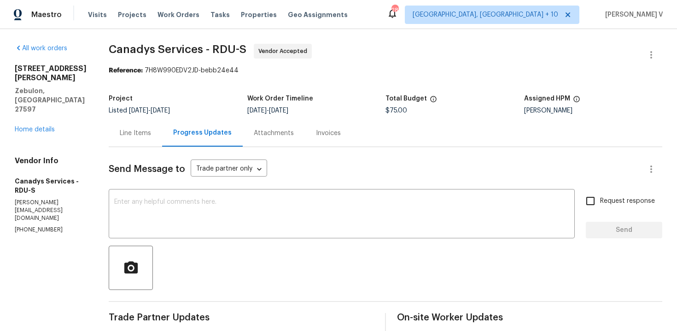
click at [156, 119] on div "Project Listed 8/5/2025 - 8/29/2025 Work Order Timeline 8/27/2025 - 8/29/2025 T…" at bounding box center [386, 104] width 554 height 29
click at [148, 136] on div "Line Items" at bounding box center [135, 132] width 31 height 9
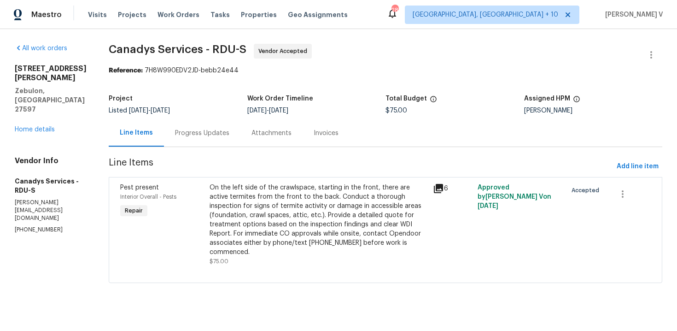
click at [299, 205] on div "On the left side of the crawlspace, starting in the front, there are active ter…" at bounding box center [319, 220] width 218 height 74
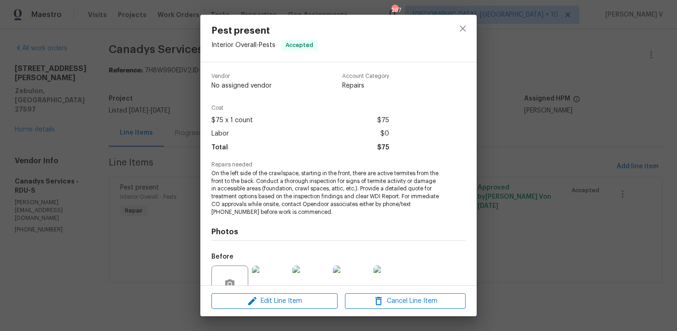
scroll to position [86, 0]
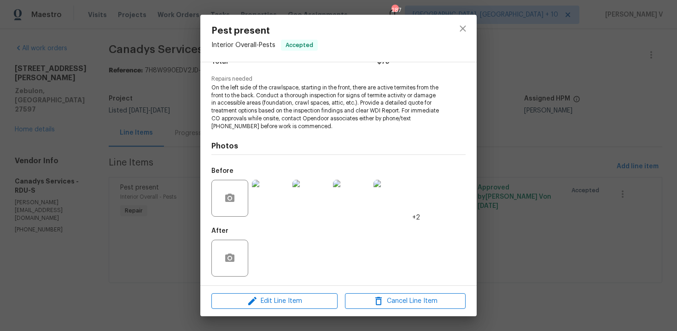
click at [280, 204] on img at bounding box center [270, 198] width 37 height 37
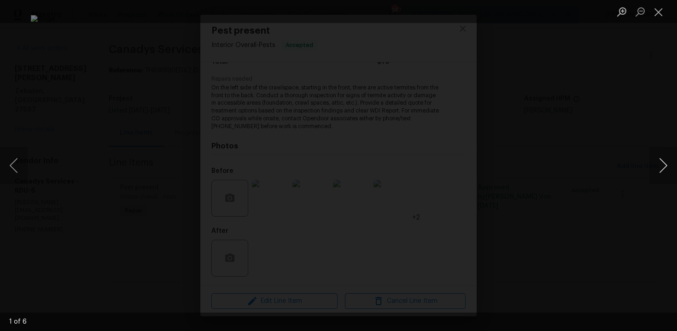
click at [661, 161] on button "Next image" at bounding box center [663, 165] width 28 height 37
click at [664, 156] on button "Next image" at bounding box center [663, 165] width 28 height 37
click at [664, 157] on button "Next image" at bounding box center [663, 165] width 28 height 37
click at [657, 162] on button "Next image" at bounding box center [663, 165] width 28 height 37
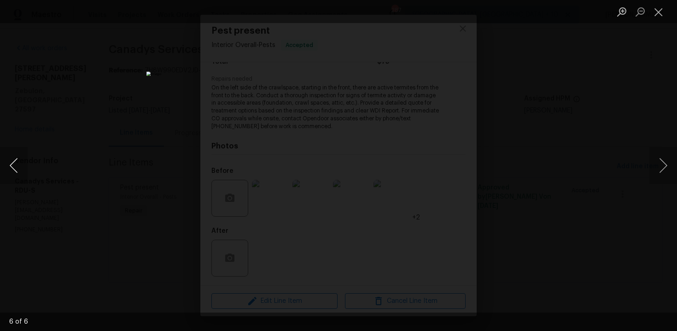
click at [9, 163] on button "Previous image" at bounding box center [14, 165] width 28 height 37
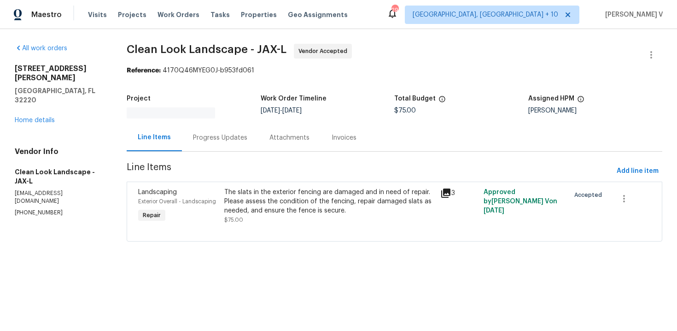
click at [248, 139] on div "Progress Updates" at bounding box center [220, 137] width 76 height 27
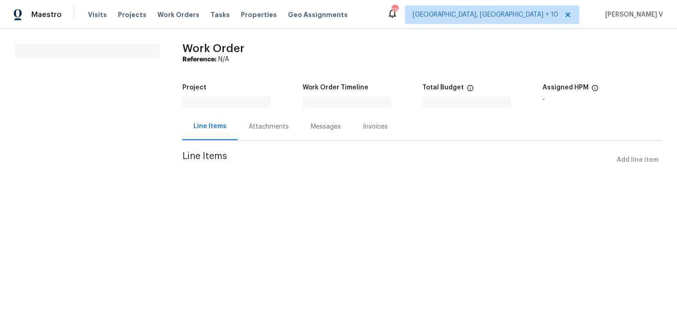
click at [276, 130] on div "Attachments" at bounding box center [269, 126] width 40 height 9
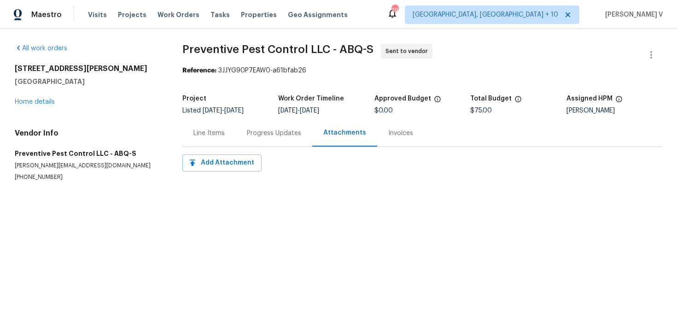
click at [276, 130] on div "Progress Updates" at bounding box center [274, 132] width 54 height 9
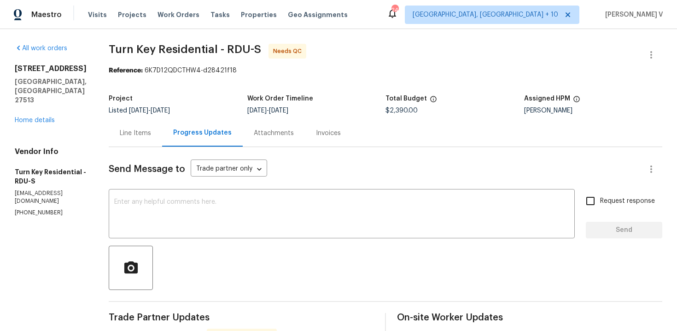
scroll to position [109, 0]
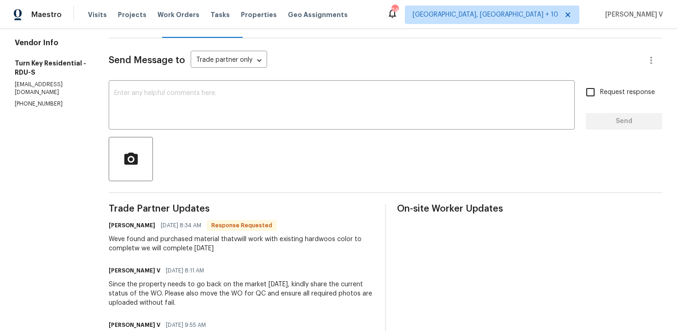
click at [228, 91] on textarea at bounding box center [341, 106] width 455 height 32
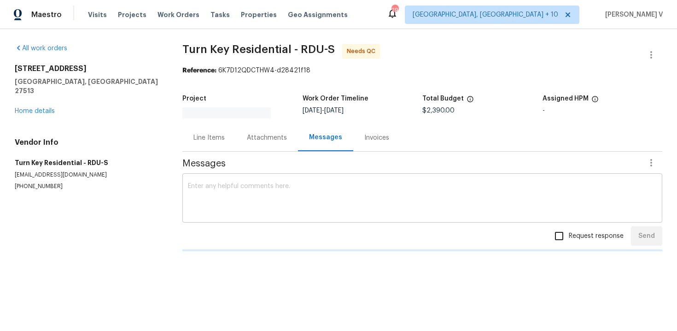
click at [242, 197] on textarea at bounding box center [422, 199] width 469 height 32
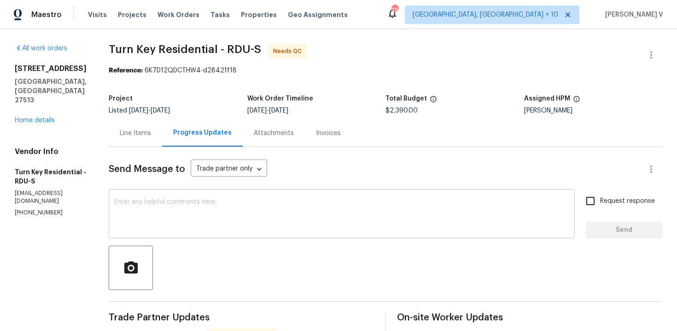
click at [223, 202] on textarea at bounding box center [341, 214] width 455 height 32
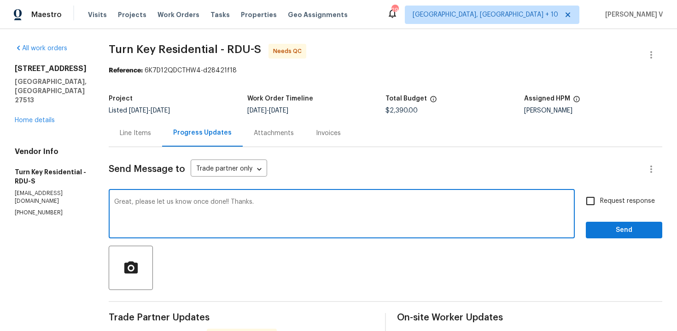
type textarea "Great, please let us know once done!! Thanks."
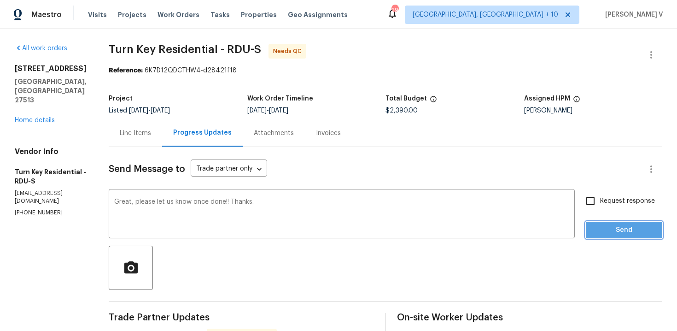
click at [611, 235] on button "Send" at bounding box center [624, 229] width 76 height 17
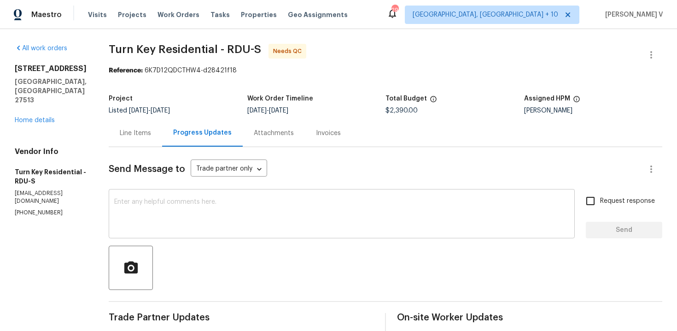
scroll to position [204, 0]
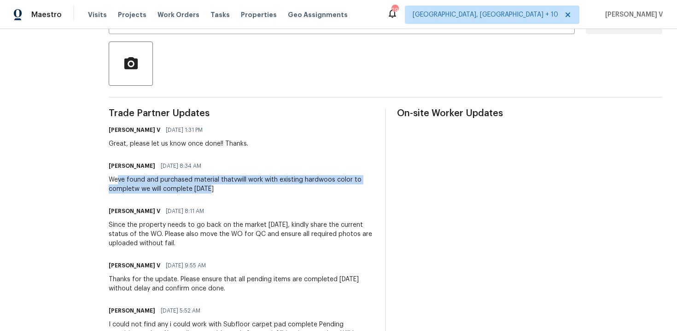
drag, startPoint x: 140, startPoint y: 179, endPoint x: 243, endPoint y: 187, distance: 103.5
click at [243, 187] on div "Weve found and purchased material thatvwill work with existing hardwoos color t…" at bounding box center [241, 184] width 265 height 18
copy div "ve found and purchased material thatvwill work with existing hardwoos color to …"
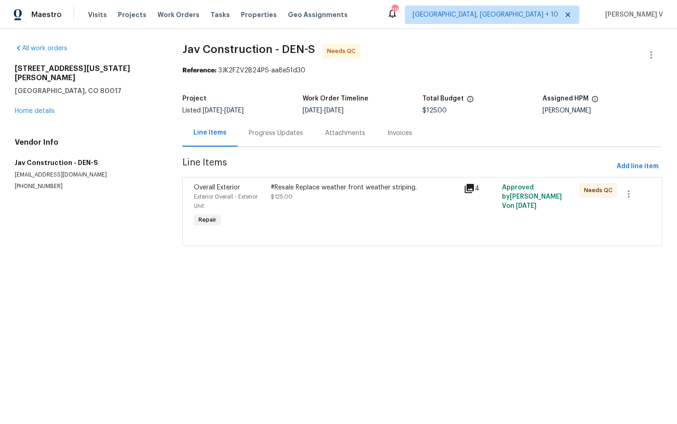
click at [265, 139] on div "Progress Updates" at bounding box center [276, 132] width 76 height 27
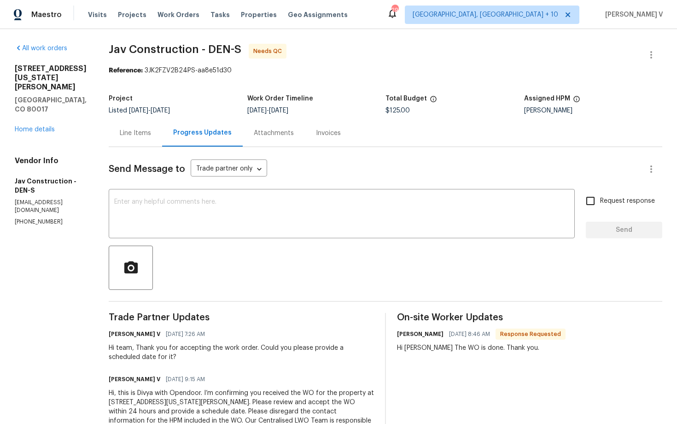
click at [120, 135] on div "Line Items" at bounding box center [135, 132] width 31 height 9
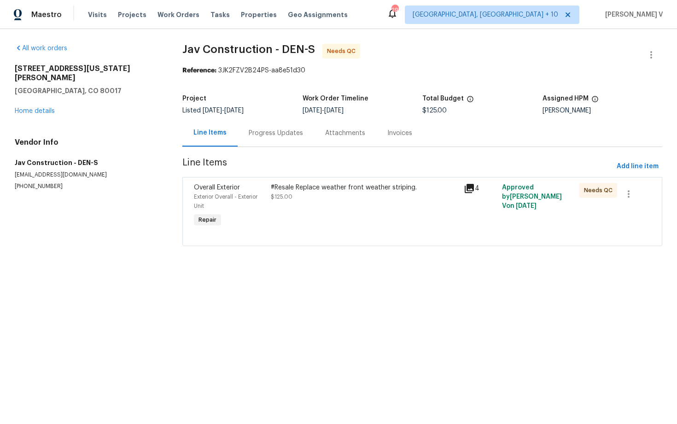
click at [297, 224] on div "#Resale Replace weather front weather striping. $125.00" at bounding box center [364, 206] width 192 height 52
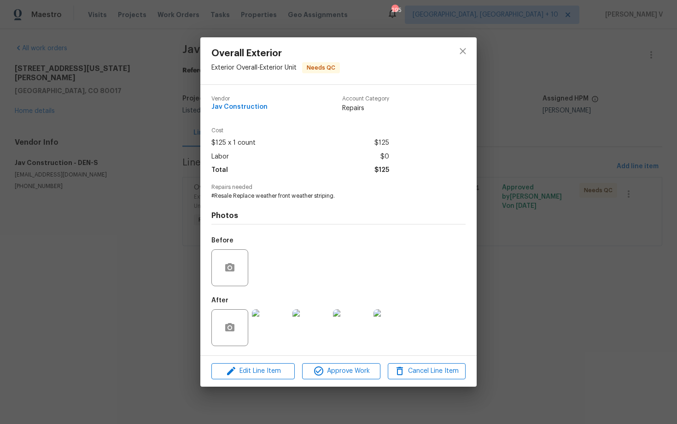
click at [261, 341] on img at bounding box center [270, 327] width 37 height 37
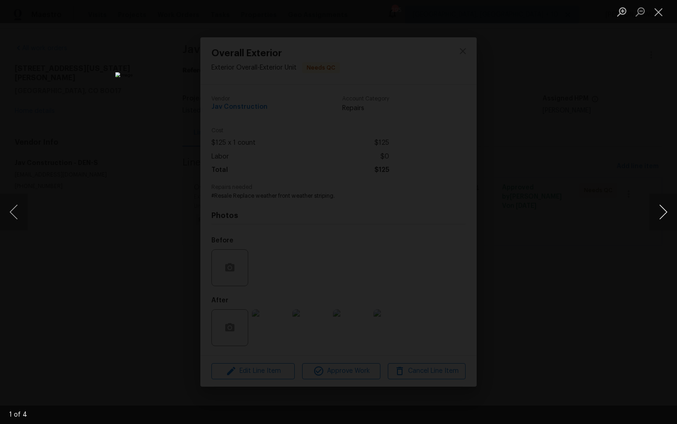
click at [670, 207] on button "Next image" at bounding box center [663, 211] width 28 height 37
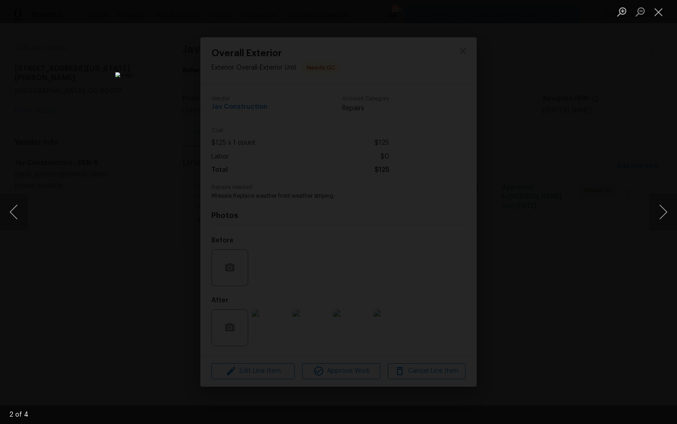
click at [642, 109] on div "Lightbox" at bounding box center [338, 212] width 677 height 424
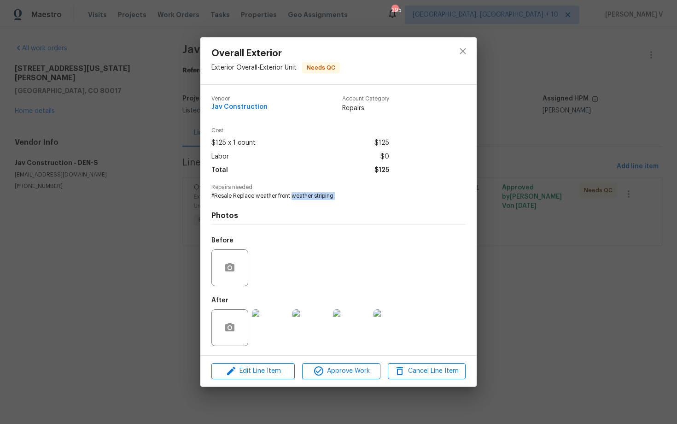
drag, startPoint x: 290, startPoint y: 195, endPoint x: 380, endPoint y: 195, distance: 90.3
click at [381, 195] on span "#Resale Replace weather front weather striping." at bounding box center [325, 196] width 229 height 8
copy span "weather striping."
click at [163, 162] on div "Overall Exterior Exterior Overall - Exterior Unit Needs QC Vendor Jav Construct…" at bounding box center [338, 212] width 677 height 424
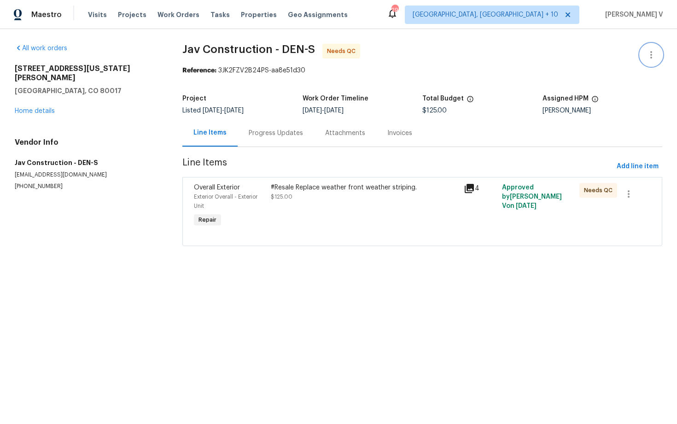
click at [653, 54] on icon "button" at bounding box center [651, 54] width 11 height 11
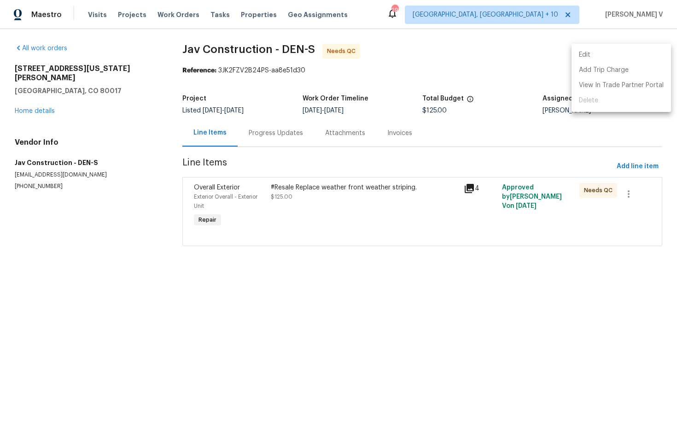
click at [605, 54] on li "Edit" at bounding box center [620, 54] width 99 height 15
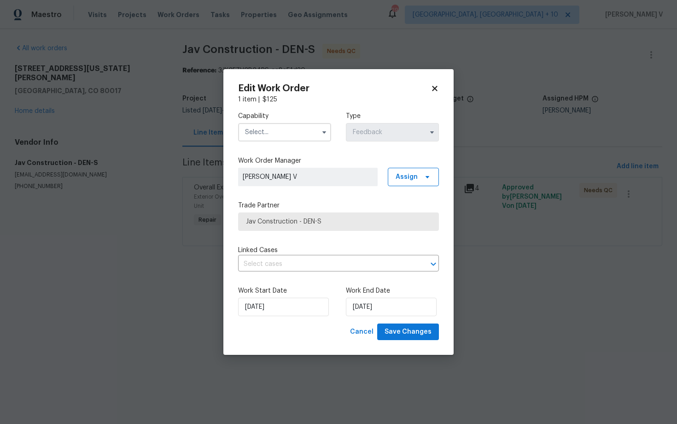
click at [268, 149] on div "Capability Type Feedback Work Order Manager Divya Dharshini V Assign Trade Part…" at bounding box center [338, 213] width 201 height 219
click at [269, 134] on input "text" at bounding box center [284, 132] width 93 height 18
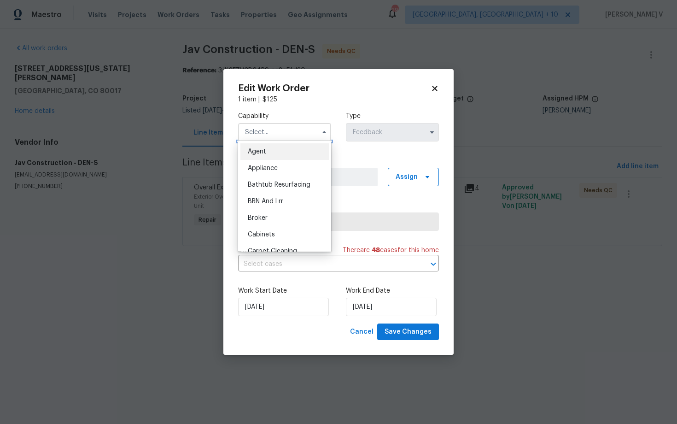
click at [267, 140] on input "text" at bounding box center [284, 132] width 93 height 18
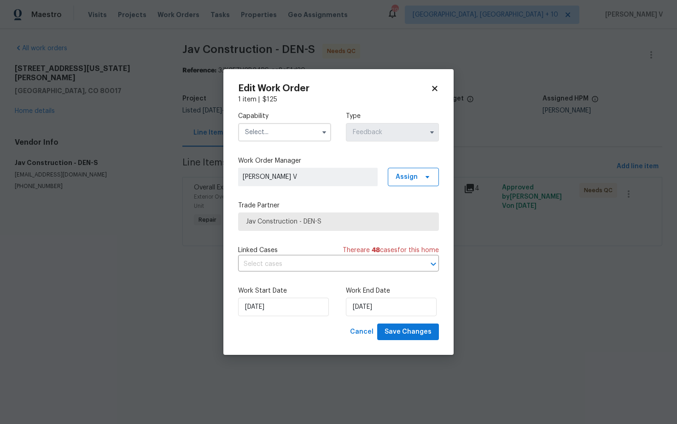
click at [268, 135] on input "text" at bounding box center [284, 132] width 93 height 18
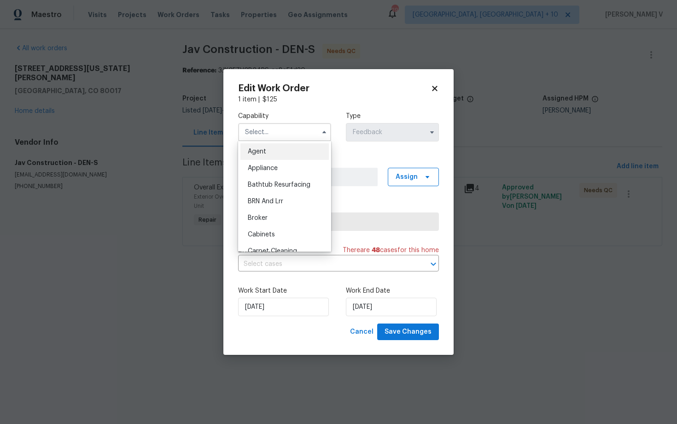
click at [256, 154] on span "Agent" at bounding box center [257, 151] width 18 height 6
type input "Agent"
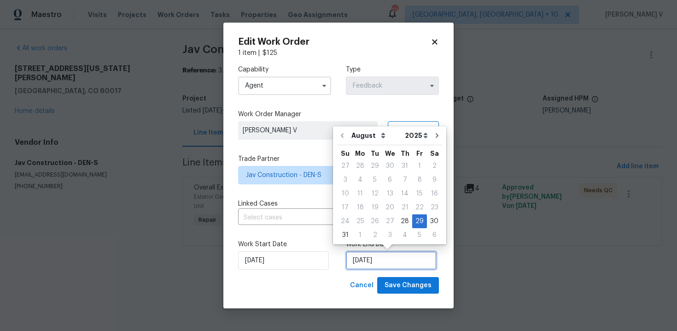
click at [367, 261] on input "29/08/2025" at bounding box center [391, 260] width 91 height 18
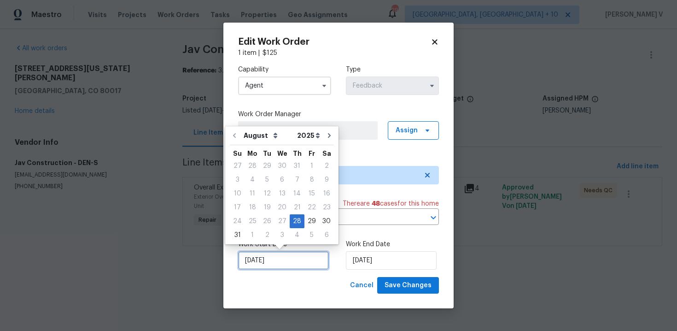
click at [292, 256] on input "28/08/2025" at bounding box center [283, 260] width 91 height 18
drag, startPoint x: 303, startPoint y: 218, endPoint x: 315, endPoint y: 220, distance: 11.7
click at [304, 218] on div "29" at bounding box center [311, 221] width 15 height 13
type input "29/08/2025"
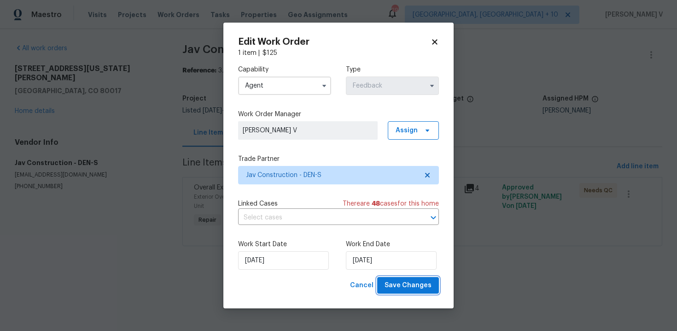
click at [396, 282] on span "Save Changes" at bounding box center [408, 286] width 47 height 12
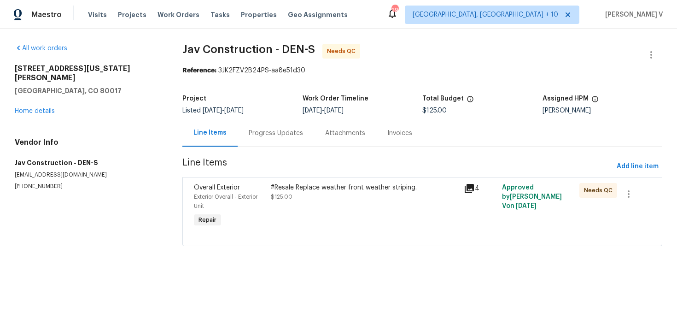
click at [253, 136] on div "Progress Updates" at bounding box center [276, 132] width 54 height 9
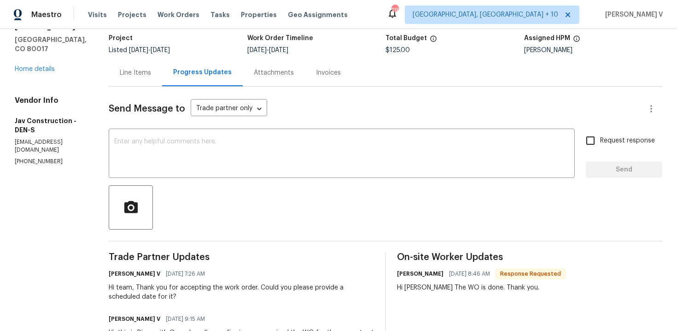
scroll to position [66, 0]
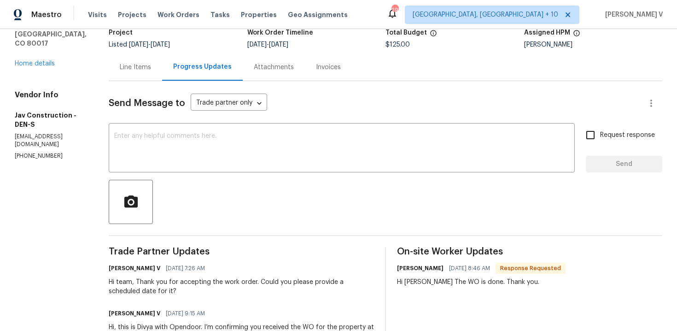
click at [143, 68] on div "Line Items" at bounding box center [135, 67] width 31 height 9
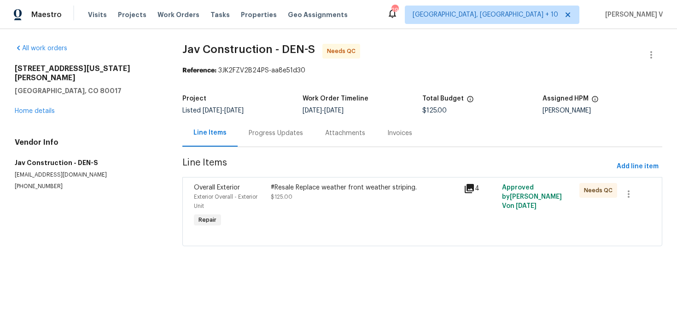
click at [349, 221] on div "#Resale Replace weather front weather striping. $125.00" at bounding box center [364, 206] width 192 height 52
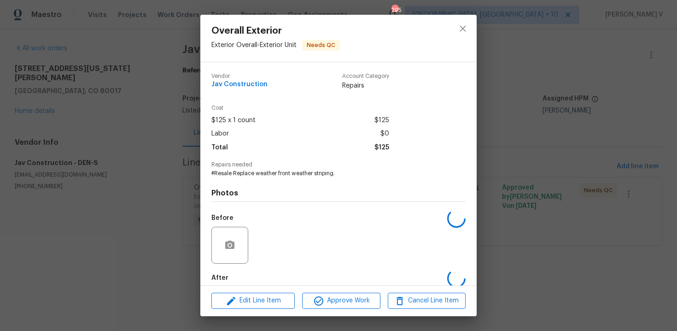
scroll to position [47, 0]
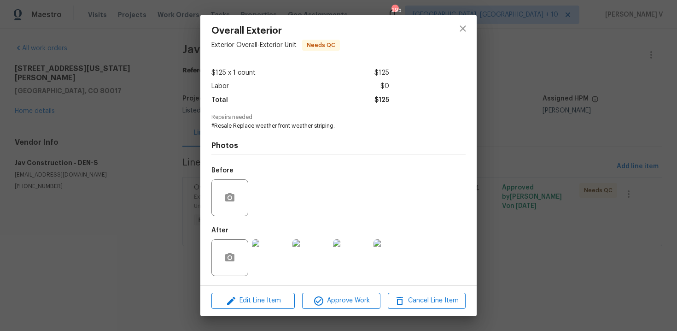
click at [335, 289] on div "Edit Line Item Approve Work Cancel Line Item" at bounding box center [338, 300] width 276 height 31
click at [335, 299] on span "Approve Work" at bounding box center [341, 301] width 72 height 12
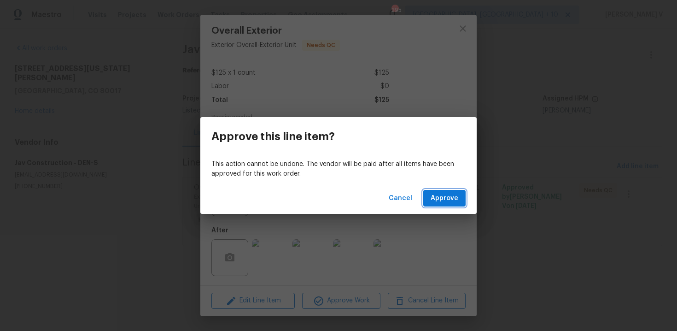
click at [438, 196] on span "Approve" at bounding box center [445, 198] width 28 height 12
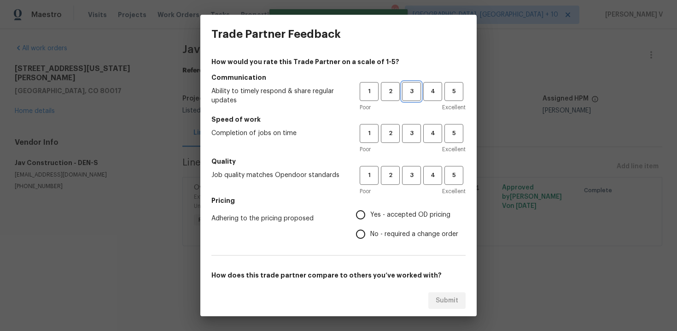
click at [410, 96] on span "3" at bounding box center [411, 91] width 17 height 11
click at [410, 132] on span "3" at bounding box center [411, 133] width 17 height 11
click at [408, 168] on button "3" at bounding box center [411, 175] width 19 height 19
click at [367, 223] on input "Yes - accepted OD pricing" at bounding box center [360, 214] width 19 height 19
radio input "true"
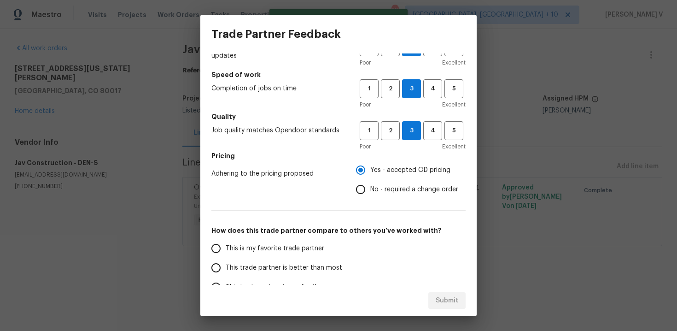
scroll to position [49, 0]
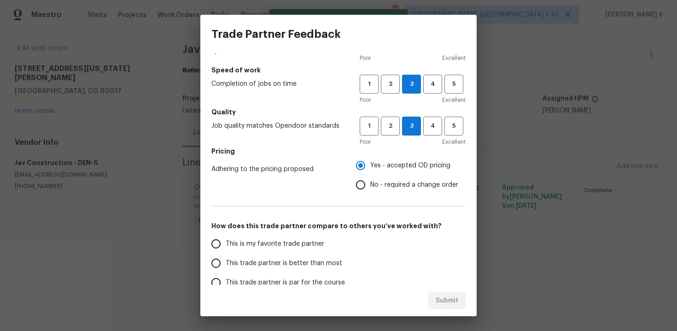
click at [356, 193] on input "No - required a change order" at bounding box center [360, 184] width 19 height 19
radio input "true"
click at [284, 261] on span "This trade partner is better than most" at bounding box center [284, 263] width 117 height 10
click at [226, 261] on input "This trade partner is better than most" at bounding box center [215, 262] width 19 height 19
click at [463, 304] on button "Submit" at bounding box center [446, 300] width 37 height 17
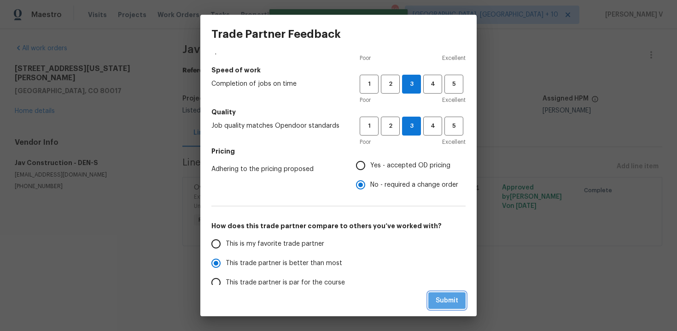
radio input "true"
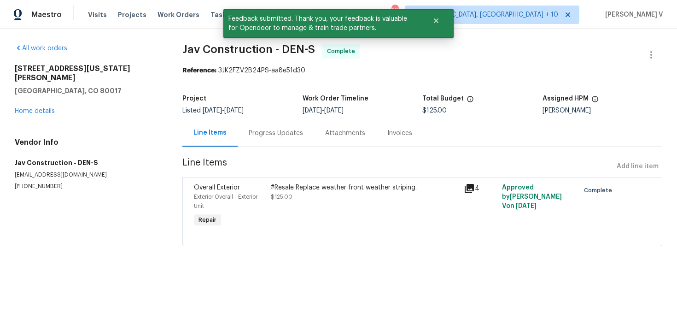
click at [281, 97] on div "Project" at bounding box center [242, 101] width 120 height 12
click at [269, 128] on div "Progress Updates" at bounding box center [276, 132] width 76 height 27
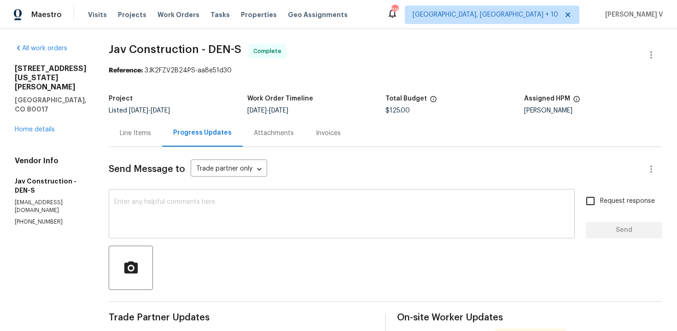
click at [227, 197] on div "x ​" at bounding box center [342, 214] width 466 height 47
paste textarea "Hey, the work order has been approved. Thanks for the job :)"
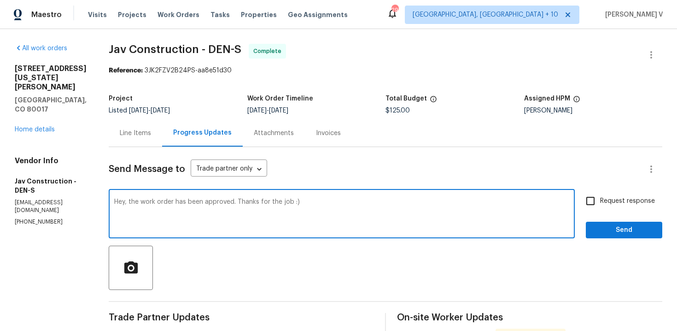
paste textarea "Kindly provide us with a detailed invoice mentioning all the scope of work done…"
type textarea "Hey, the work order has been approved. Thanks for the job :) Kindly provide us …"
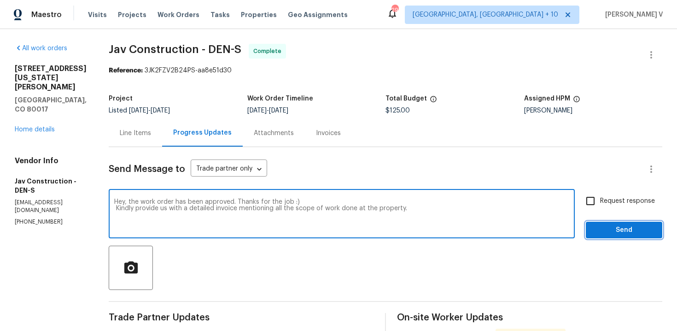
click at [616, 225] on span "Send" at bounding box center [624, 230] width 62 height 12
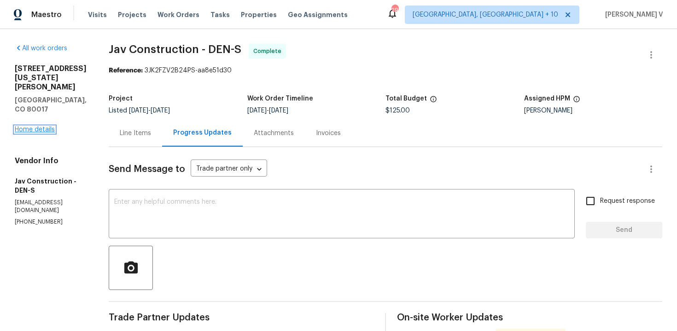
click at [44, 126] on link "Home details" at bounding box center [35, 129] width 40 height 6
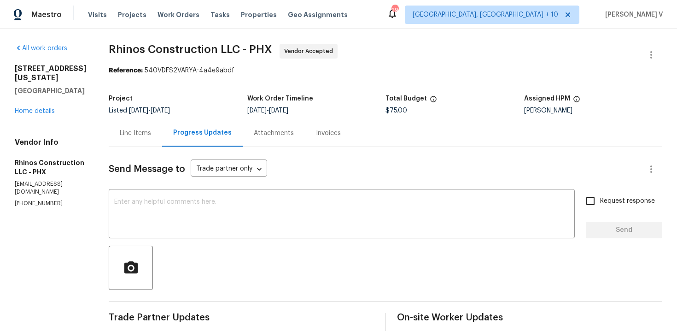
scroll to position [140, 0]
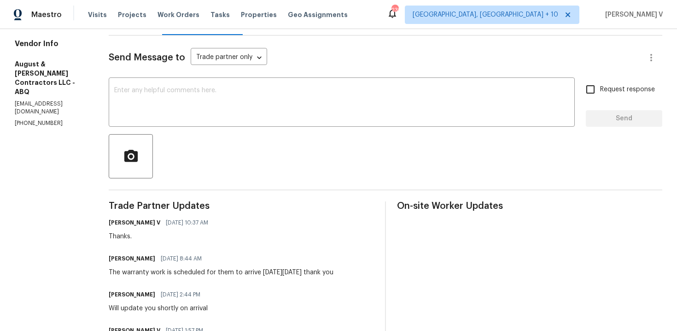
scroll to position [244, 0]
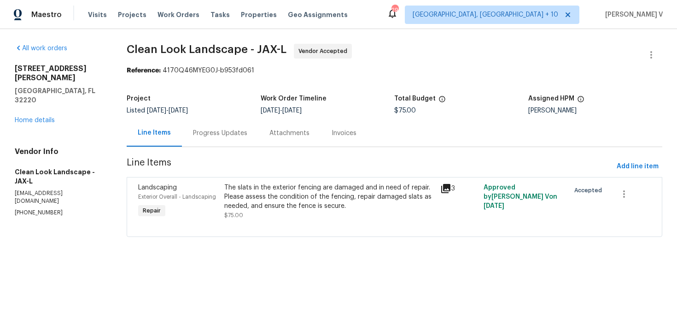
click at [208, 125] on div "Progress Updates" at bounding box center [220, 132] width 76 height 27
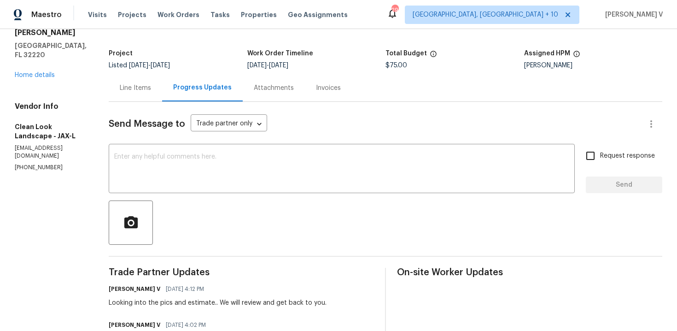
scroll to position [46, 0]
click at [46, 71] on link "Home details" at bounding box center [35, 74] width 40 height 6
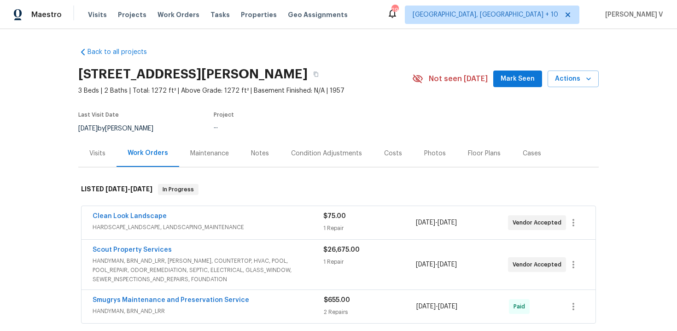
scroll to position [25, 0]
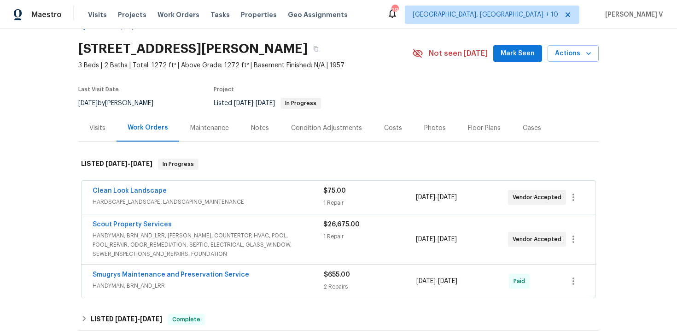
click at [243, 191] on div "Clean Look Landscape" at bounding box center [208, 191] width 231 height 11
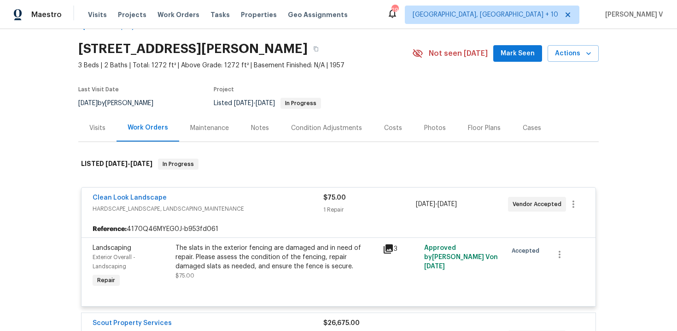
click at [202, 262] on div "The slats in the exterior fencing are damaged and in need of repair. Please ass…" at bounding box center [276, 257] width 202 height 28
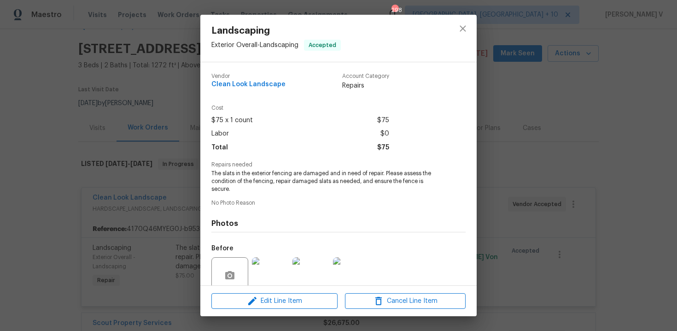
click at [301, 171] on span "The slats in the exterior fencing are damaged and in need of repair. Please ass…" at bounding box center [325, 180] width 229 height 23
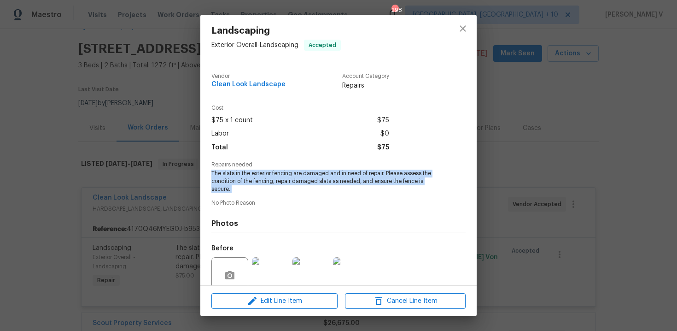
copy span "The slats in the exterior fencing are damaged and in need of repair. Please ass…"
click at [174, 219] on div "Landscaping Exterior Overall - Landscaping Accepted Vendor Clean Look Landscape…" at bounding box center [338, 165] width 677 height 331
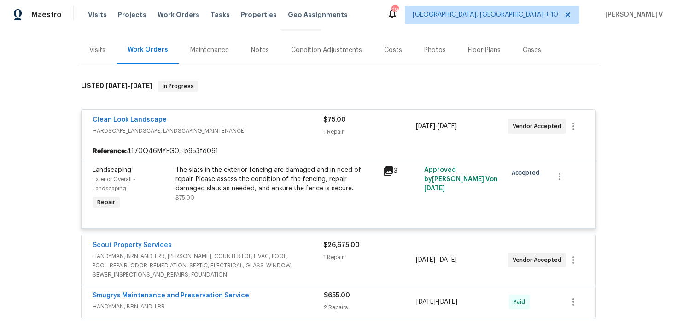
scroll to position [143, 0]
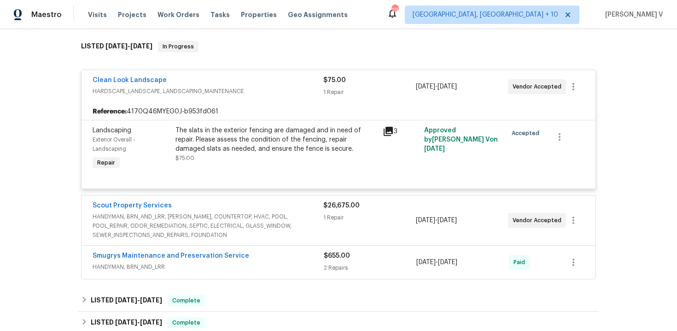
click at [233, 227] on span "HANDYMAN, BRN_AND_LRR, [PERSON_NAME], COUNTERTOP, HVAC, POOL, POOL_REPAIR, ODOR…" at bounding box center [208, 226] width 231 height 28
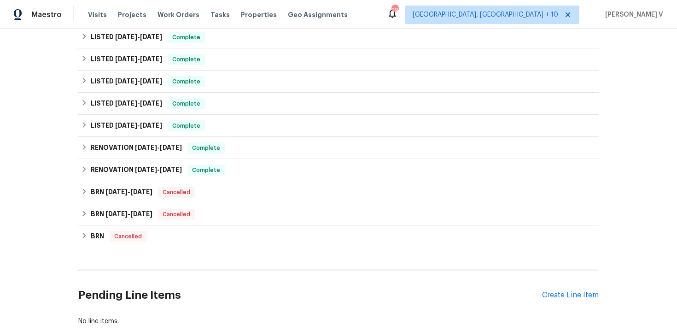
scroll to position [822, 0]
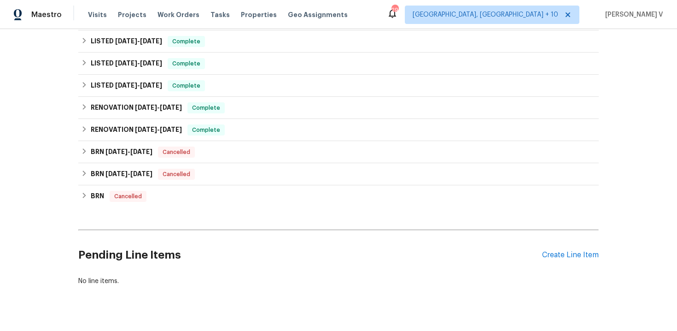
click at [589, 243] on div "Pending Line Items Create Line Item" at bounding box center [338, 254] width 520 height 43
click at [583, 251] on div "Create Line Item" at bounding box center [570, 255] width 57 height 9
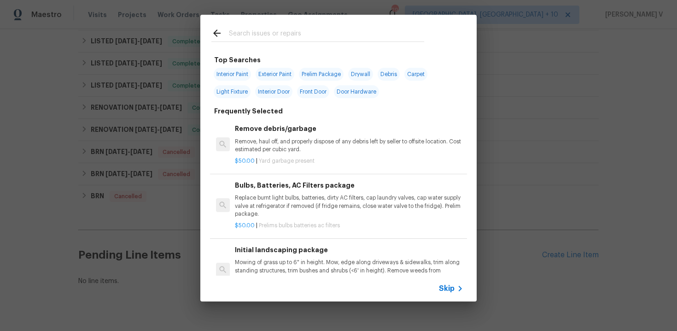
click at [451, 289] on span "Skip" at bounding box center [447, 288] width 16 height 9
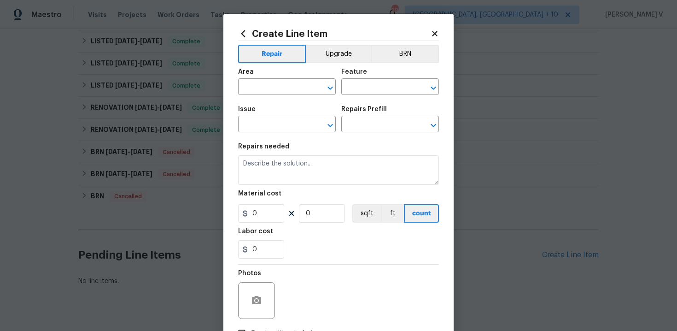
click at [269, 74] on div "Area" at bounding box center [287, 75] width 98 height 12
click at [269, 87] on input "text" at bounding box center [274, 88] width 72 height 14
click at [274, 126] on li "Exterior Overall" at bounding box center [287, 123] width 98 height 15
type input "Exterior Overall"
click at [364, 98] on div "Area Exterior Overall ​ Feature ​" at bounding box center [338, 81] width 201 height 37
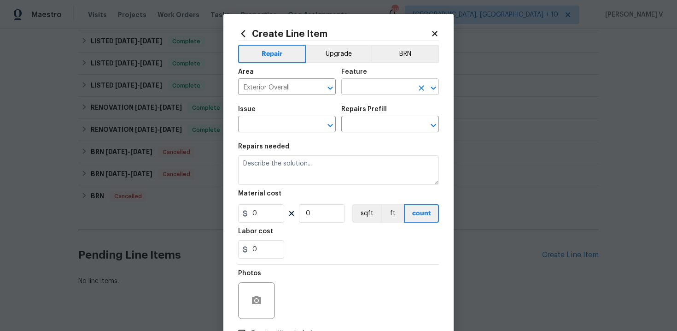
click at [376, 90] on input "text" at bounding box center [377, 88] width 72 height 14
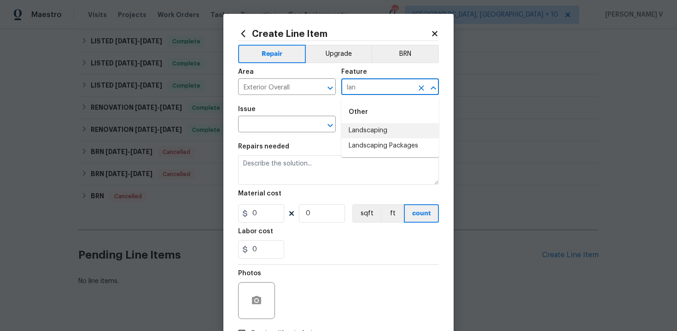
click at [374, 126] on li "Landscaping" at bounding box center [390, 130] width 98 height 15
type input "Landscaping"
click at [288, 125] on input "text" at bounding box center [274, 125] width 72 height 14
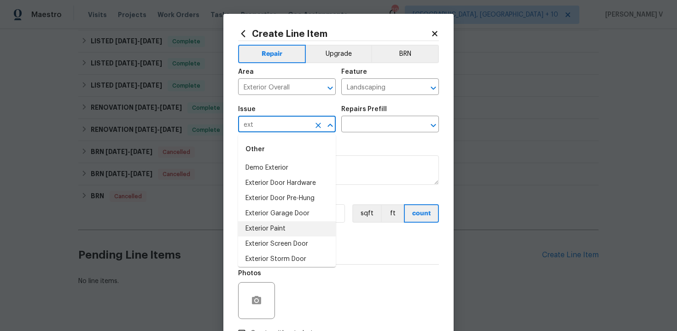
scroll to position [49, 0]
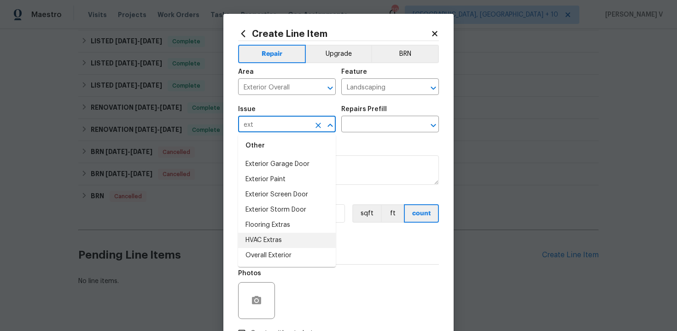
click at [275, 251] on li "Overall Exterior" at bounding box center [287, 255] width 98 height 15
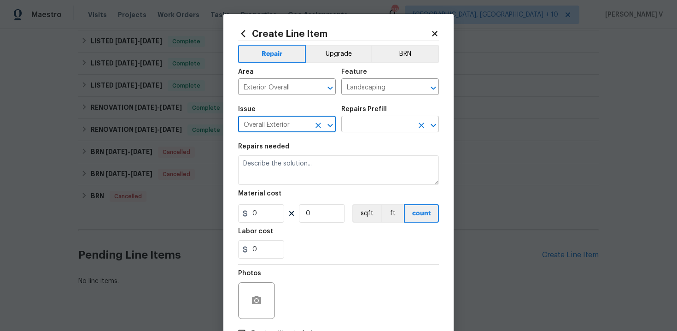
type input "Overall Exterior"
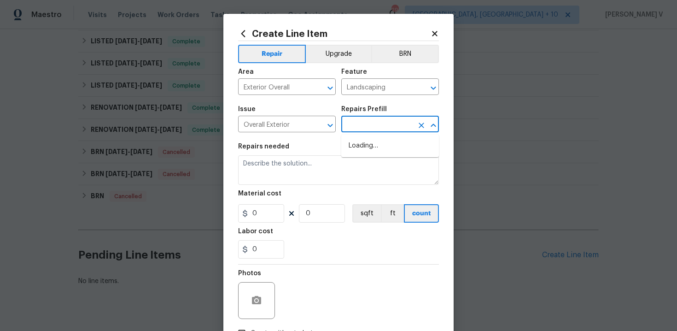
click at [364, 130] on input "text" at bounding box center [377, 125] width 72 height 14
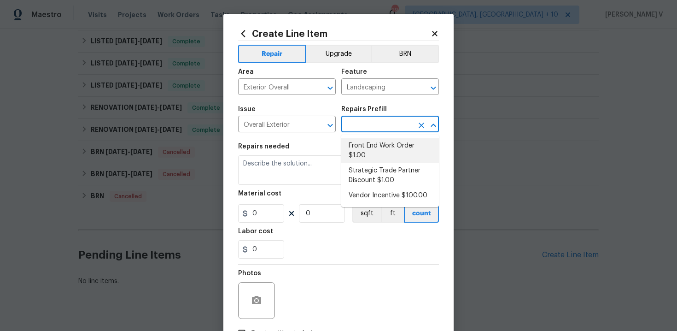
click at [364, 141] on li "Front End Work Order $1.00" at bounding box center [390, 150] width 98 height 25
type input "Front End Work Order $1.00"
type textarea "Placeholder line item for the creation of front end work orders."
type input "1"
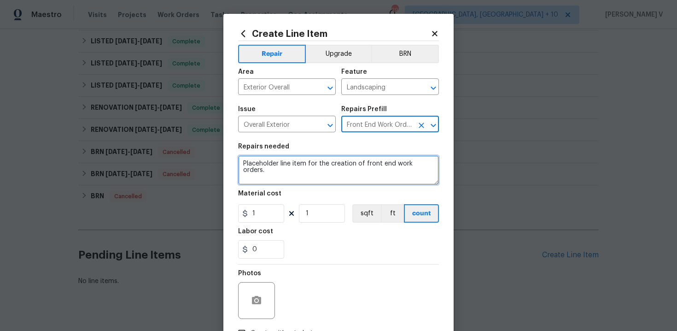
click at [332, 161] on textarea "Placeholder line item for the creation of front end work orders." at bounding box center [338, 169] width 201 height 29
paste textarea "The slats in the exterior fencing are damaged and in need of repair. Please ass…"
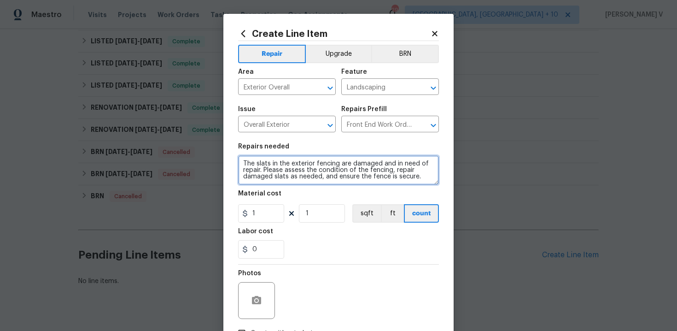
scroll to position [2, 0]
click at [242, 160] on textarea "The slats in the exterior fencing are damaged and in need of repair. Please ass…" at bounding box center [338, 169] width 201 height 29
type textarea "Second quote: The slats in the exterior fencing are damaged and in need of repa…"
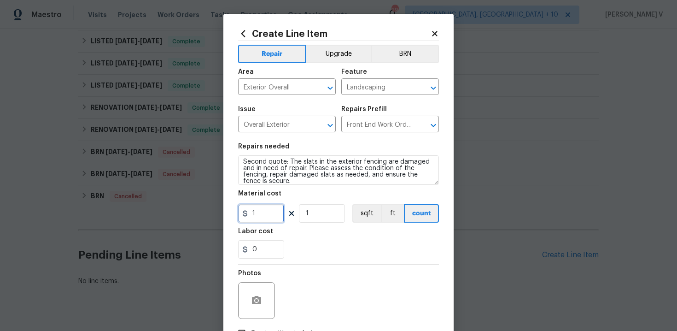
click at [263, 218] on input "1" at bounding box center [261, 213] width 46 height 18
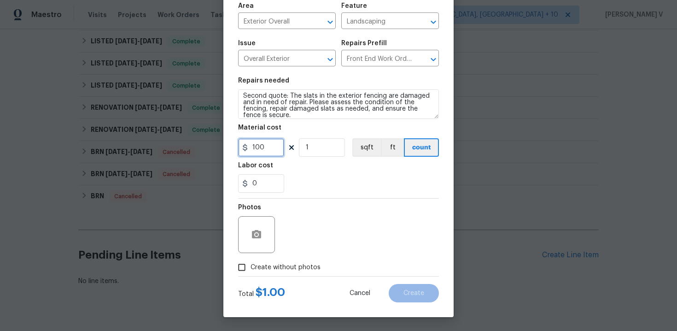
type input "100"
click at [241, 272] on input "Create without photos" at bounding box center [241, 266] width 17 height 17
checkbox input "true"
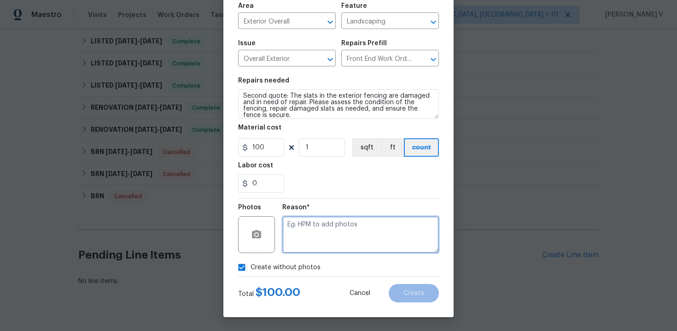
click at [325, 237] on textarea at bounding box center [360, 234] width 157 height 37
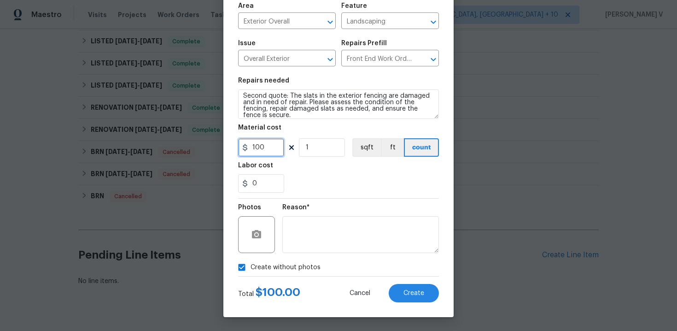
click at [260, 151] on input "100" at bounding box center [261, 147] width 46 height 18
type input "150"
click at [258, 234] on icon "button" at bounding box center [256, 234] width 9 height 8
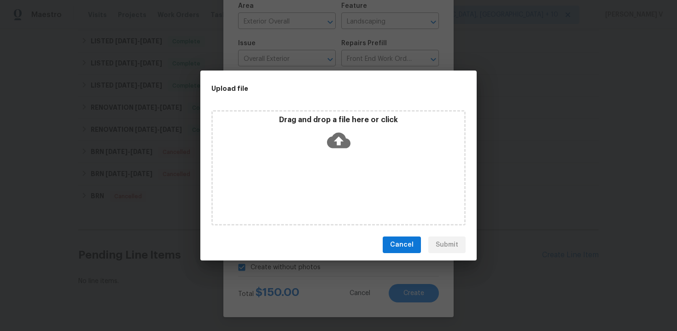
click at [342, 143] on icon at bounding box center [338, 141] width 23 height 16
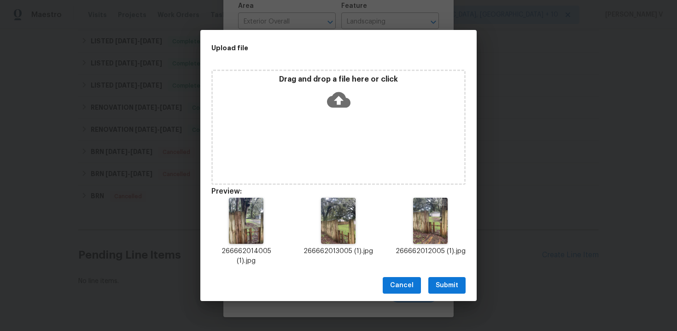
click at [434, 269] on div "Cancel Submit" at bounding box center [338, 285] width 276 height 32
click at [437, 277] on button "Submit" at bounding box center [446, 285] width 37 height 17
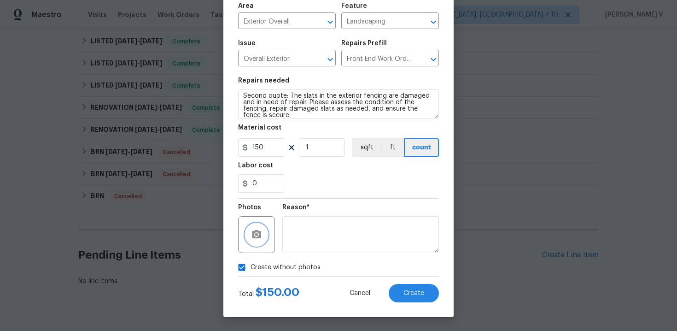
checkbox input "false"
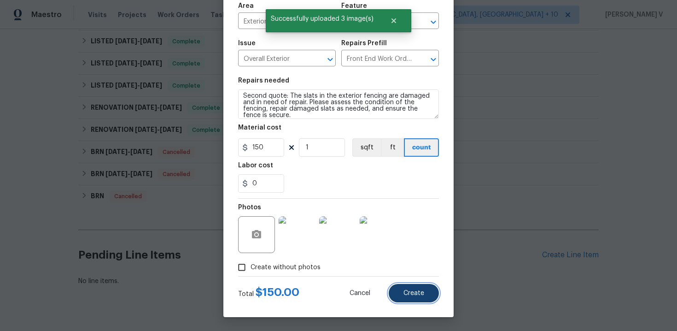
click at [414, 295] on span "Create" at bounding box center [413, 293] width 21 height 7
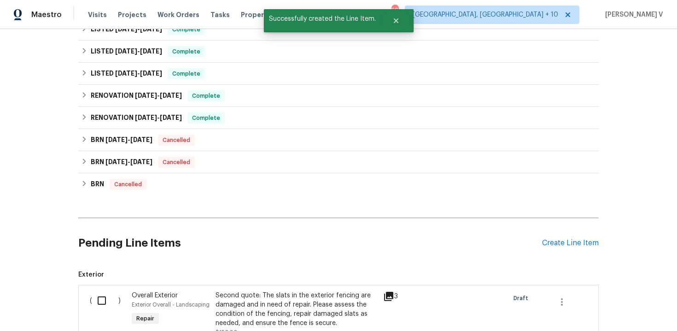
click at [107, 288] on div "( )" at bounding box center [108, 314] width 42 height 52
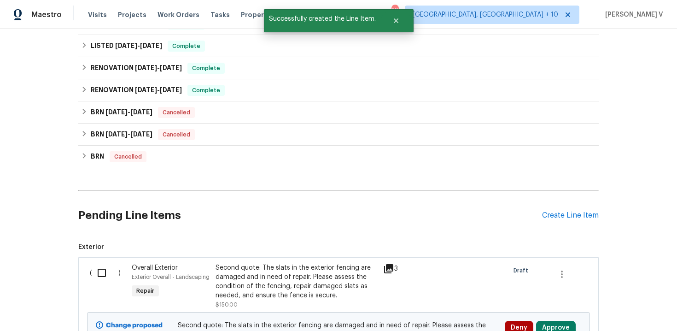
click at [101, 263] on input "checkbox" at bounding box center [105, 272] width 26 height 19
checkbox input "true"
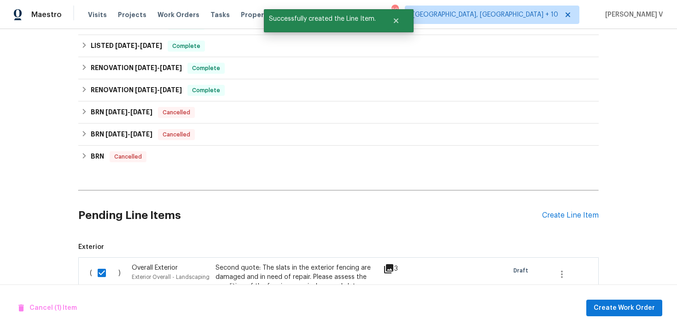
scroll to position [946, 0]
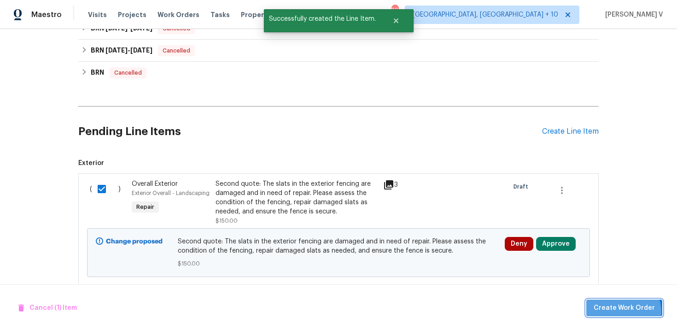
click at [624, 311] on span "Create Work Order" at bounding box center [624, 308] width 61 height 12
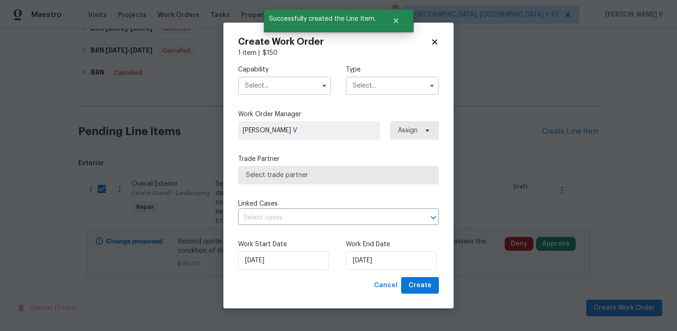
click at [282, 88] on input "text" at bounding box center [284, 85] width 93 height 18
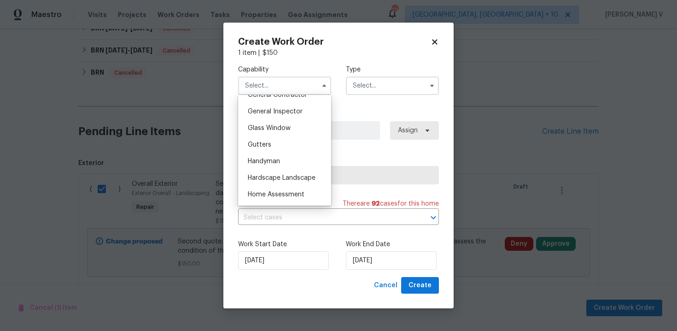
scroll to position [420, 0]
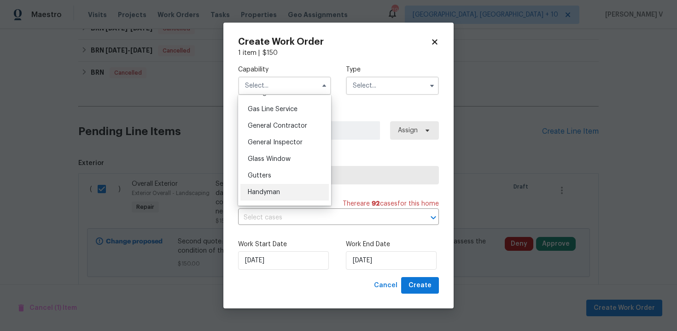
click at [273, 189] on span "Handyman" at bounding box center [264, 192] width 32 height 6
type input "Handyman"
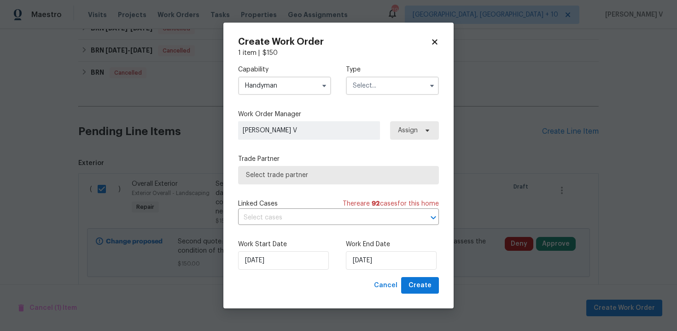
click at [385, 93] on input "text" at bounding box center [392, 85] width 93 height 18
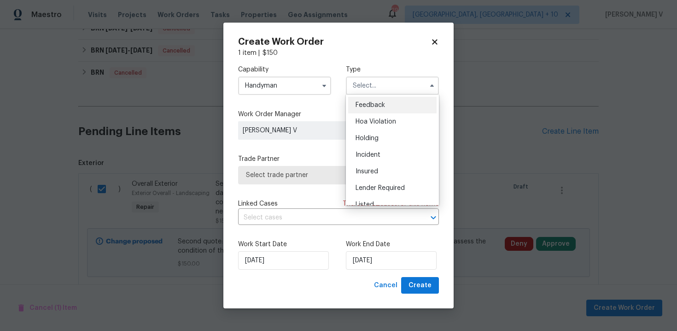
click at [367, 101] on div "Feedback" at bounding box center [392, 105] width 88 height 17
type input "Feedback"
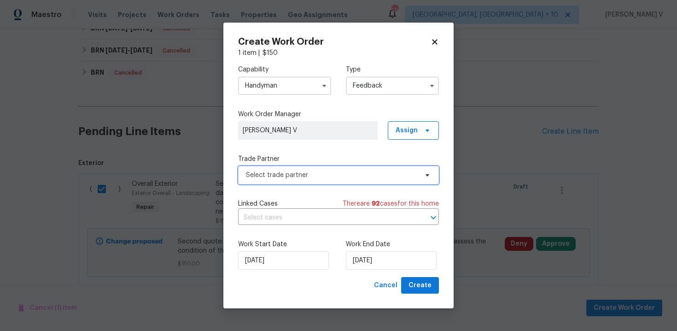
click at [332, 173] on span "Select trade partner" at bounding box center [332, 174] width 172 height 9
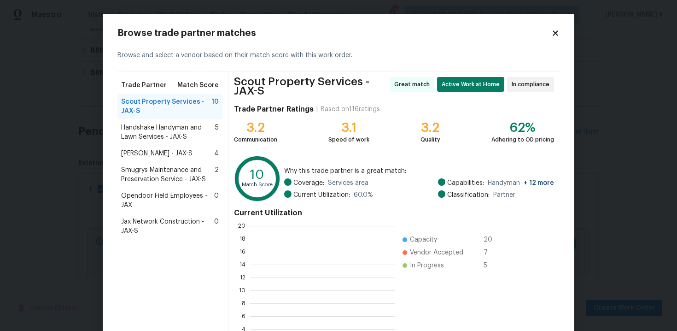
scroll to position [129, 145]
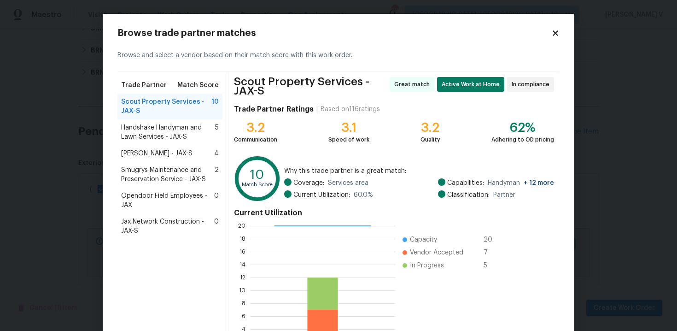
click at [142, 136] on span "Handshake Handyman and Lawn Services - JAX-S" at bounding box center [168, 132] width 94 height 18
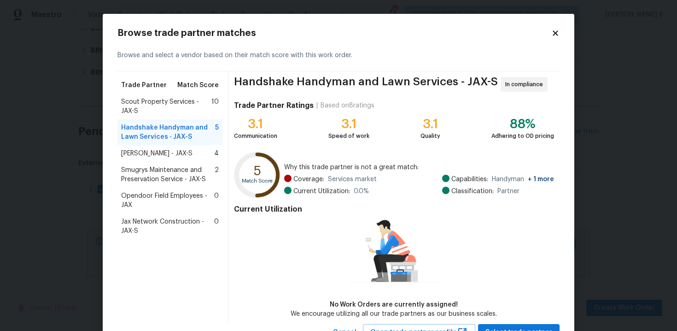
click at [177, 153] on span "Eric Hernandez - JAX-S" at bounding box center [156, 153] width 71 height 9
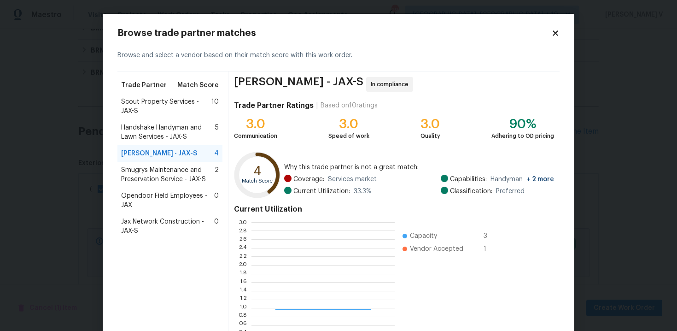
scroll to position [129, 143]
click at [171, 179] on span "Smugrys Maintenance and Preservation Service - JAX-S" at bounding box center [167, 174] width 93 height 18
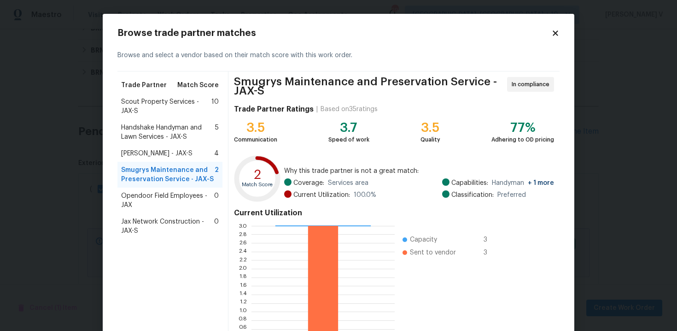
click at [180, 100] on span "Scout Property Services - JAX-S" at bounding box center [166, 106] width 90 height 18
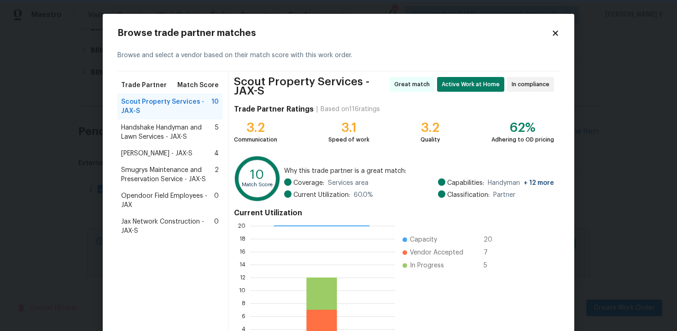
scroll to position [79, 0]
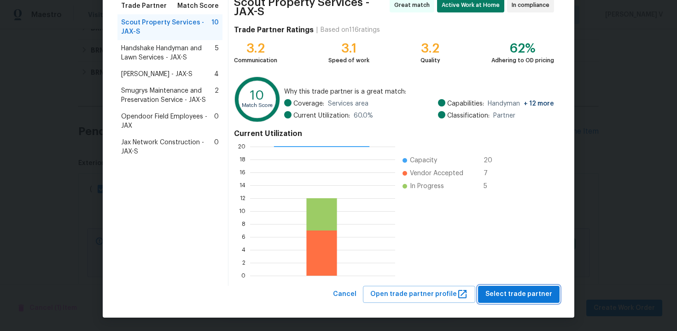
click at [508, 291] on span "Select trade partner" at bounding box center [518, 294] width 67 height 12
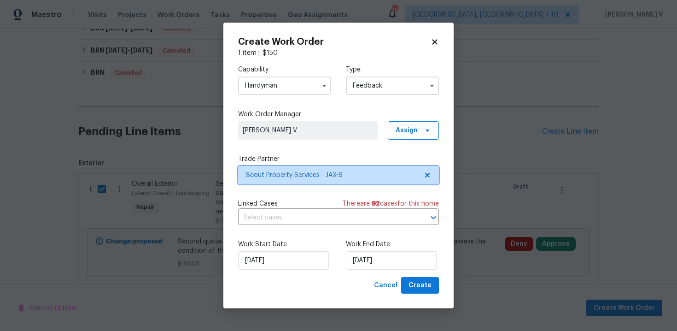
scroll to position [0, 0]
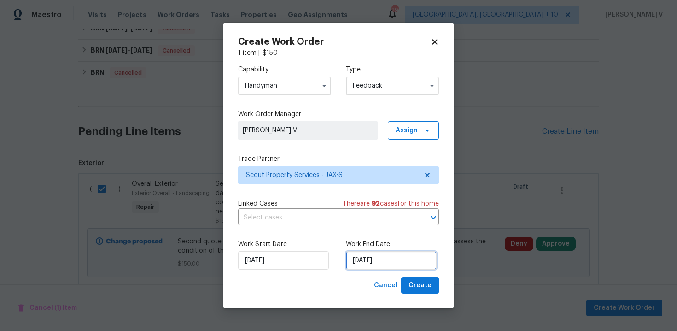
click at [388, 264] on input "[DATE]" at bounding box center [391, 260] width 91 height 18
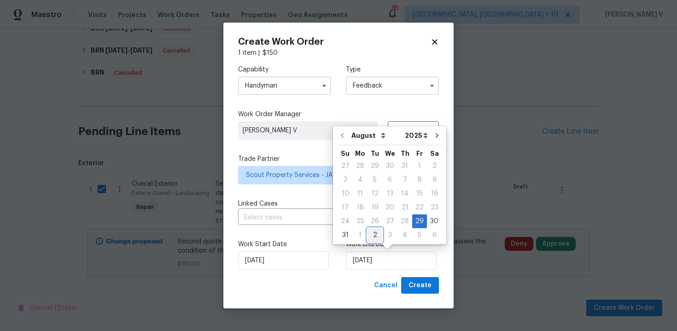
click at [375, 237] on div "2" at bounding box center [374, 234] width 15 height 13
type input "[DATE]"
select select "8"
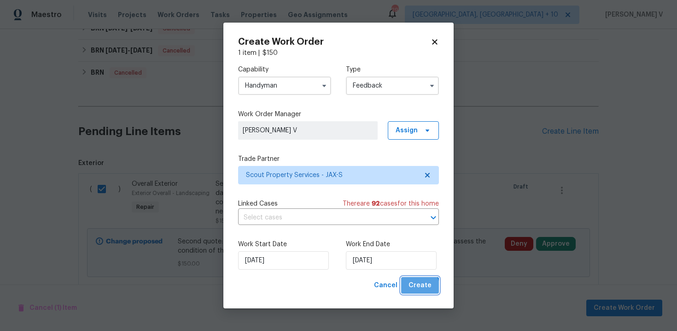
click at [421, 287] on span "Create" at bounding box center [419, 286] width 23 height 12
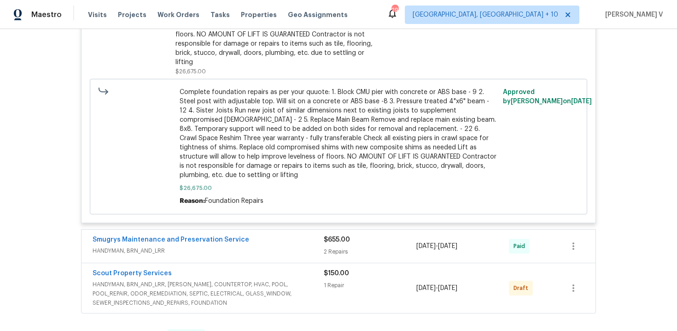
scroll to position [677, 0]
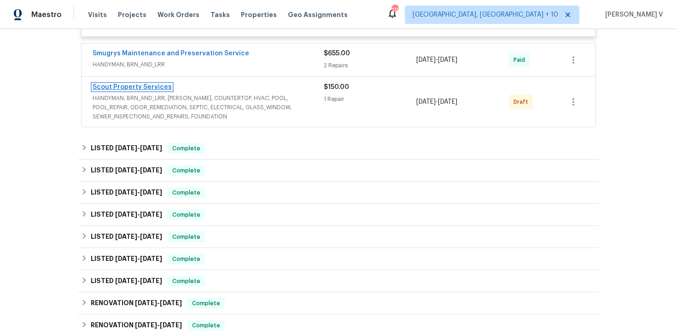
click at [142, 84] on link "Scout Property Services" at bounding box center [132, 87] width 79 height 6
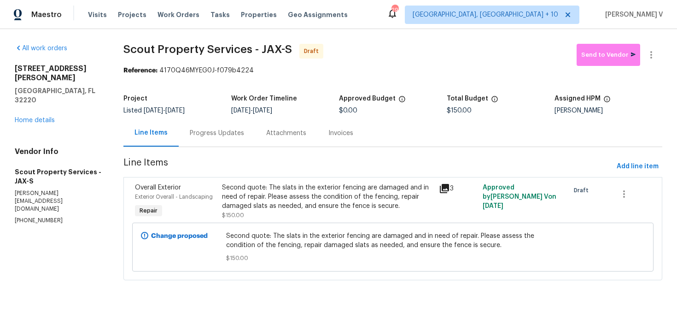
click at [242, 137] on div "Progress Updates" at bounding box center [217, 132] width 76 height 27
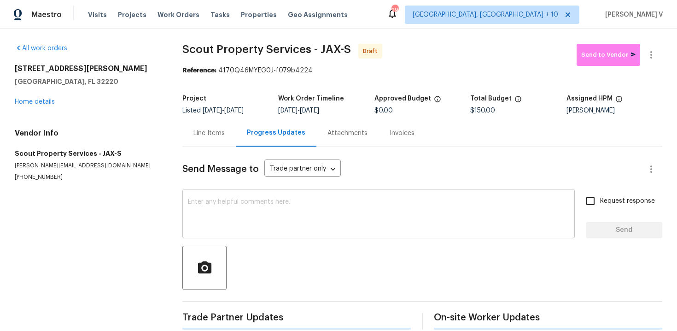
click at [248, 216] on textarea at bounding box center [378, 214] width 381 height 32
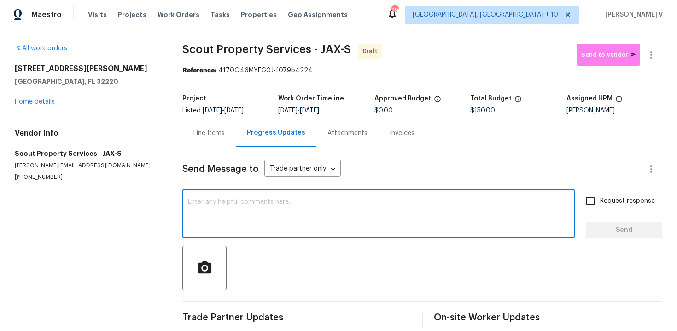
paste textarea "Hi, this is Divya with Opendoor. I’m confirming you received the WO for the pro…"
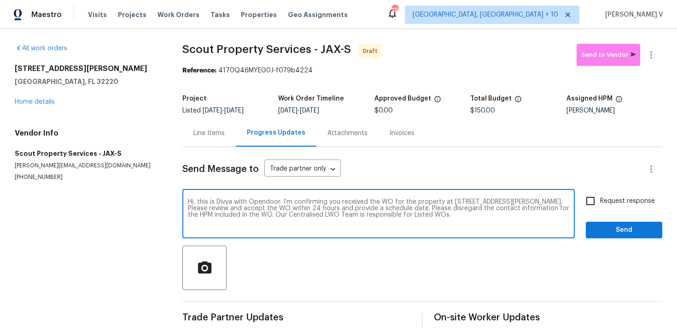
type textarea "Hi, this is Divya with Opendoor. I’m confirming you received the WO for the pro…"
click at [616, 202] on span "Request response" at bounding box center [627, 201] width 55 height 10
click at [600, 202] on input "Request response" at bounding box center [590, 200] width 19 height 19
checkbox input "true"
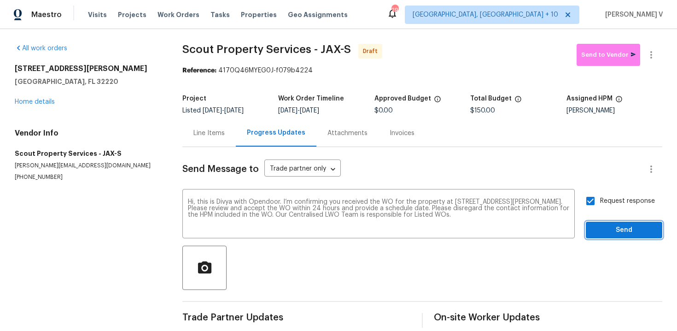
click at [619, 233] on span "Send" at bounding box center [624, 230] width 62 height 12
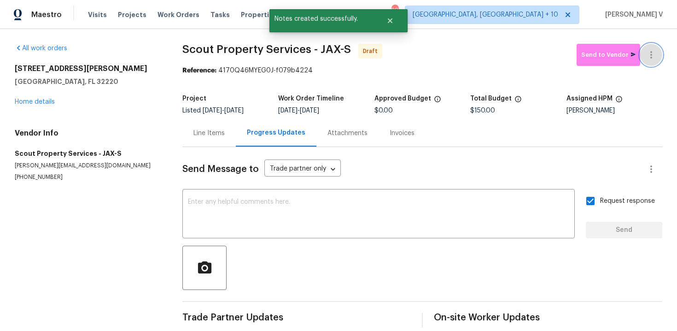
click at [659, 63] on button "button" at bounding box center [651, 55] width 22 height 22
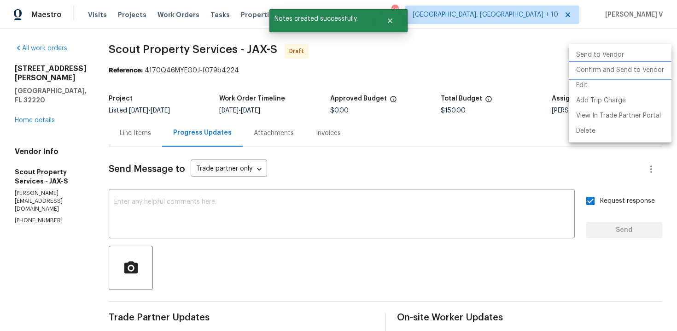
click at [606, 74] on li "Confirm and Send to Vendor" at bounding box center [620, 70] width 103 height 15
click at [185, 69] on div at bounding box center [338, 165] width 677 height 331
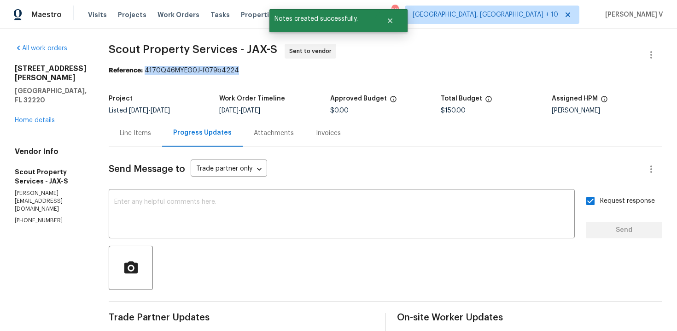
drag, startPoint x: 143, startPoint y: 70, endPoint x: 315, endPoint y: 70, distance: 171.3
click at [315, 70] on div "Reference: 4170Q46MYEG0J-f079b4224" at bounding box center [386, 70] width 554 height 9
copy div "4170Q46MYEG0J-f079b4224"
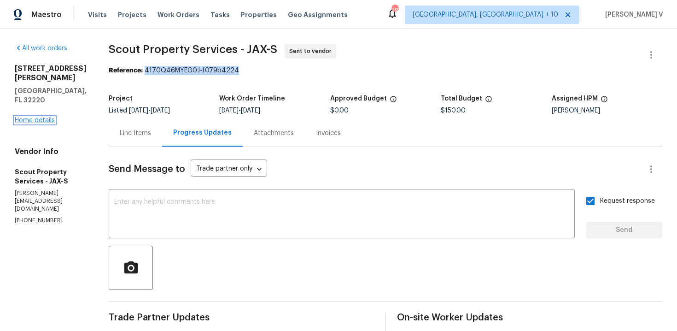
click at [48, 117] on link "Home details" at bounding box center [35, 120] width 40 height 6
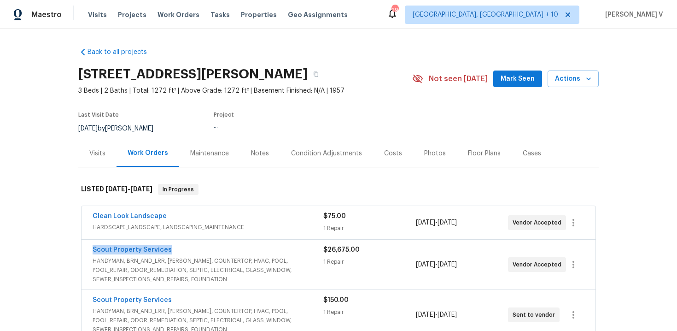
drag, startPoint x: 86, startPoint y: 249, endPoint x: 219, endPoint y: 249, distance: 132.6
click at [219, 249] on div "Scout Property Services HANDYMAN, BRN_AND_LRR, WELLS, COUNTERTOP, HVAC, POOL, P…" at bounding box center [339, 264] width 514 height 50
copy link "Scout Property Services"
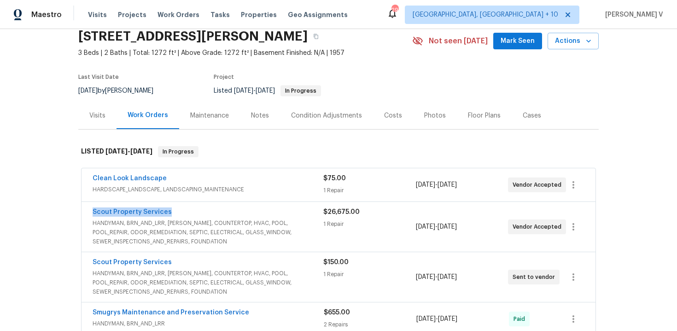
scroll to position [39, 0]
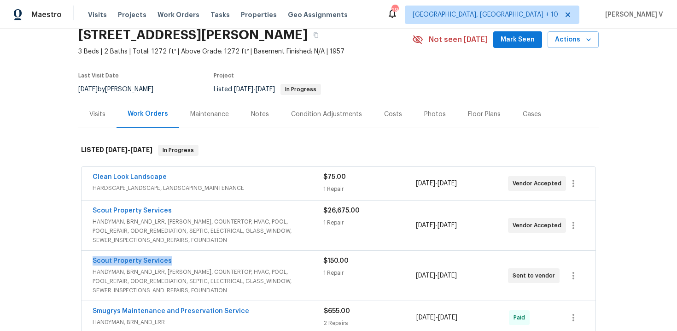
drag, startPoint x: 85, startPoint y: 260, endPoint x: 228, endPoint y: 260, distance: 142.8
click at [228, 260] on div "Scout Property Services HANDYMAN, BRN_AND_LRR, WELLS, COUNTERTOP, HVAC, POOL, P…" at bounding box center [339, 276] width 514 height 50
copy link "Scout Property Services"
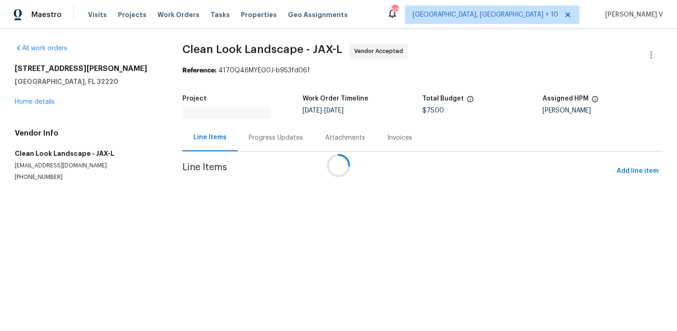
click at [39, 102] on div at bounding box center [338, 165] width 677 height 331
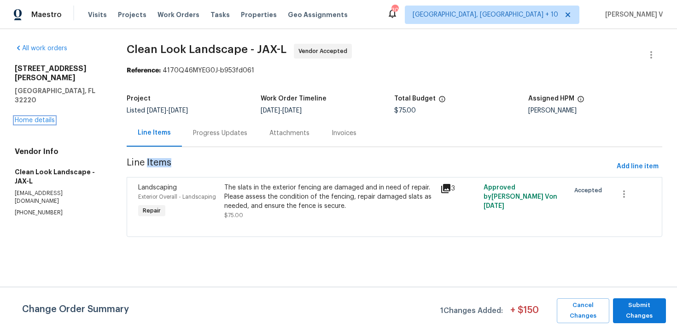
click at [39, 117] on link "Home details" at bounding box center [35, 120] width 40 height 6
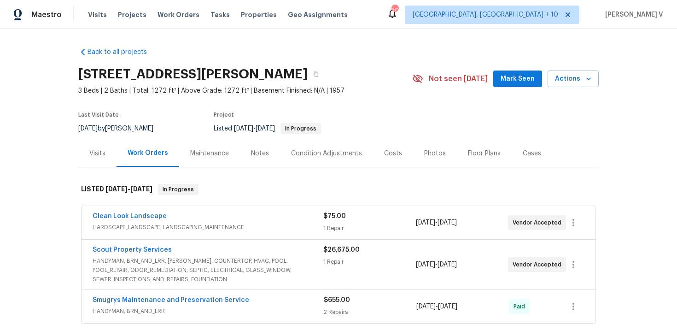
click at [138, 219] on span "Clean Look Landscape" at bounding box center [130, 215] width 74 height 9
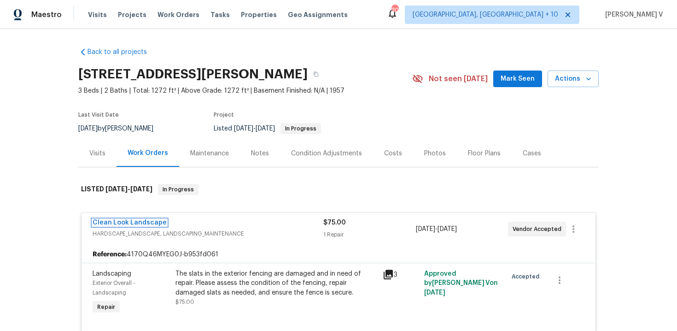
click at [138, 219] on link "Clean Look Landscape" at bounding box center [130, 222] width 74 height 6
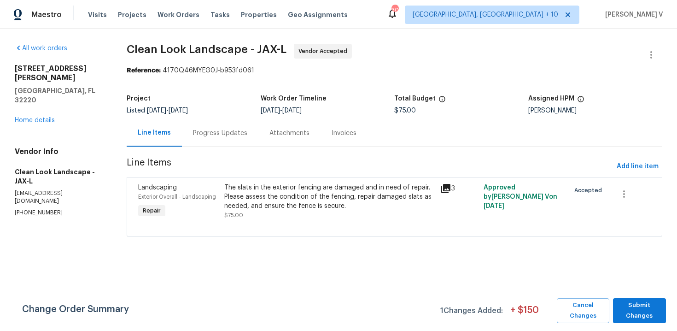
click at [219, 127] on div "Progress Updates" at bounding box center [220, 132] width 76 height 27
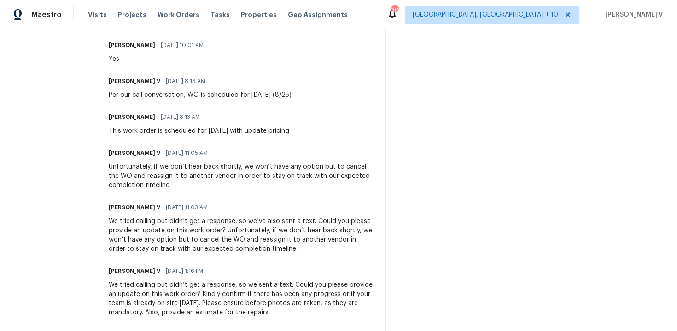
scroll to position [787, 0]
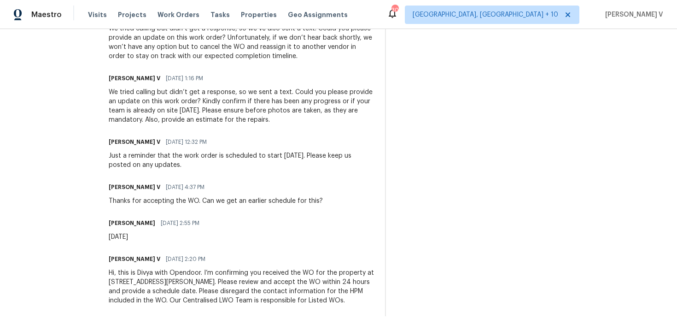
click at [187, 283] on div "Hi, this is Divya with Opendoor. I’m confirming you received the WO for the pro…" at bounding box center [241, 286] width 265 height 37
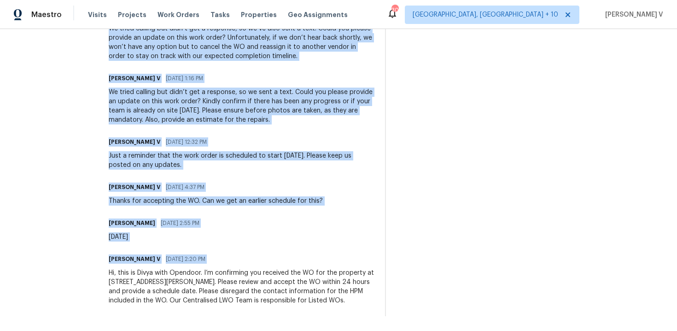
click at [187, 283] on div "Hi, this is Divya with Opendoor. I’m confirming you received the WO for the pro…" at bounding box center [241, 286] width 265 height 37
copy div "Lorem Ipsumdo Sitamet Conse Adipiscin E 48/10/6385 9:44 SE Doeiusm temp inc utl…"
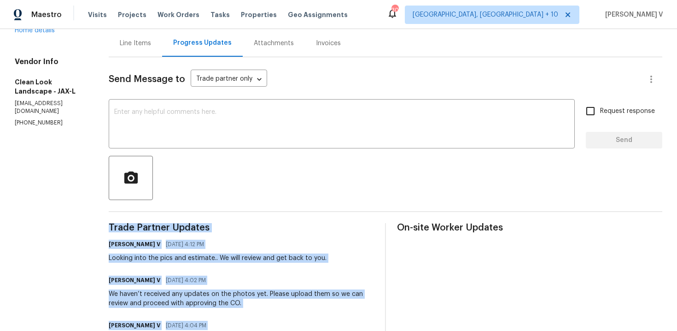
scroll to position [0, 0]
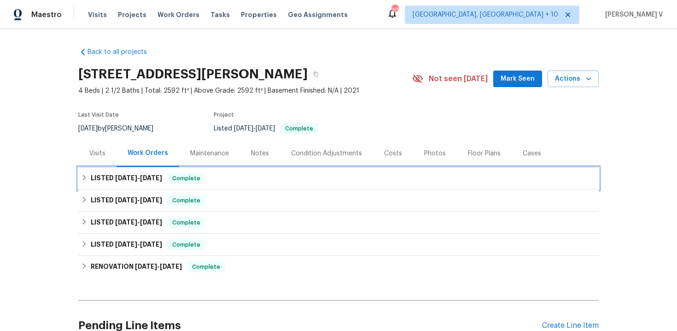
click at [215, 175] on div "LISTED [DATE] - [DATE] Complete" at bounding box center [338, 178] width 515 height 11
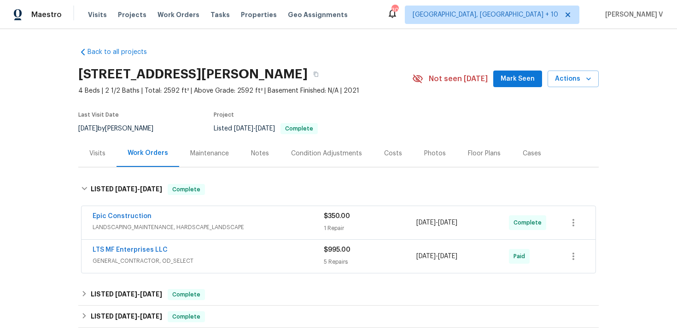
click at [248, 215] on div "Epic Construction" at bounding box center [208, 216] width 231 height 11
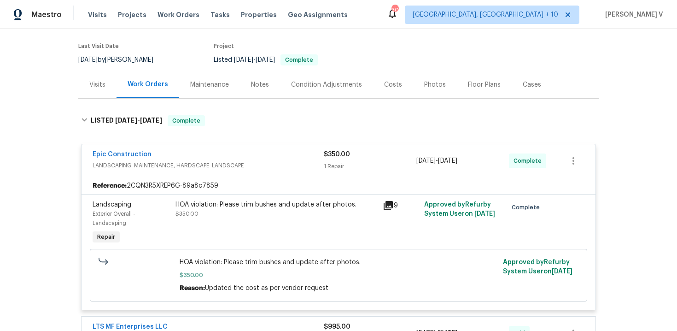
scroll to position [120, 0]
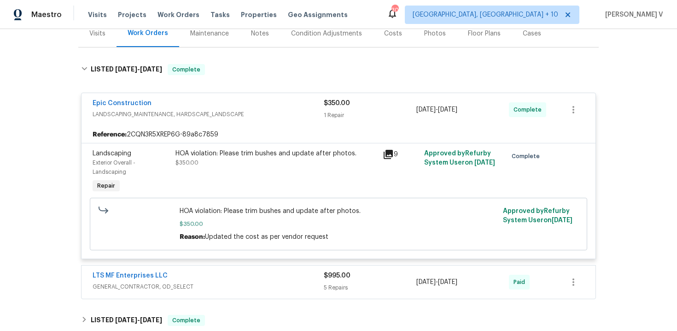
click at [245, 280] on div "LTS MF Enterprises LLC" at bounding box center [208, 276] width 231 height 11
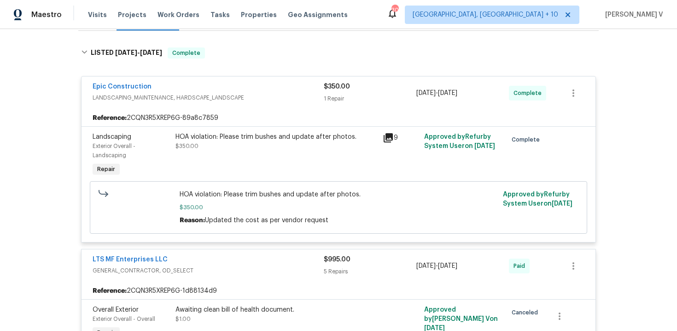
scroll to position [114, 0]
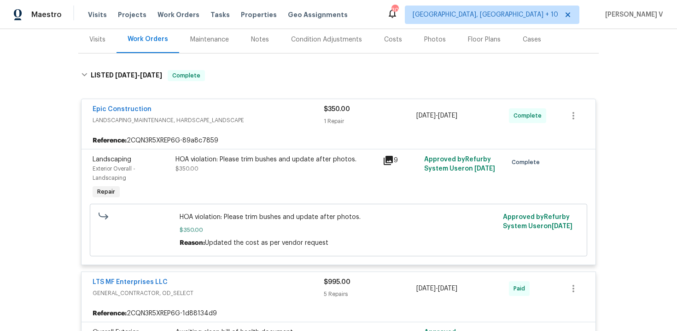
click at [136, 113] on span "Epic Construction" at bounding box center [122, 109] width 59 height 9
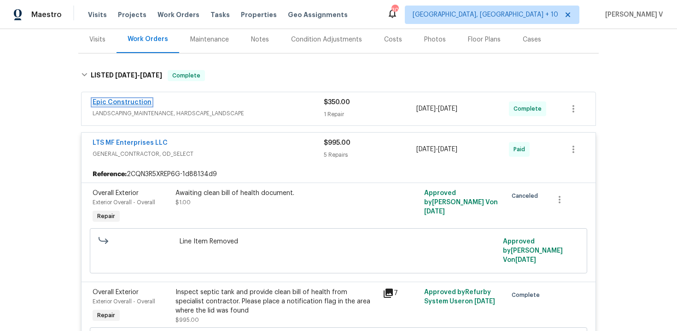
click at [131, 105] on link "Epic Construction" at bounding box center [122, 102] width 59 height 6
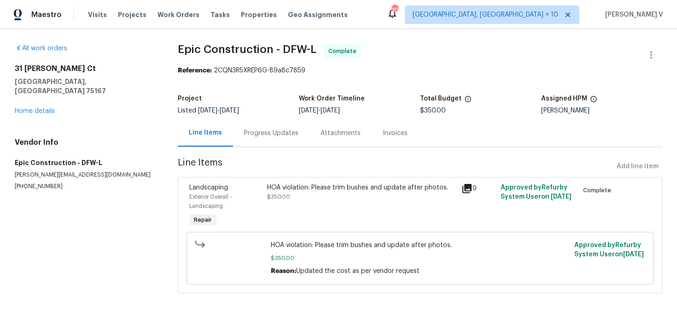
click at [263, 144] on div "Progress Updates" at bounding box center [271, 132] width 76 height 27
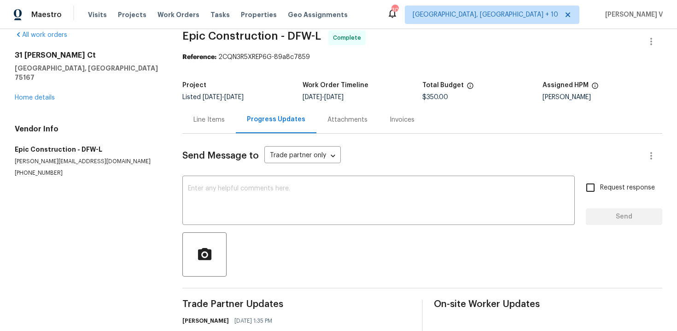
scroll to position [125, 0]
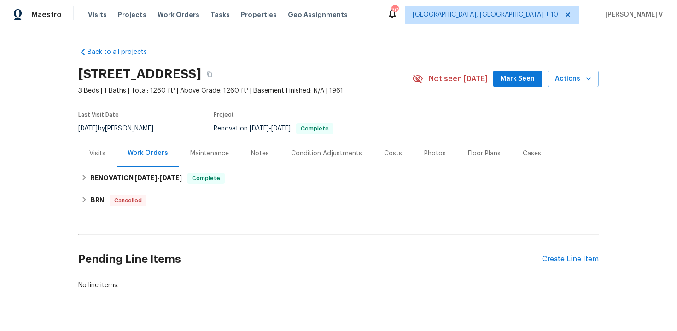
scroll to position [22, 0]
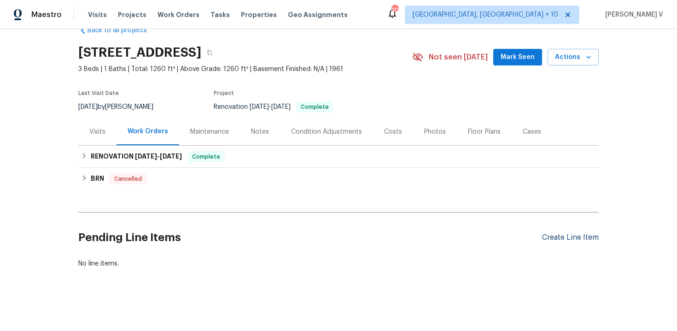
click at [552, 238] on div "Create Line Item" at bounding box center [570, 237] width 57 height 9
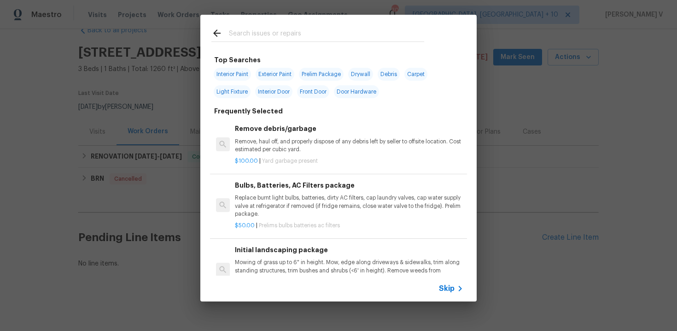
click at [455, 280] on div "Skip" at bounding box center [338, 288] width 276 height 26
click at [449, 282] on div "Skip" at bounding box center [338, 288] width 276 height 26
click at [448, 288] on span "Skip" at bounding box center [447, 288] width 16 height 9
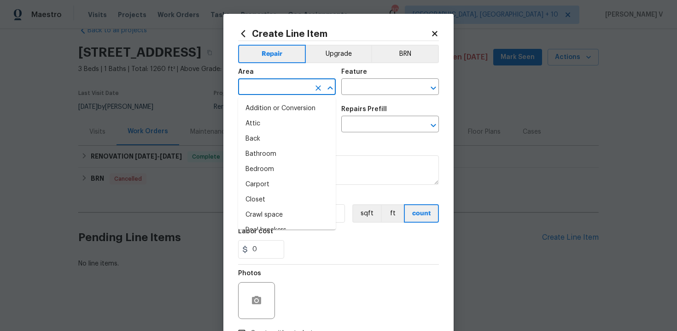
click at [285, 81] on input "text" at bounding box center [274, 88] width 72 height 14
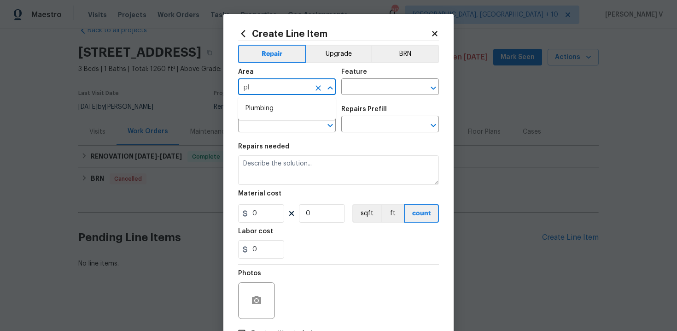
type input "plu"
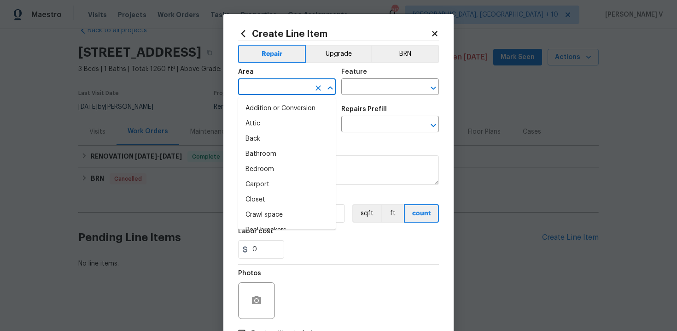
click at [290, 102] on li "Addition or Conversion" at bounding box center [287, 108] width 98 height 15
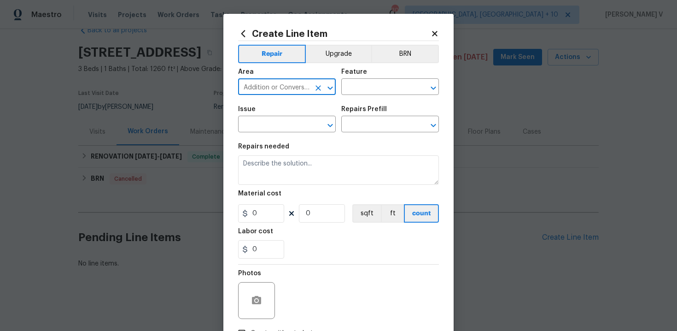
click at [294, 80] on div "Area" at bounding box center [287, 75] width 98 height 12
click at [293, 83] on input "Addition or Conversion" at bounding box center [274, 88] width 72 height 14
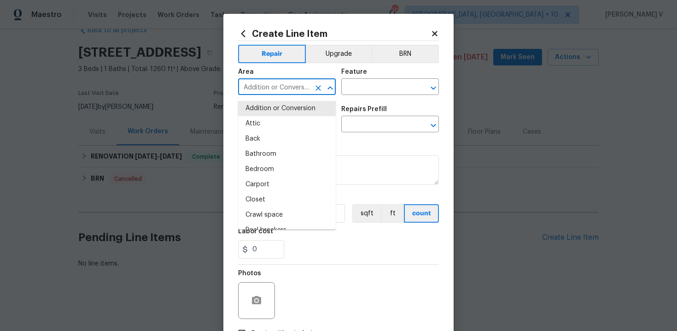
click at [293, 83] on input "Addition or Conversion" at bounding box center [274, 88] width 72 height 14
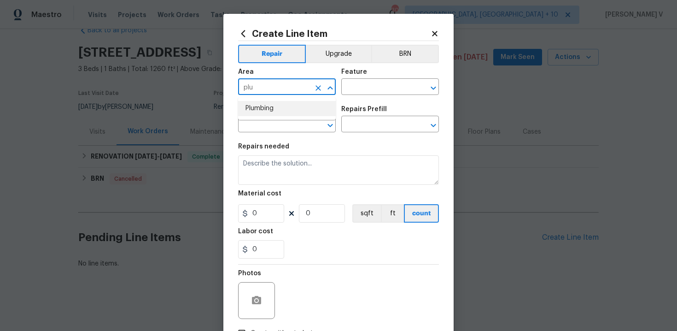
click at [255, 110] on li "Plumbing" at bounding box center [287, 108] width 98 height 15
type input "Plumbing"
click at [371, 89] on input "text" at bounding box center [377, 88] width 72 height 14
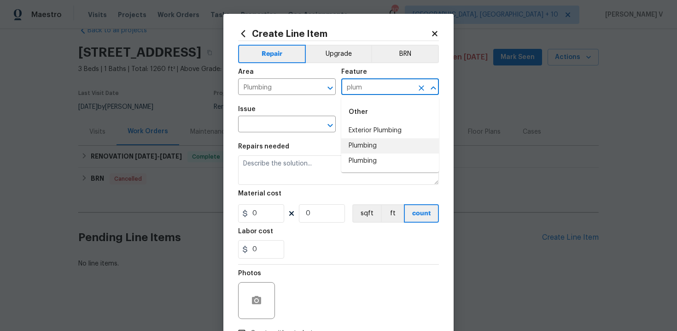
click at [368, 149] on li "Plumbing" at bounding box center [390, 145] width 98 height 15
type input "Plumbing"
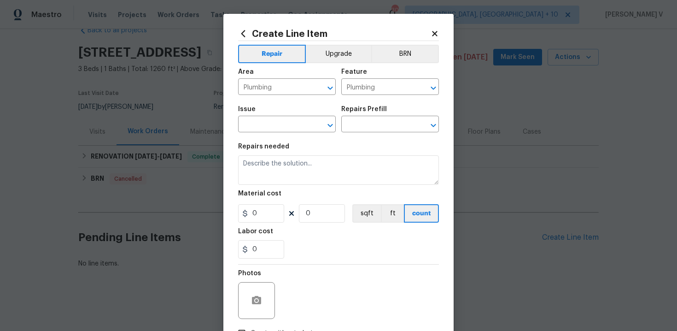
click at [312, 140] on section "Repairs needed Material cost 0 0 sqft ft count Labor cost 0" at bounding box center [338, 201] width 201 height 126
click at [303, 130] on input "text" at bounding box center [274, 125] width 72 height 14
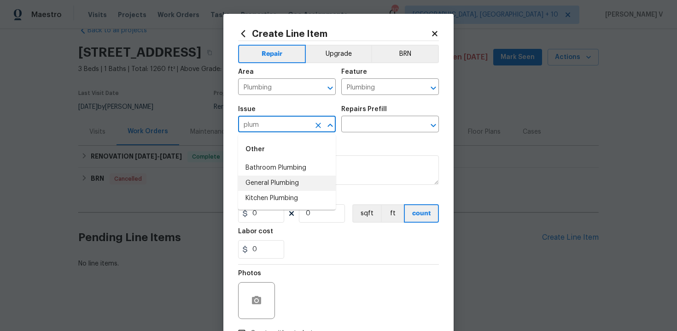
click at [282, 181] on li "General Plumbing" at bounding box center [287, 182] width 98 height 15
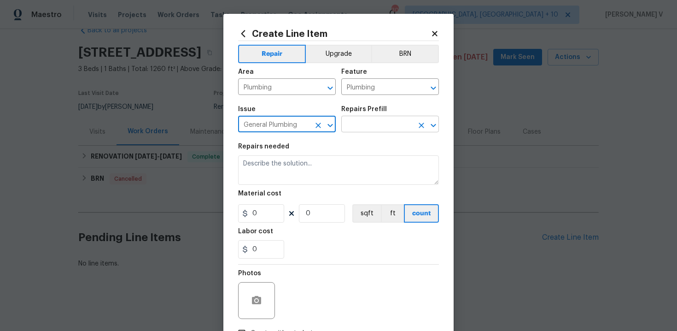
type input "General Plumbing"
click at [374, 129] on input "text" at bounding box center [377, 125] width 72 height 14
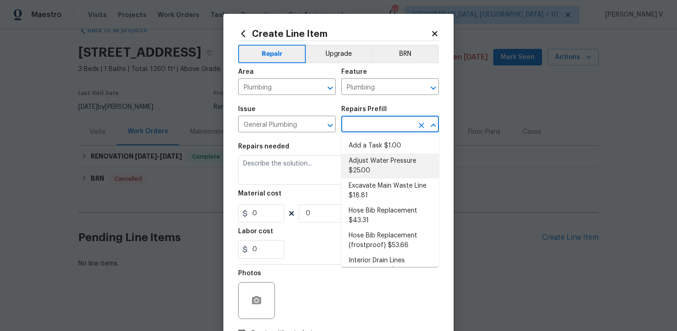
click at [352, 155] on li "Adjust Water Pressure $25.00" at bounding box center [390, 165] width 98 height 25
type input "Adjust Water Pressure $25.00"
type textarea "Adjust the water pressure regulation system. Ensure that the water pressure in …"
type input "25"
type input "1"
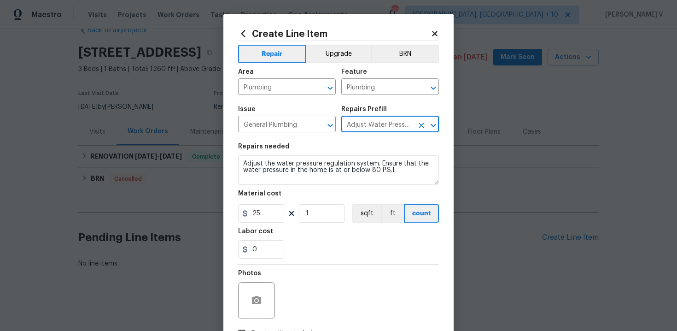
click at [417, 122] on icon "Clear" at bounding box center [421, 125] width 9 height 9
click at [395, 124] on input "text" at bounding box center [377, 125] width 72 height 14
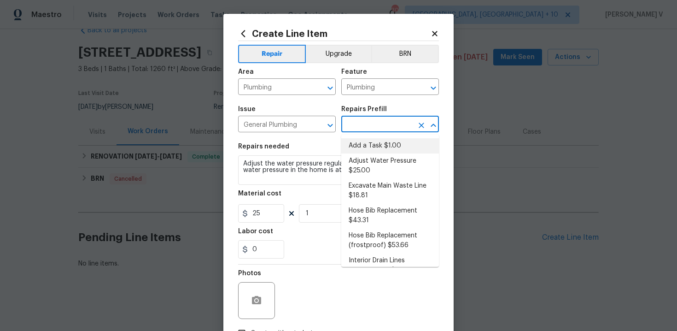
click at [367, 143] on li "Add a Task $1.00" at bounding box center [390, 145] width 98 height 15
type input "Add a Task $1.00"
type textarea "HPM to detail"
type input "1"
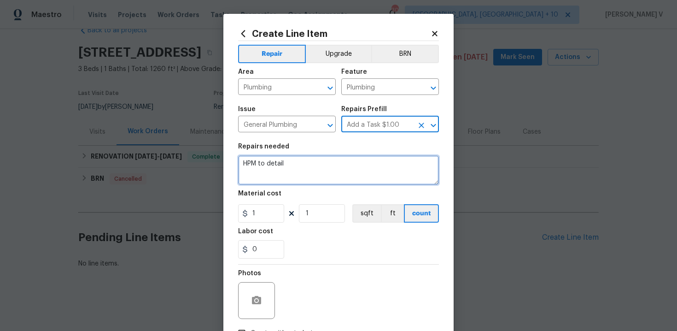
click at [308, 169] on textarea "HPM to detail" at bounding box center [338, 169] width 201 height 29
paste textarea "The toilet is leaking. Please identify the source of the leak and check the wax…"
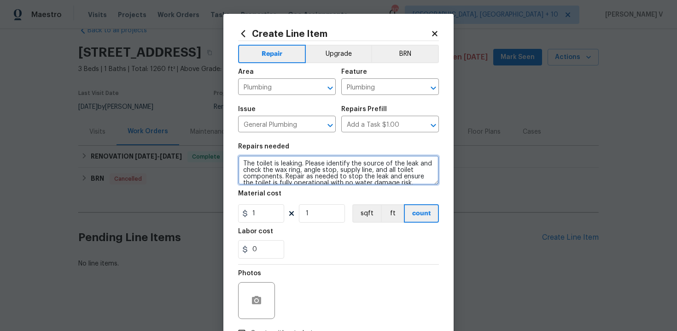
scroll to position [8, 0]
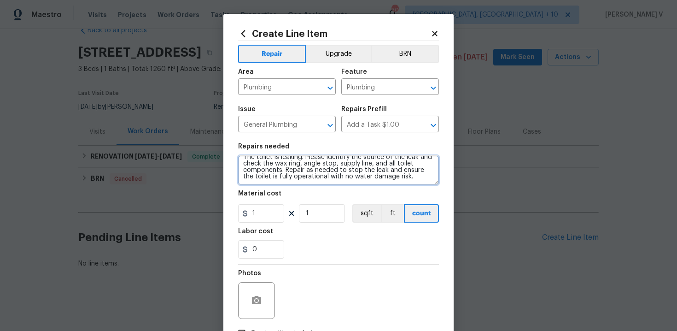
click at [296, 183] on textarea "The toilet is leaking. Please identify the source of the leak and check the wax…" at bounding box center [338, 169] width 201 height 29
type textarea "The toilet is leaking. Please identify the source of the leak and check the wax…"
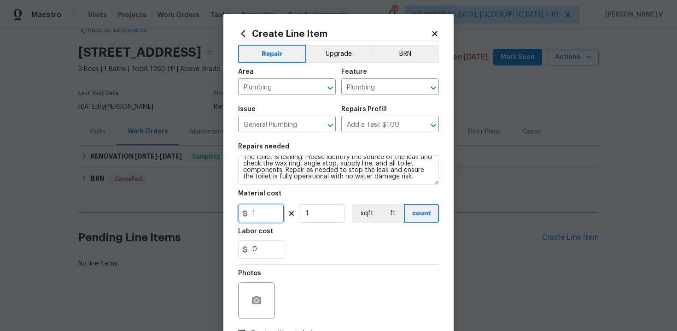
click at [274, 214] on input "1" at bounding box center [261, 213] width 46 height 18
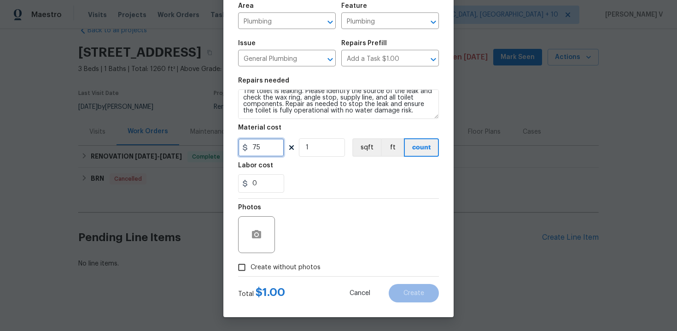
type input "75"
click at [258, 264] on span "Create without photos" at bounding box center [286, 267] width 70 height 10
click at [251, 264] on input "Create without photos" at bounding box center [241, 266] width 17 height 17
checkbox input "true"
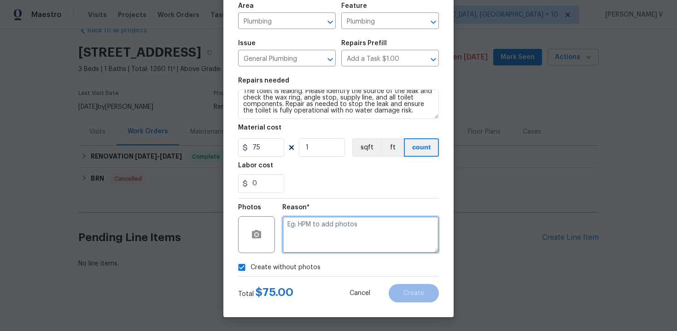
click at [315, 234] on textarea at bounding box center [360, 234] width 157 height 37
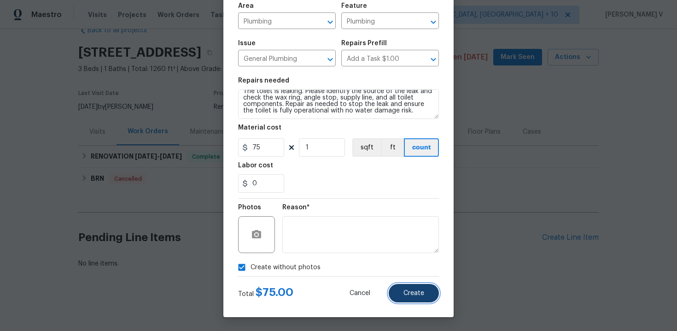
click at [410, 284] on button "Create" at bounding box center [414, 293] width 50 height 18
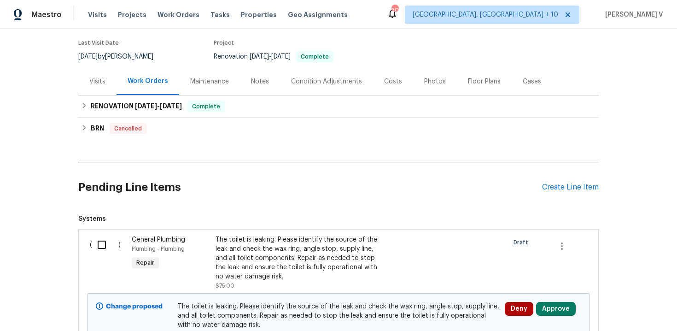
click at [115, 244] on input "checkbox" at bounding box center [105, 244] width 26 height 19
checkbox input "true"
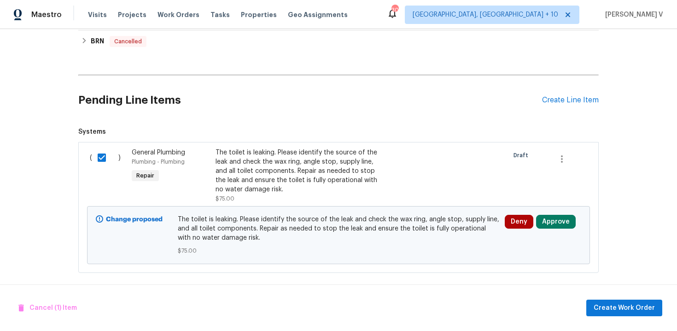
scroll to position [163, 0]
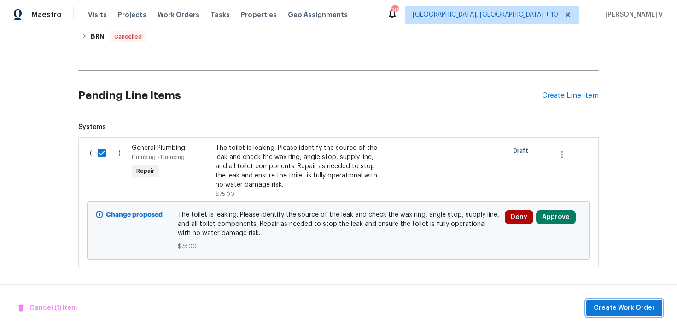
click at [653, 303] on span "Create Work Order" at bounding box center [624, 308] width 61 height 12
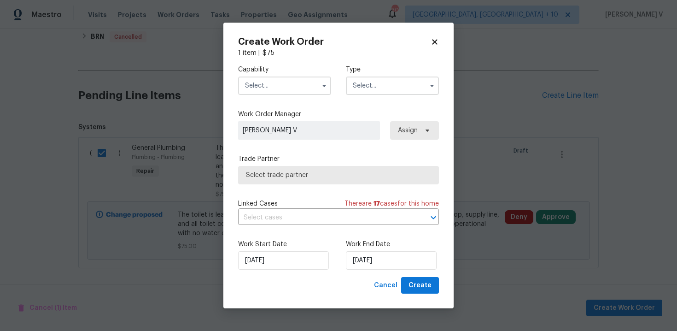
click at [304, 93] on input "text" at bounding box center [284, 85] width 93 height 18
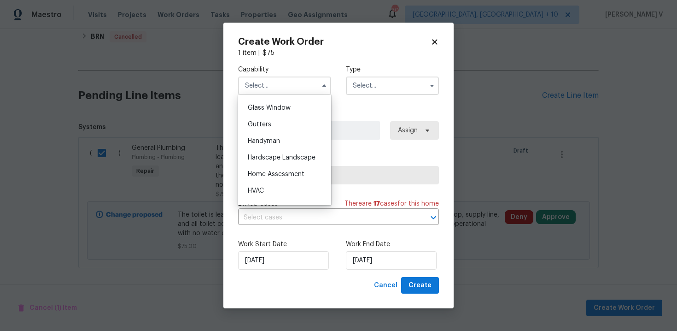
scroll to position [478, 0]
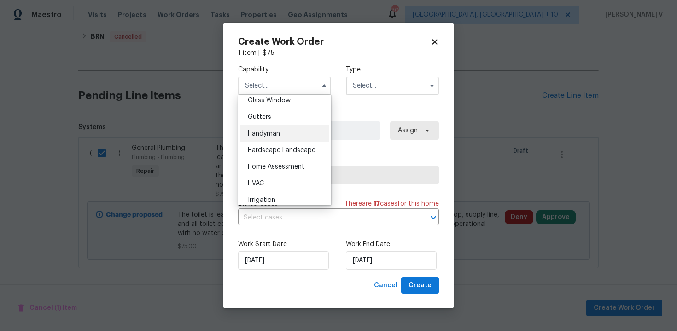
click at [280, 137] on div "Handyman" at bounding box center [284, 133] width 88 height 17
type input "Handyman"
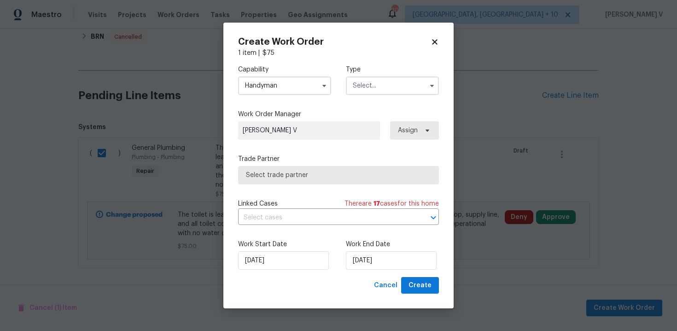
click at [416, 82] on input "text" at bounding box center [392, 85] width 93 height 18
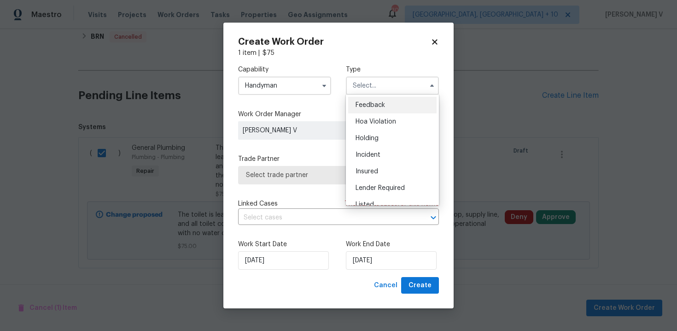
click at [385, 103] on div "Feedback" at bounding box center [392, 105] width 88 height 17
type input "Feedback"
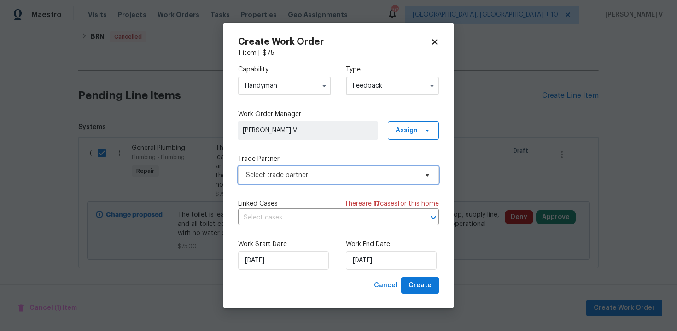
click at [292, 179] on span "Select trade partner" at bounding box center [332, 174] width 172 height 9
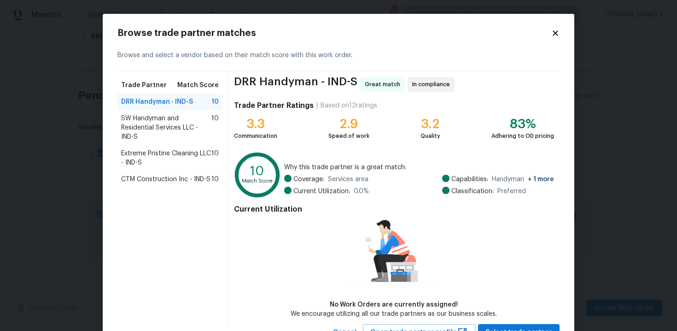
click at [200, 122] on span "SW Handyman and Residential Services LLC - IND-S" at bounding box center [166, 128] width 90 height 28
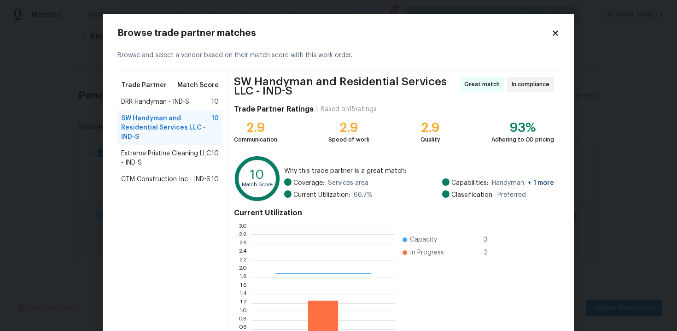
scroll to position [79, 0]
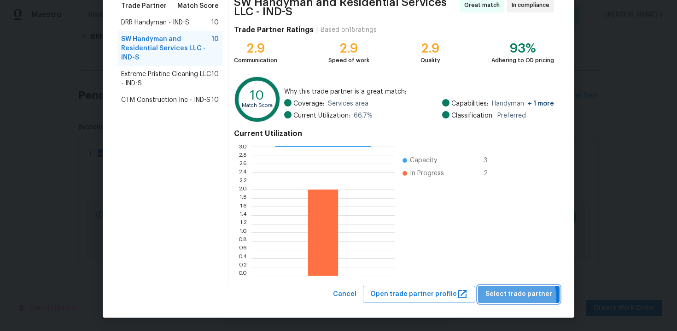
click at [496, 298] on span "Select trade partner" at bounding box center [518, 294] width 67 height 12
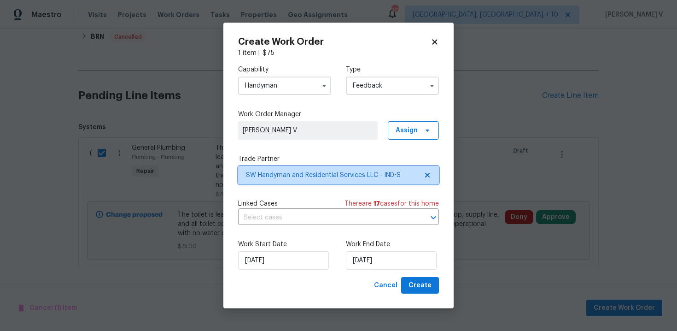
scroll to position [0, 0]
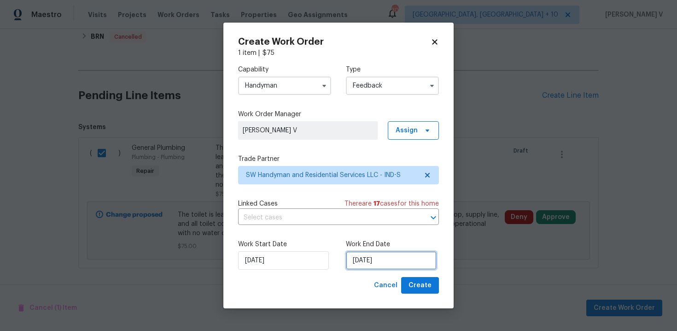
click at [374, 259] on input "29/08/2025" at bounding box center [391, 260] width 91 height 18
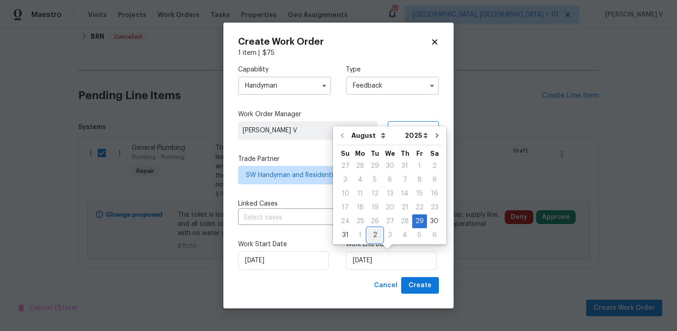
click at [370, 233] on div "2" at bounding box center [374, 234] width 15 height 13
type input "02/09/2025"
select select "8"
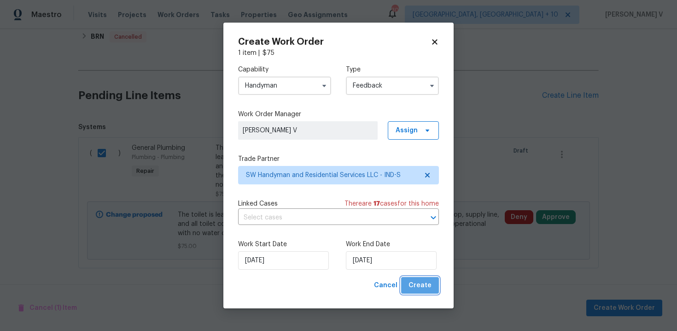
click at [423, 278] on button "Create" at bounding box center [420, 285] width 38 height 17
checkbox input "false"
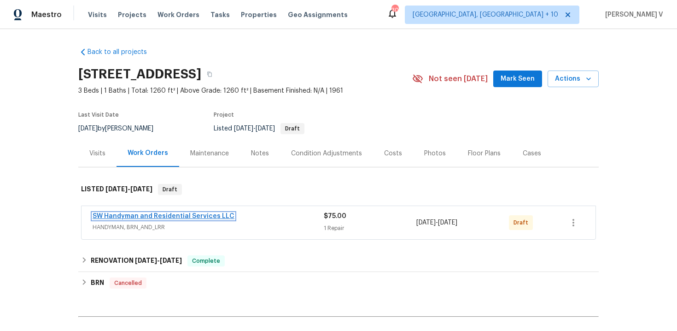
click at [186, 214] on link "SW Handyman and Residential Services LLC" at bounding box center [164, 216] width 142 height 6
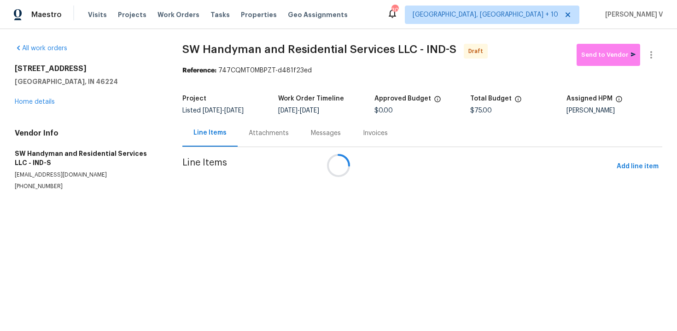
click at [247, 139] on div at bounding box center [338, 165] width 677 height 331
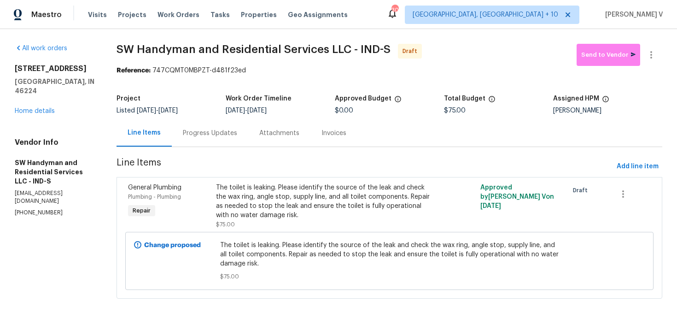
click at [235, 138] on div "Progress Updates" at bounding box center [210, 132] width 76 height 27
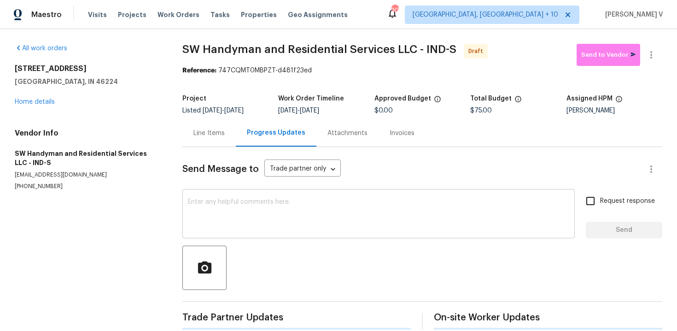
click at [229, 226] on textarea at bounding box center [378, 214] width 381 height 32
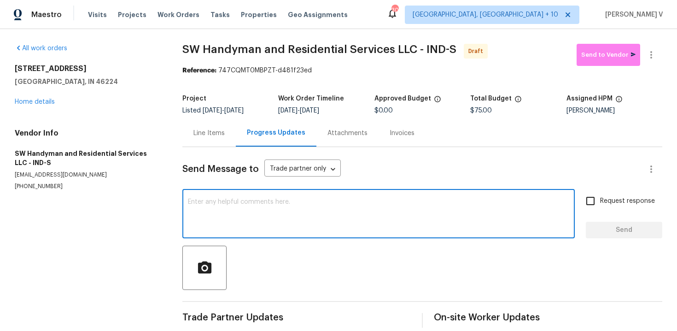
paste textarea "Hi, this is Divya with Opendoor. I’m confirming you received the WO for the pro…"
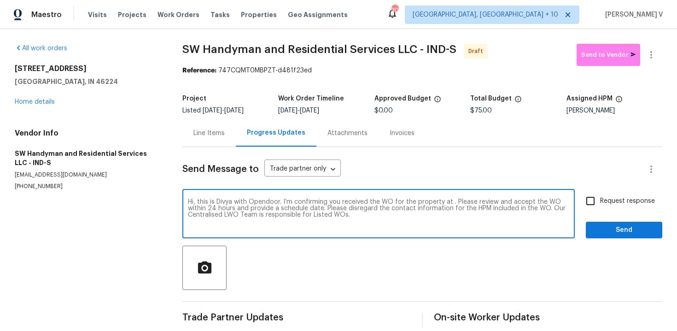
click at [452, 204] on textarea "Hi, this is Divya with Opendoor. I’m confirming you received the WO for the pro…" at bounding box center [378, 214] width 381 height 32
paste textarea "[STREET_ADDRESS]"
type textarea "Hi, this is Divya with Opendoor. I’m confirming you received the WO for the pro…"
click at [598, 215] on div "Request response Send" at bounding box center [624, 214] width 76 height 47
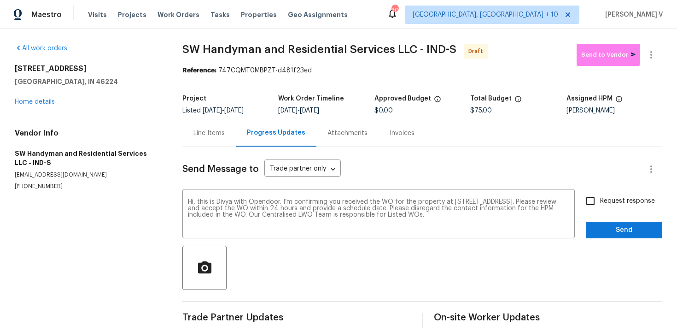
click at [597, 193] on input "Request response" at bounding box center [590, 200] width 19 height 19
checkbox input "true"
click at [611, 224] on span "Send" at bounding box center [624, 230] width 62 height 12
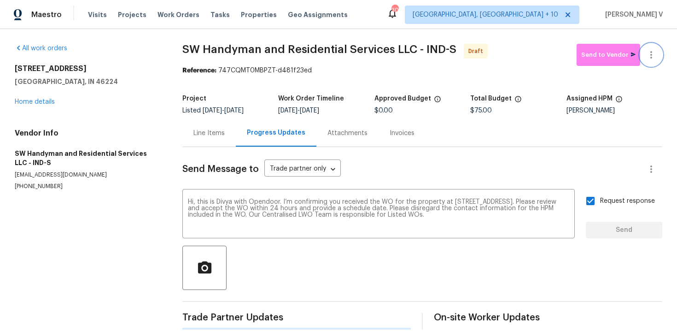
click at [649, 53] on icon "button" at bounding box center [651, 54] width 11 height 11
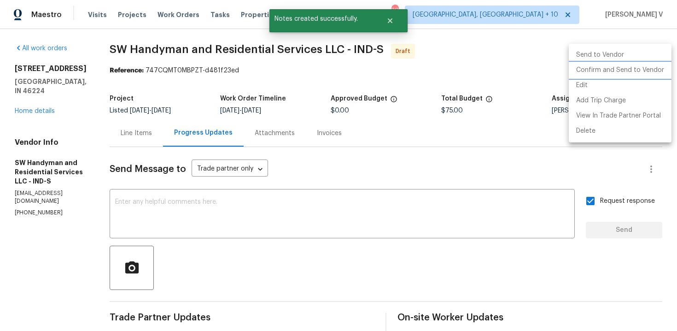
click at [606, 73] on li "Confirm and Send to Vendor" at bounding box center [620, 70] width 103 height 15
click at [208, 108] on div at bounding box center [338, 165] width 677 height 331
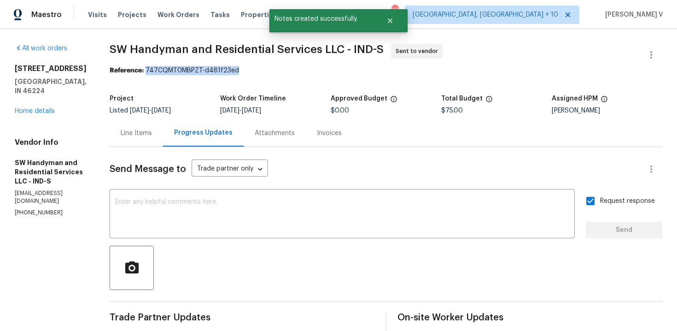
drag, startPoint x: 145, startPoint y: 70, endPoint x: 247, endPoint y: 68, distance: 102.7
click at [247, 69] on div "Reference: 747CQMT0MBPZT-d481f23ed" at bounding box center [386, 70] width 553 height 9
copy div "747CQMT0MBPZT-d481f23ed"
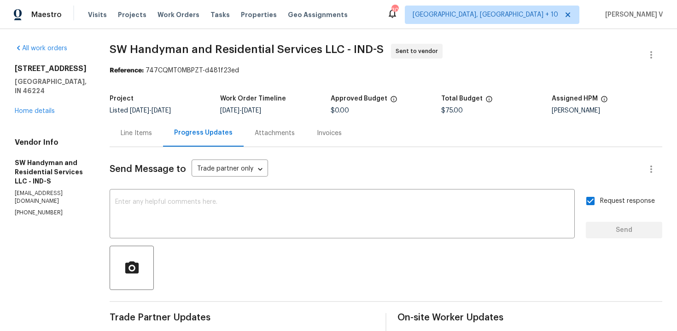
click at [48, 105] on div "4932 W 37th St Indianapolis, IN 46224 Home details" at bounding box center [51, 90] width 73 height 52
click at [48, 108] on link "Home details" at bounding box center [35, 111] width 40 height 6
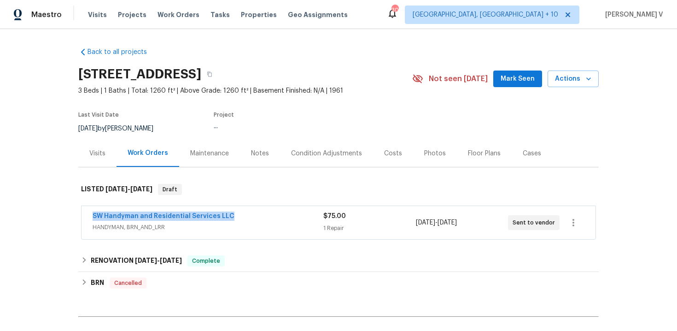
drag, startPoint x: 85, startPoint y: 215, endPoint x: 323, endPoint y: 219, distance: 237.7
click at [323, 219] on div "SW Handyman and Residential Services LLC HANDYMAN, BRN_AND_LRR $75.00 1 Repair …" at bounding box center [339, 222] width 514 height 33
copy link "SW Handyman and Residential Services LLC"
click at [198, 212] on span "SW Handyman and Residential Services LLC" at bounding box center [164, 215] width 142 height 9
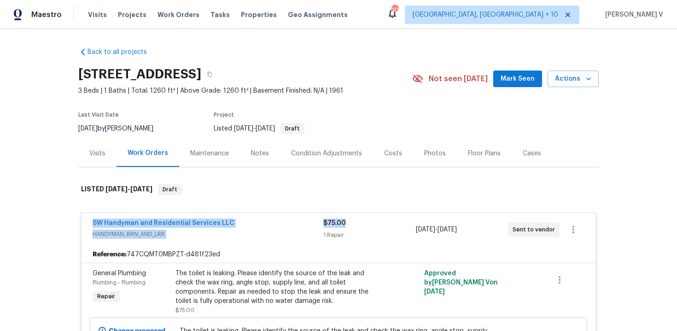
drag, startPoint x: 75, startPoint y: 221, endPoint x: 396, endPoint y: 221, distance: 321.0
click at [396, 221] on div "Back to all projects 4932 W 37th St, Indianapolis, IN 46224 3 Beds | 1 Baths | …" at bounding box center [338, 180] width 677 height 302
click at [236, 225] on div "SW Handyman and Residential Services LLC" at bounding box center [208, 223] width 231 height 11
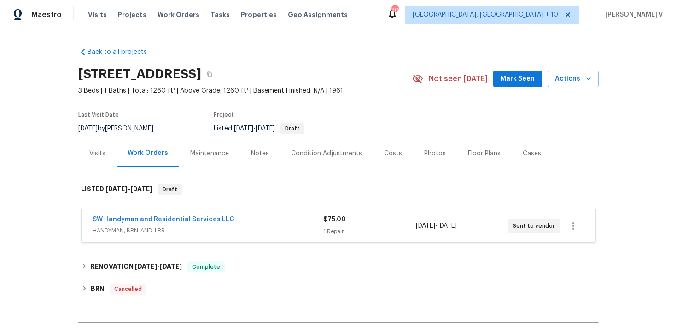
click at [236, 226] on span "HANDYMAN, BRN_AND_LRR" at bounding box center [208, 230] width 231 height 9
click at [236, 225] on div "SW Handyman and Residential Services LLC" at bounding box center [208, 220] width 231 height 11
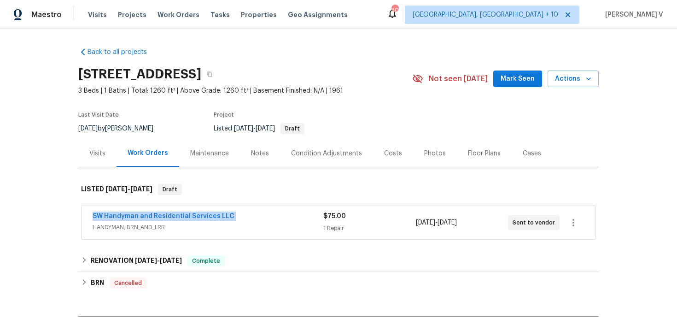
click at [42, 220] on div "Back to all projects 4932 W 37th St, Indianapolis, IN 46224 3 Beds | 1 Baths | …" at bounding box center [338, 180] width 677 height 302
drag, startPoint x: 77, startPoint y: 216, endPoint x: 295, endPoint y: 216, distance: 218.3
click at [295, 216] on div "Back to all projects 4932 W 37th St, Indianapolis, IN 46224 3 Beds | 1 Baths | …" at bounding box center [338, 180] width 677 height 302
copy link "SW Handyman and Residential Services LLC"
click at [167, 215] on link "SW Handyman and Residential Services LLC" at bounding box center [164, 216] width 142 height 6
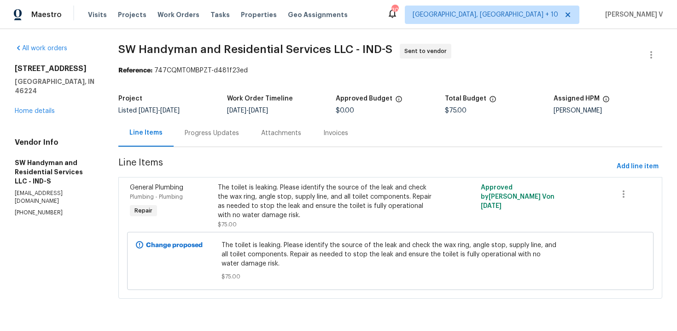
click at [314, 88] on section "SW Handyman and Residential Services LLC - IND-S Sent to vendor Reference: 747C…" at bounding box center [390, 177] width 544 height 266
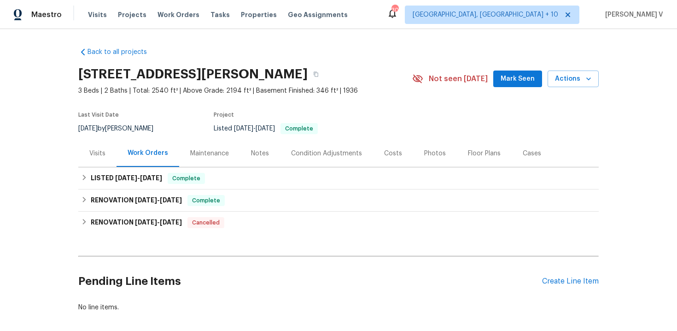
scroll to position [44, 0]
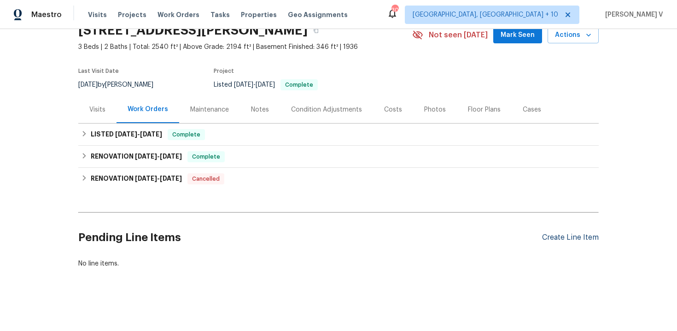
click at [562, 239] on div "Create Line Item" at bounding box center [570, 237] width 57 height 9
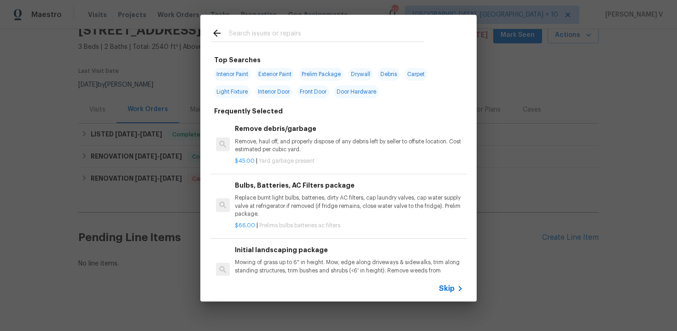
click at [446, 290] on span "Skip" at bounding box center [447, 288] width 16 height 9
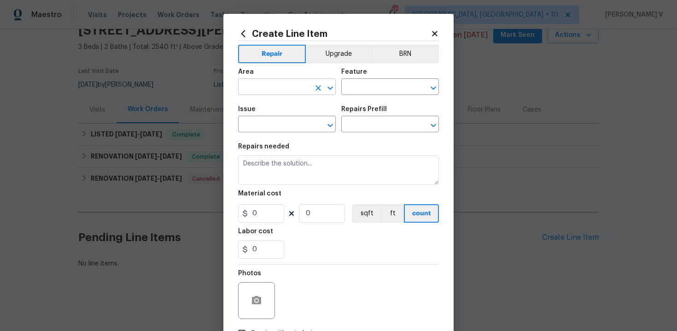
click at [307, 87] on input "text" at bounding box center [274, 88] width 72 height 14
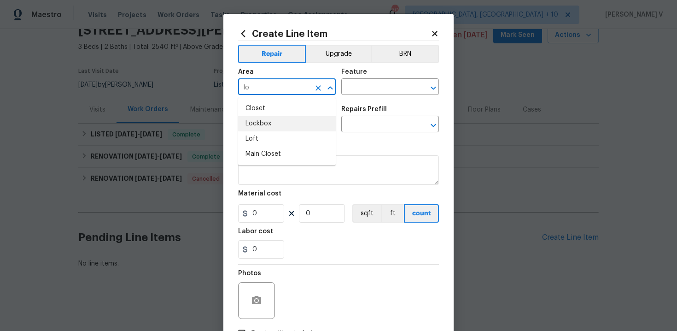
click at [305, 120] on li "Lockbox" at bounding box center [287, 123] width 98 height 15
type input "Lockbox"
click at [380, 96] on div "Area Lockbox ​ Feature ​" at bounding box center [338, 81] width 201 height 37
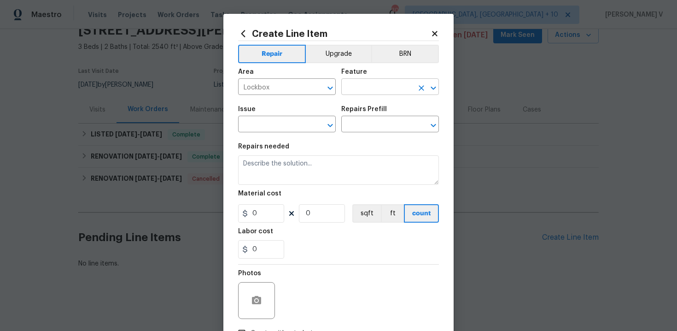
click at [396, 86] on input "text" at bounding box center [377, 88] width 72 height 14
click at [373, 132] on li "Location" at bounding box center [390, 130] width 98 height 15
click at [252, 123] on input "text" at bounding box center [274, 125] width 72 height 14
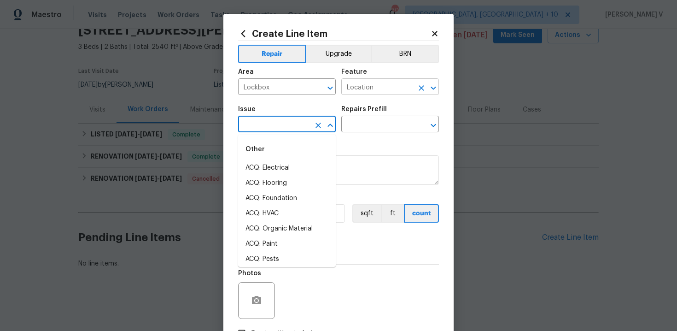
click at [369, 89] on input "Location" at bounding box center [377, 88] width 72 height 14
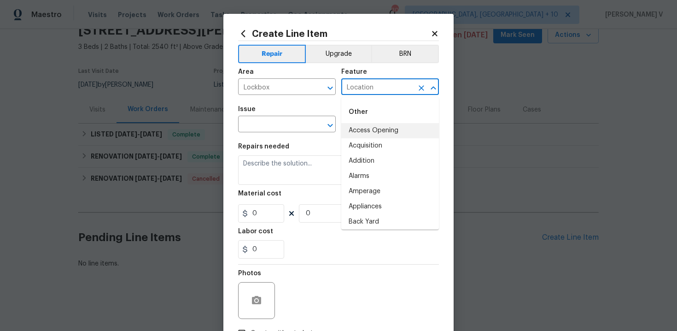
click at [369, 89] on input "Location" at bounding box center [377, 88] width 72 height 14
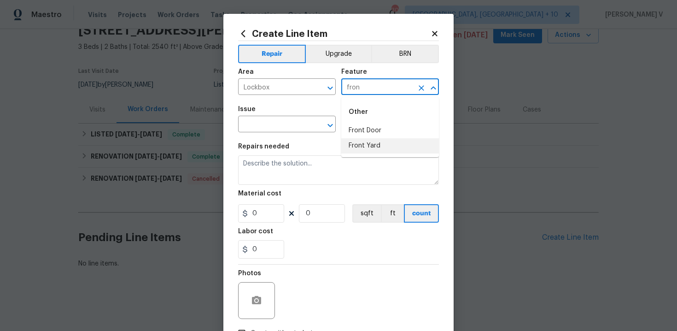
click at [367, 142] on li "Front Yard" at bounding box center [390, 145] width 98 height 15
click at [376, 86] on input "Front Yard" at bounding box center [377, 88] width 72 height 14
click at [383, 127] on li "Front Door" at bounding box center [390, 130] width 98 height 15
type input "Front Door"
click at [288, 136] on span "Issue ​" at bounding box center [287, 118] width 98 height 37
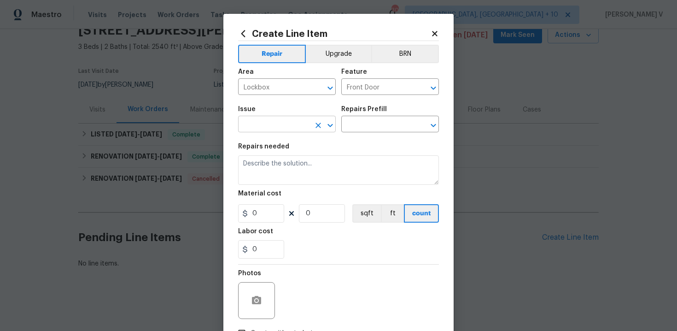
click at [279, 125] on input "text" at bounding box center [274, 125] width 72 height 14
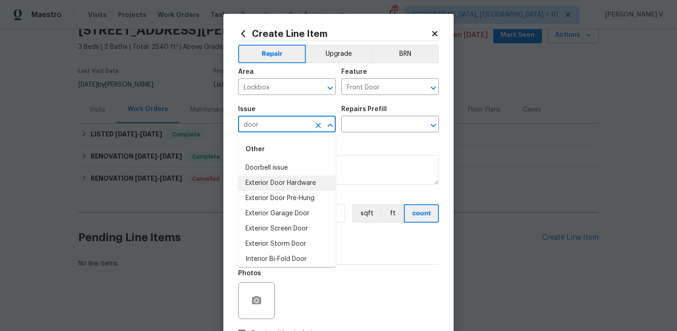
scroll to position [64, 0]
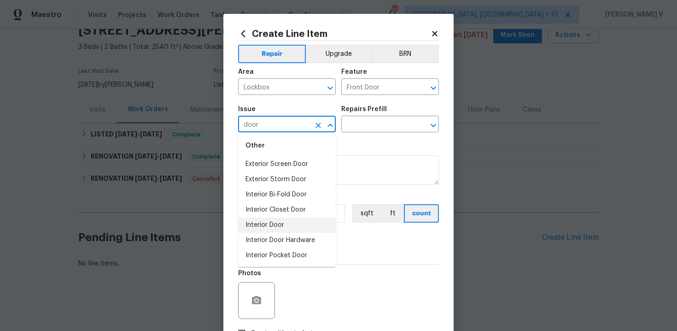
click at [281, 222] on li "Interior Door" at bounding box center [287, 224] width 98 height 15
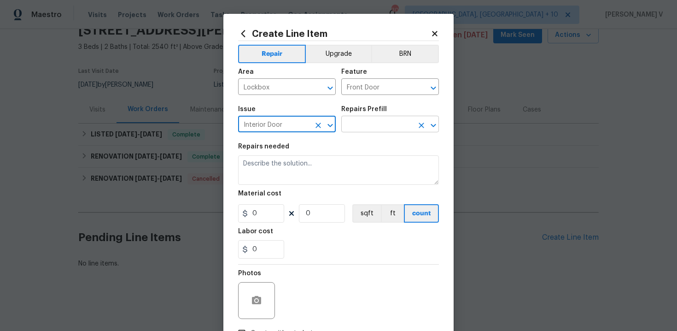
type input "Interior Door"
click at [365, 127] on input "text" at bounding box center [377, 125] width 72 height 14
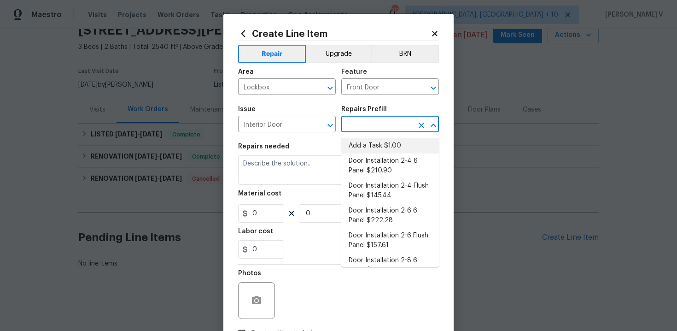
click at [356, 145] on li "Add a Task $1.00" at bounding box center [390, 145] width 98 height 15
type input "Interior Door"
type input "Add a Task $1.00"
type textarea "HPM to detail"
type input "1"
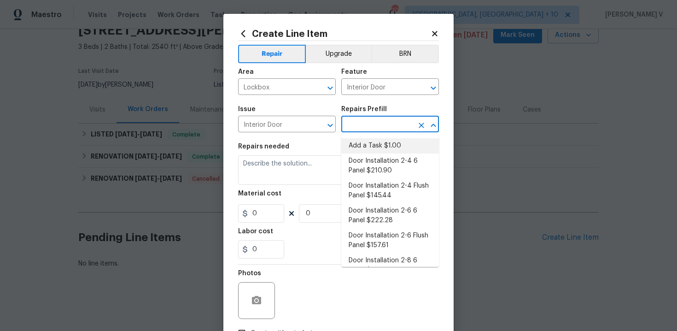
type input "1"
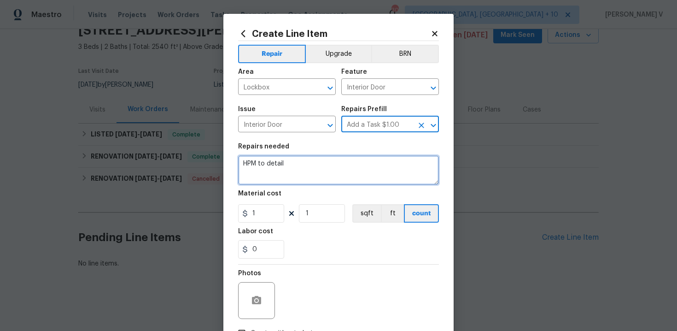
click at [268, 170] on textarea "HPM to detail" at bounding box center [338, 169] width 201 height 29
paste textarea "The lockbox was broken into, and the keys were stolen. Please replace the lockb…"
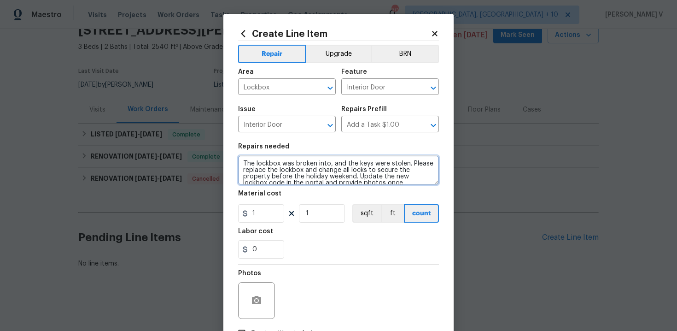
scroll to position [2, 0]
type textarea "The lockbox was broken into, and the keys were stolen. Please replace the lockb…"
click at [262, 201] on div "Material cost" at bounding box center [338, 196] width 201 height 12
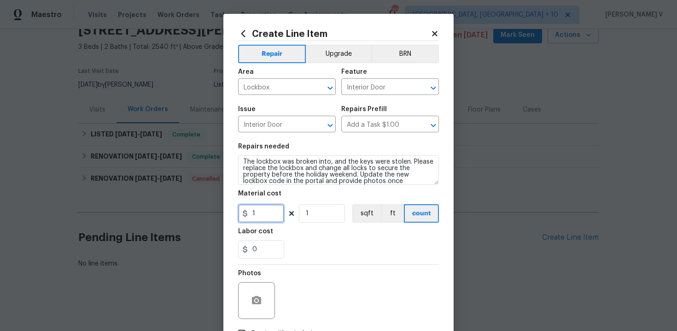
click at [261, 209] on input "1" at bounding box center [261, 213] width 46 height 18
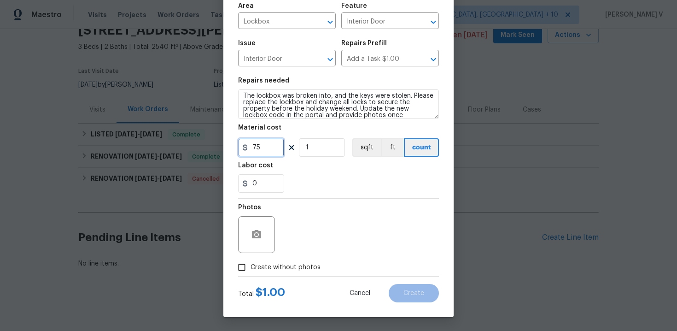
type input "75"
click at [258, 224] on button "button" at bounding box center [256, 234] width 22 height 22
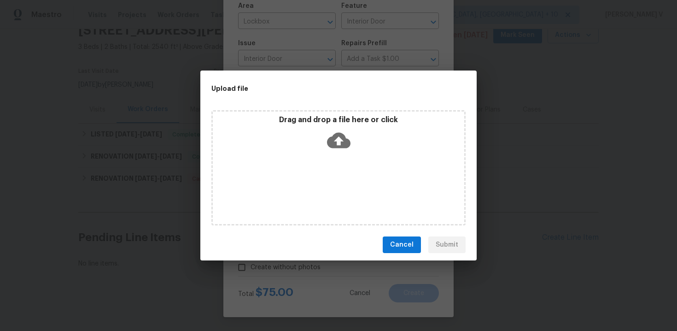
click at [348, 140] on icon at bounding box center [338, 141] width 23 height 16
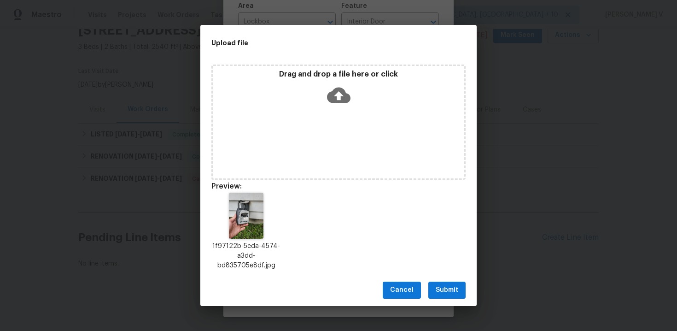
click at [441, 290] on span "Submit" at bounding box center [447, 290] width 23 height 12
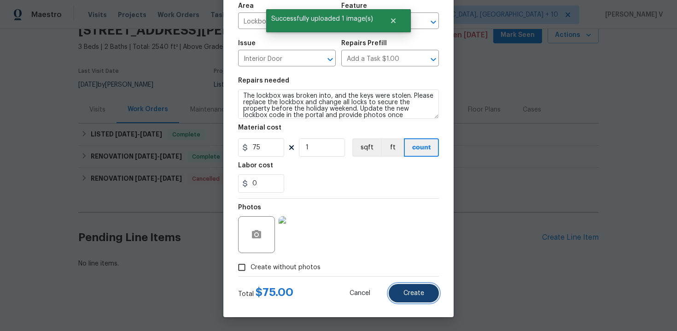
click at [410, 289] on button "Create" at bounding box center [414, 293] width 50 height 18
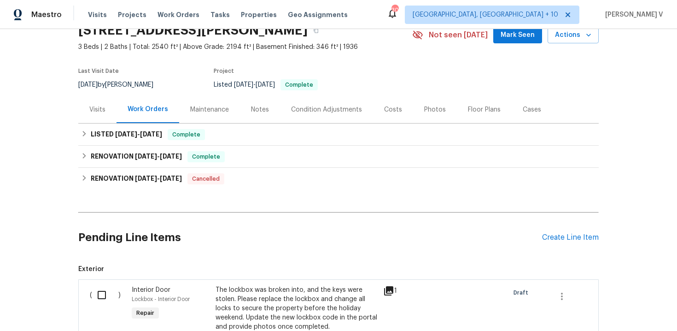
scroll to position [173, 0]
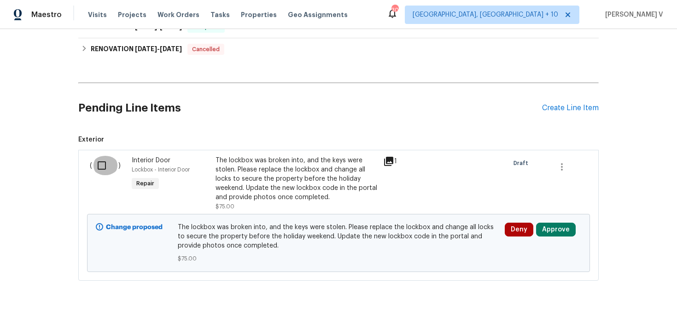
click at [102, 156] on input "checkbox" at bounding box center [105, 165] width 26 height 19
checkbox input "true"
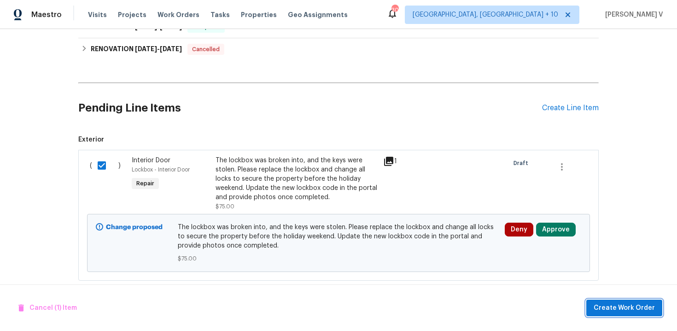
click at [623, 314] on button "Create Work Order" at bounding box center [624, 307] width 76 height 17
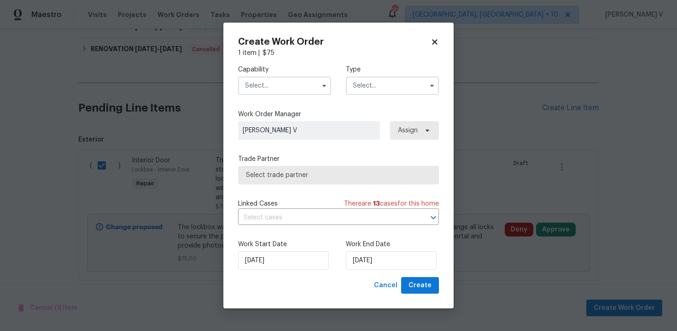
click at [271, 91] on input "text" at bounding box center [284, 85] width 93 height 18
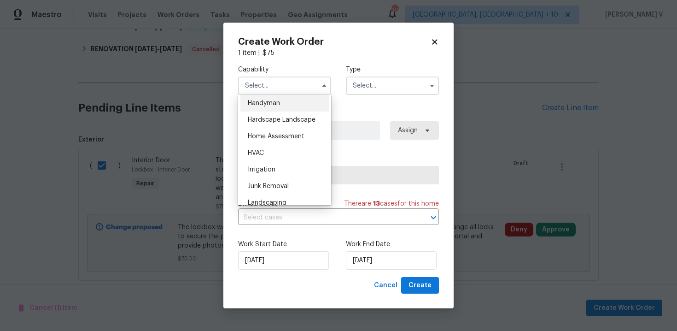
click at [272, 107] on div "Handyman" at bounding box center [284, 103] width 88 height 17
type input "Handyman"
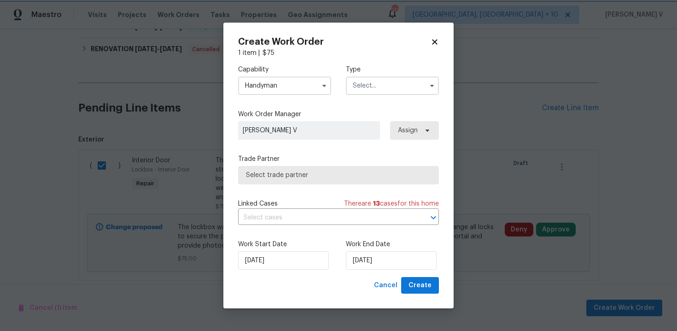
scroll to position [490, 0]
click at [378, 105] on div "Capability Handyman Agent Appliance Bathtub Resurfacing BRN And Lrr Broker Cabi…" at bounding box center [338, 167] width 201 height 219
click at [376, 93] on input "text" at bounding box center [392, 85] width 93 height 18
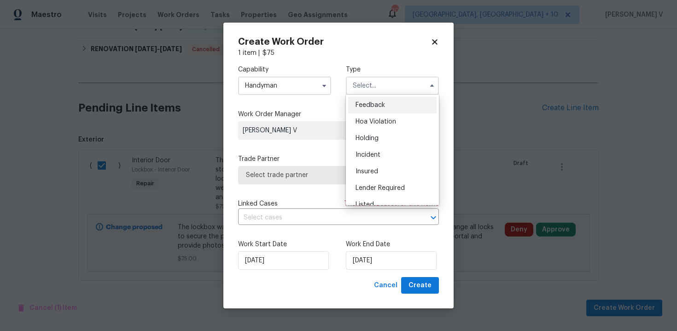
click at [365, 101] on div "Feedback" at bounding box center [392, 105] width 88 height 17
type input "Feedback"
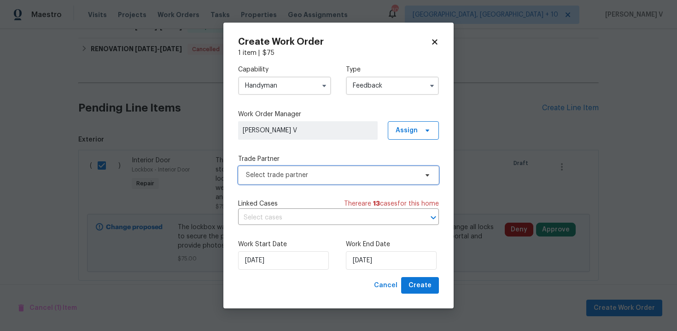
click at [312, 168] on span "Select trade partner" at bounding box center [338, 175] width 201 height 18
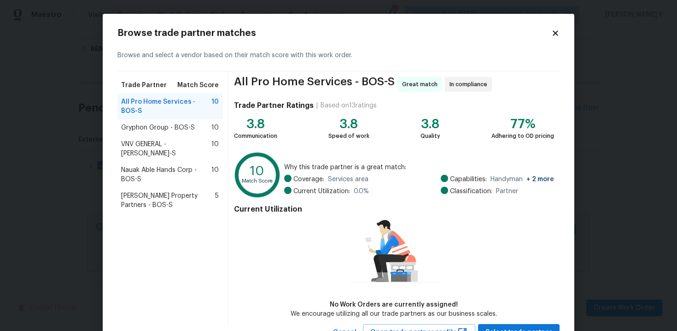
scroll to position [38, 0]
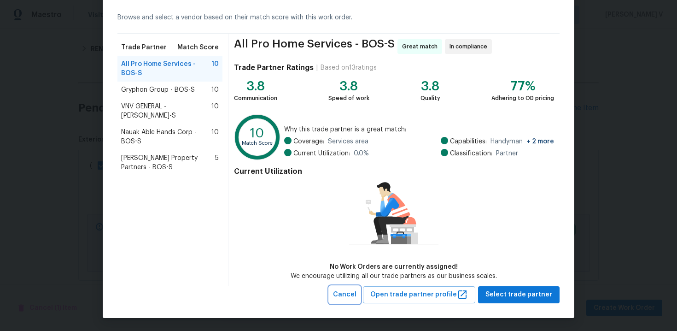
click at [356, 294] on span "Cancel" at bounding box center [344, 295] width 23 height 12
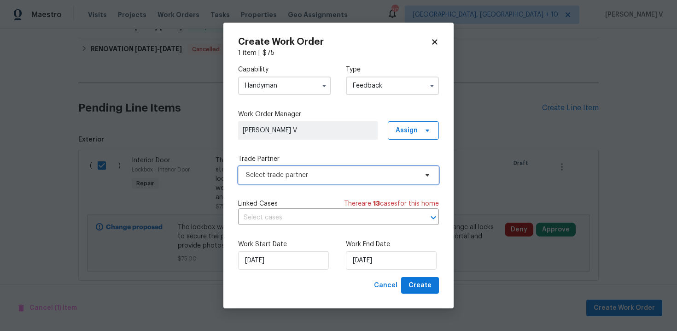
scroll to position [0, 0]
click at [279, 80] on input "Handyman" at bounding box center [284, 85] width 93 height 18
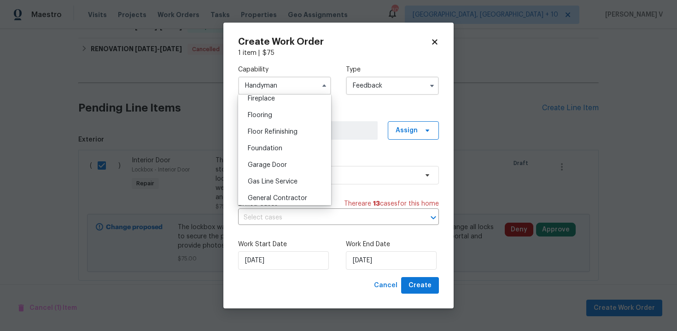
scroll to position [395, 0]
click at [280, 152] on span "General Contractor" at bounding box center [277, 150] width 59 height 6
type input "General Contractor"
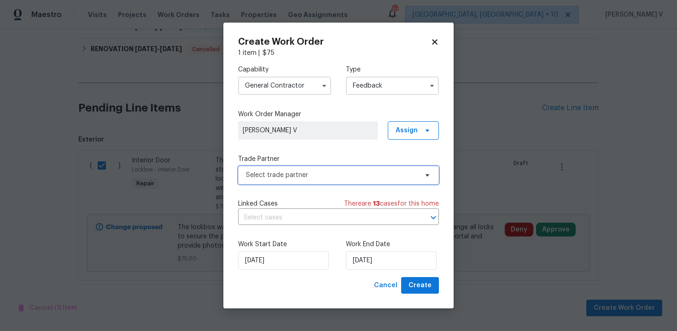
click at [349, 179] on span "Select trade partner" at bounding box center [338, 175] width 201 height 18
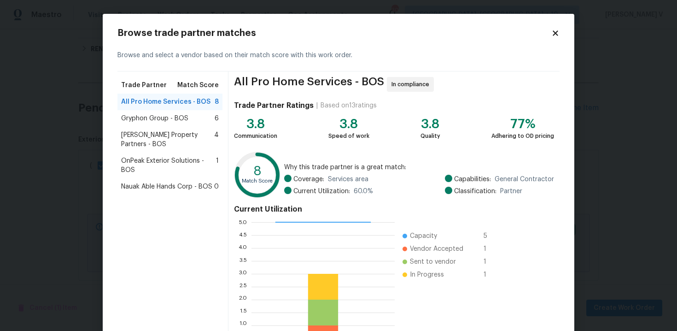
scroll to position [76, 0]
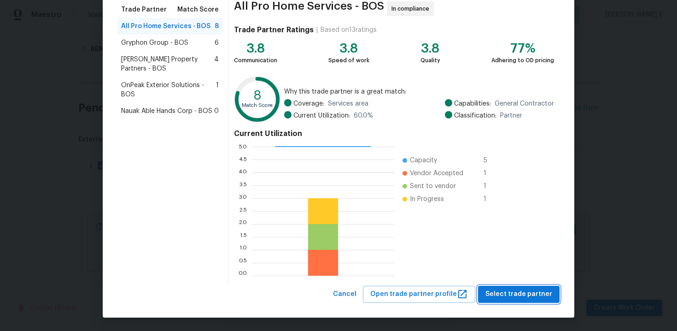
click at [516, 296] on span "Select trade partner" at bounding box center [518, 294] width 67 height 12
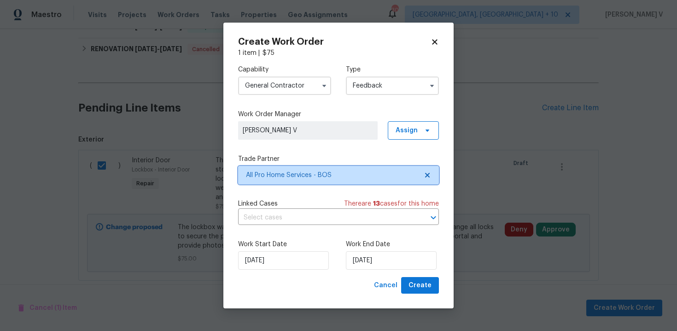
scroll to position [0, 0]
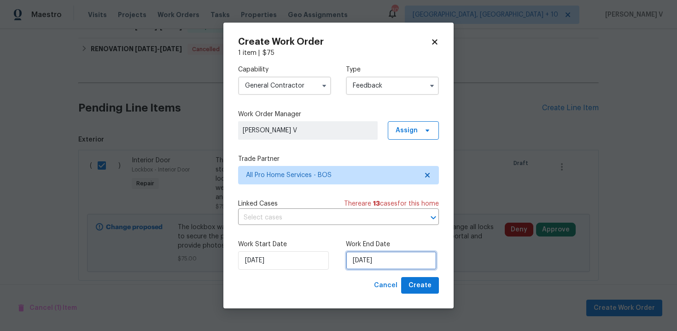
click at [357, 261] on input "29/08/2025" at bounding box center [391, 260] width 91 height 18
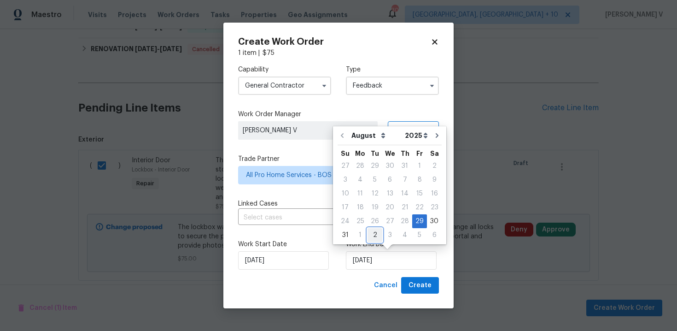
click at [374, 235] on div "2" at bounding box center [374, 234] width 15 height 13
type input "02/09/2025"
select select "8"
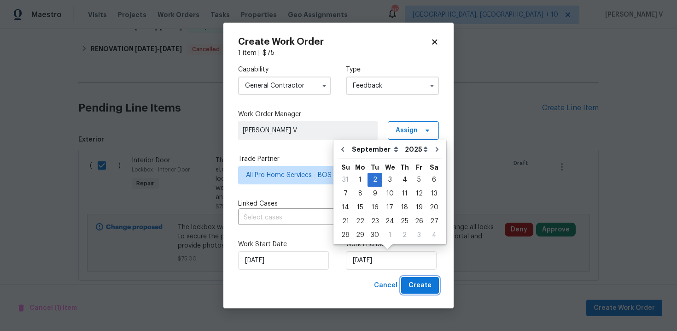
click at [429, 279] on button "Create" at bounding box center [420, 285] width 38 height 17
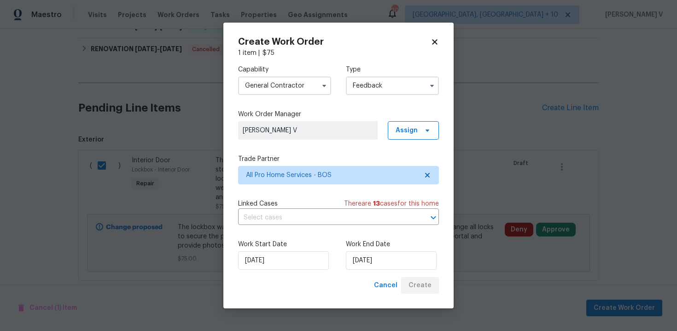
checkbox input "false"
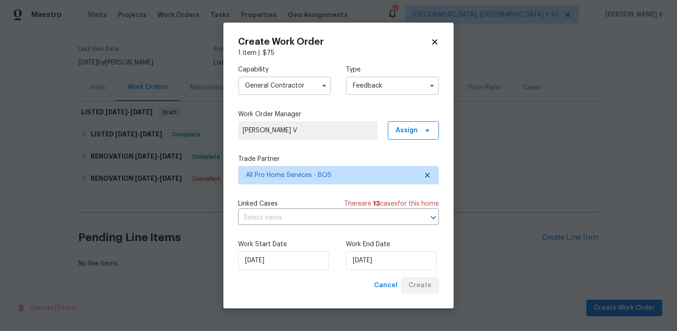
scroll to position [66, 0]
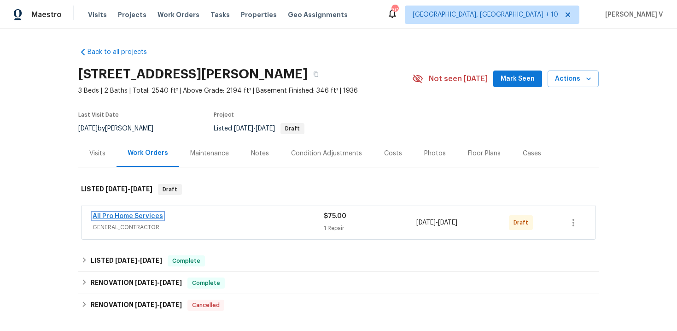
click at [120, 214] on link "All Pro Home Services" at bounding box center [128, 216] width 70 height 6
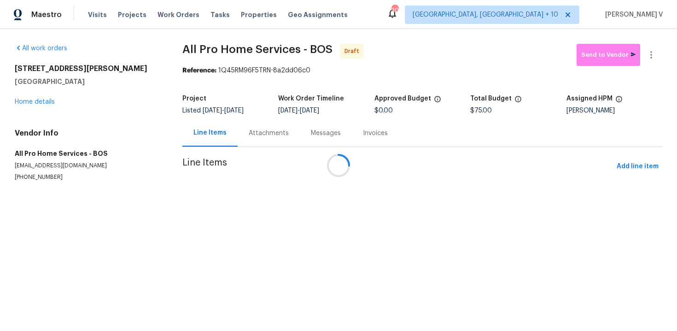
click at [255, 136] on div at bounding box center [338, 165] width 677 height 331
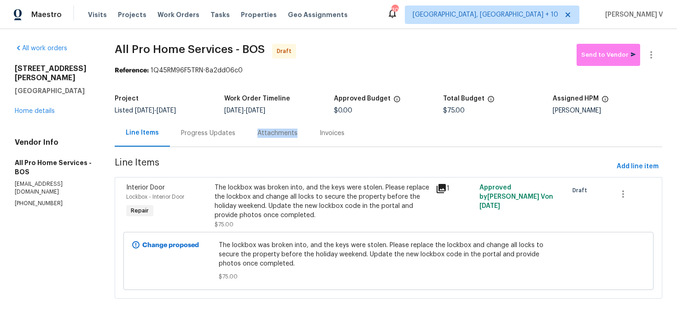
click at [257, 136] on div "Attachments" at bounding box center [277, 132] width 40 height 9
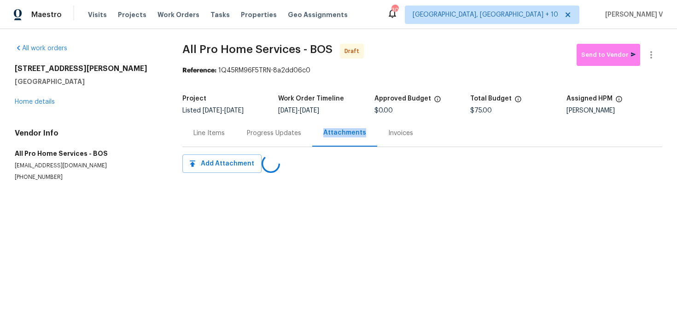
click at [255, 136] on div "Progress Updates" at bounding box center [274, 132] width 54 height 9
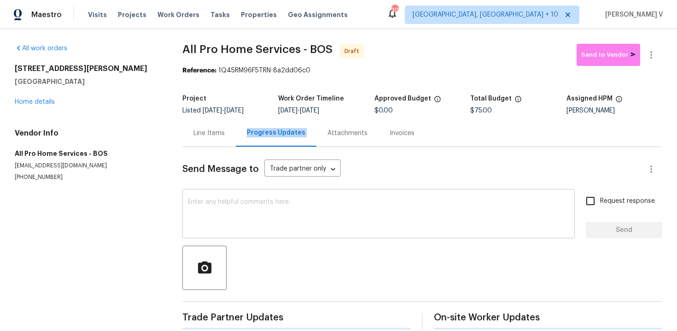
click at [258, 193] on div "x ​" at bounding box center [378, 214] width 392 height 47
paste textarea "Hi, this is Divya with Opendoor. I’m confirming you received the WO for the pro…"
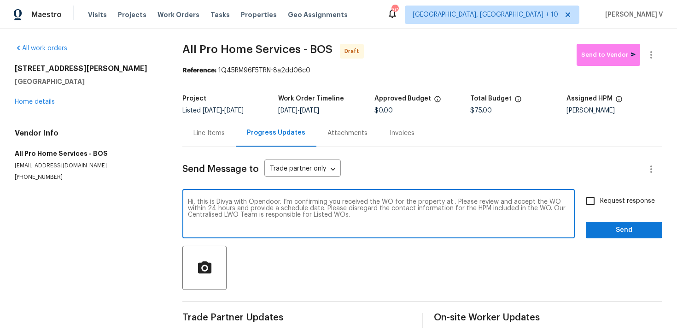
click at [451, 204] on textarea "Hi, this is Divya with Opendoor. I’m confirming you received the WO for the pro…" at bounding box center [378, 214] width 381 height 32
paste textarea "[STREET_ADDRESS][PERSON_NAME]"
type textarea "Hi, this is Divya with Opendoor. I’m confirming you received the WO for the pro…"
click at [592, 188] on div "Send Message to Trade partner only Trade partner only ​ Hi, this is Divya with …" at bounding box center [422, 237] width 480 height 181
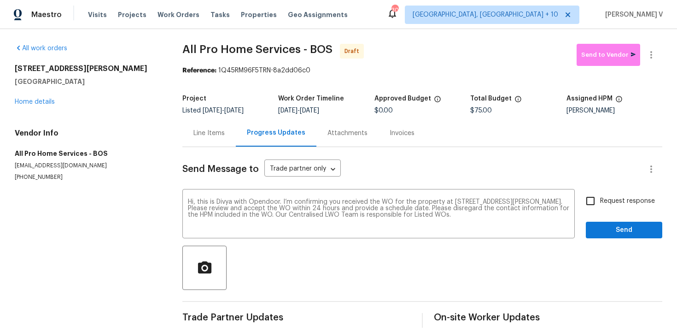
click at [602, 196] on span "Request response" at bounding box center [627, 201] width 55 height 10
click at [600, 196] on input "Request response" at bounding box center [590, 200] width 19 height 19
checkbox input "true"
click at [615, 225] on span "Send" at bounding box center [624, 230] width 62 height 12
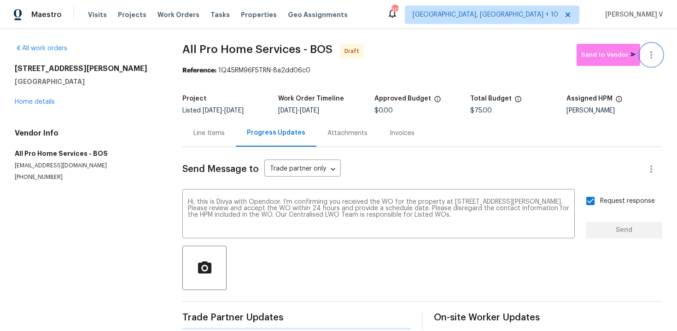
click at [653, 56] on icon "button" at bounding box center [651, 54] width 11 height 11
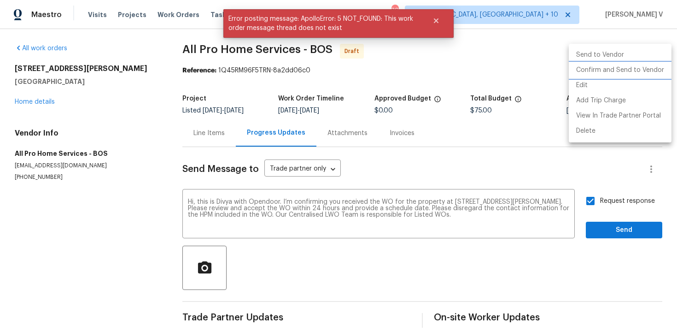
click at [603, 71] on li "Confirm and Send to Vendor" at bounding box center [620, 70] width 103 height 15
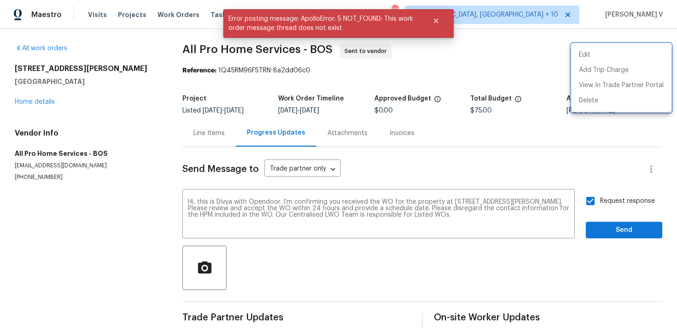
click at [609, 241] on div at bounding box center [338, 165] width 677 height 331
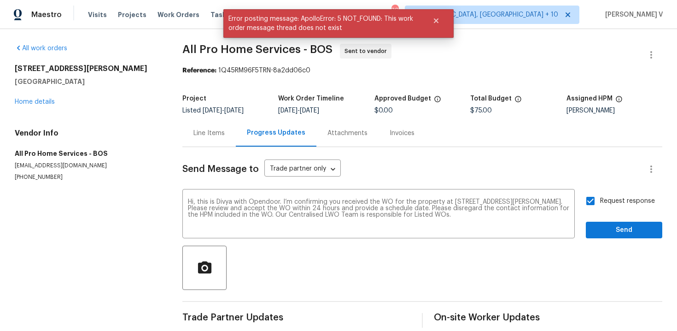
click at [609, 239] on div "Edit Add Trip Charge View In Trade Partner Portal Delete" at bounding box center [338, 165] width 677 height 331
click at [606, 234] on span "Send" at bounding box center [624, 230] width 62 height 12
click at [606, 234] on div "Request response Send" at bounding box center [624, 214] width 76 height 47
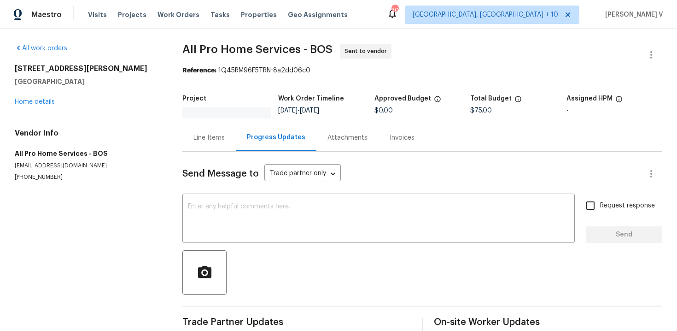
click at [264, 192] on div "Send Message to Trade partner only Trade partner only ​ x ​ Request response Se…" at bounding box center [422, 243] width 480 height 182
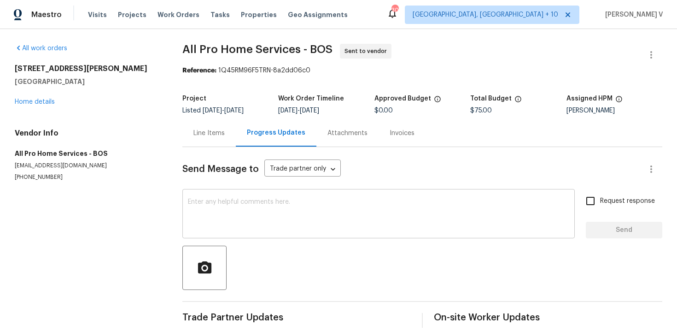
click at [268, 212] on textarea at bounding box center [378, 214] width 381 height 32
paste textarea "[STREET_ADDRESS][PERSON_NAME]"
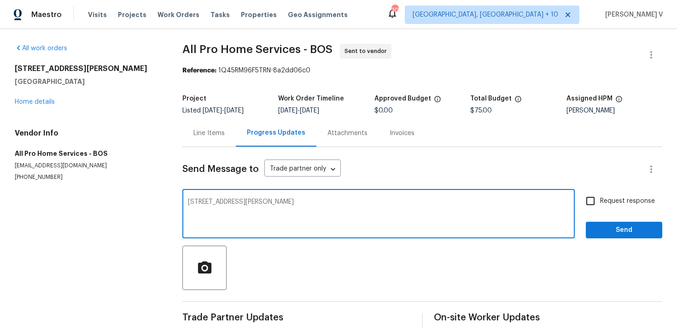
scroll to position [12, 0]
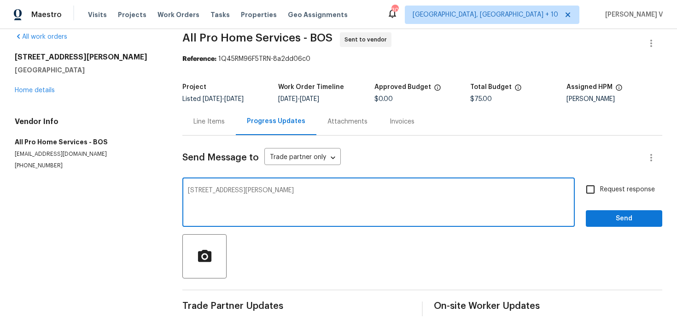
paste textarea "Hi, this is Divya with Opendoor. I’m confirming you received the WO for the pro…"
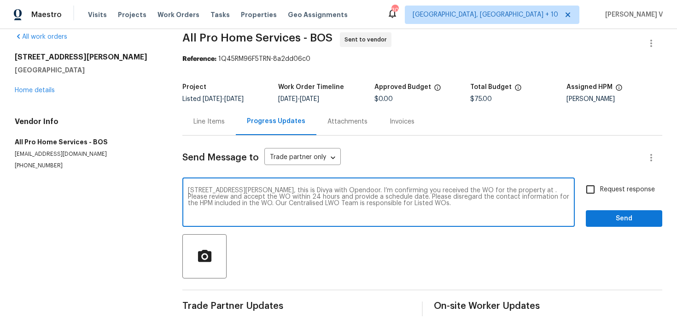
drag, startPoint x: 219, startPoint y: 190, endPoint x: 137, endPoint y: 190, distance: 82.4
click at [137, 190] on div "All work orders [STREET_ADDRESS][PERSON_NAME] Home details Vendor Info All Pro …" at bounding box center [338, 173] width 677 height 313
click at [450, 189] on textarea "Hi, this is Divya with Opendoor. I’m confirming you received the WO for the pro…" at bounding box center [378, 203] width 381 height 32
paste textarea "[STREET_ADDRESS][PERSON_NAME]"
click at [450, 200] on textarea "Hi, this is Divya with Opendoor. I’m confirming you received the WO for the pro…" at bounding box center [378, 203] width 381 height 32
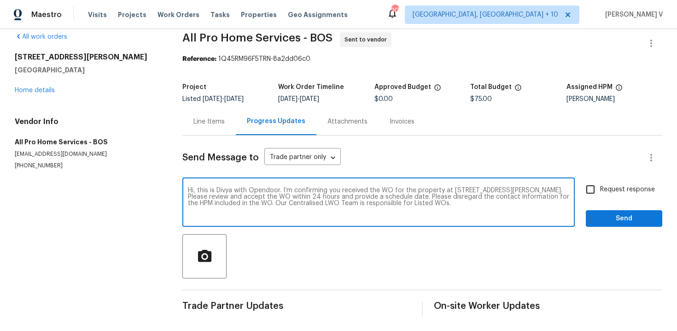
click at [450, 200] on textarea "Hi, this is Divya with Opendoor. I’m confirming you received the WO for the pro…" at bounding box center [378, 203] width 381 height 32
type textarea "Hi, this is Divya with Opendoor. I’m confirming you received the WO for the pro…"
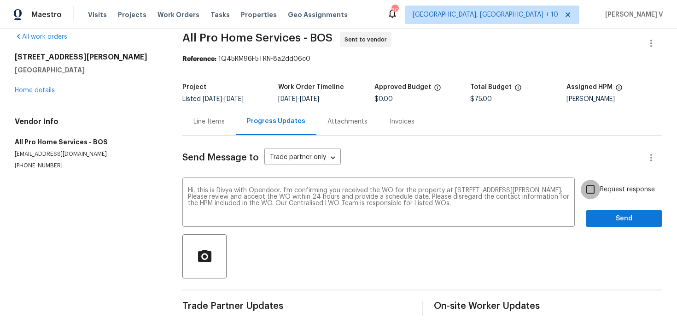
click at [598, 191] on input "Request response" at bounding box center [590, 189] width 19 height 19
checkbox input "true"
click at [604, 217] on span "Send" at bounding box center [624, 219] width 62 height 12
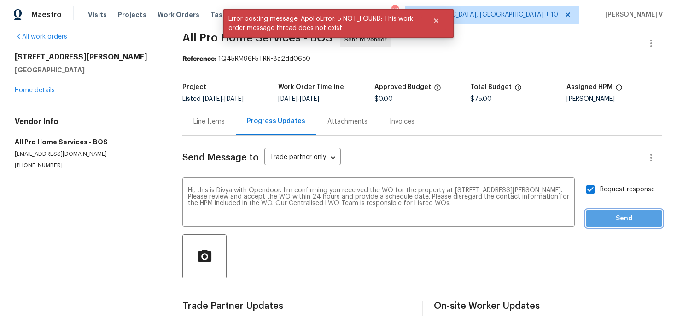
click at [604, 217] on span "Send" at bounding box center [624, 219] width 62 height 12
click at [604, 217] on div "Request response Send" at bounding box center [624, 203] width 76 height 47
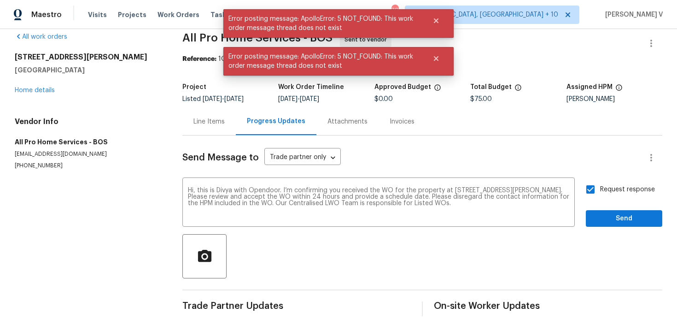
click at [644, 52] on div at bounding box center [651, 43] width 22 height 22
click at [646, 45] on icon "button" at bounding box center [651, 43] width 11 height 11
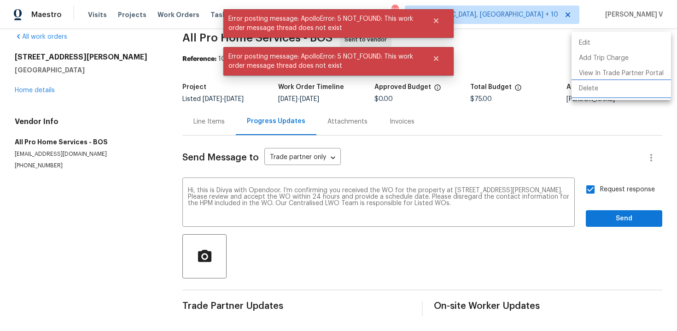
click at [599, 91] on li "Delete" at bounding box center [620, 88] width 99 height 15
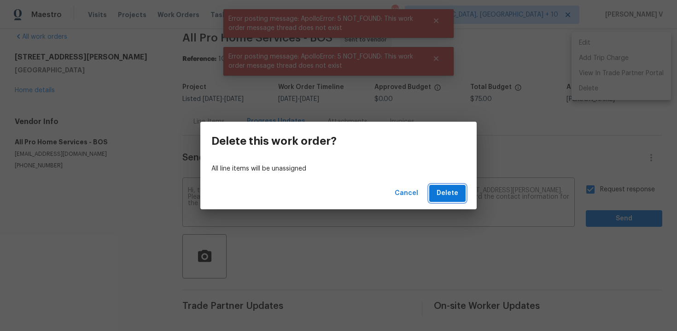
click at [444, 194] on span "Delete" at bounding box center [448, 193] width 22 height 12
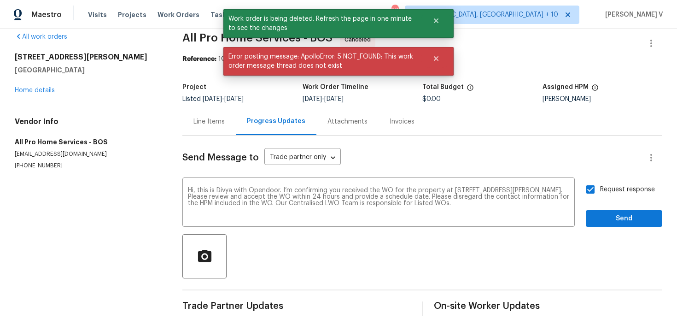
click at [42, 85] on div "[STREET_ADDRESS][PERSON_NAME] Home details" at bounding box center [88, 73] width 146 height 42
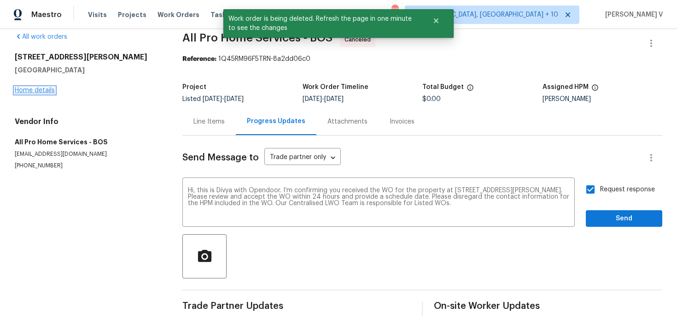
click at [39, 91] on link "Home details" at bounding box center [35, 90] width 40 height 6
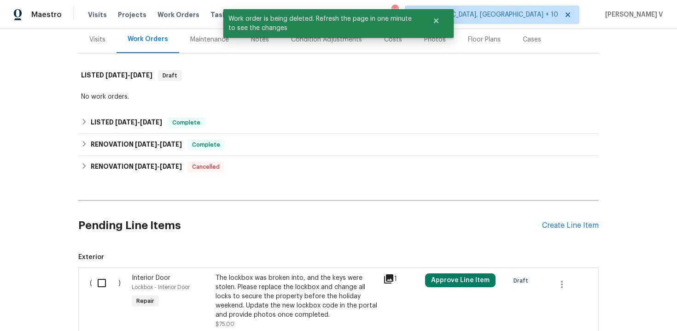
scroll to position [191, 0]
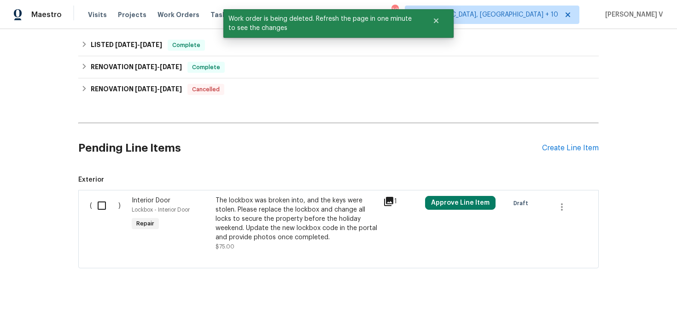
click at [110, 207] on input "checkbox" at bounding box center [105, 205] width 26 height 19
checkbox input "true"
click at [615, 309] on span "Create Work Order" at bounding box center [624, 308] width 61 height 12
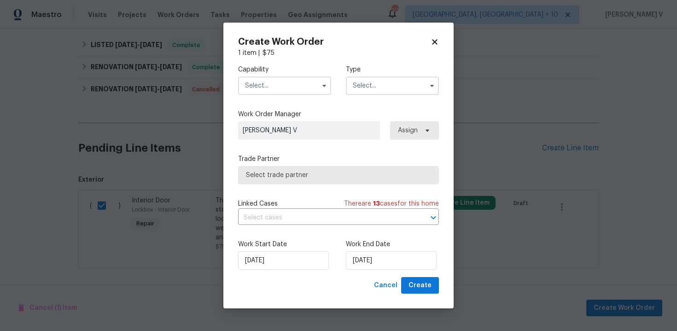
click at [290, 84] on input "text" at bounding box center [284, 85] width 93 height 18
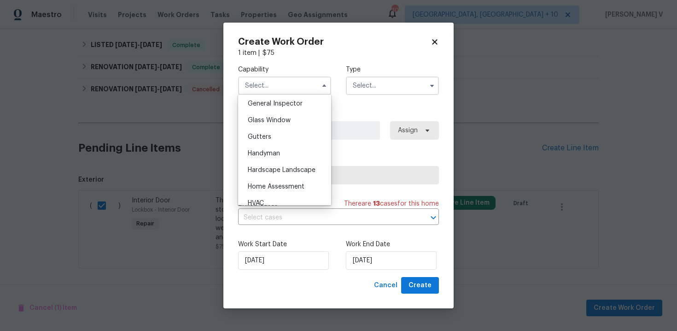
scroll to position [468, 0]
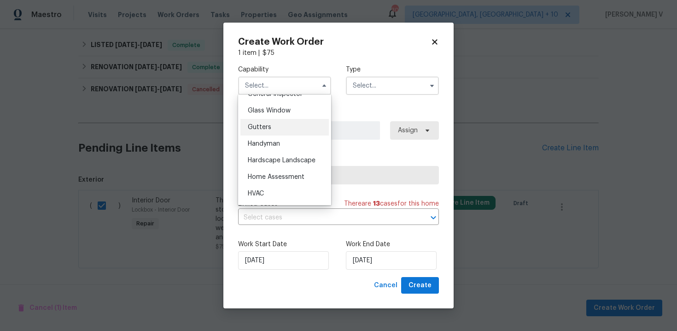
click at [281, 132] on div "Gutters" at bounding box center [284, 127] width 88 height 17
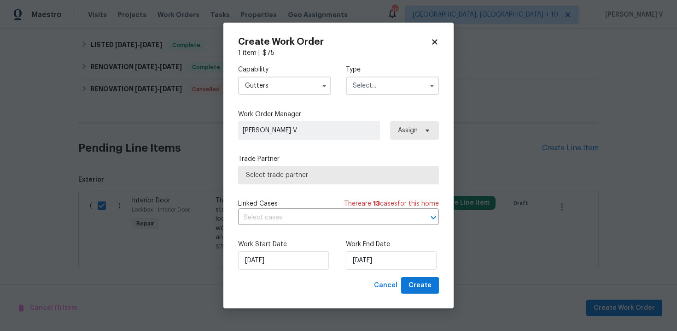
click at [293, 83] on input "Gutters" at bounding box center [284, 85] width 93 height 18
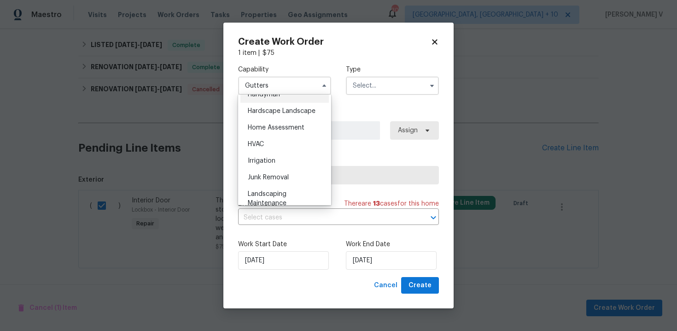
click at [279, 97] on span "Handyman" at bounding box center [264, 94] width 32 height 6
type input "Handyman"
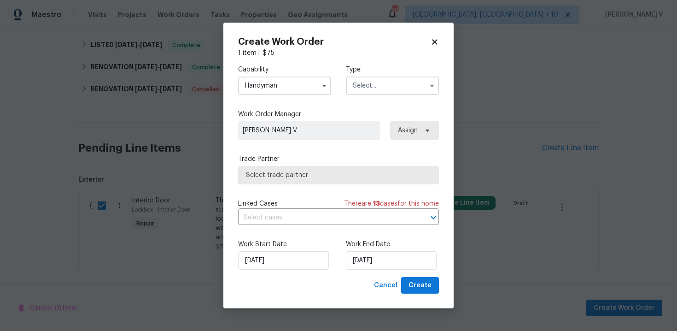
click at [379, 93] on input "text" at bounding box center [392, 85] width 93 height 18
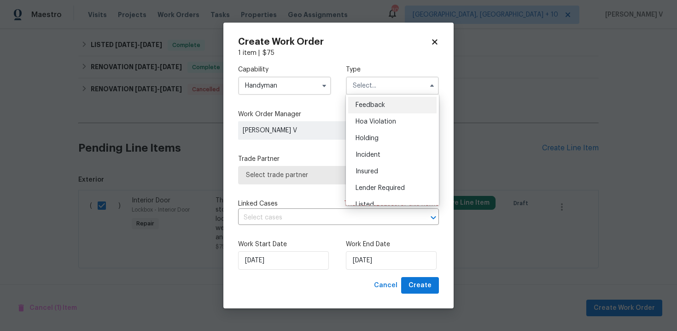
click at [362, 108] on div "Feedback" at bounding box center [392, 105] width 88 height 17
type input "Feedback"
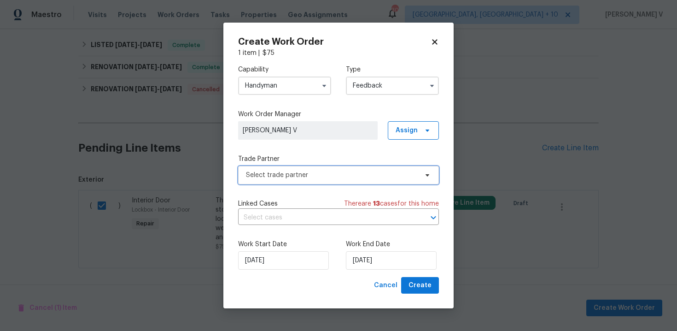
click at [289, 182] on span "Select trade partner" at bounding box center [338, 175] width 201 height 18
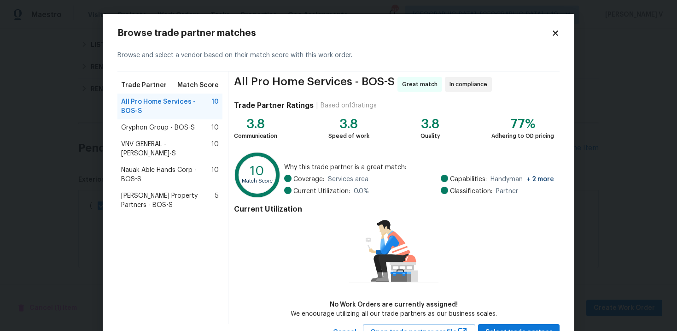
click at [165, 126] on span "Gryphon Group - BOS-S" at bounding box center [158, 127] width 74 height 9
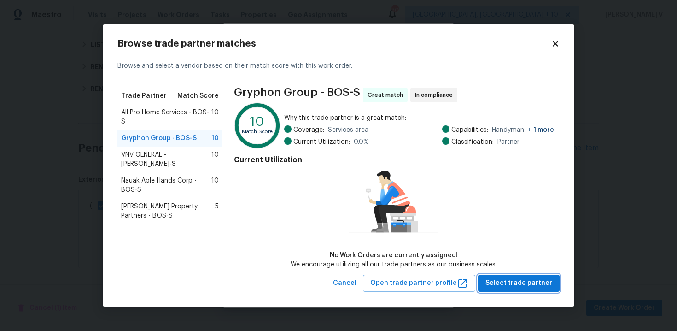
click at [510, 278] on span "Select trade partner" at bounding box center [518, 283] width 67 height 12
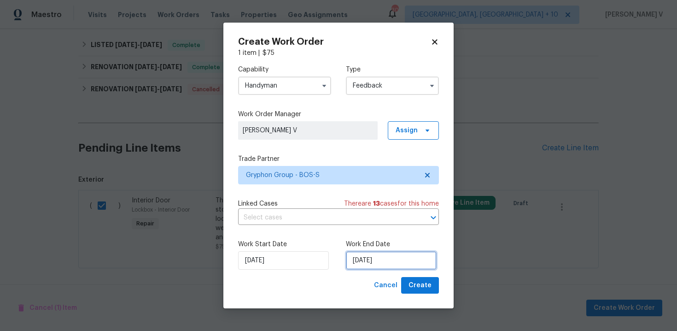
click at [383, 258] on input "[DATE]" at bounding box center [391, 260] width 91 height 18
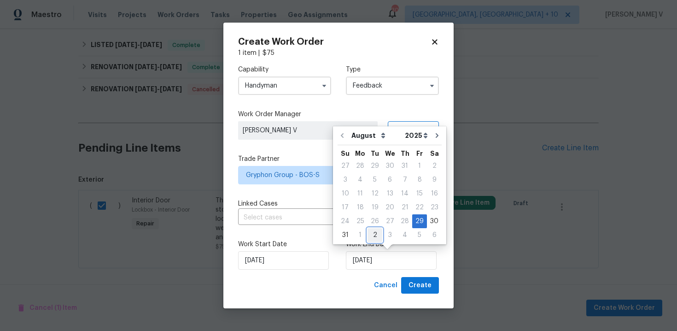
click at [369, 230] on div "2" at bounding box center [374, 234] width 15 height 13
type input "[DATE]"
select select "8"
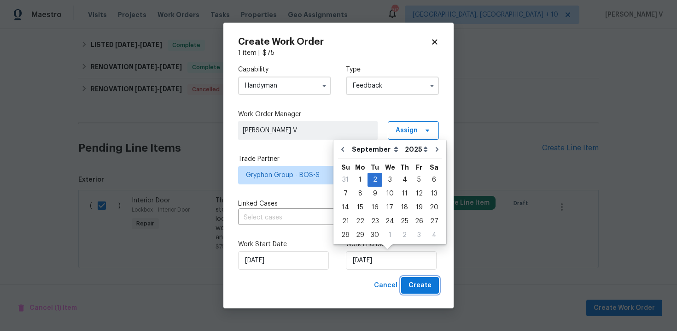
click at [421, 278] on button "Create" at bounding box center [420, 285] width 38 height 17
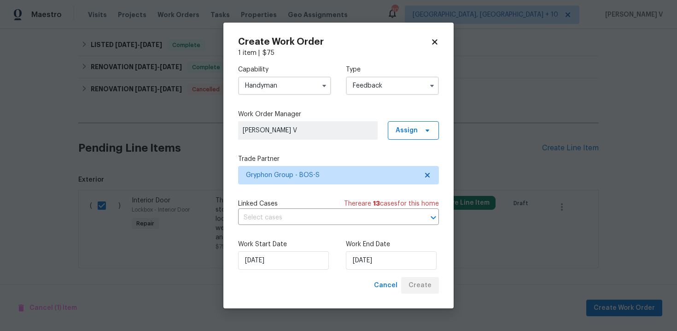
checkbox input "false"
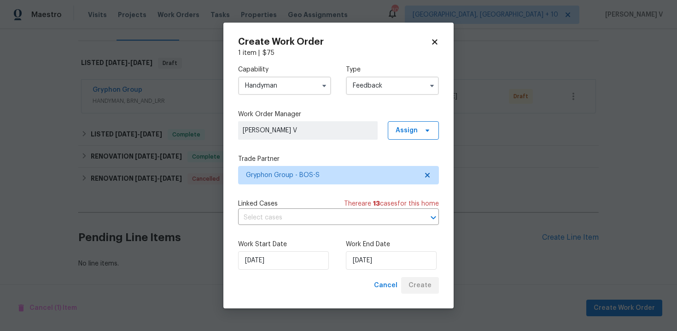
scroll to position [126, 0]
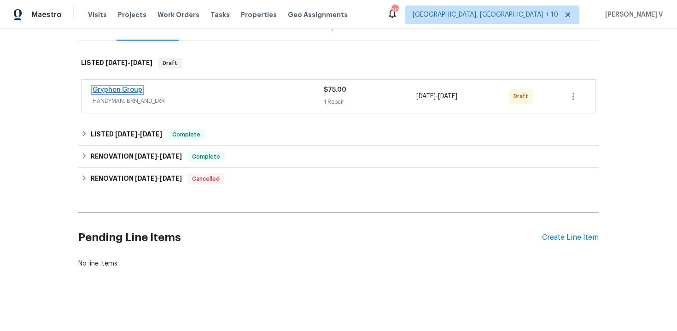
click at [134, 87] on link "Gryphon Group" at bounding box center [118, 90] width 50 height 6
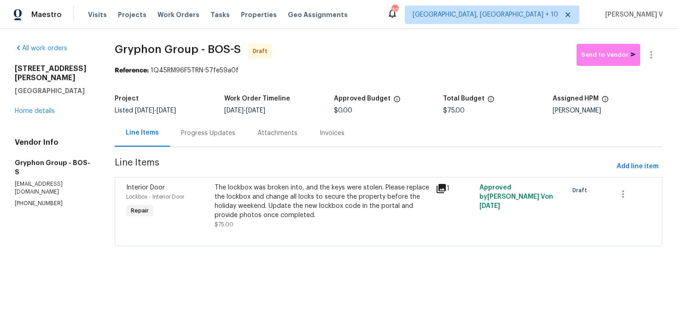
click at [218, 140] on div "Progress Updates" at bounding box center [208, 132] width 76 height 27
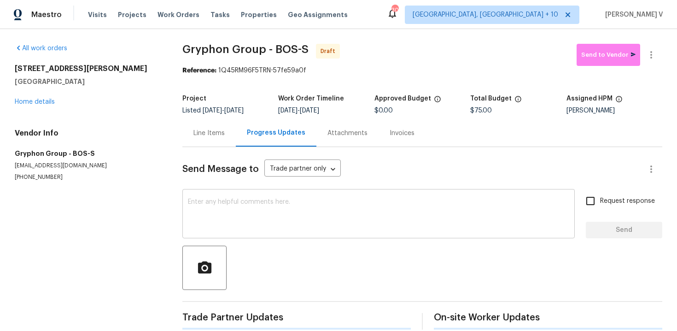
click at [225, 208] on textarea at bounding box center [378, 214] width 381 height 32
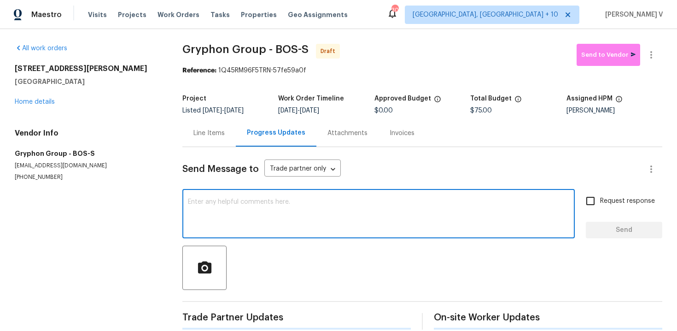
paste textarea "Hi, this is Divya with Opendoor. I’m confirming you received the WO for the pro…"
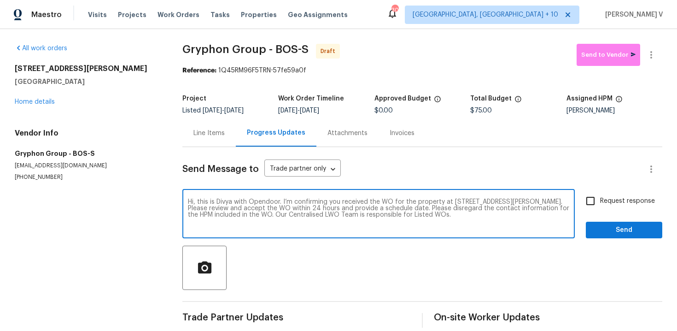
type textarea "Hi, this is Divya with Opendoor. I’m confirming you received the WO for the pro…"
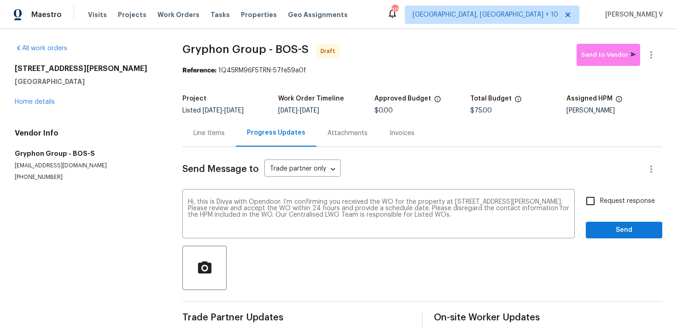
click at [601, 203] on span "Request response" at bounding box center [627, 201] width 55 height 10
click at [600, 203] on input "Request response" at bounding box center [590, 200] width 19 height 19
checkbox input "true"
click at [612, 233] on span "Send" at bounding box center [624, 230] width 62 height 12
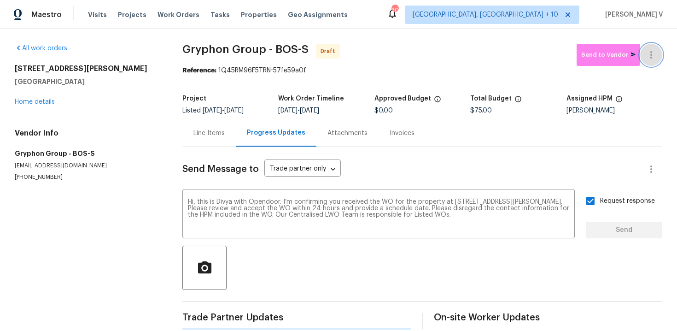
click at [656, 54] on icon "button" at bounding box center [651, 54] width 11 height 11
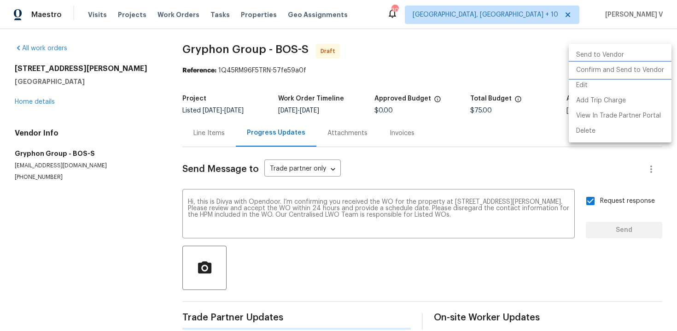
click at [618, 64] on li "Confirm and Send to Vendor" at bounding box center [620, 70] width 103 height 15
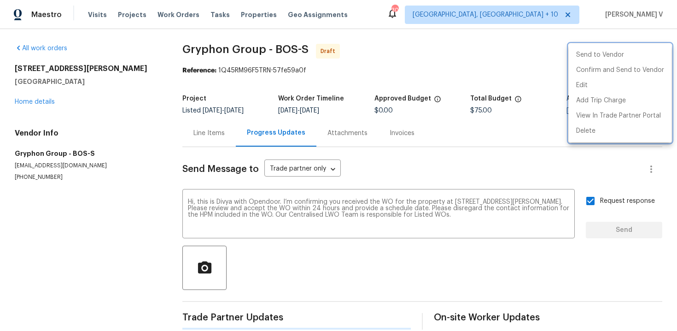
click at [226, 101] on div at bounding box center [338, 165] width 677 height 331
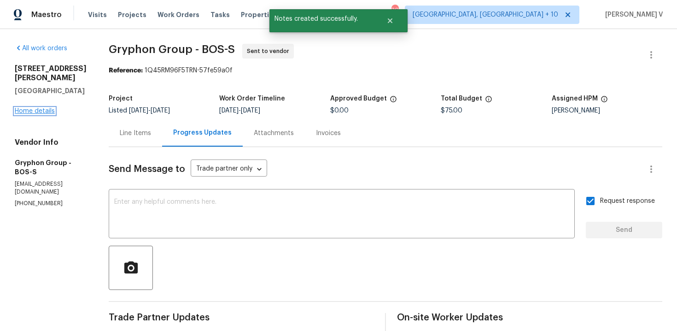
click at [42, 112] on link "Home details" at bounding box center [35, 111] width 40 height 6
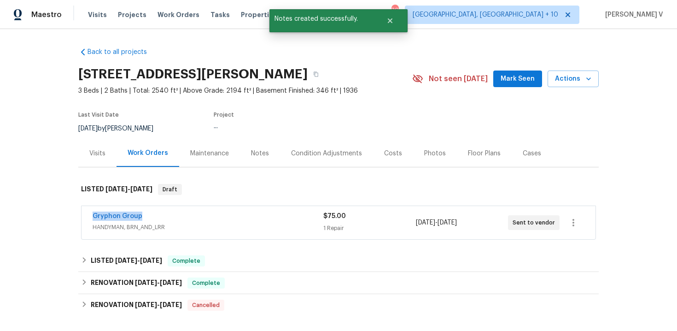
drag, startPoint x: 82, startPoint y: 216, endPoint x: 166, endPoint y: 216, distance: 83.8
click at [166, 216] on div "Gryphon Group HANDYMAN, BRN_AND_LRR $75.00 1 Repair [DATE] - [DATE] Sent to ven…" at bounding box center [339, 222] width 514 height 33
copy link "Gryphon Group"
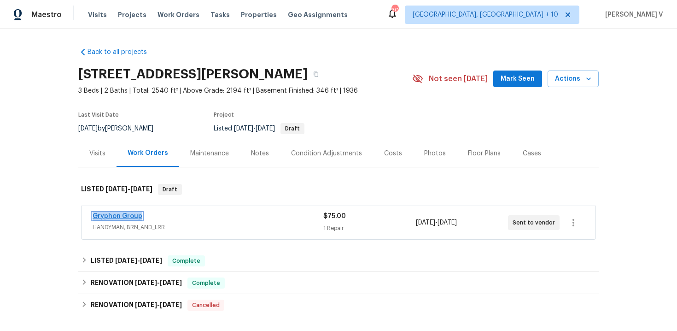
click at [130, 217] on link "Gryphon Group" at bounding box center [118, 216] width 50 height 6
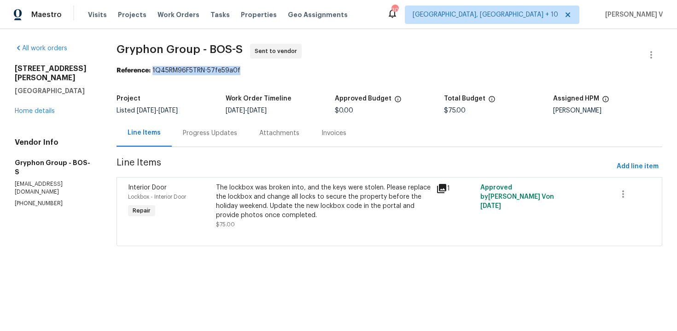
drag, startPoint x: 153, startPoint y: 71, endPoint x: 274, endPoint y: 66, distance: 120.8
click at [274, 66] on div "Reference: 1Q45RM96F5TRN-57fe59a0f" at bounding box center [390, 70] width 546 height 9
copy div "1Q45RM96F5TRN-57fe59a0f"
drag, startPoint x: 113, startPoint y: 47, endPoint x: 198, endPoint y: 49, distance: 84.8
click at [198, 49] on div "All work orders [STREET_ADDRESS][PERSON_NAME] Home details Vendor Info Gryphon …" at bounding box center [338, 150] width 677 height 243
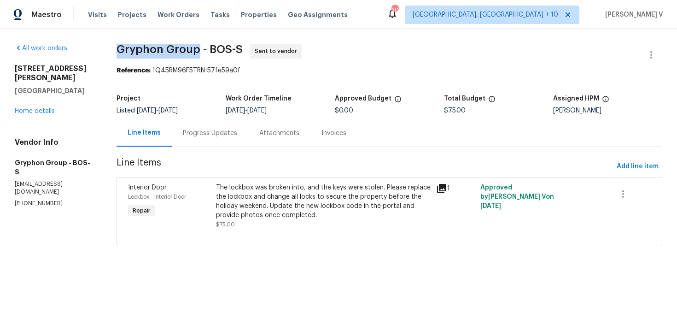
copy span "Gryphon Group"
click at [42, 108] on link "Home details" at bounding box center [35, 111] width 40 height 6
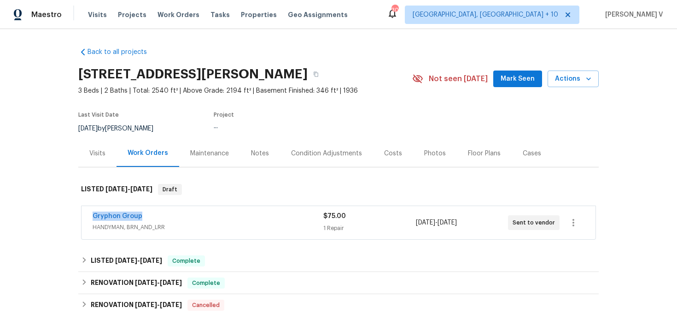
drag, startPoint x: 84, startPoint y: 219, endPoint x: 194, endPoint y: 219, distance: 110.5
click at [194, 219] on div "Gryphon Group HANDYMAN, BRN_AND_LRR $75.00 1 Repair [DATE] - [DATE] Sent to ven…" at bounding box center [339, 222] width 514 height 33
copy link "Gryphon Group"
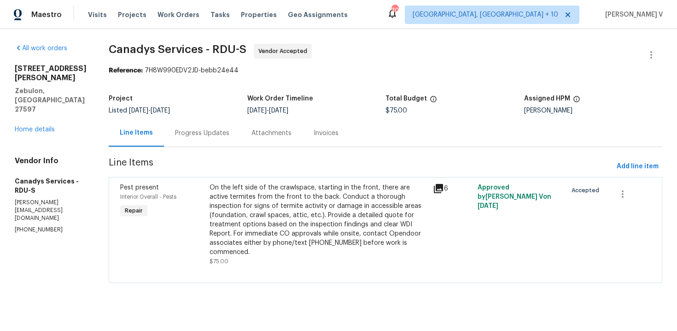
click at [192, 125] on div "Progress Updates" at bounding box center [202, 132] width 76 height 27
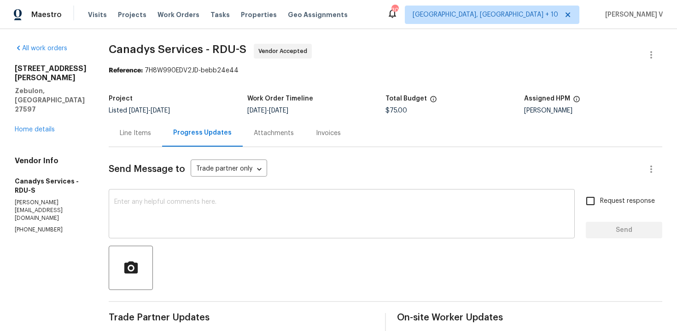
click at [226, 211] on textarea at bounding box center [341, 214] width 455 height 32
paste textarea "Approved- Initial treatment + 1st year service = $1,080.00"
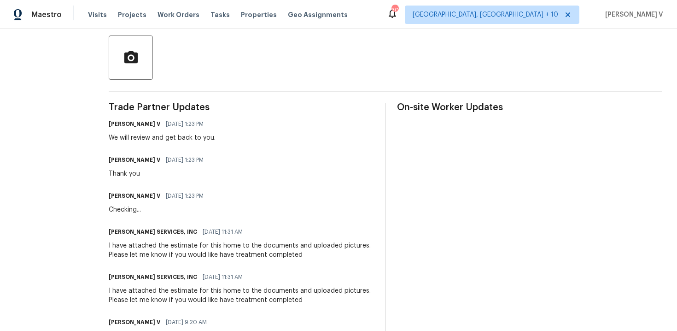
scroll to position [82, 0]
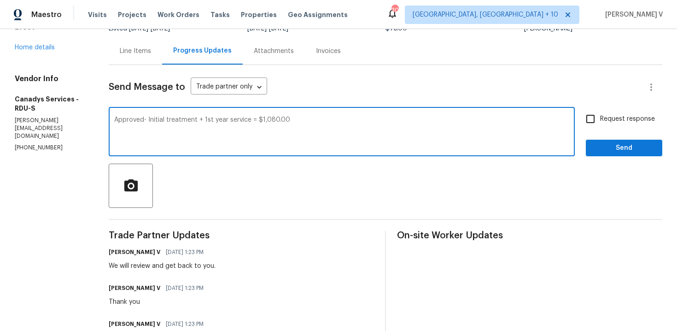
type textarea "Approved- Initial treatment + 1st year service = $1,080.00"
click at [590, 120] on input "Request response" at bounding box center [590, 118] width 19 height 19
checkbox input "true"
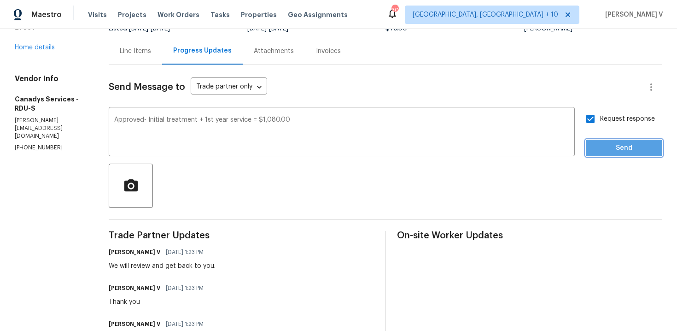
click at [606, 152] on span "Send" at bounding box center [624, 148] width 62 height 12
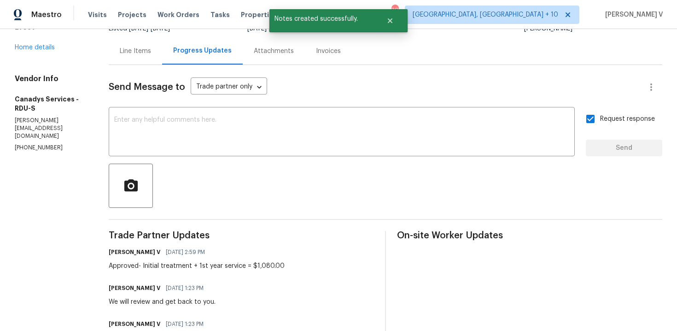
click at [162, 50] on div "Line Items" at bounding box center [135, 50] width 53 height 27
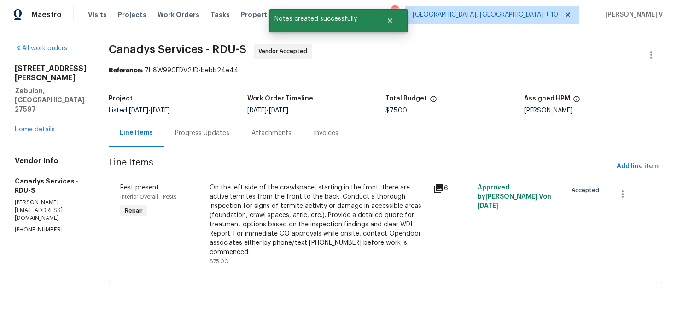
click at [282, 155] on section "Canadys Services - RDU-S Vendor Accepted Reference: 7H8W990EDV2JD-bebb24e44 Pro…" at bounding box center [386, 169] width 554 height 250
click at [279, 193] on div "On the left side of the crawlspace, starting in the front, there are active ter…" at bounding box center [319, 220] width 218 height 74
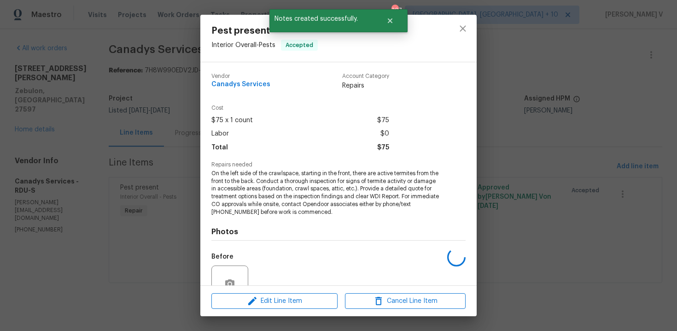
scroll to position [86, 0]
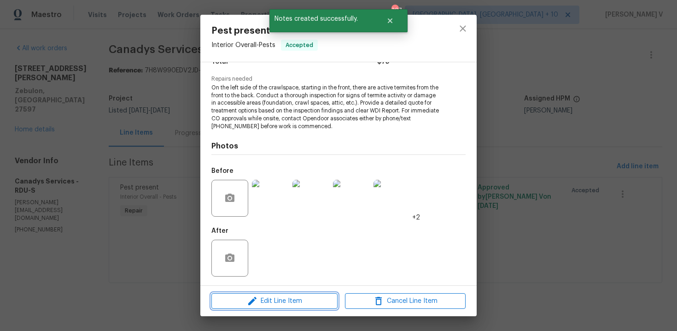
click at [278, 303] on span "Edit Line Item" at bounding box center [274, 301] width 121 height 12
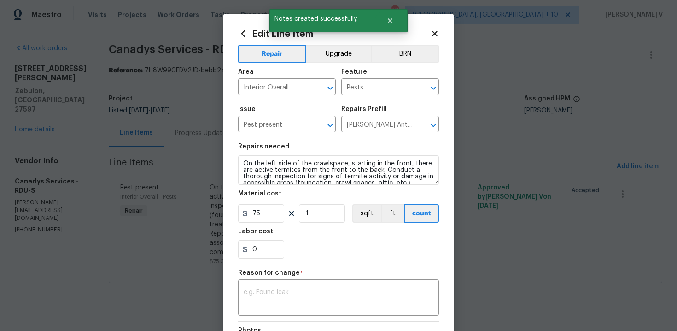
click at [262, 197] on div "Material cost" at bounding box center [338, 196] width 201 height 12
click at [261, 214] on input "75" at bounding box center [261, 213] width 46 height 18
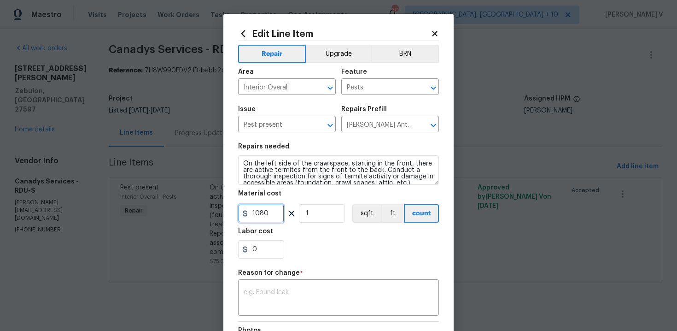
type input "1080"
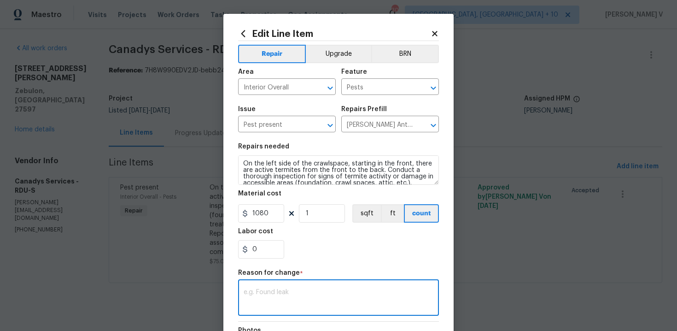
click at [275, 299] on textarea at bounding box center [339, 298] width 190 height 19
paste textarea "(DV) Updated cost per BR team approval."
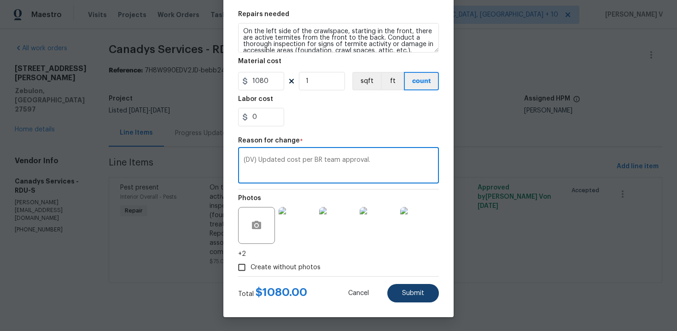
type textarea "(DV) Updated cost per BR team approval."
click at [396, 297] on button "Submit" at bounding box center [413, 293] width 52 height 18
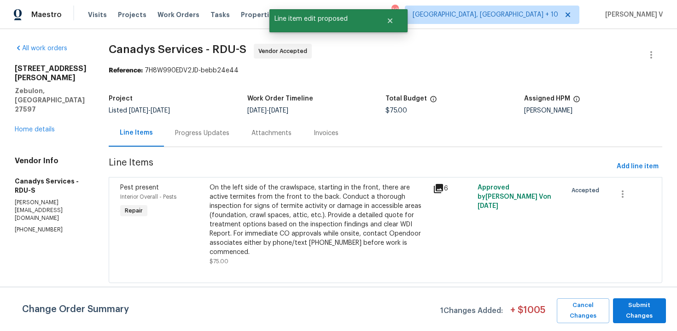
scroll to position [0, 0]
click at [641, 312] on span "Submit Changes" at bounding box center [640, 310] width 44 height 21
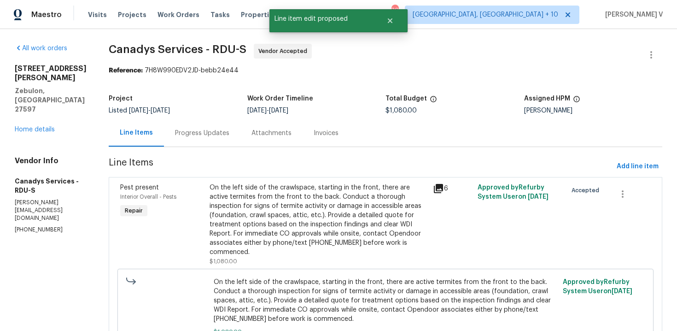
click at [209, 134] on div "Progress Updates" at bounding box center [202, 132] width 54 height 9
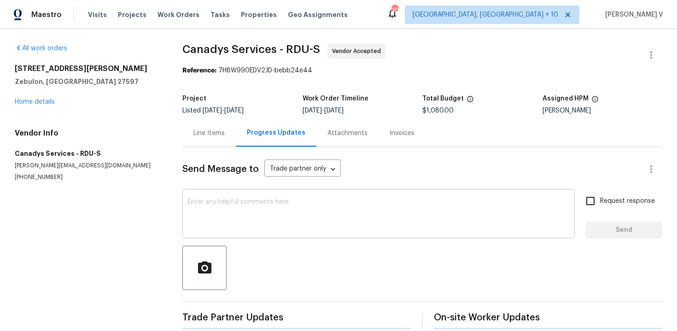
click at [239, 207] on textarea at bounding box center [378, 214] width 381 height 32
paste textarea "Please let us know the completion date. Thanks."
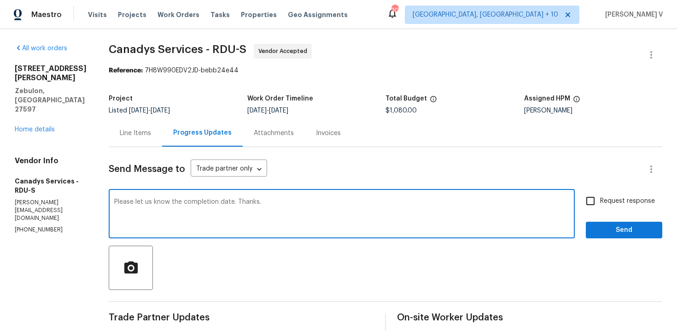
type textarea "Please let us know the completion date. Thanks."
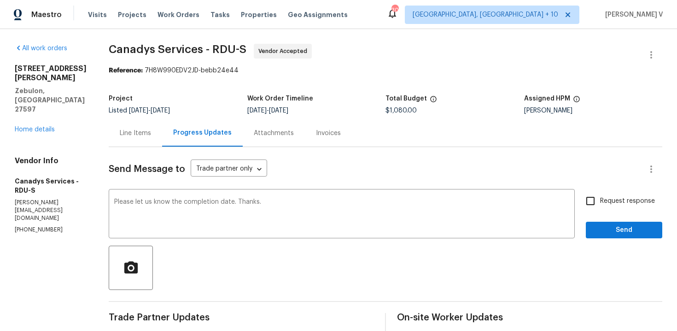
click at [645, 205] on span "Request response" at bounding box center [627, 201] width 55 height 10
click at [600, 205] on input "Request response" at bounding box center [590, 200] width 19 height 19
checkbox input "true"
click at [642, 226] on span "Send" at bounding box center [624, 230] width 62 height 12
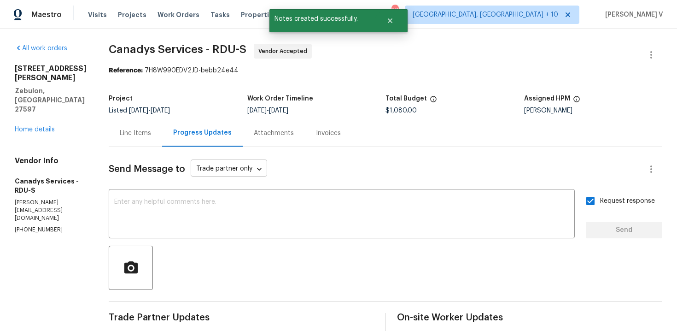
scroll to position [269, 0]
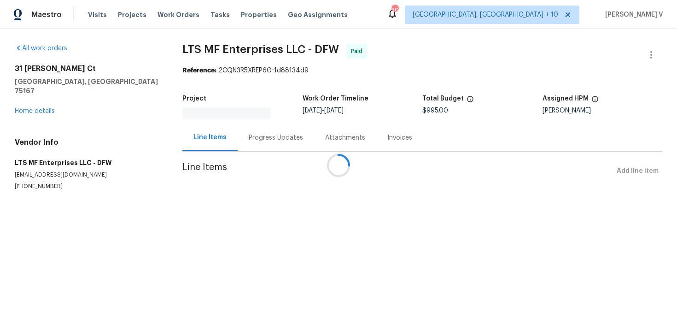
click at [257, 128] on div at bounding box center [338, 165] width 677 height 331
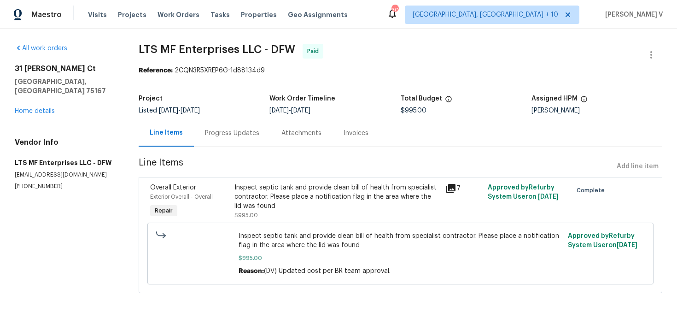
click at [257, 128] on div "Progress Updates" at bounding box center [232, 132] width 76 height 27
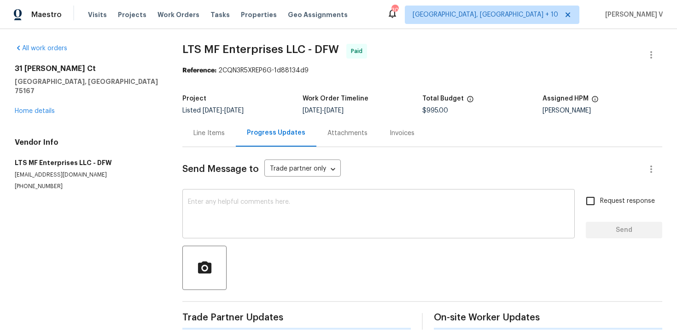
click at [262, 211] on textarea at bounding box center [378, 214] width 381 height 32
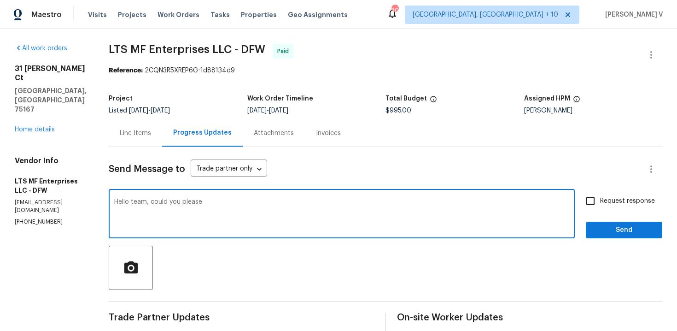
paste textarea "the legal document that Discount Septic completes for these annual assessments …"
click at [202, 203] on textarea "Hello team, could you please the legal document that Discount Septic completes …" at bounding box center [341, 214] width 455 height 32
click at [557, 202] on textarea "Hello team, could you please upload the legal document that Discount Septic com…" at bounding box center [341, 214] width 455 height 32
type textarea "Hello team, could you please upload the legal document that Discount Septic com…"
click at [604, 198] on span "Request response" at bounding box center [627, 201] width 55 height 10
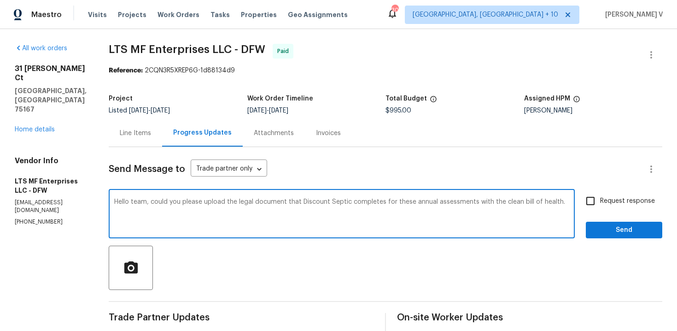
click at [600, 198] on input "Request response" at bounding box center [590, 200] width 19 height 19
checkbox input "true"
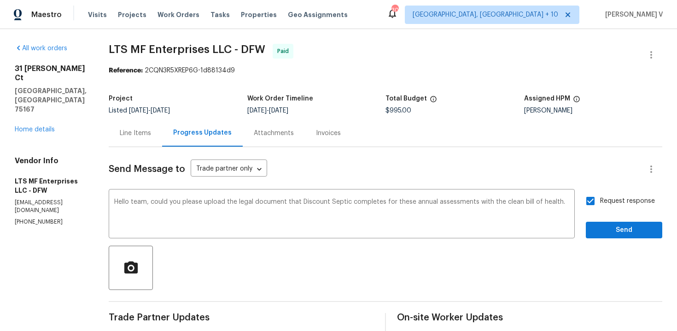
click at [629, 225] on span "Send" at bounding box center [624, 230] width 62 height 12
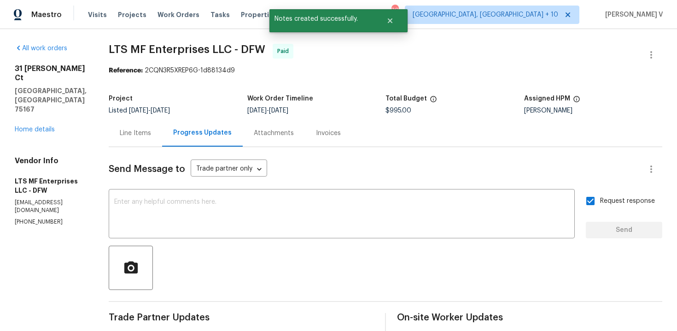
click at [26, 218] on p "(817) 988-4131" at bounding box center [51, 222] width 72 height 8
copy p "(817) 988-4131"
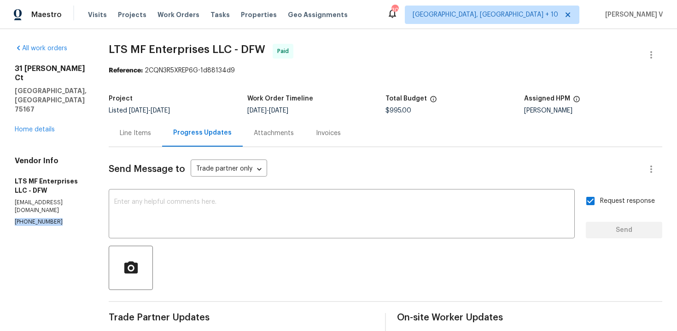
scroll to position [860, 0]
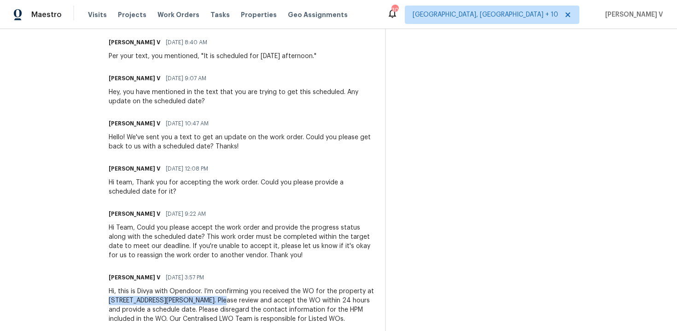
drag, startPoint x: 105, startPoint y: 280, endPoint x: 209, endPoint y: 280, distance: 104.5
copy div "31 Reid Ct, Waxahachie, TX 75167."
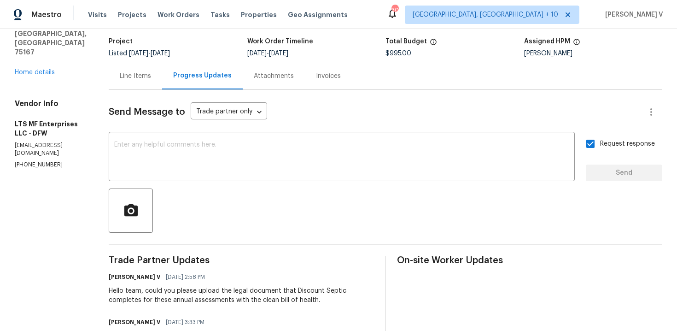
scroll to position [106, 0]
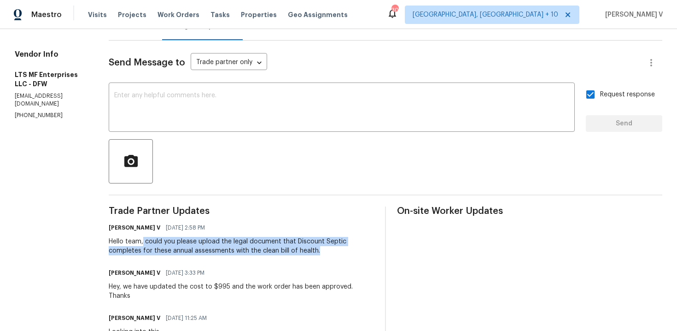
drag, startPoint x: 141, startPoint y: 242, endPoint x: 318, endPoint y: 254, distance: 177.2
click at [319, 254] on div "Hello team, could you please upload the legal document that Discount Septic com…" at bounding box center [241, 246] width 265 height 18
copy div "could you please upload the legal document that Discount Septic completes for t…"
